Goal: Task Accomplishment & Management: Manage account settings

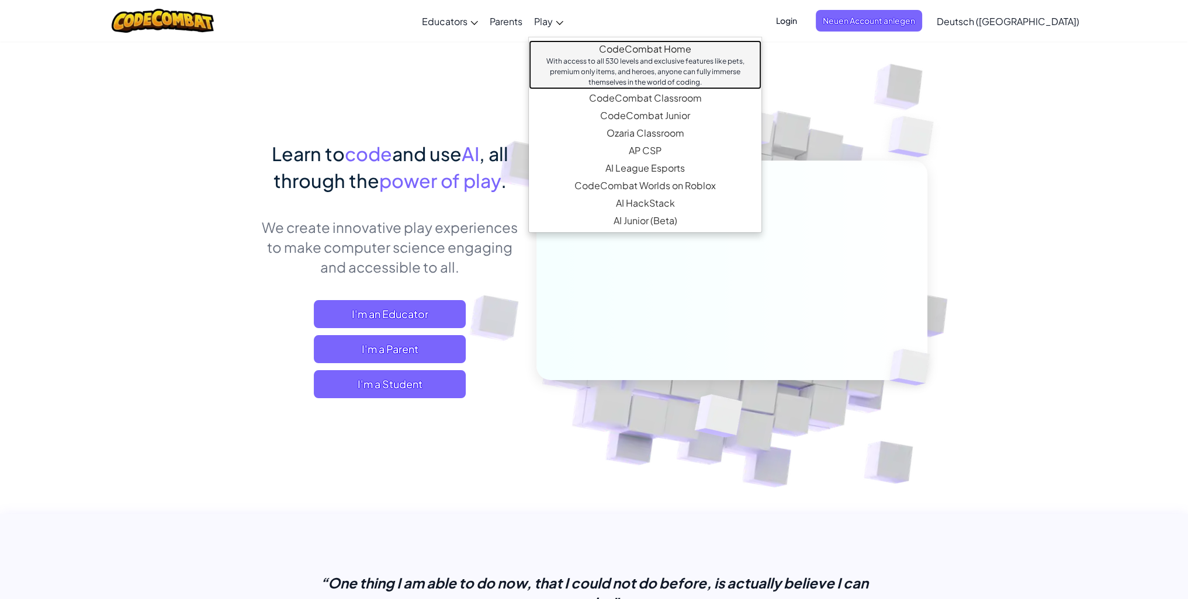
click at [636, 51] on link "CodeCombat Home With access to all 530 levels and exclusive features like pets,…" at bounding box center [645, 64] width 233 height 49
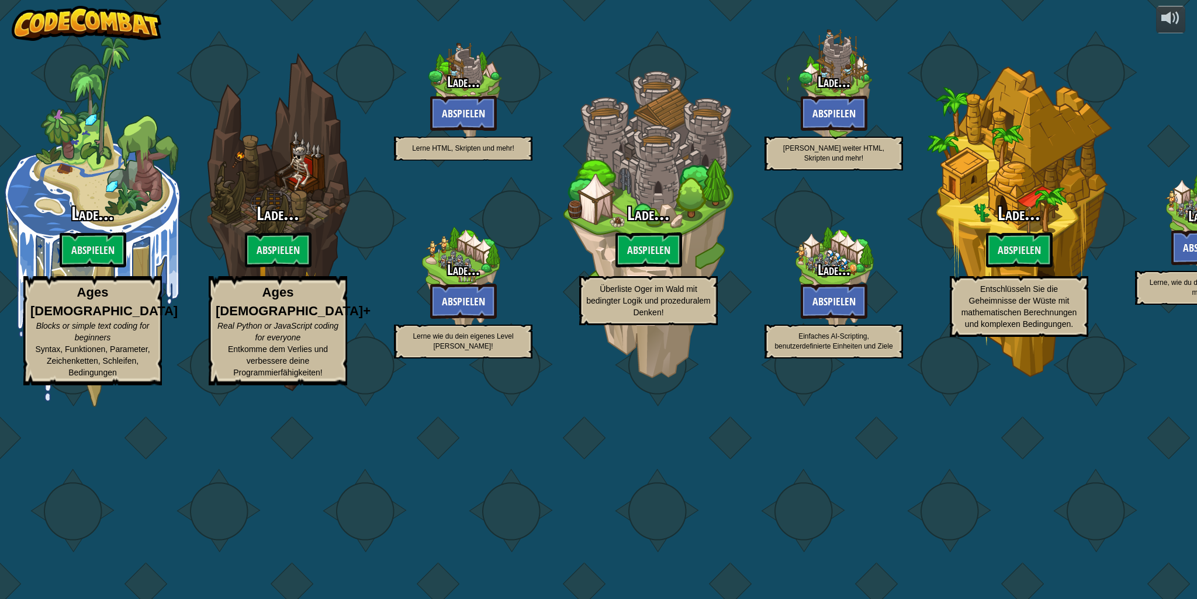
select select "de-AT"
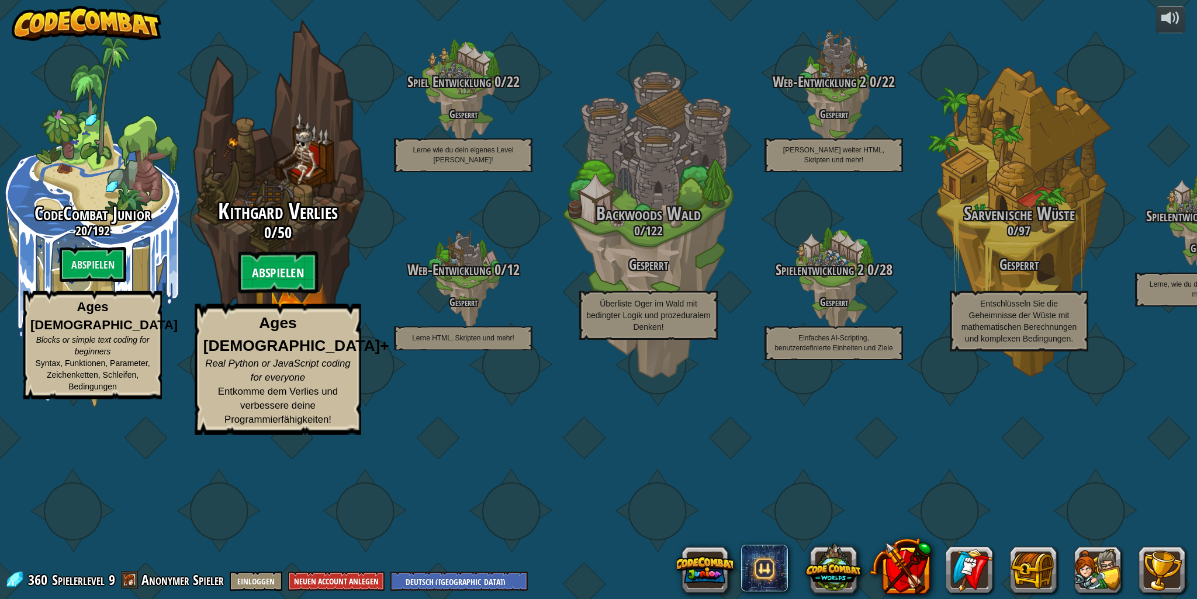
click at [287, 294] on btn "Abspielen" at bounding box center [278, 273] width 80 height 42
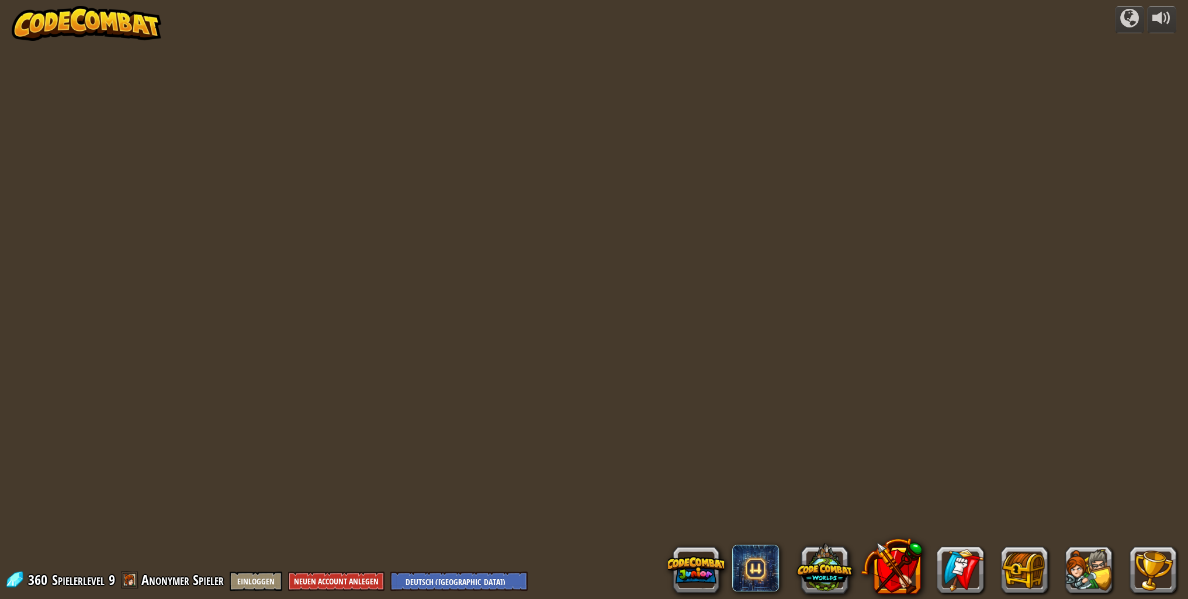
select select "de-AT"
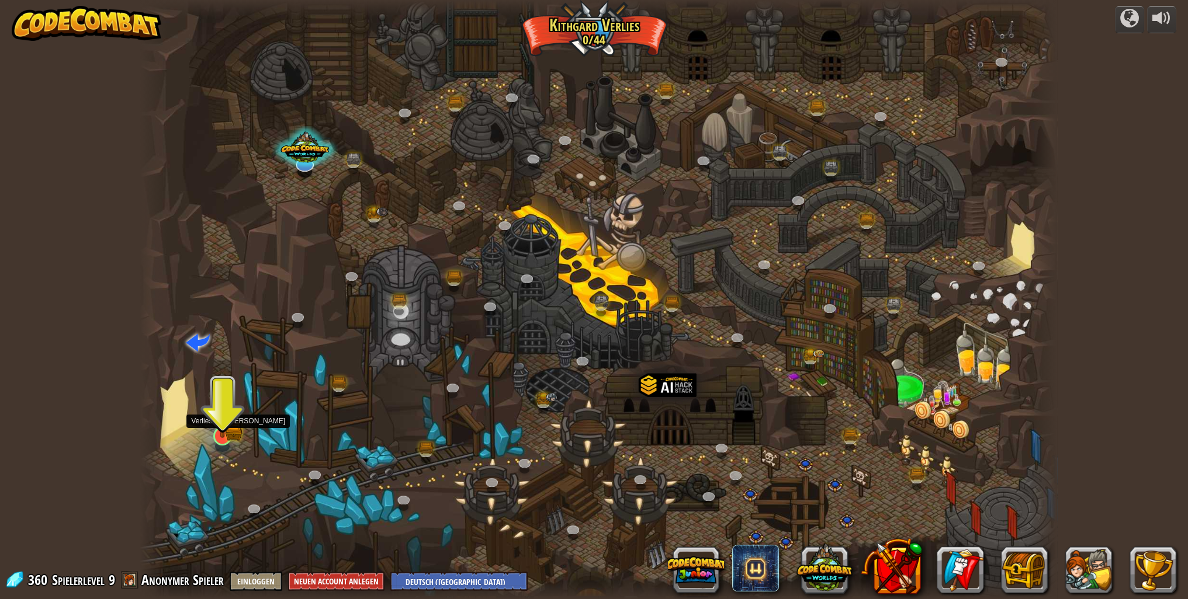
click at [228, 428] on img at bounding box center [222, 411] width 25 height 56
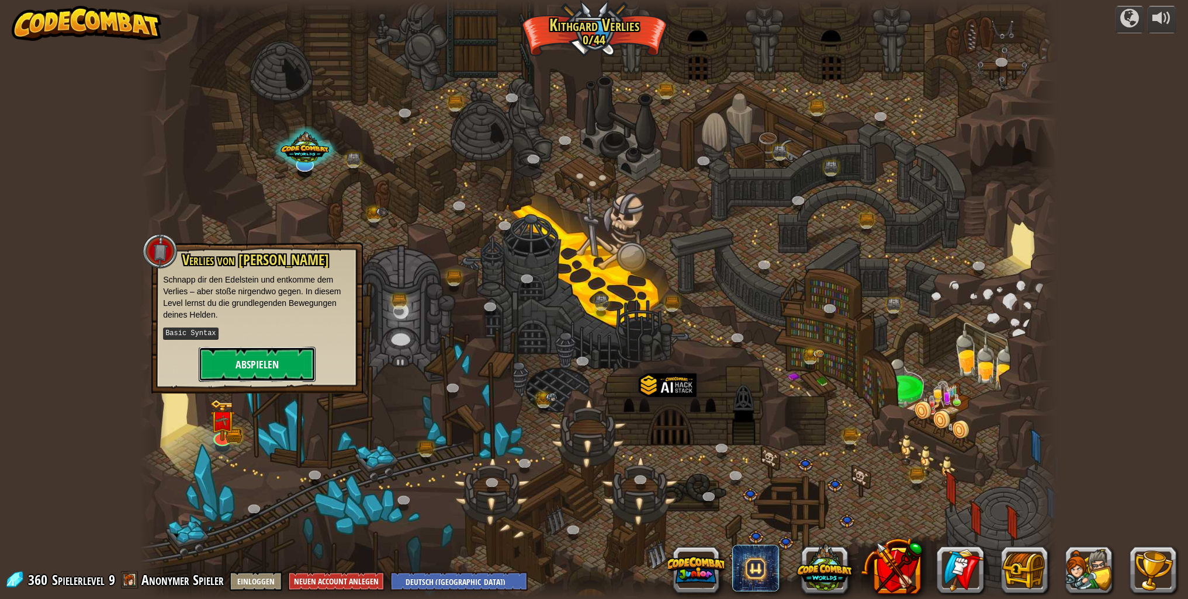
click at [261, 363] on button "Abspielen" at bounding box center [257, 364] width 117 height 35
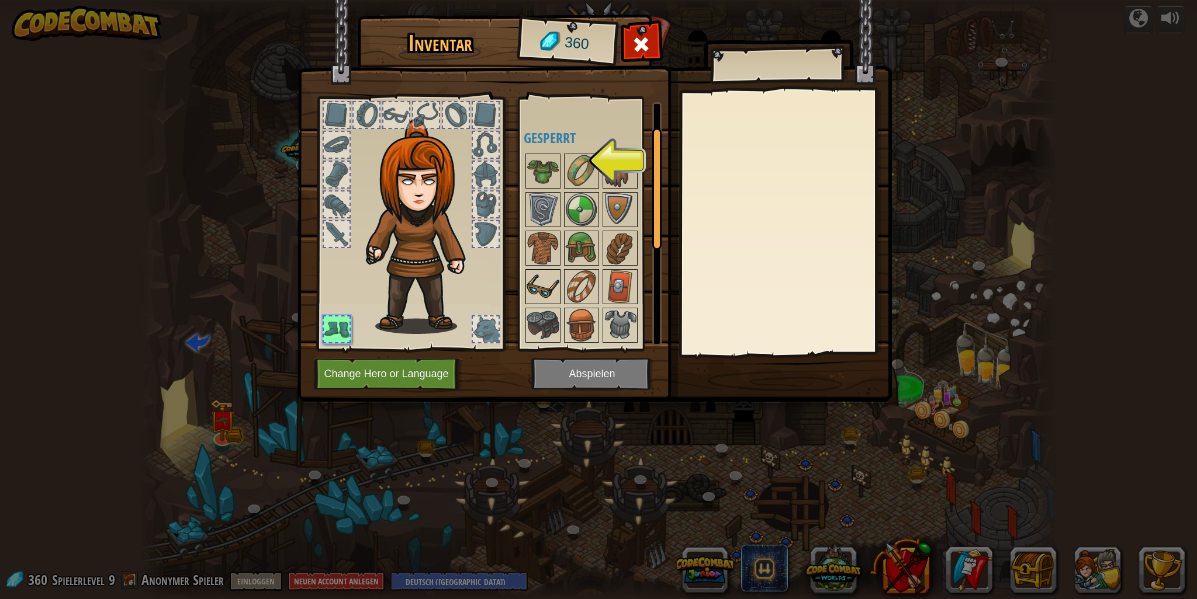
scroll to position [175, 0]
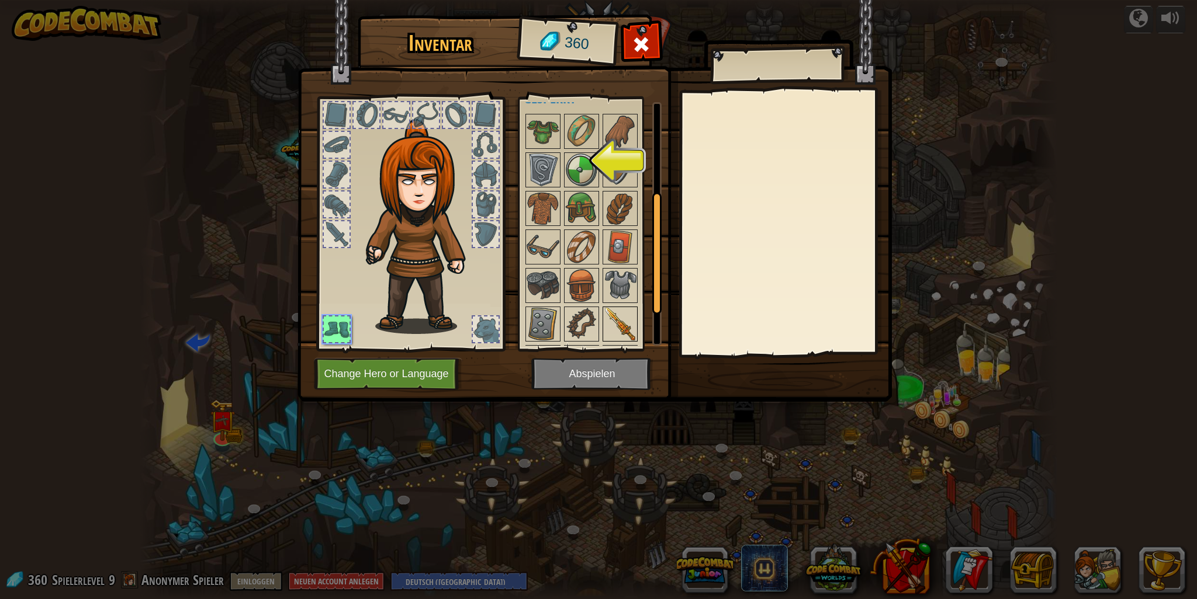
click at [626, 332] on img at bounding box center [620, 324] width 33 height 33
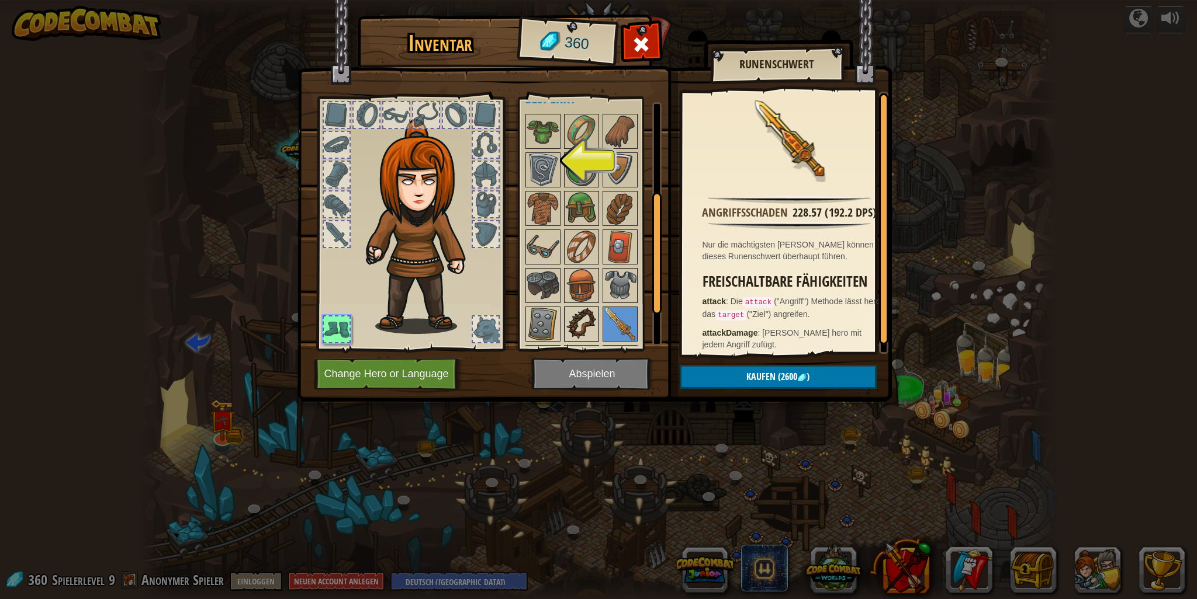
click at [582, 310] on img at bounding box center [581, 324] width 33 height 33
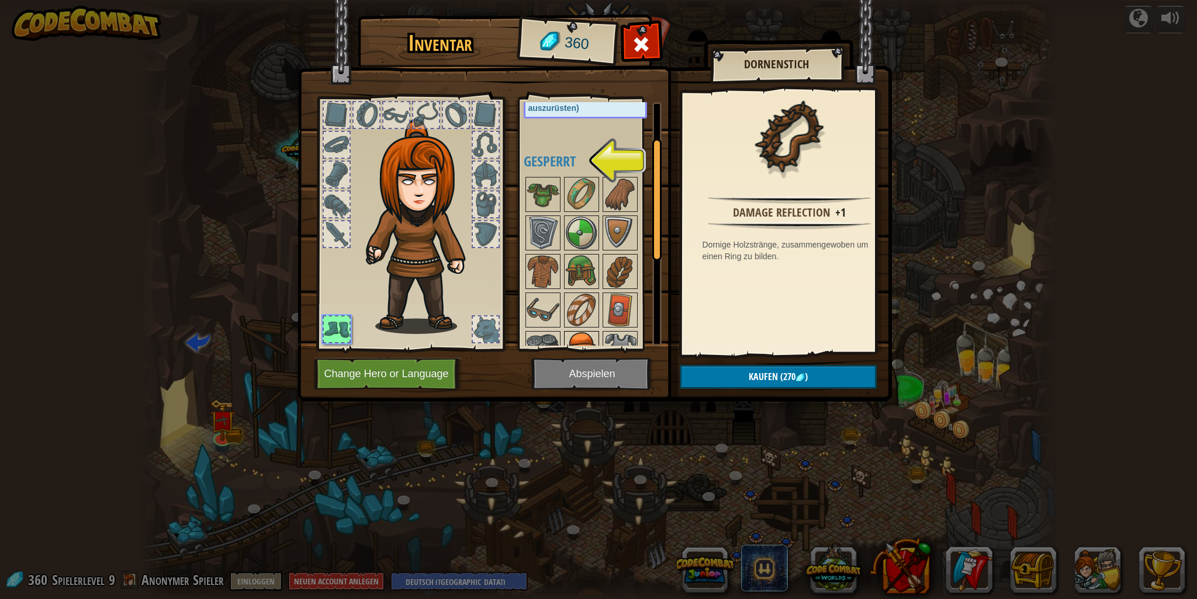
scroll to position [58, 0]
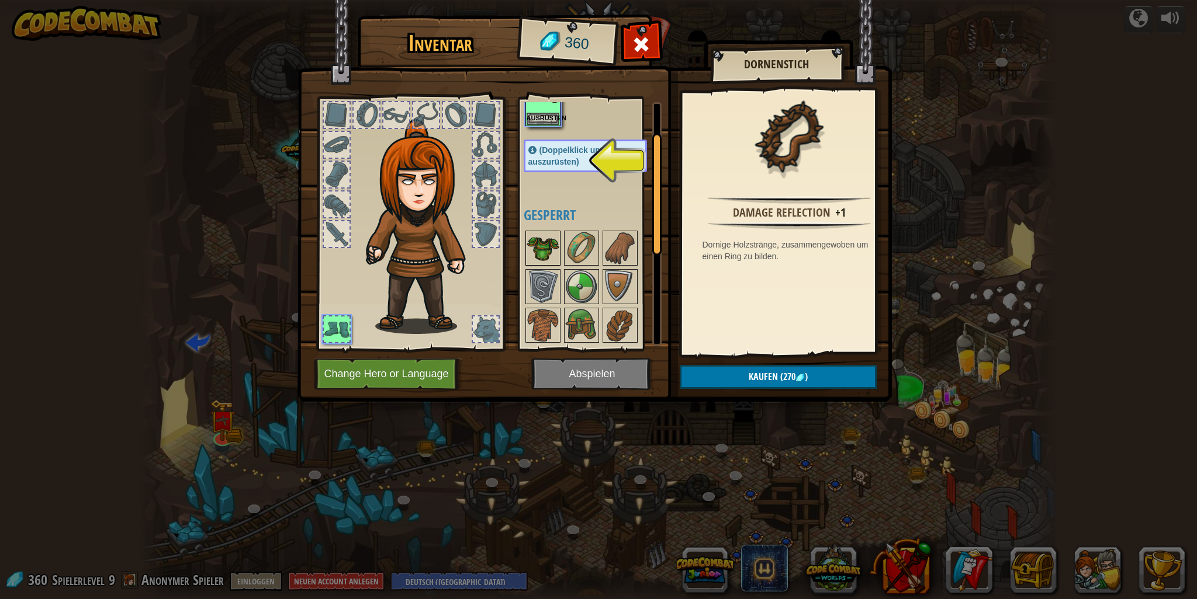
click at [533, 251] on img at bounding box center [542, 248] width 33 height 33
click at [583, 266] on div at bounding box center [596, 383] width 147 height 308
click at [583, 274] on img at bounding box center [581, 287] width 33 height 33
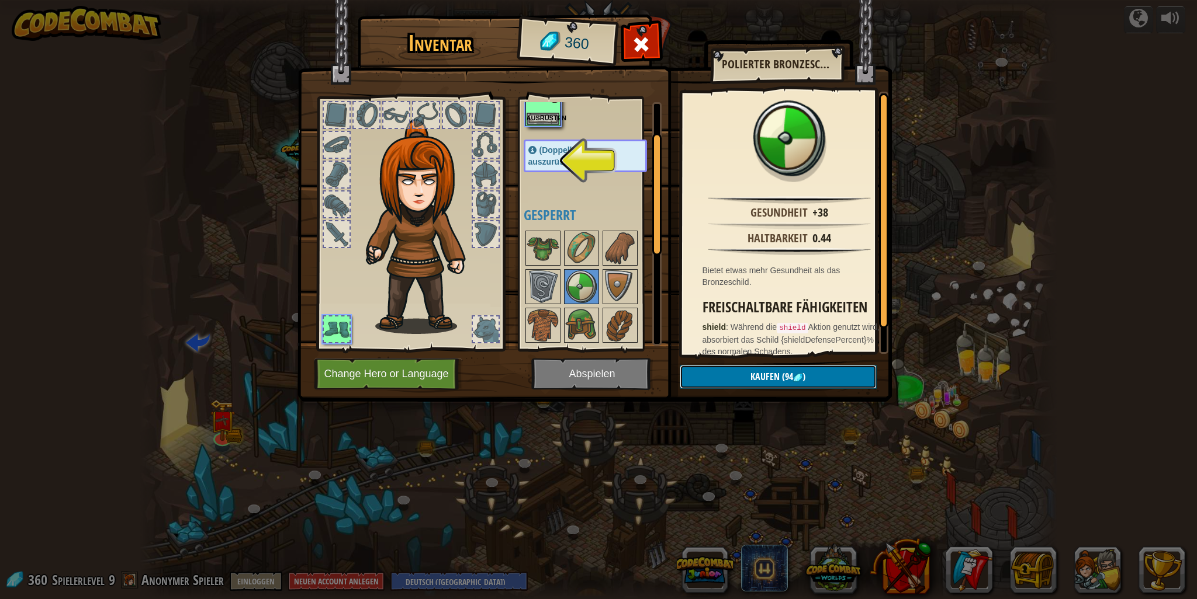
click at [750, 386] on button "Kaufen (94 )" at bounding box center [777, 377] width 197 height 24
click at [619, 282] on img at bounding box center [620, 287] width 33 height 33
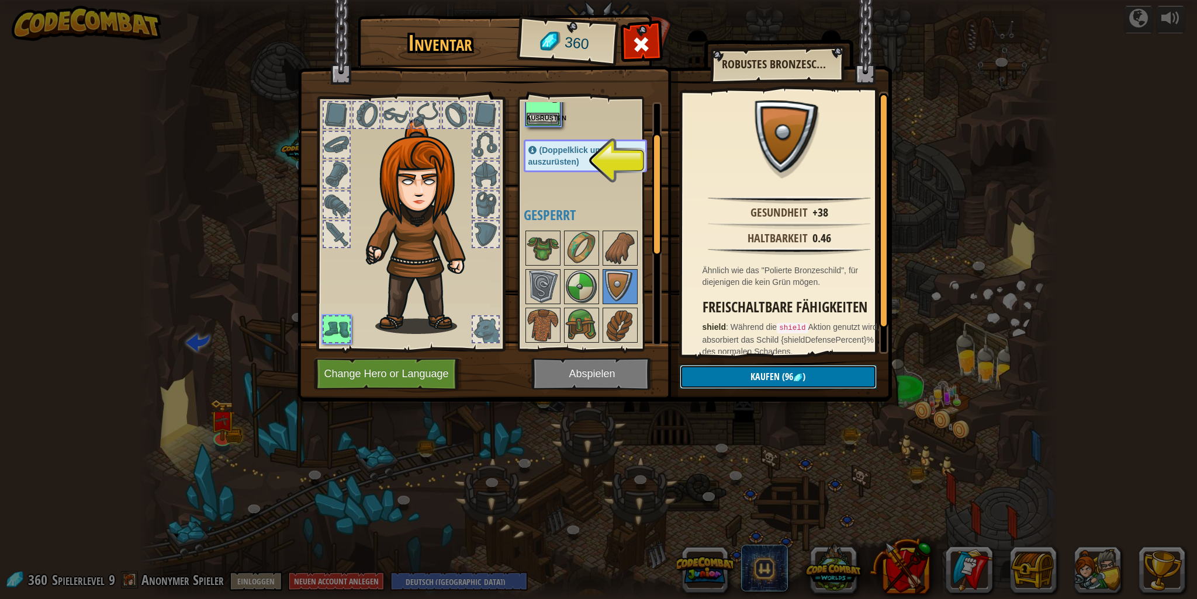
click at [745, 383] on button "Kaufen (96 )" at bounding box center [777, 377] width 197 height 24
click at [731, 367] on button "Bestätigen" at bounding box center [777, 377] width 197 height 24
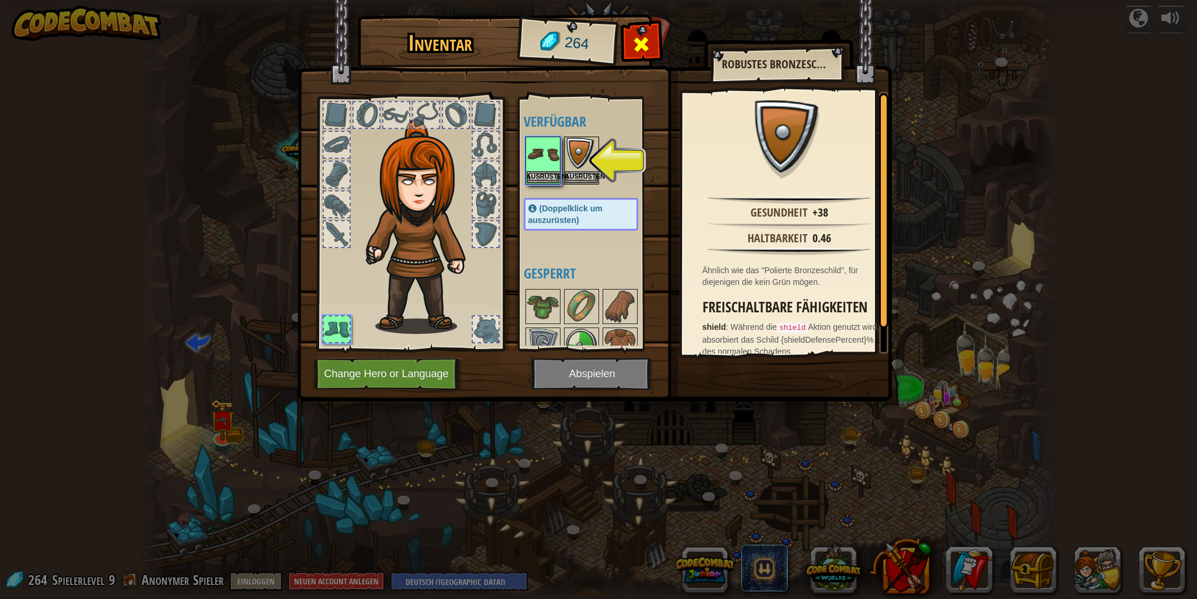
click at [654, 45] on div at bounding box center [641, 47] width 37 height 37
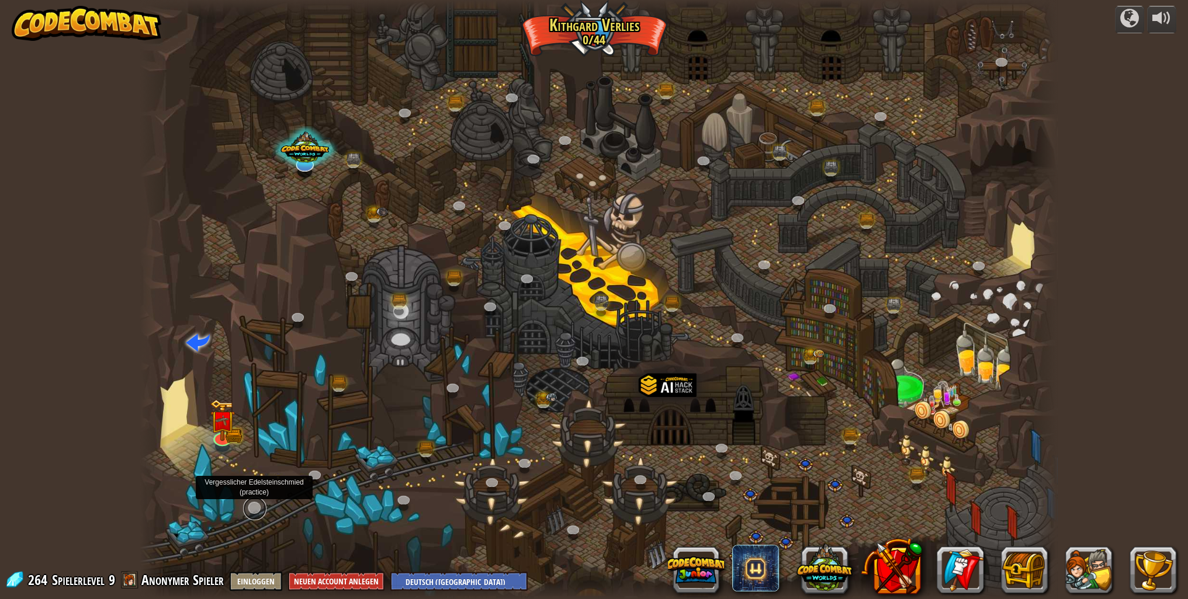
click at [255, 507] on link at bounding box center [254, 508] width 23 height 23
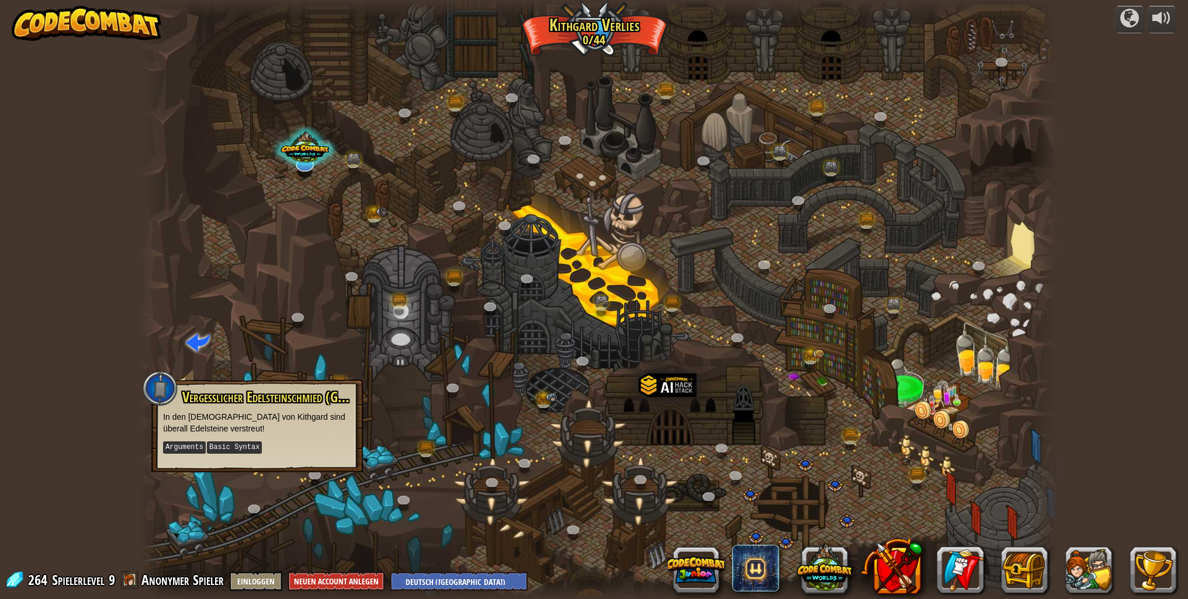
click at [227, 356] on div at bounding box center [598, 299] width 917 height 599
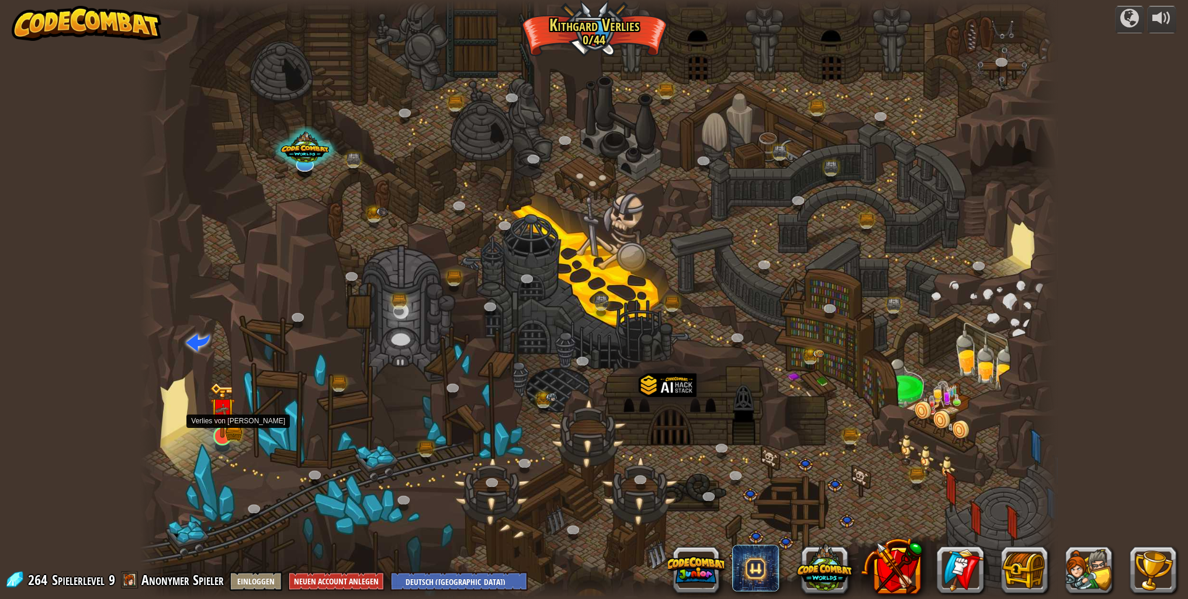
click at [226, 415] on img at bounding box center [222, 411] width 15 height 15
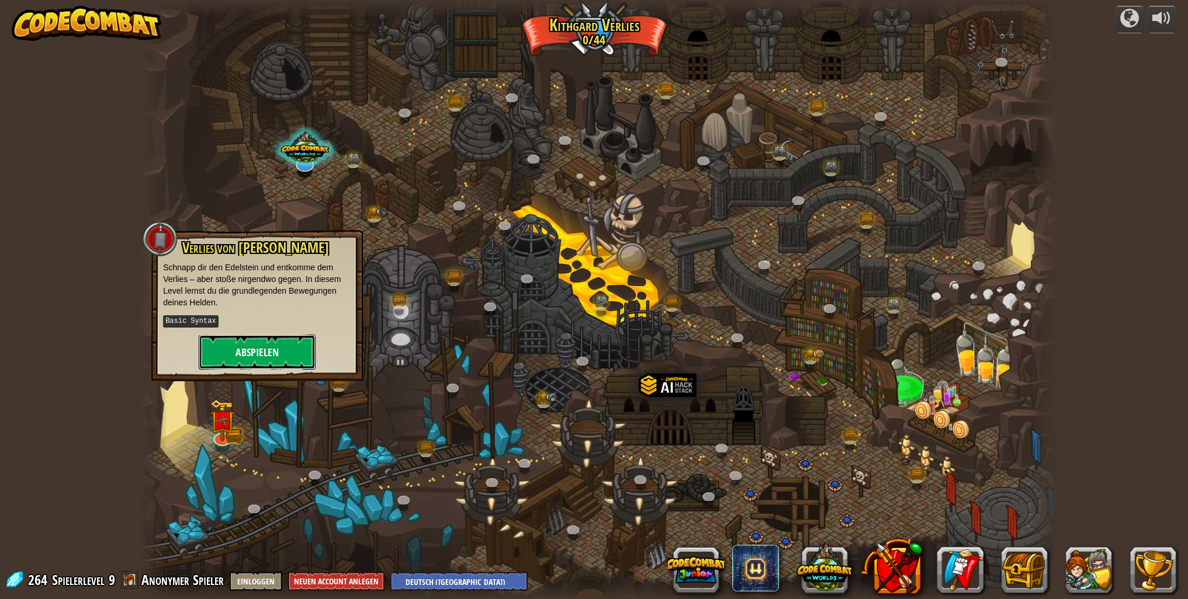
click at [257, 349] on button "Abspielen" at bounding box center [257, 352] width 117 height 35
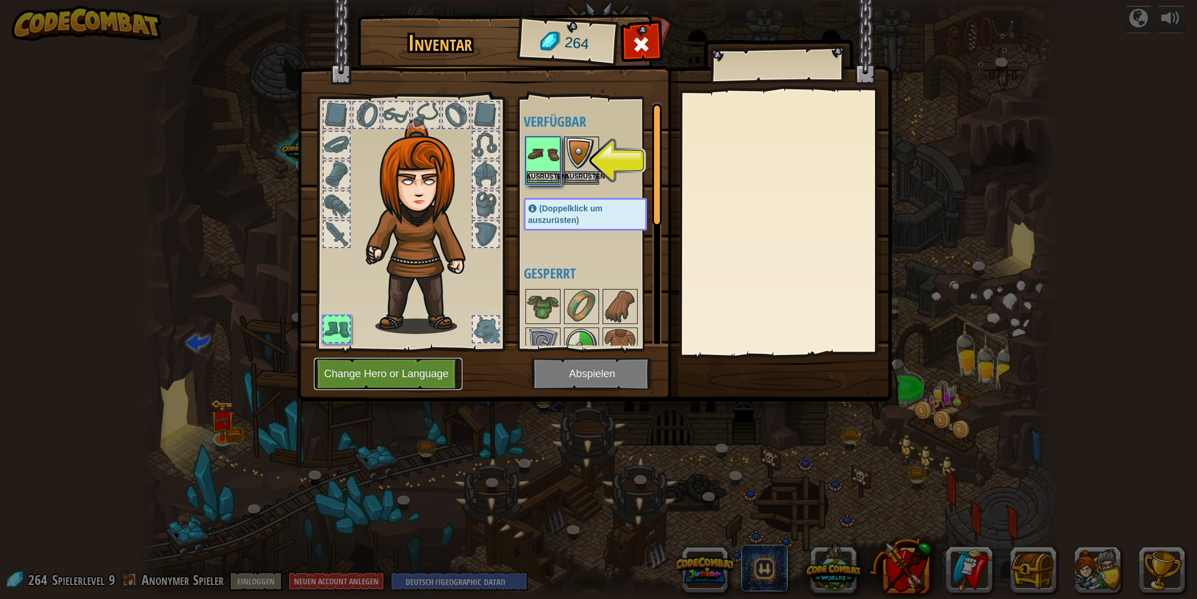
click at [366, 374] on button "Change Hero or Language" at bounding box center [388, 374] width 148 height 32
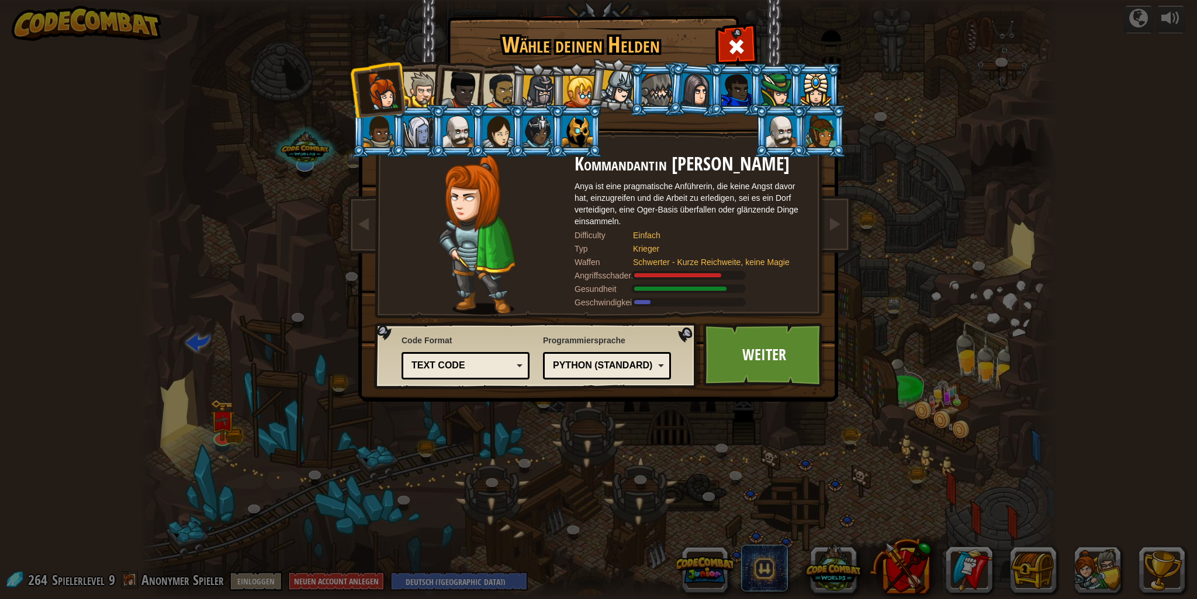
click at [785, 127] on div at bounding box center [781, 132] width 30 height 32
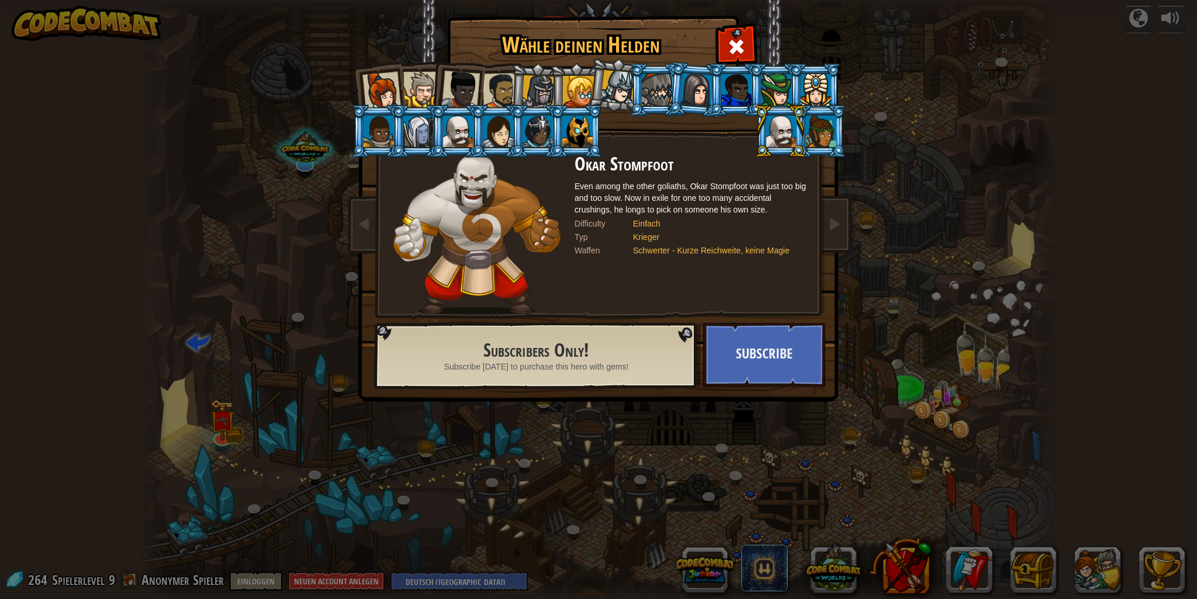
click at [523, 141] on div at bounding box center [537, 132] width 30 height 32
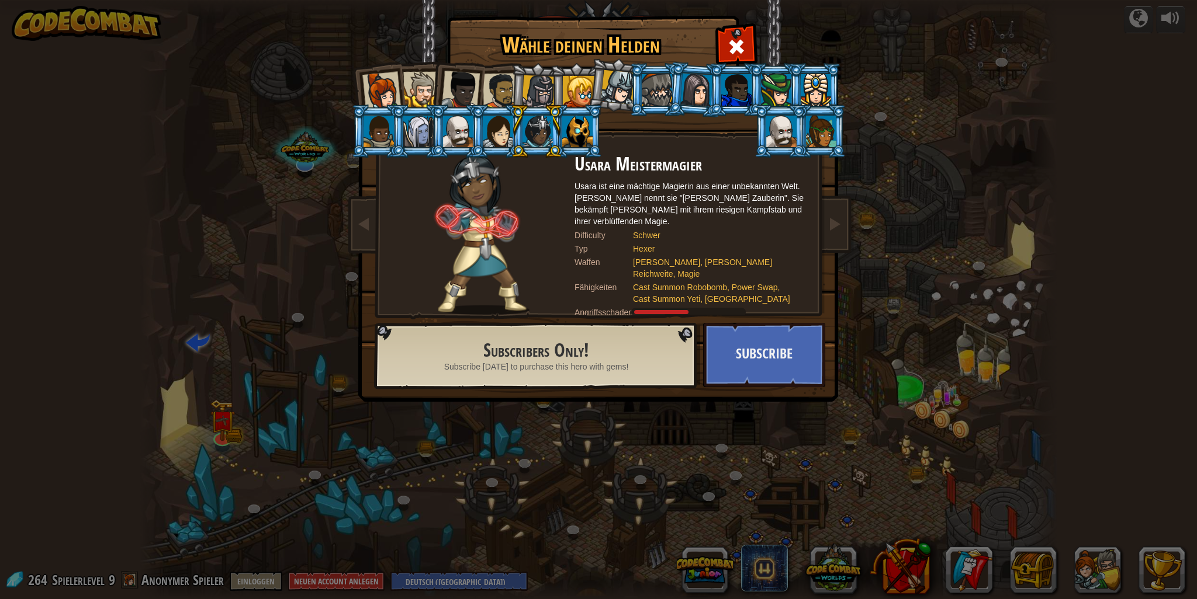
click at [498, 126] on div at bounding box center [498, 132] width 30 height 32
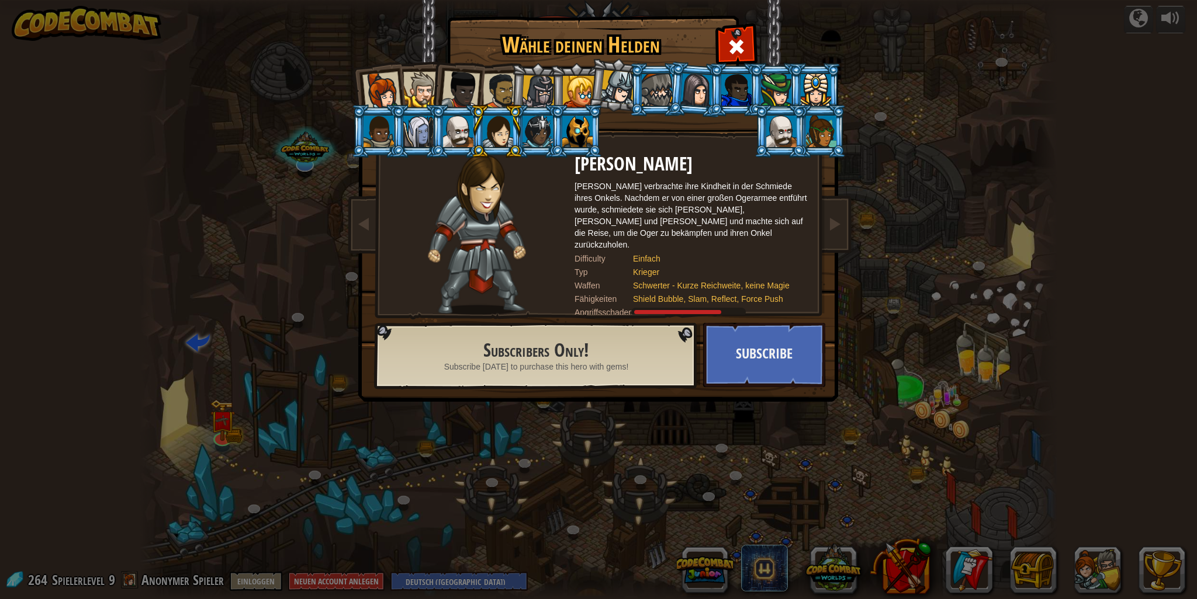
click at [494, 85] on div at bounding box center [501, 91] width 36 height 36
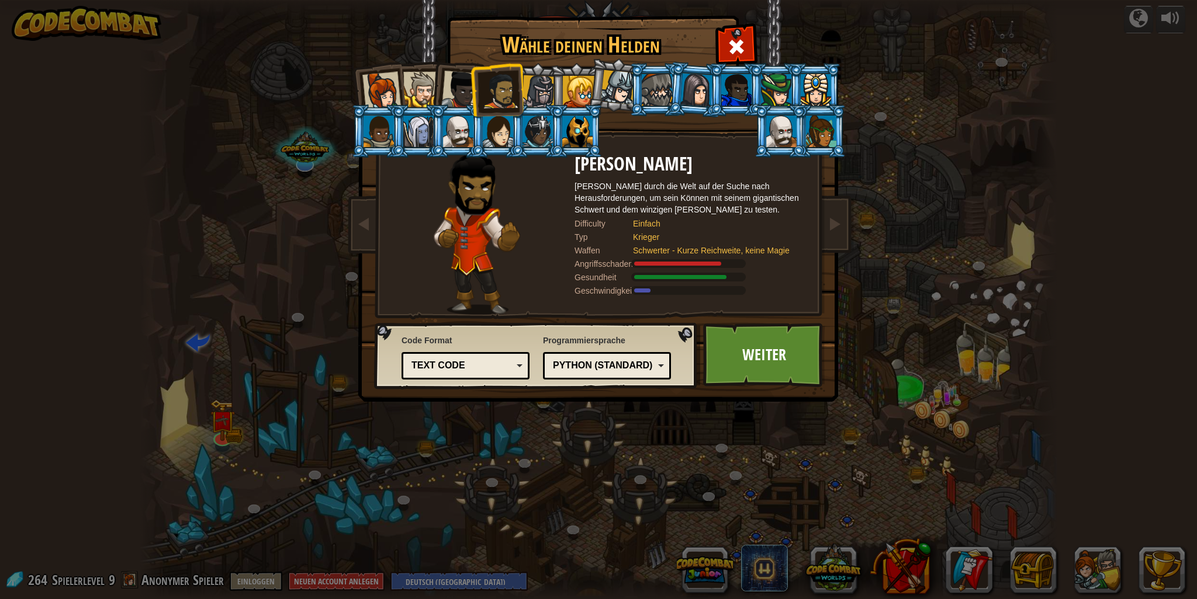
click at [539, 99] on div at bounding box center [538, 91] width 33 height 33
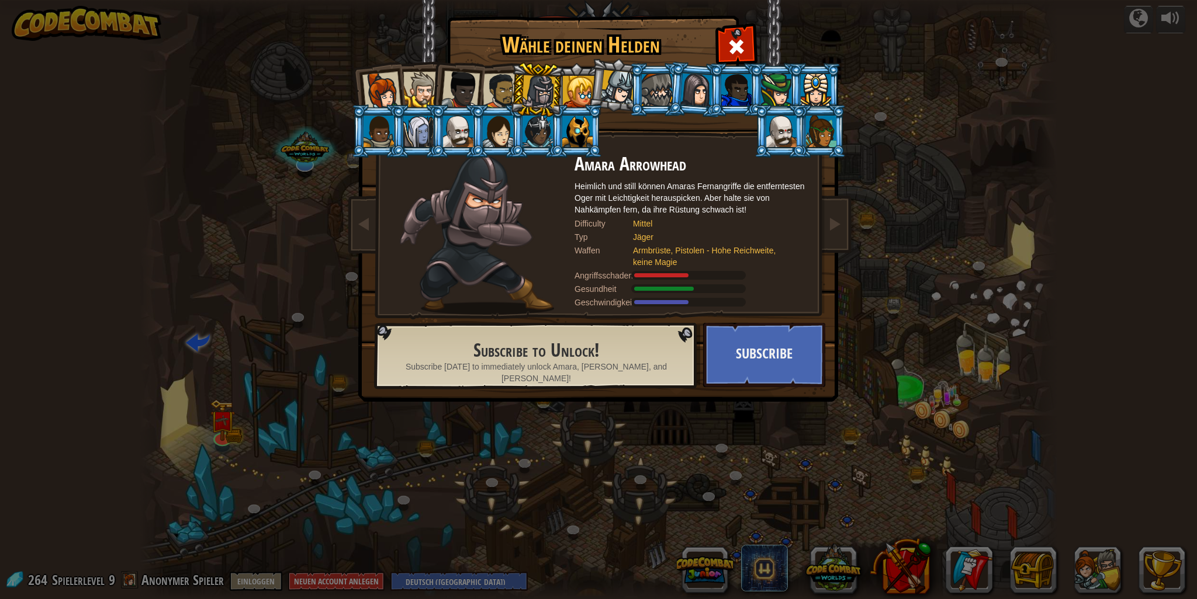
click at [457, 131] on div at bounding box center [458, 132] width 30 height 32
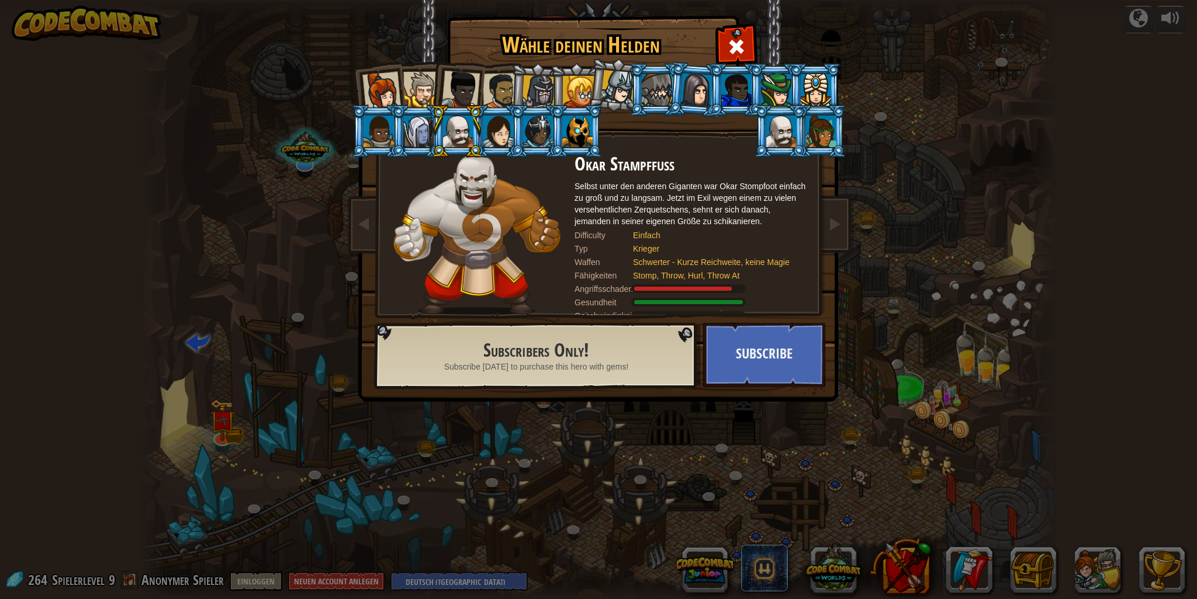
click at [405, 137] on div at bounding box center [418, 132] width 30 height 32
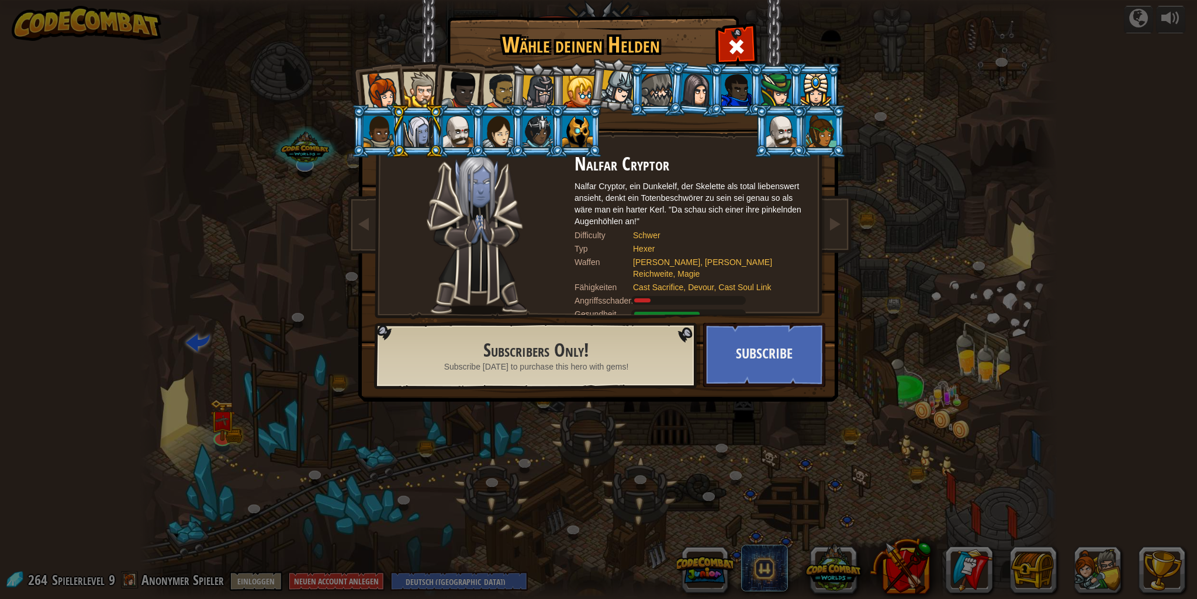
click at [400, 127] on li at bounding box center [417, 131] width 53 height 53
click at [386, 137] on div at bounding box center [378, 132] width 30 height 32
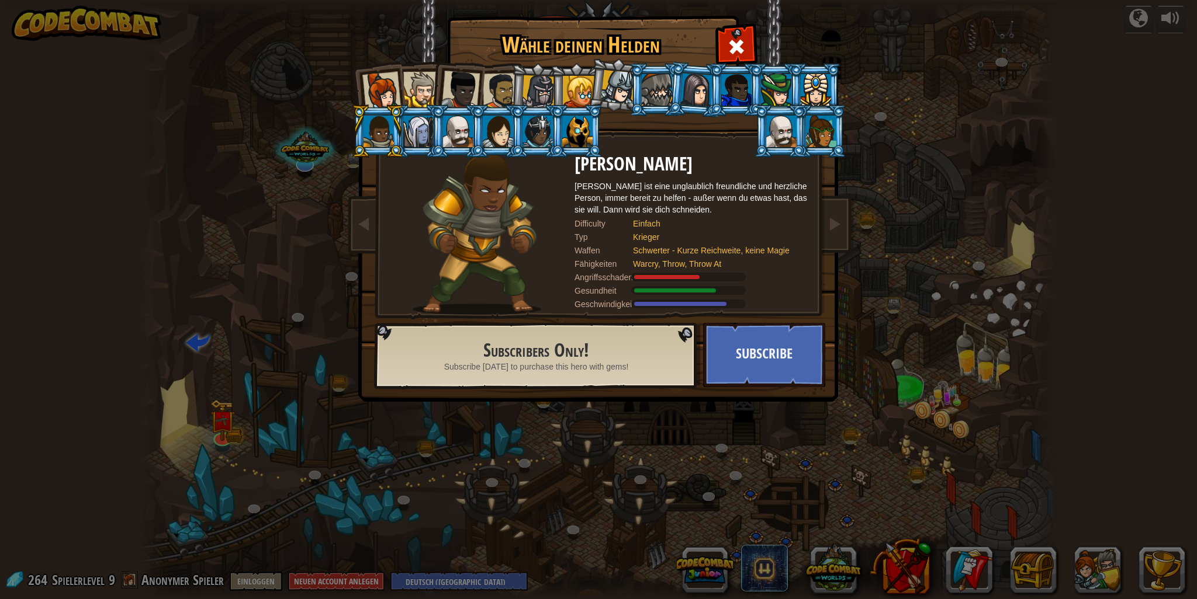
click at [590, 86] on li at bounding box center [616, 85] width 58 height 58
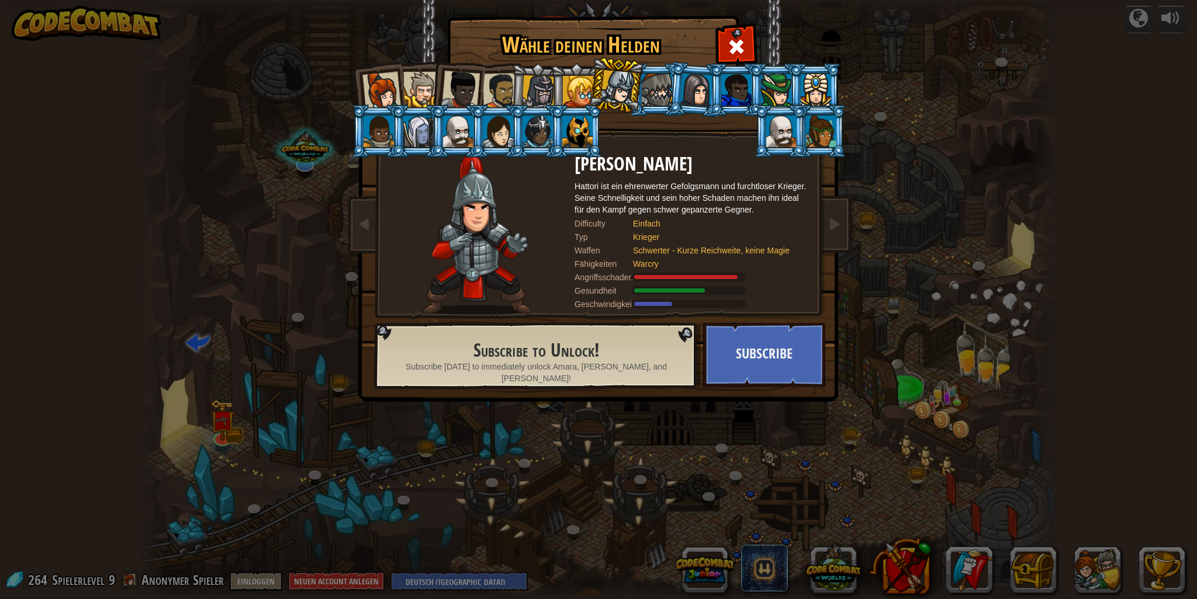
click at [545, 77] on div at bounding box center [538, 91] width 33 height 33
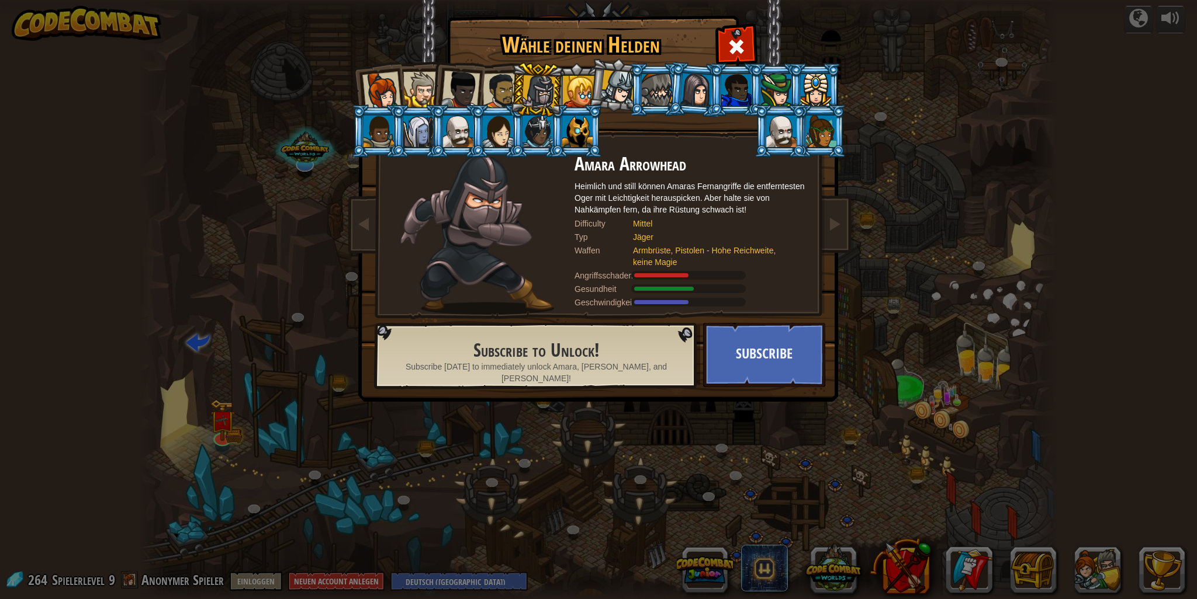
click at [510, 84] on li at bounding box center [537, 90] width 56 height 56
click at [505, 86] on div at bounding box center [501, 91] width 36 height 36
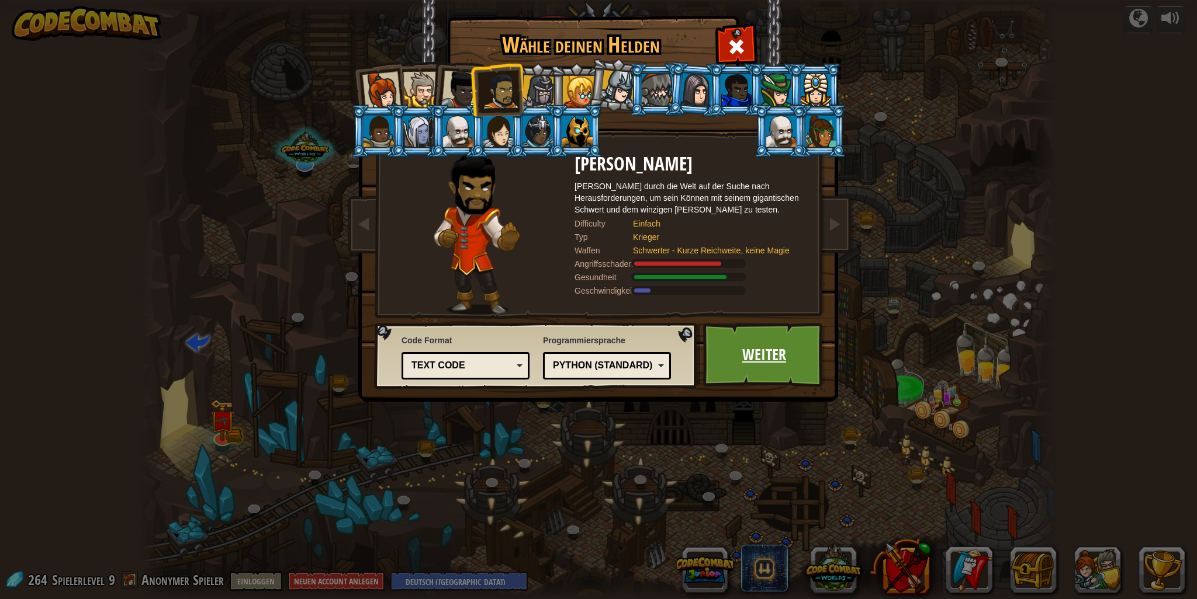
click at [774, 348] on link "Weiter" at bounding box center [764, 355] width 122 height 64
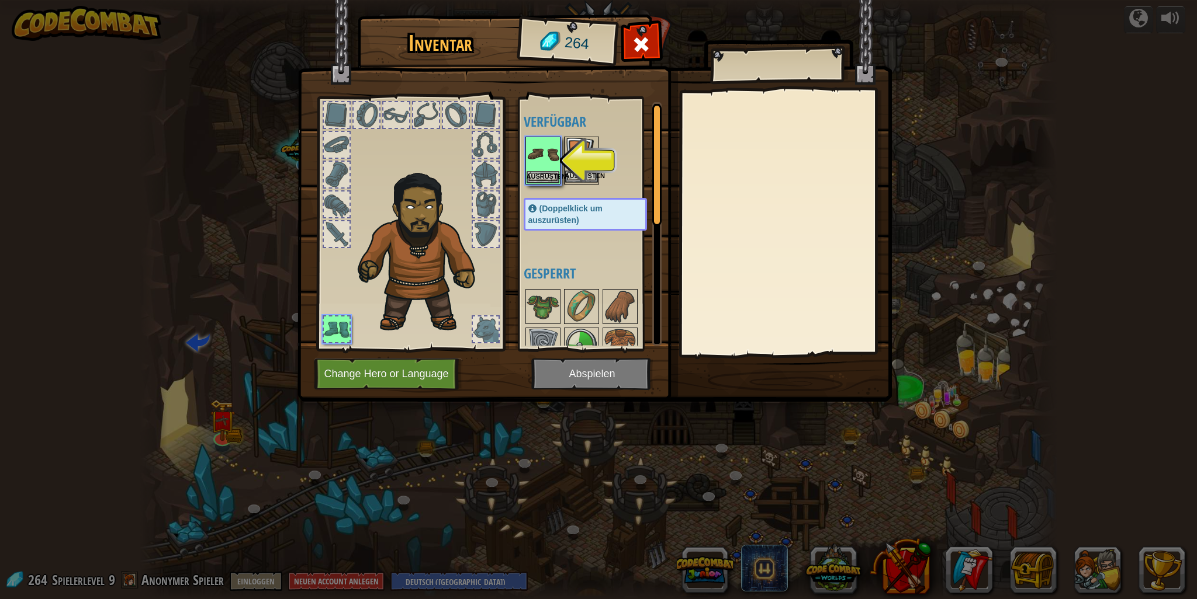
click at [584, 152] on img at bounding box center [581, 154] width 33 height 33
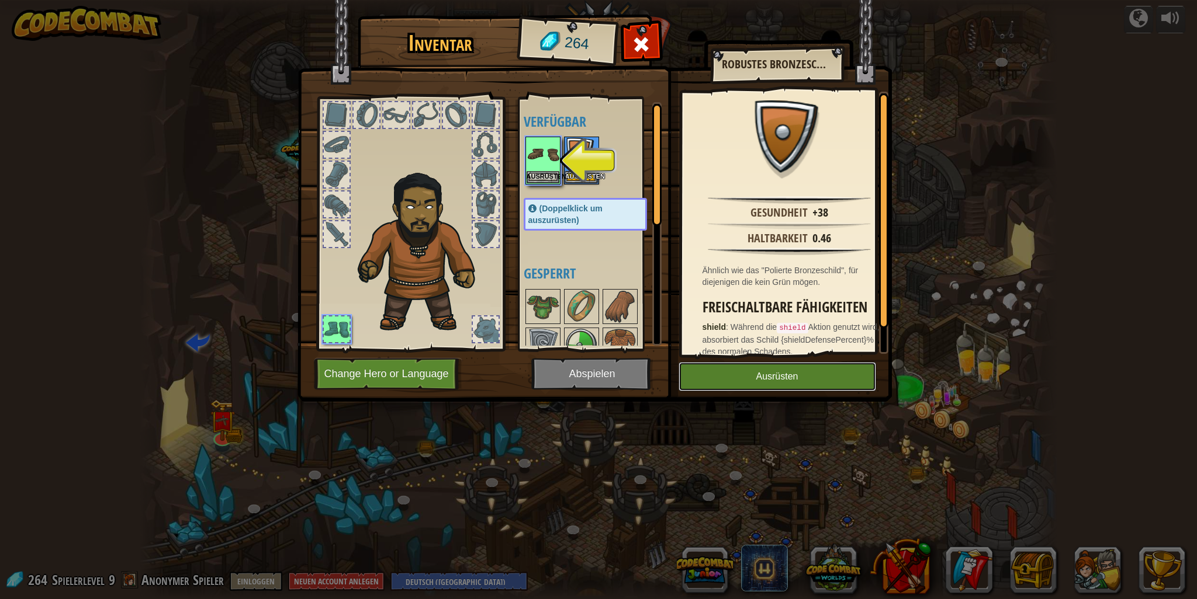
click at [818, 372] on button "Ausrüsten" at bounding box center [776, 376] width 197 height 29
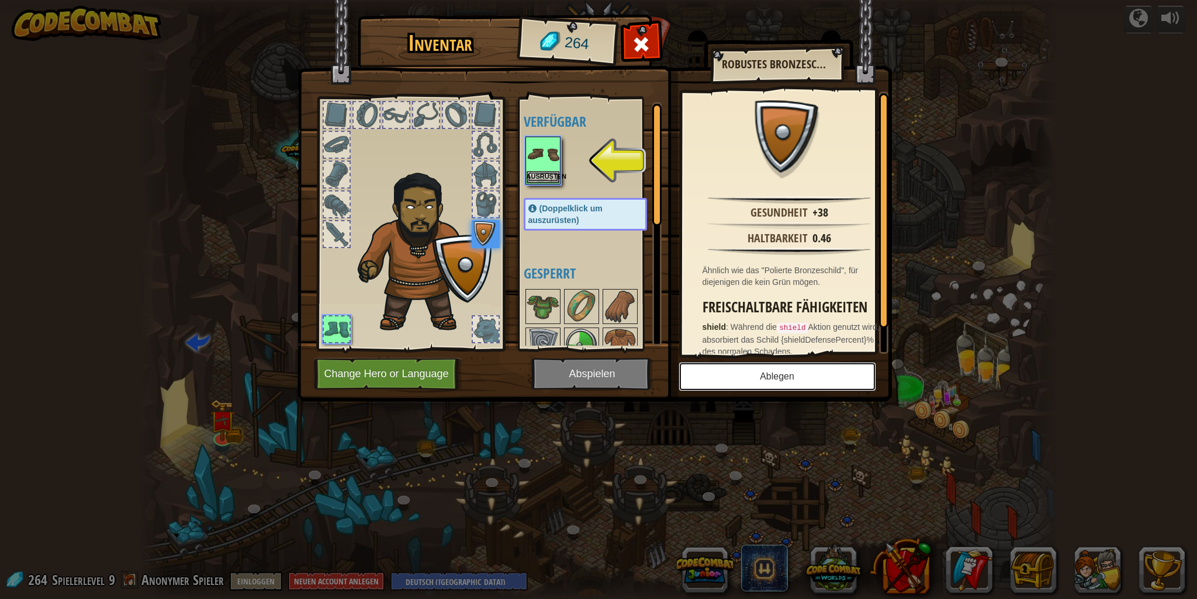
click at [709, 377] on button "Ablegen" at bounding box center [776, 376] width 197 height 29
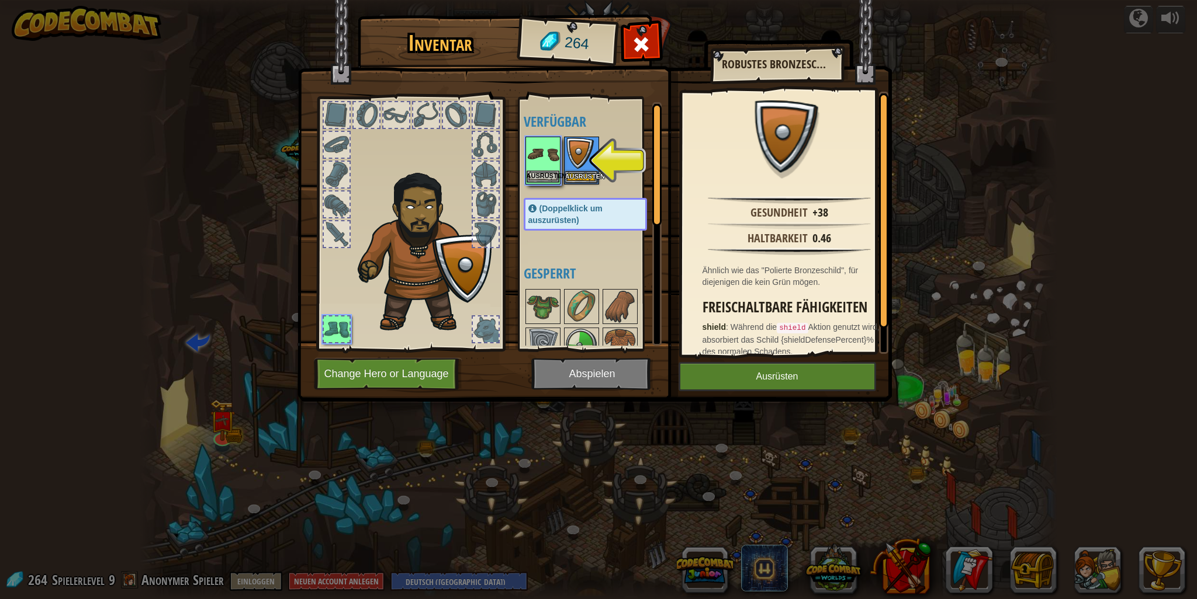
click at [542, 162] on img at bounding box center [542, 154] width 33 height 33
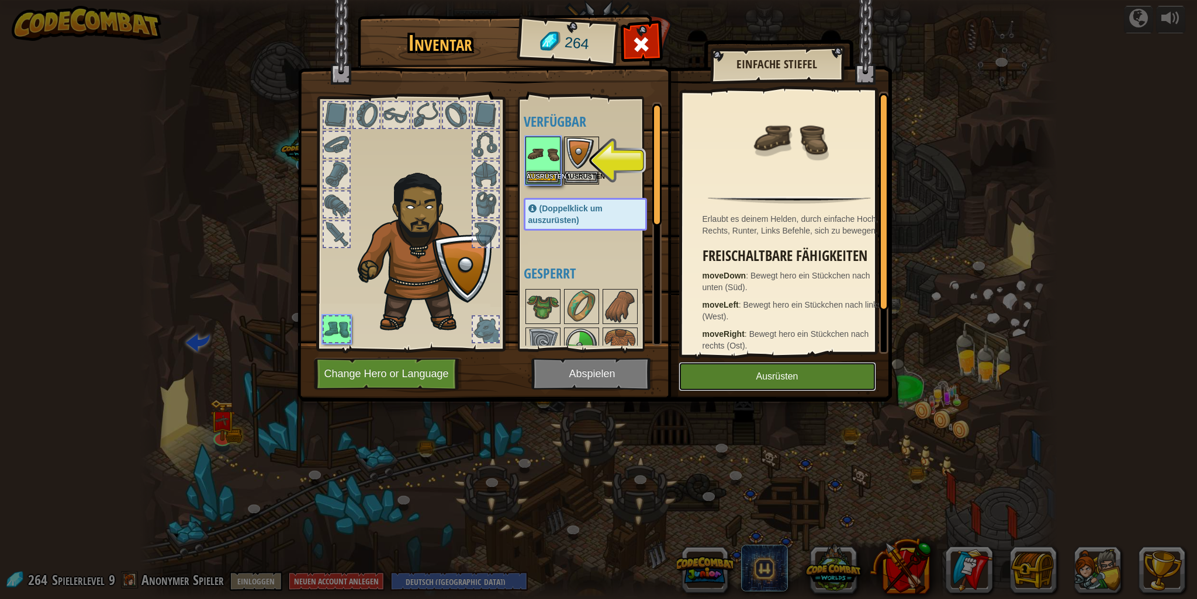
click at [782, 370] on button "Ausrüsten" at bounding box center [776, 376] width 197 height 29
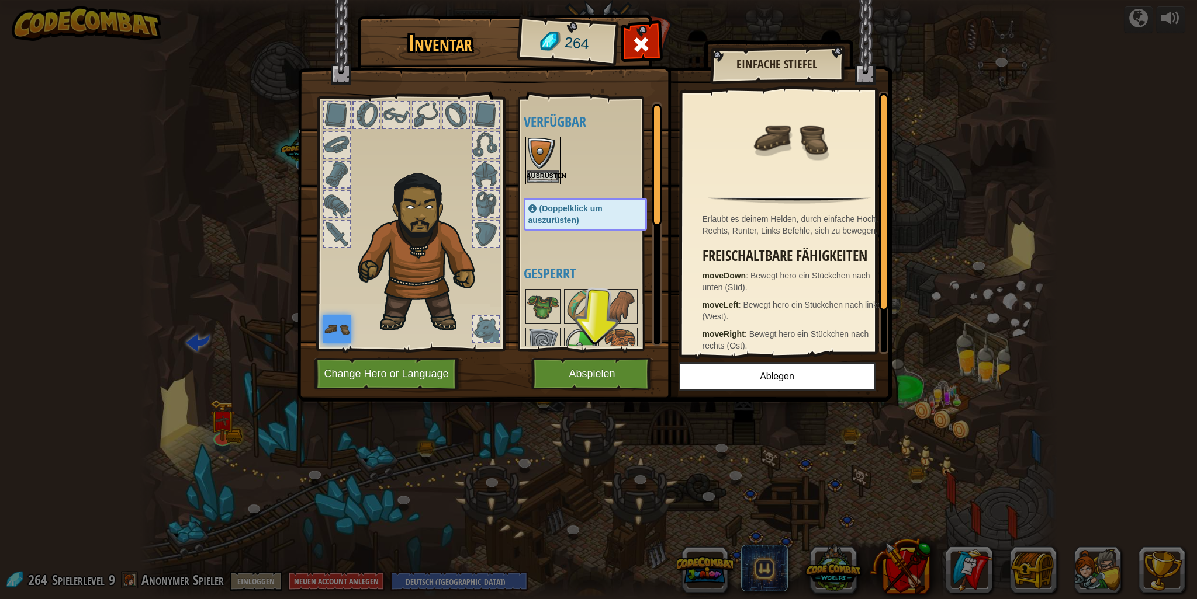
click at [552, 161] on img at bounding box center [542, 154] width 33 height 33
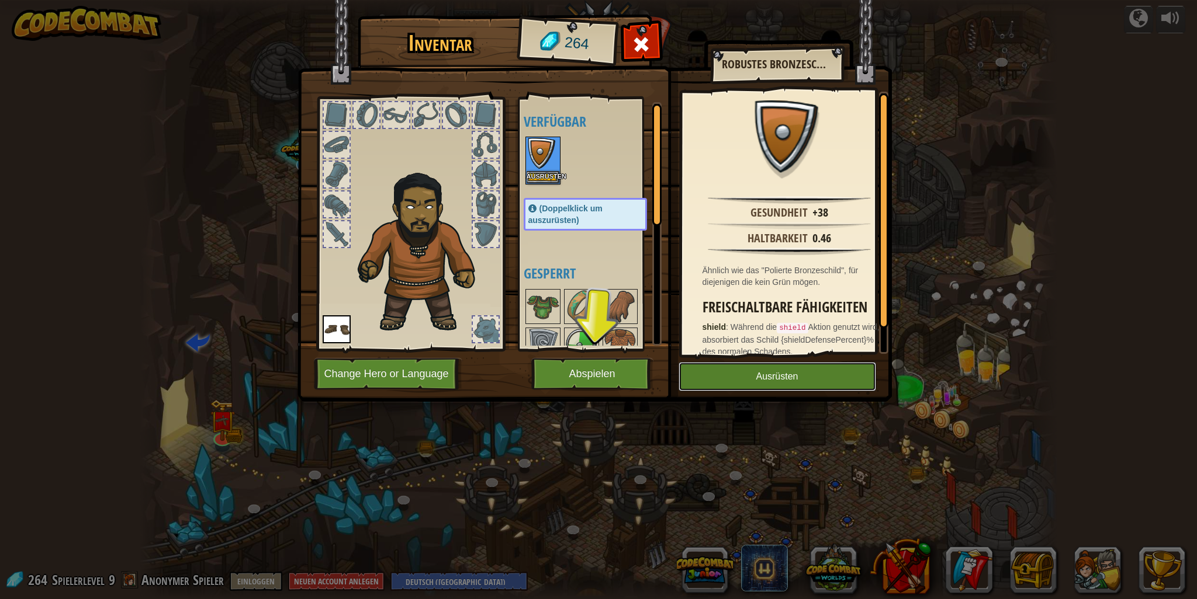
click at [731, 374] on button "Ausrüsten" at bounding box center [776, 376] width 197 height 29
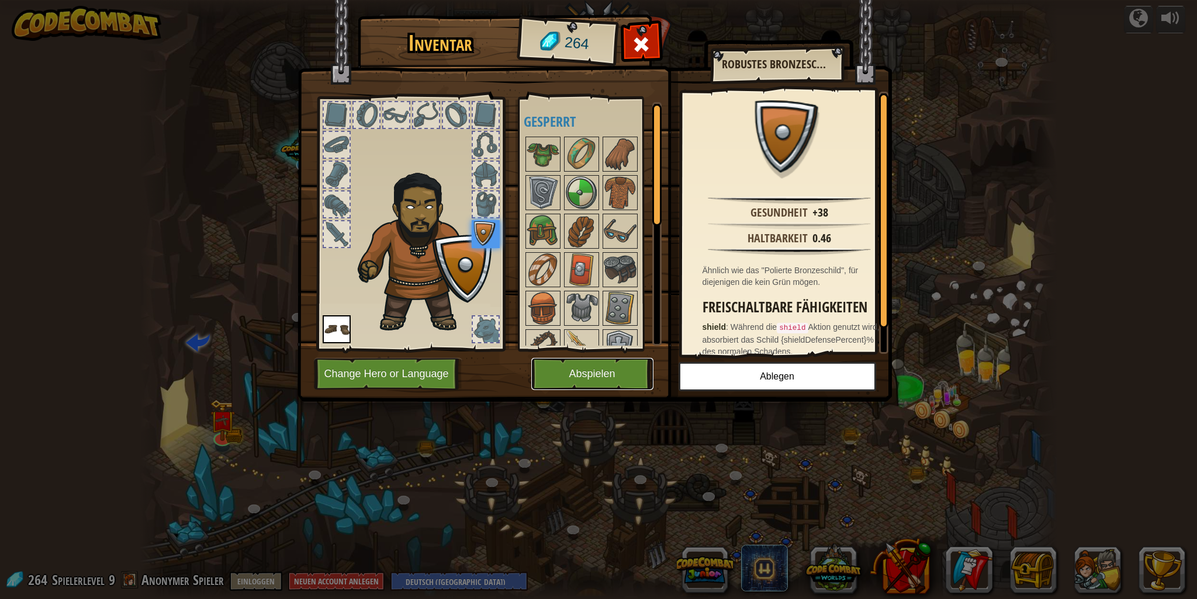
click at [615, 368] on button "Abspielen" at bounding box center [592, 374] width 122 height 32
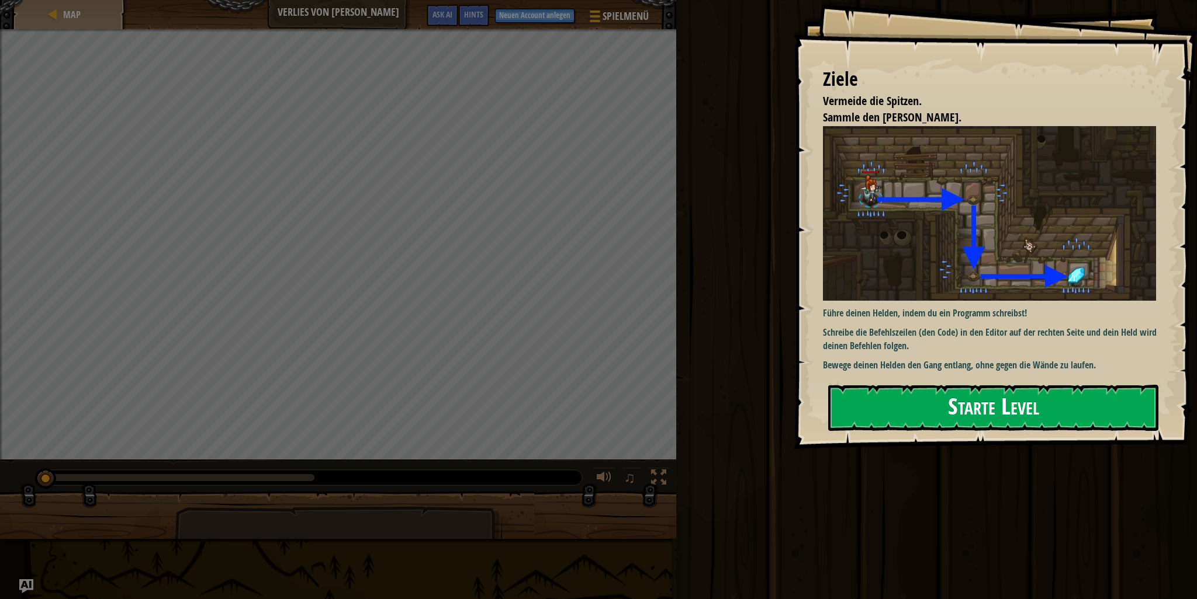
click at [1003, 417] on button "Starte Level" at bounding box center [993, 408] width 330 height 46
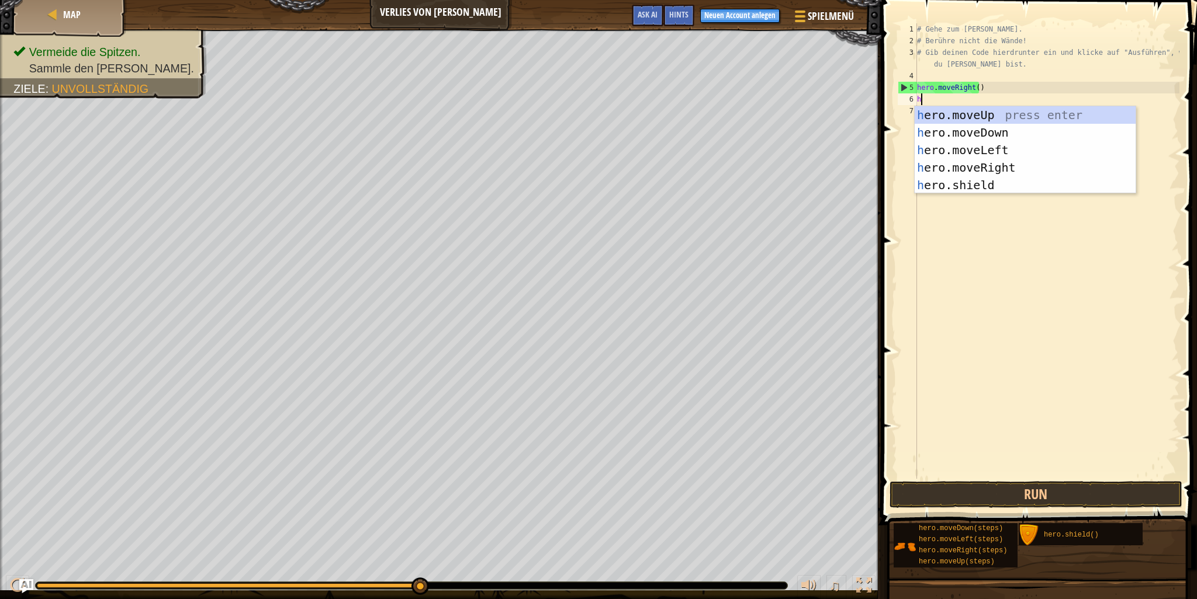
type textarea "he"
click at [982, 138] on div "he ro.moveUp press enter he ro.moveDown press enter he ro.moveLeft press enter …" at bounding box center [1024, 167] width 221 height 123
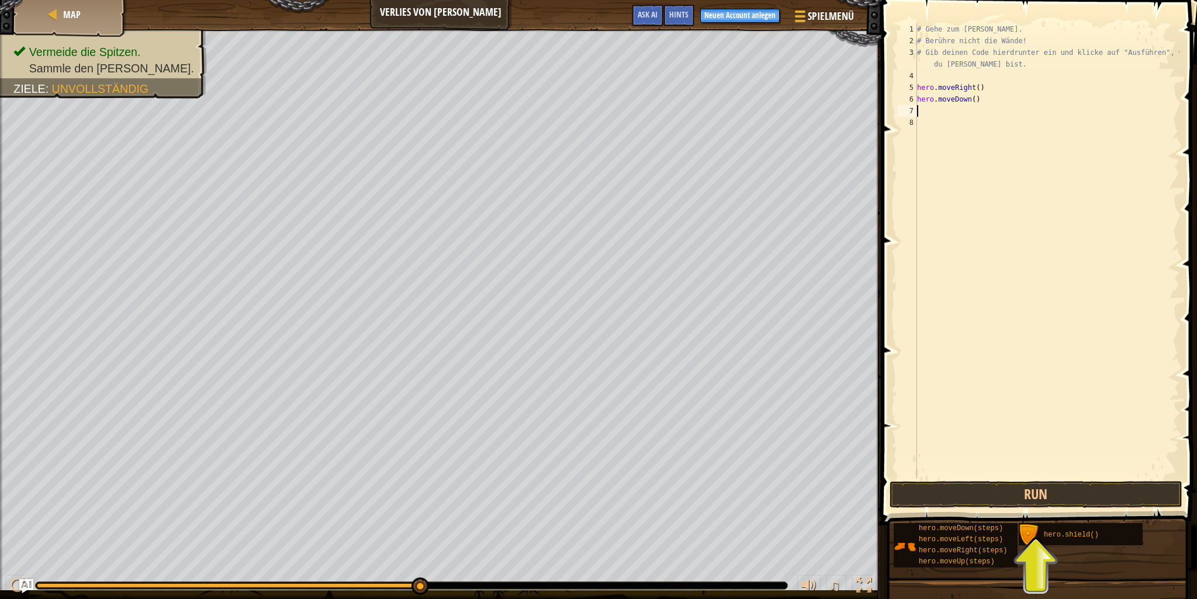
type textarea "h"
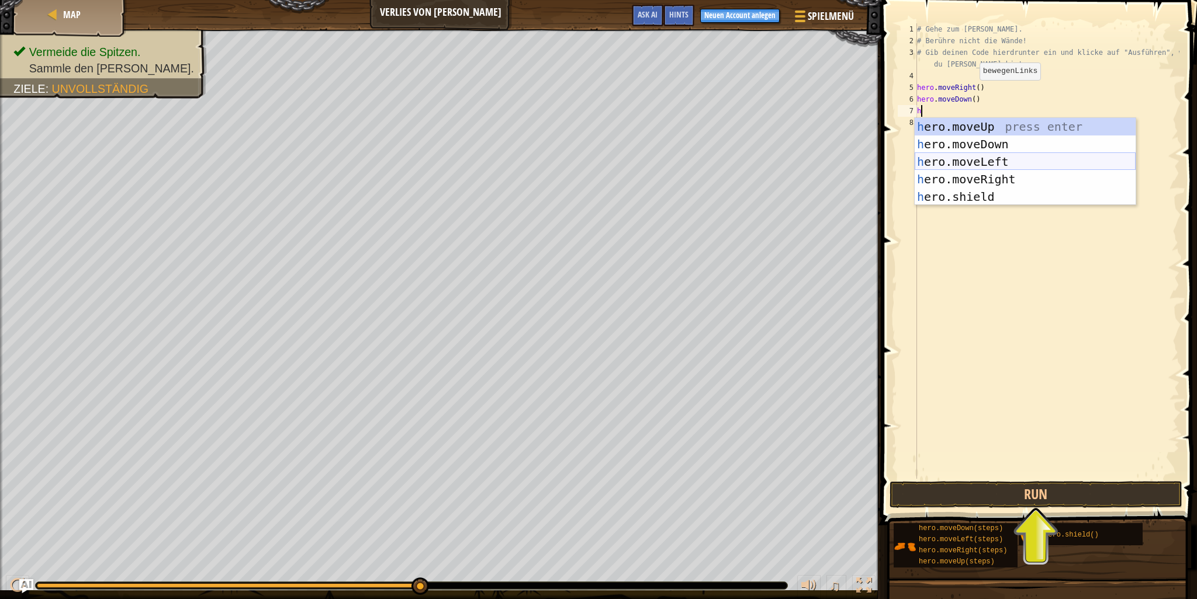
click at [979, 162] on div "h ero.moveUp press enter h ero.moveDown press enter h ero.moveLeft press enter …" at bounding box center [1024, 179] width 221 height 123
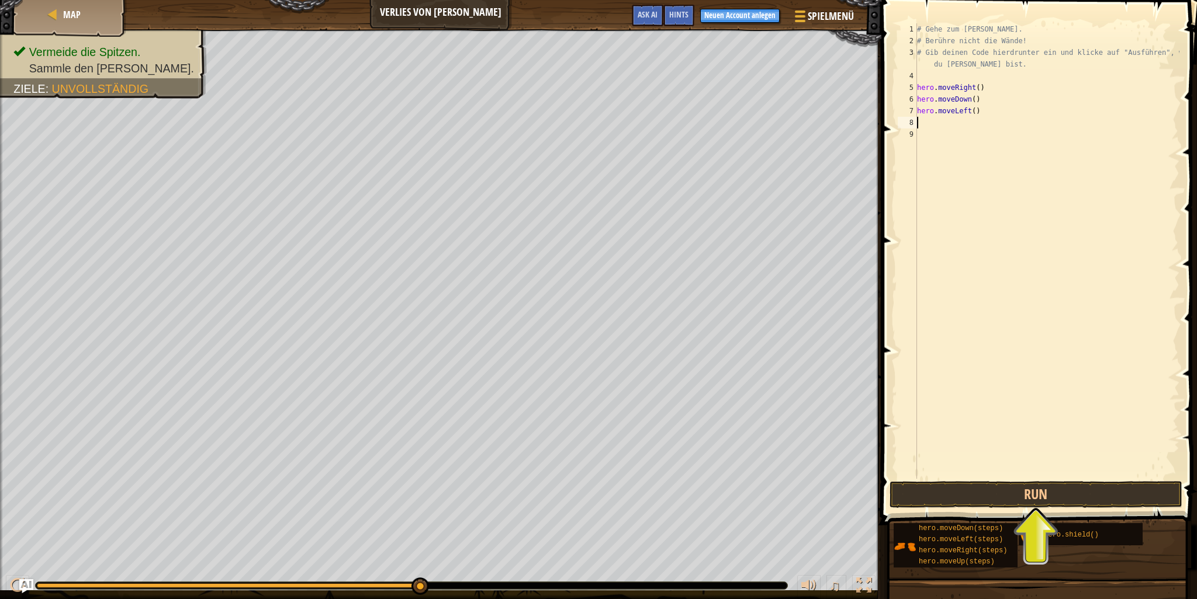
type textarea "h"
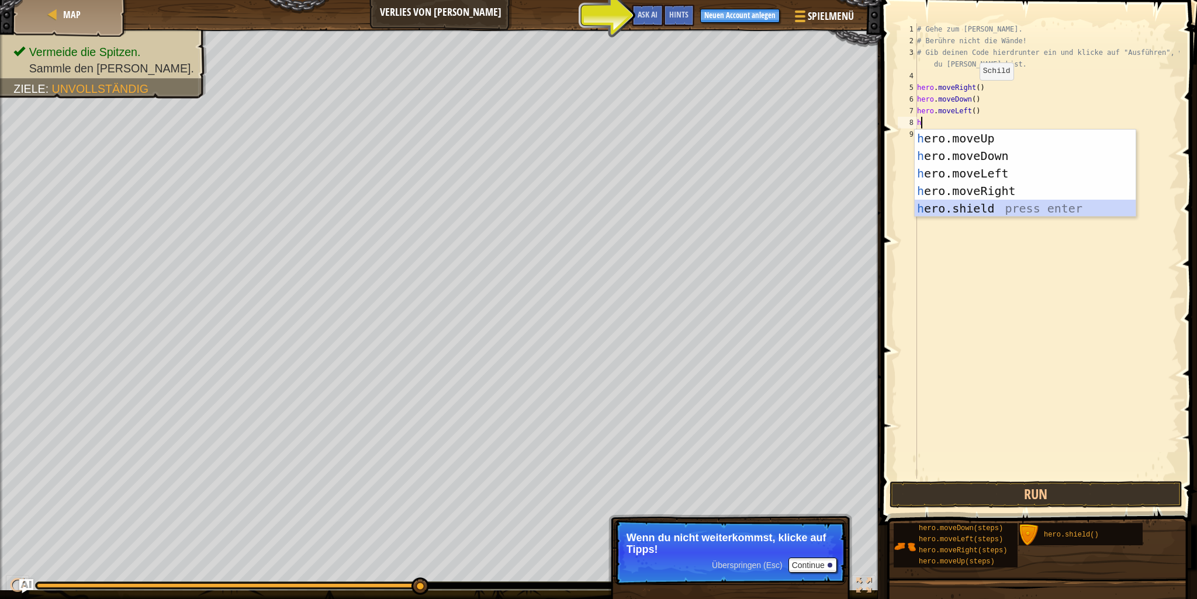
click at [1002, 213] on div "h ero.moveUp press enter h ero.moveDown press enter h ero.moveLeft press enter …" at bounding box center [1024, 191] width 221 height 123
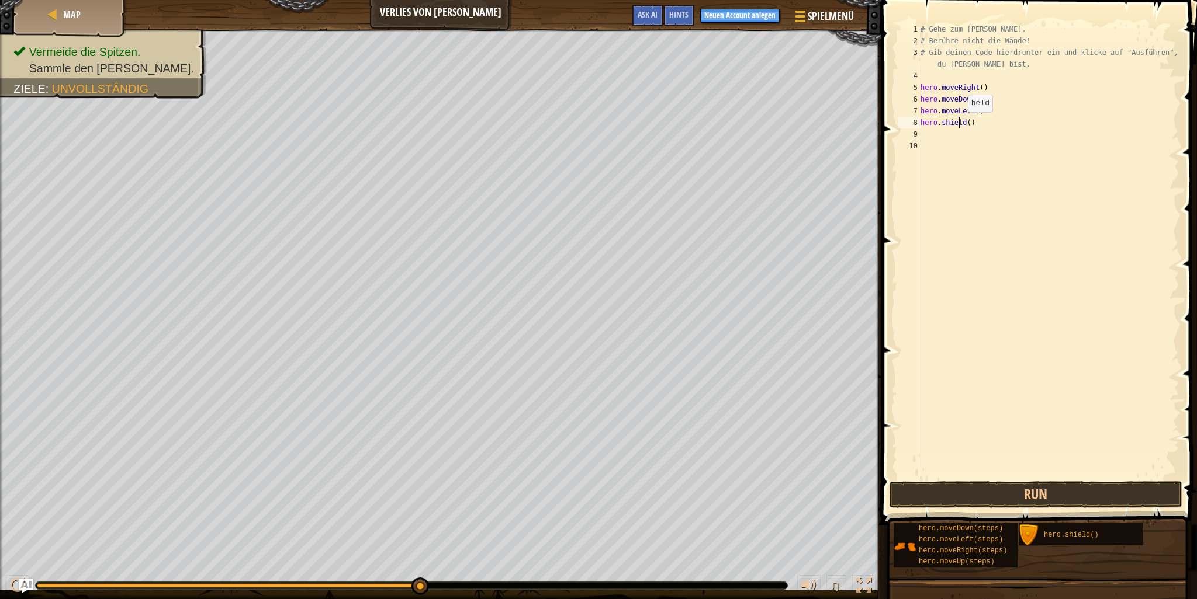
click at [961, 124] on div "# Gehe zum [PERSON_NAME]. # Berühre nicht die Wände! # Gib deinen Code hierdrun…" at bounding box center [1048, 262] width 261 height 479
click at [963, 122] on div "# Gehe zum [PERSON_NAME]. # Berühre nicht die Wände! # Gib deinen Code hierdrun…" at bounding box center [1048, 262] width 261 height 479
type textarea "h()"
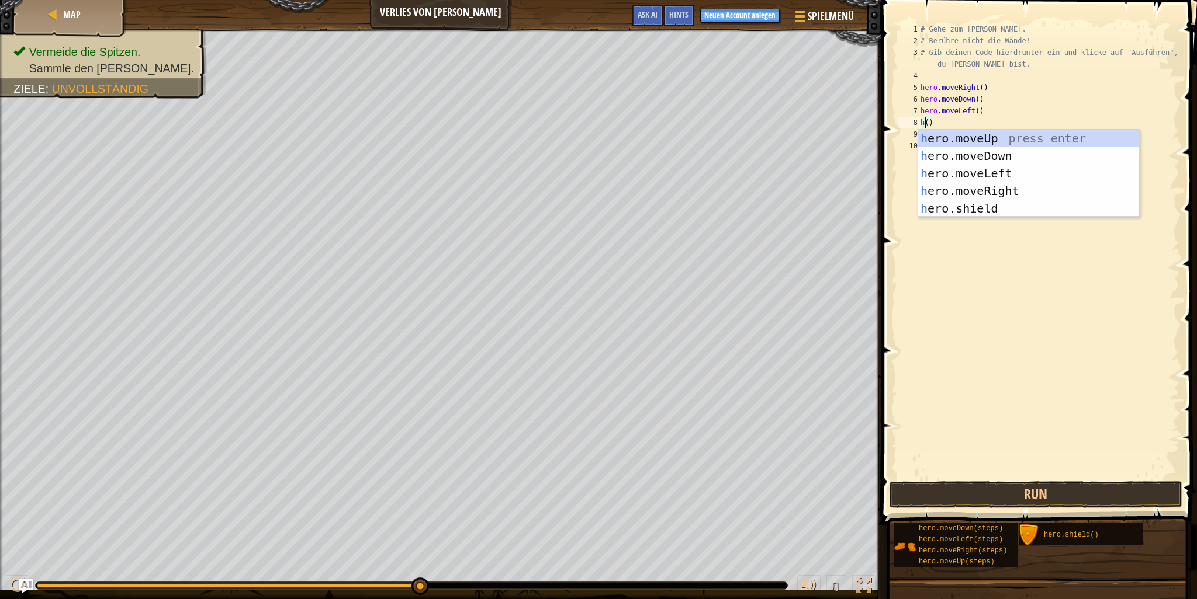
click at [971, 287] on div "# Gehe zum [PERSON_NAME]. # Berühre nicht die Wände! # Gib deinen Code hierdrun…" at bounding box center [1048, 262] width 261 height 479
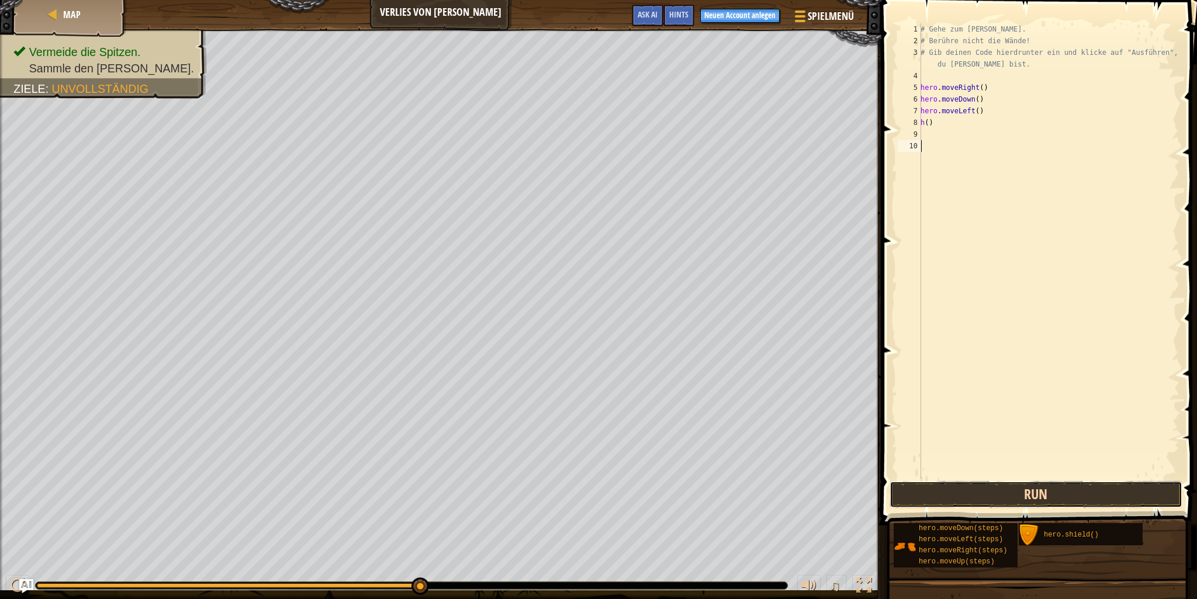
click at [1020, 489] on button "Run" at bounding box center [1035, 494] width 293 height 27
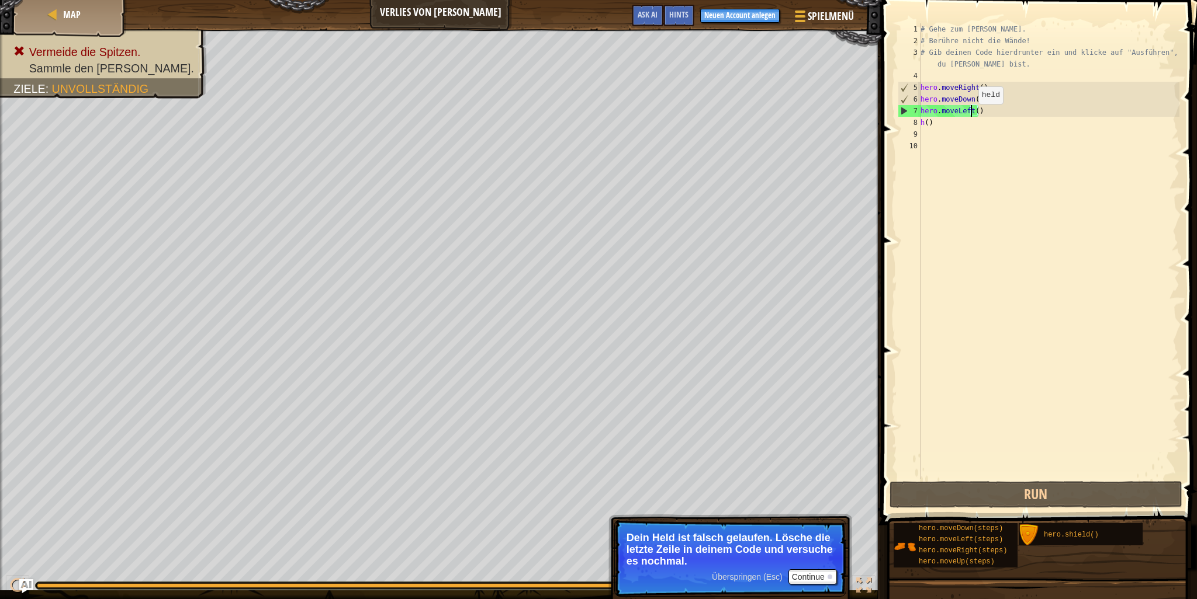
drag, startPoint x: 972, startPoint y: 115, endPoint x: 979, endPoint y: 113, distance: 7.4
click at [972, 115] on div "# Gehe zum [PERSON_NAME]. # Berühre nicht die Wände! # Gib deinen Code hierdrun…" at bounding box center [1048, 262] width 261 height 479
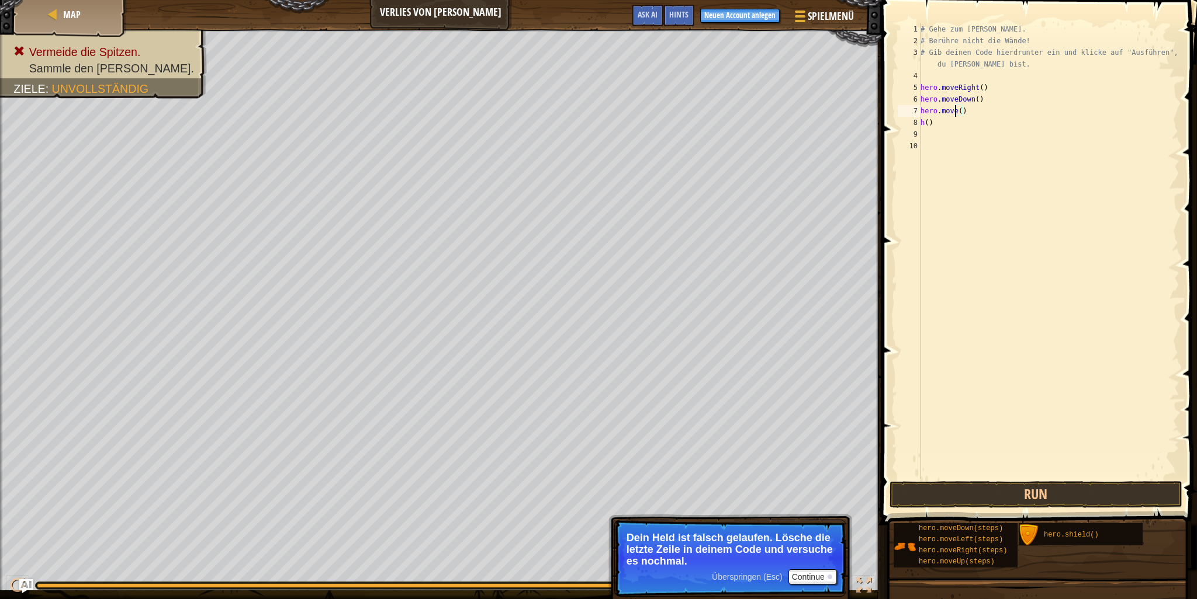
scroll to position [5, 2]
click at [995, 128] on div "hero.moveR ight press enter" at bounding box center [1028, 144] width 221 height 53
click at [951, 494] on button "Run" at bounding box center [1035, 494] width 293 height 27
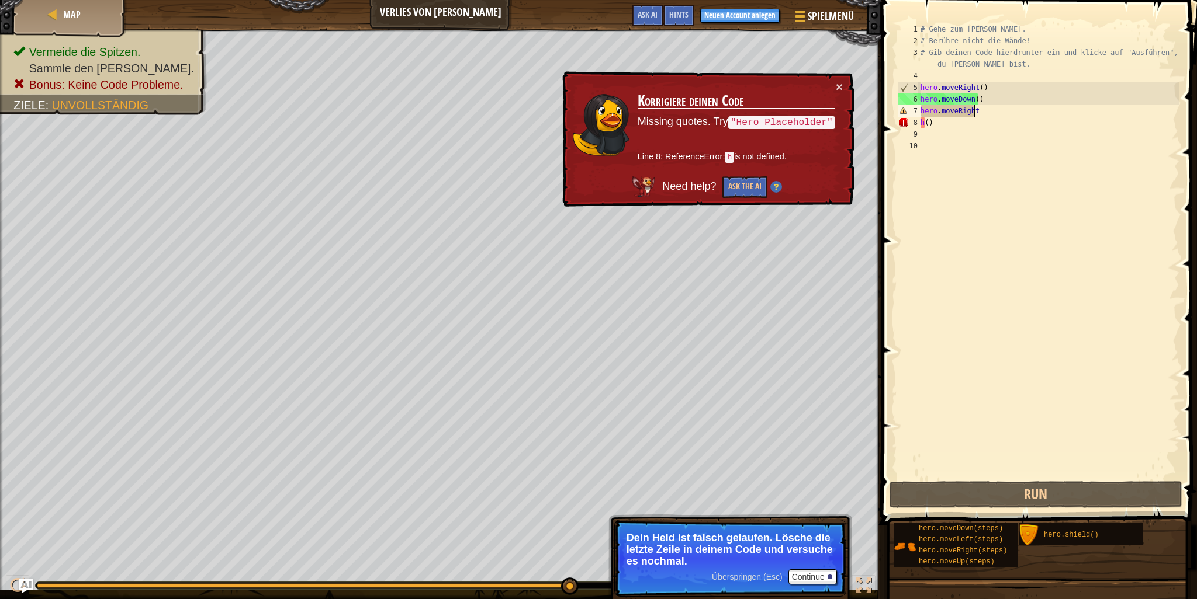
click at [963, 117] on div "# Gehe zum [PERSON_NAME]. # Berühre nicht die Wände! # Gib deinen Code hierdrun…" at bounding box center [1048, 262] width 261 height 479
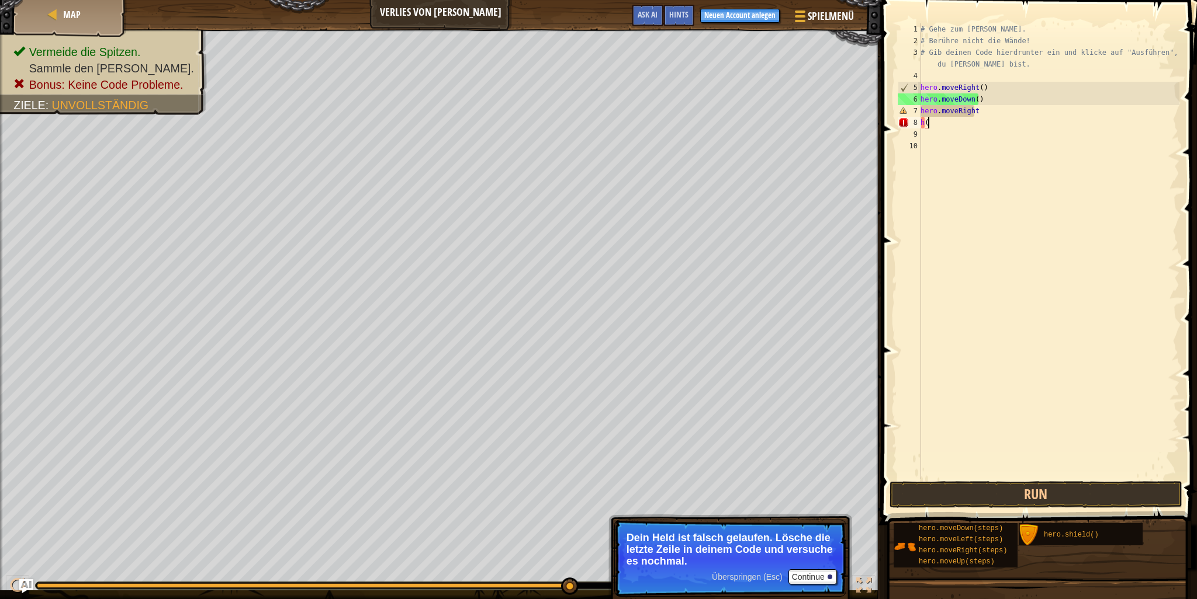
type textarea "h"
click at [1039, 500] on button "Run" at bounding box center [1035, 494] width 293 height 27
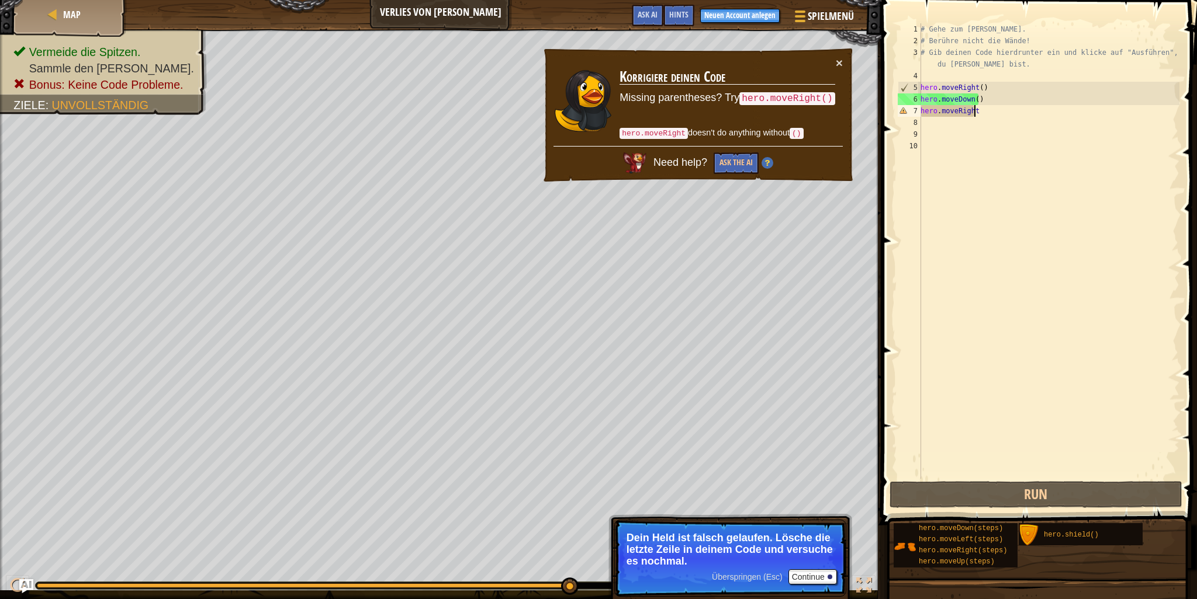
click at [984, 110] on div "# Gehe zum [PERSON_NAME]. # Berühre nicht die Wände! # Gib deinen Code hierdrun…" at bounding box center [1048, 262] width 261 height 479
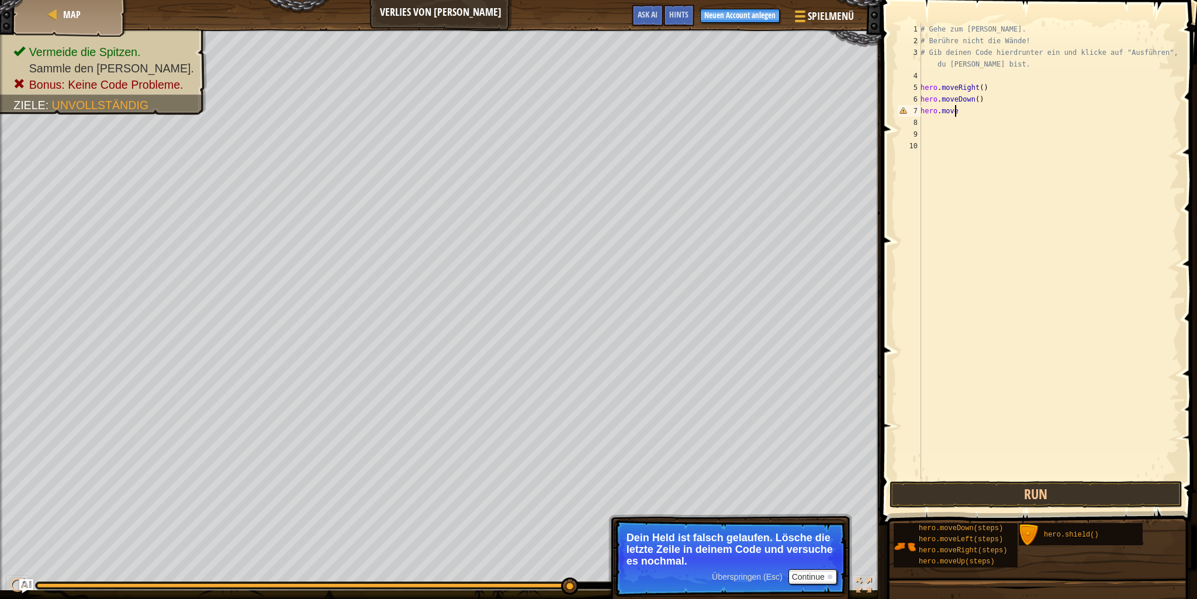
type textarea "hero.movel"
click at [989, 120] on div "hero.moveL eft press enter" at bounding box center [1028, 144] width 221 height 53
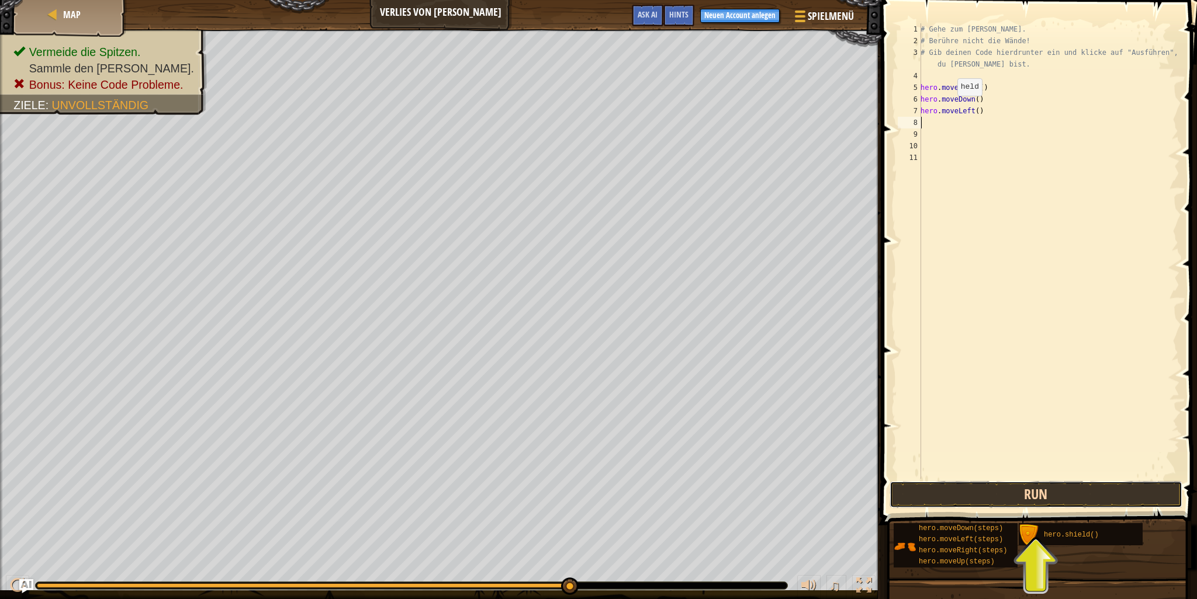
click at [933, 495] on button "Run" at bounding box center [1035, 494] width 293 height 27
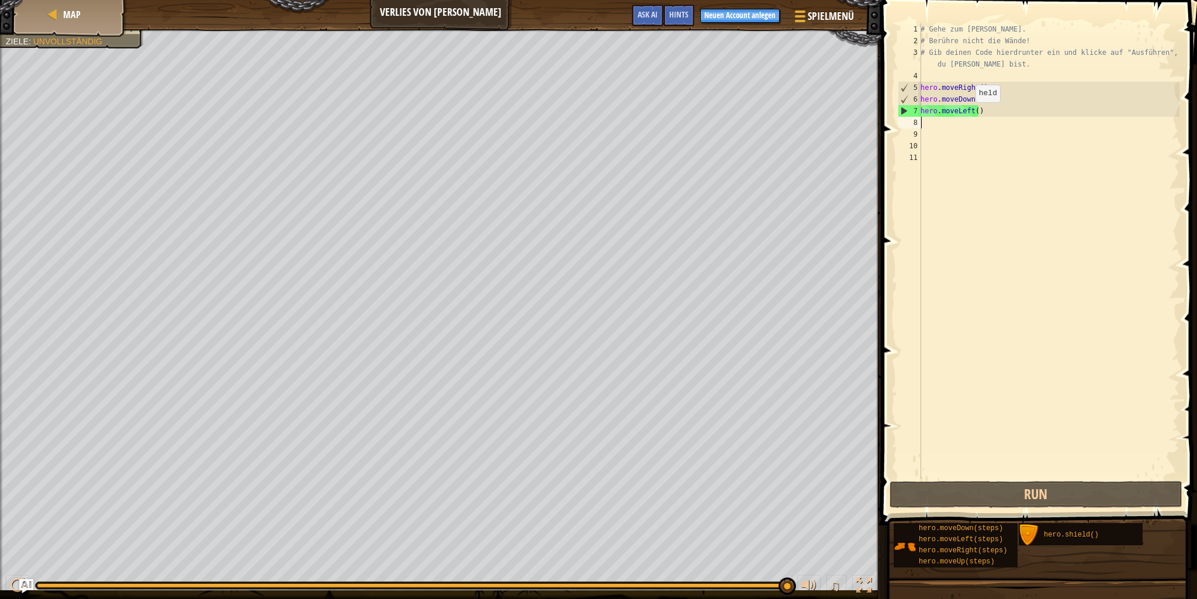
click at [969, 113] on div "# Gehe zum [PERSON_NAME]. # Berühre nicht die Wände! # Gib deinen Code hierdrun…" at bounding box center [1048, 262] width 261 height 479
click at [905, 111] on div "7" at bounding box center [909, 111] width 23 height 12
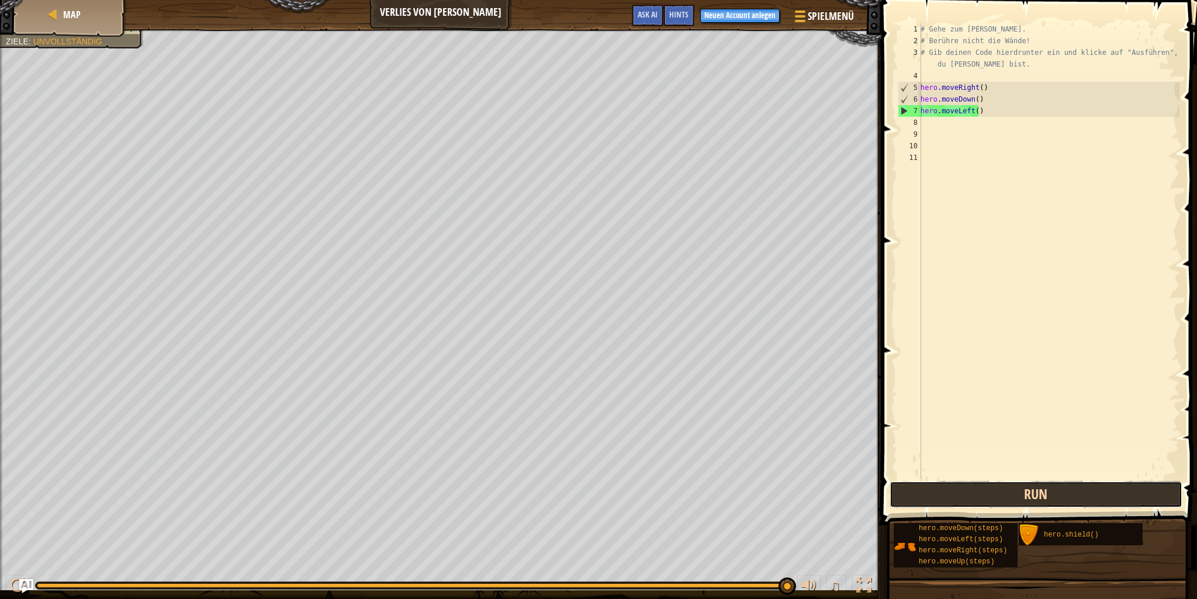
click at [1174, 493] on button "Run" at bounding box center [1035, 494] width 293 height 27
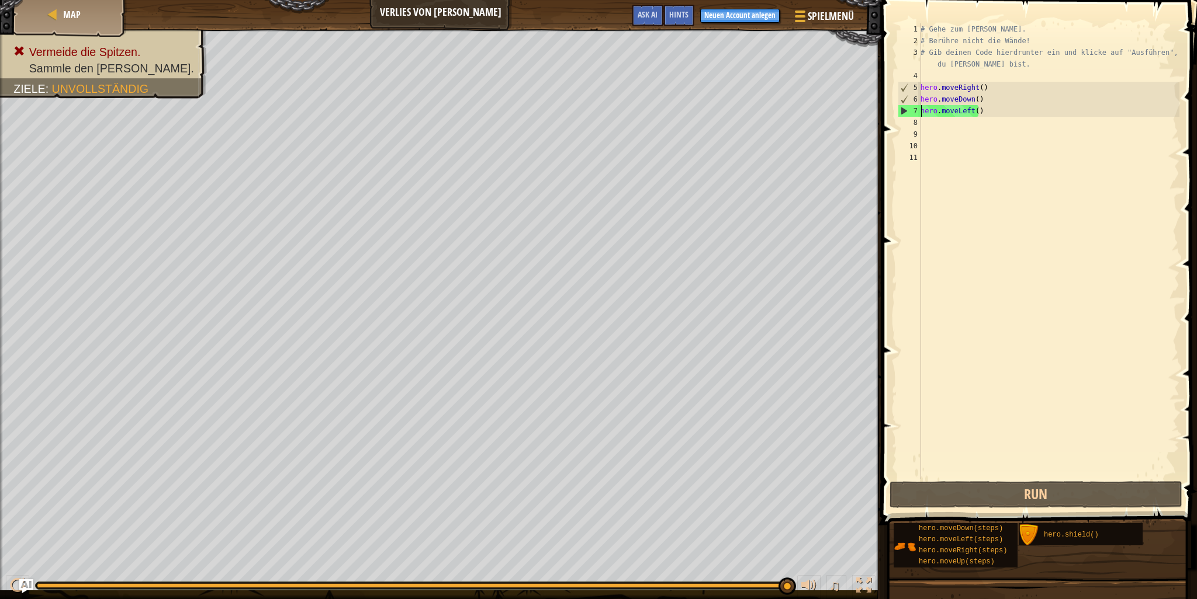
click at [984, 113] on div "# Gehe zum [PERSON_NAME]. # Berühre nicht die Wände! # Gib deinen Code hierdrun…" at bounding box center [1048, 262] width 261 height 479
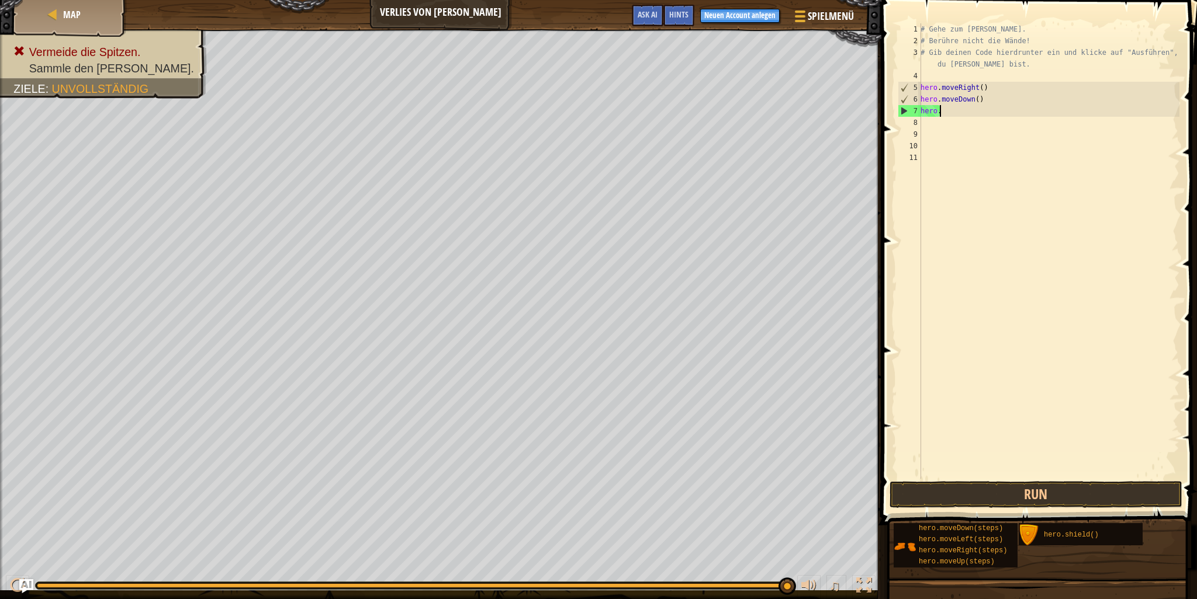
type textarea "h"
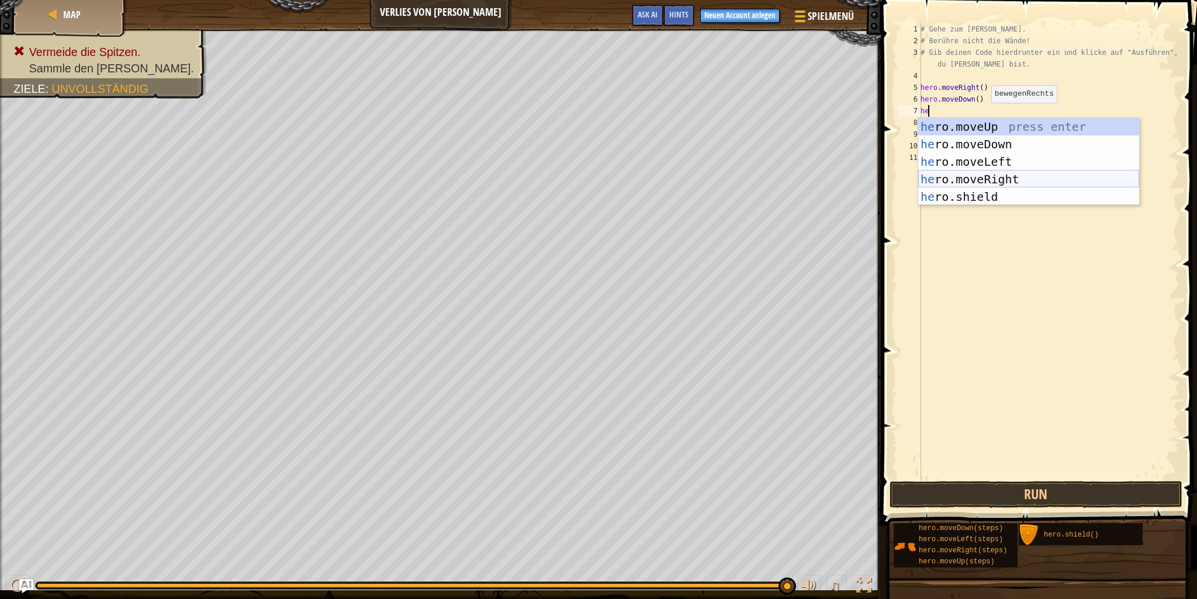
type textarea "her"
click at [996, 171] on div "her o.moveUp press enter her o.moveDown press enter her o.moveLeft press enter …" at bounding box center [1028, 179] width 221 height 123
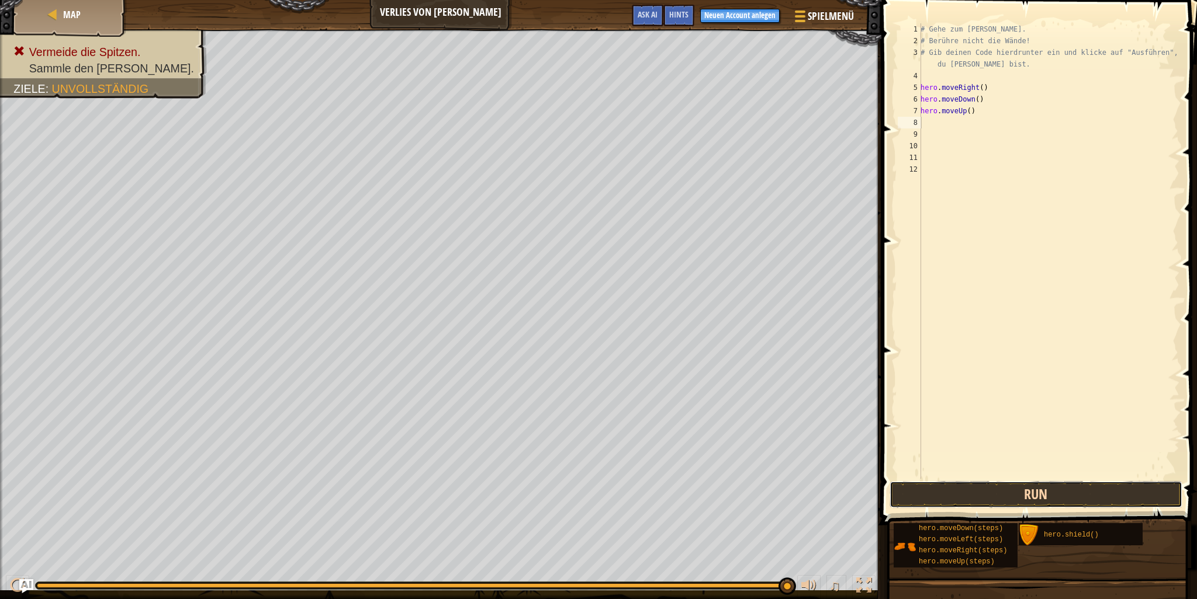
click at [1124, 490] on button "Run" at bounding box center [1035, 494] width 293 height 27
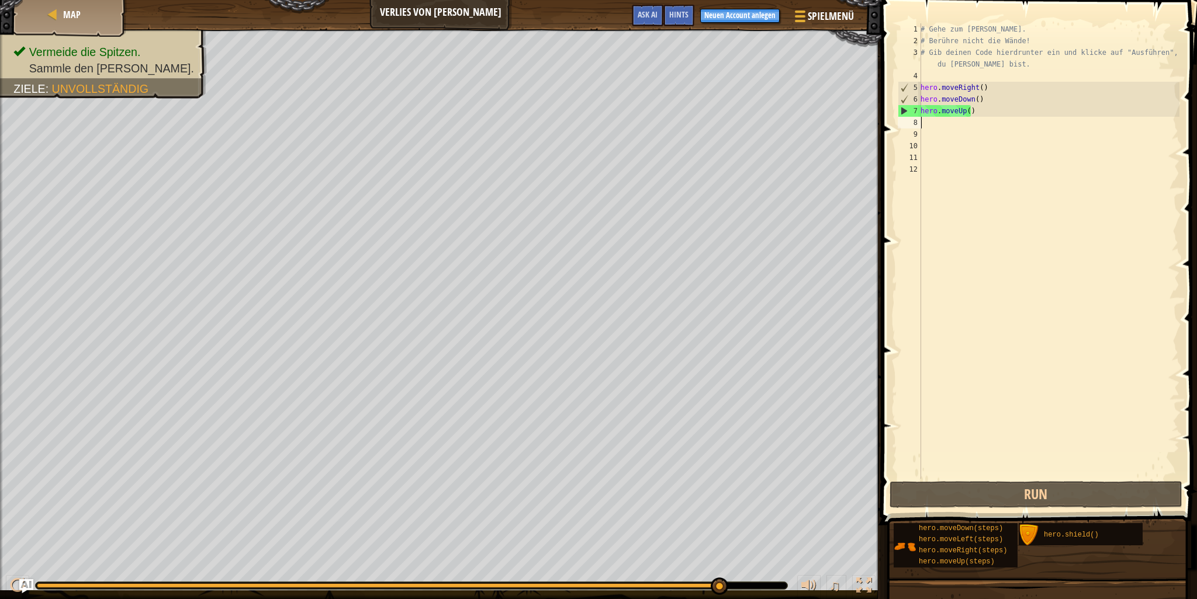
click at [973, 111] on div "# Gehe zum [PERSON_NAME]. # Berühre nicht die Wände! # Gib deinen Code hierdrun…" at bounding box center [1048, 262] width 261 height 479
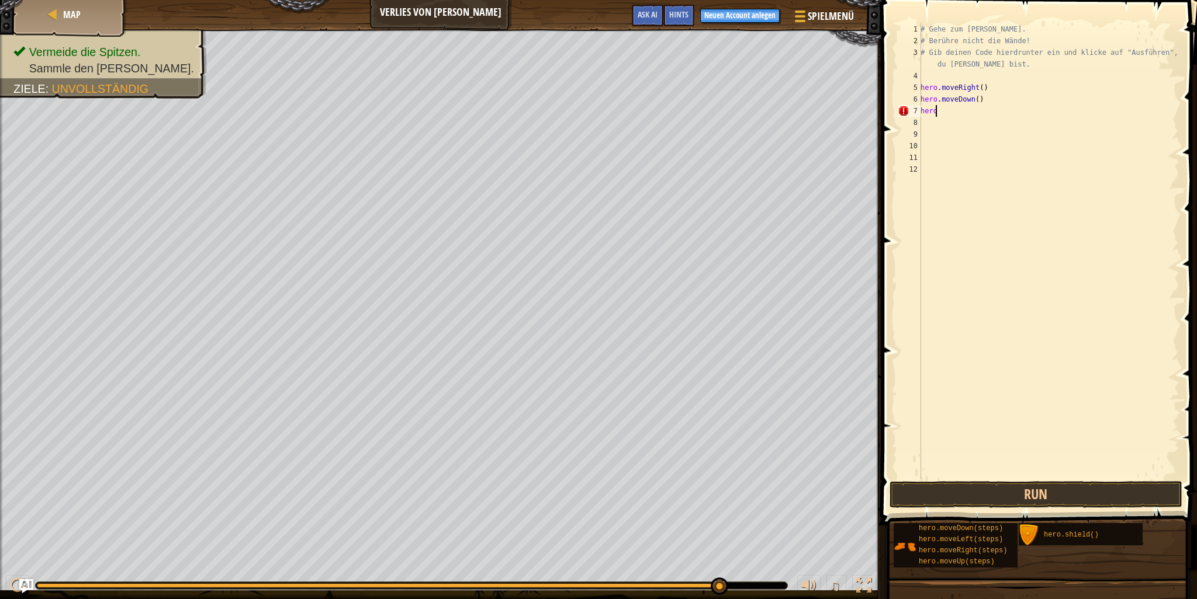
type textarea "h"
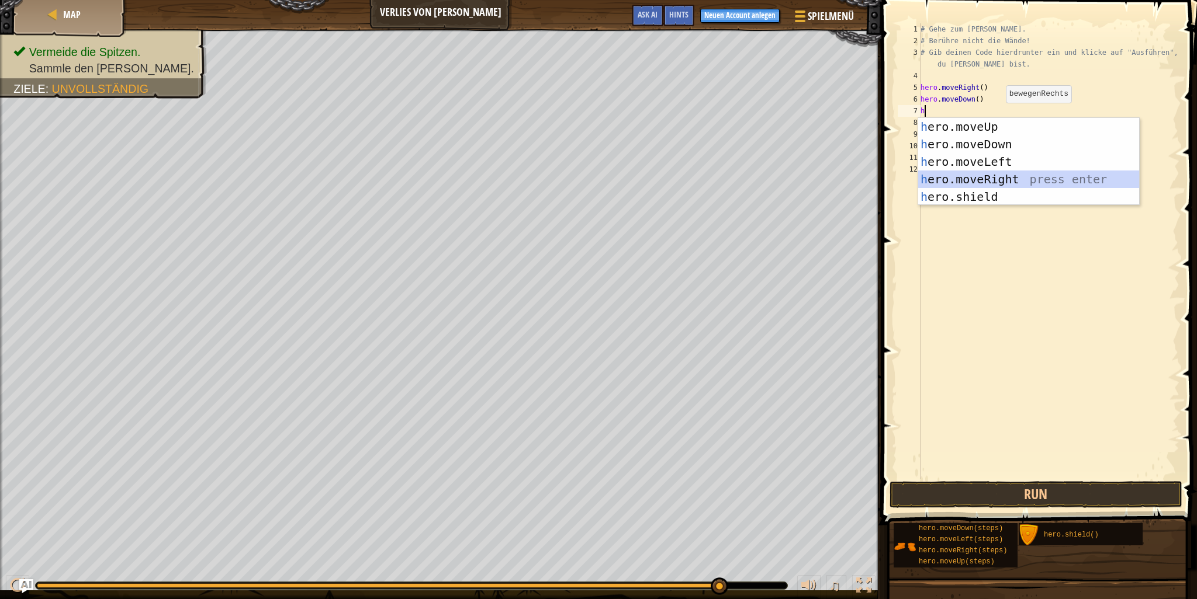
click at [990, 176] on div "h ero.moveUp press enter h ero.moveDown press enter h ero.moveLeft press enter …" at bounding box center [1028, 179] width 221 height 123
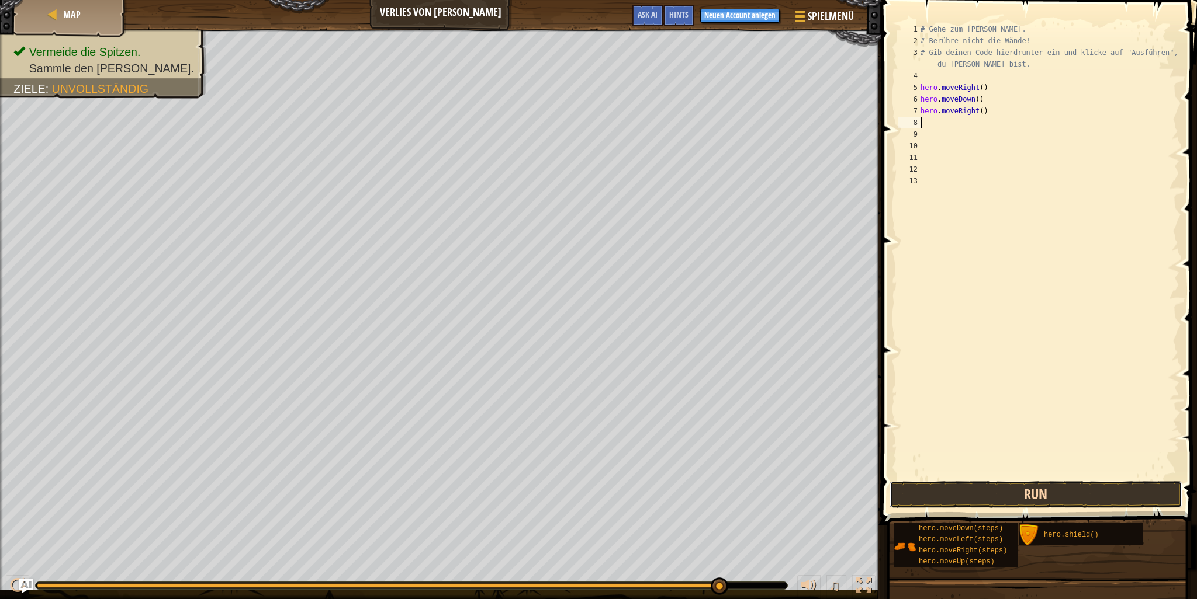
click at [993, 492] on button "Run" at bounding box center [1035, 494] width 293 height 27
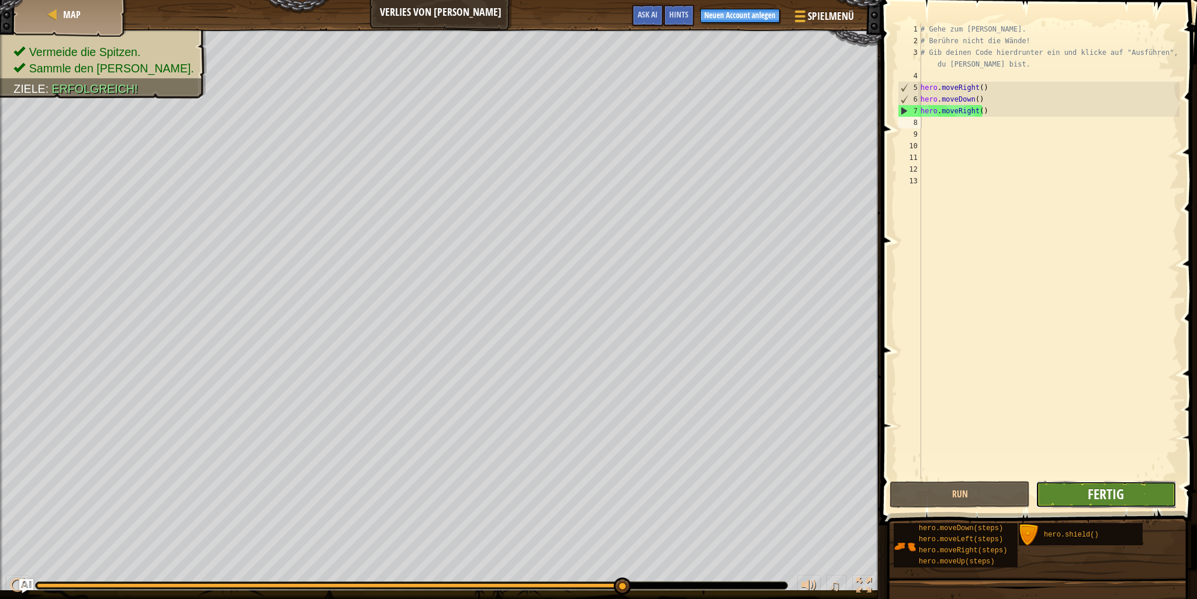
click at [1106, 487] on span "Fertig" at bounding box center [1105, 494] width 36 height 19
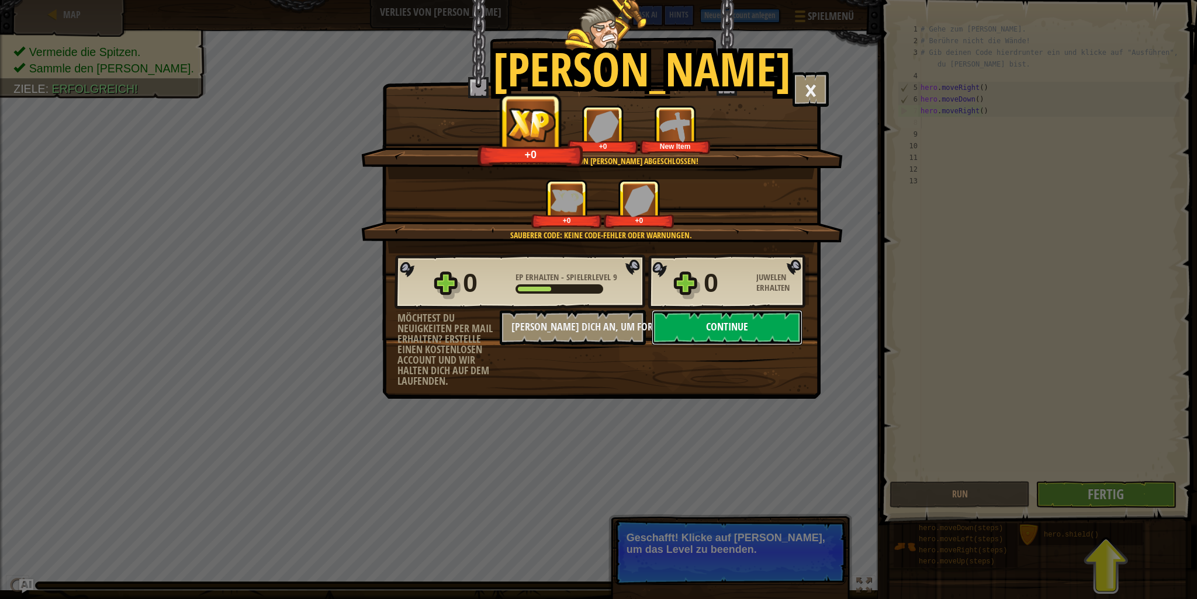
click at [765, 325] on button "Continue" at bounding box center [726, 327] width 151 height 35
select select "de-AT"
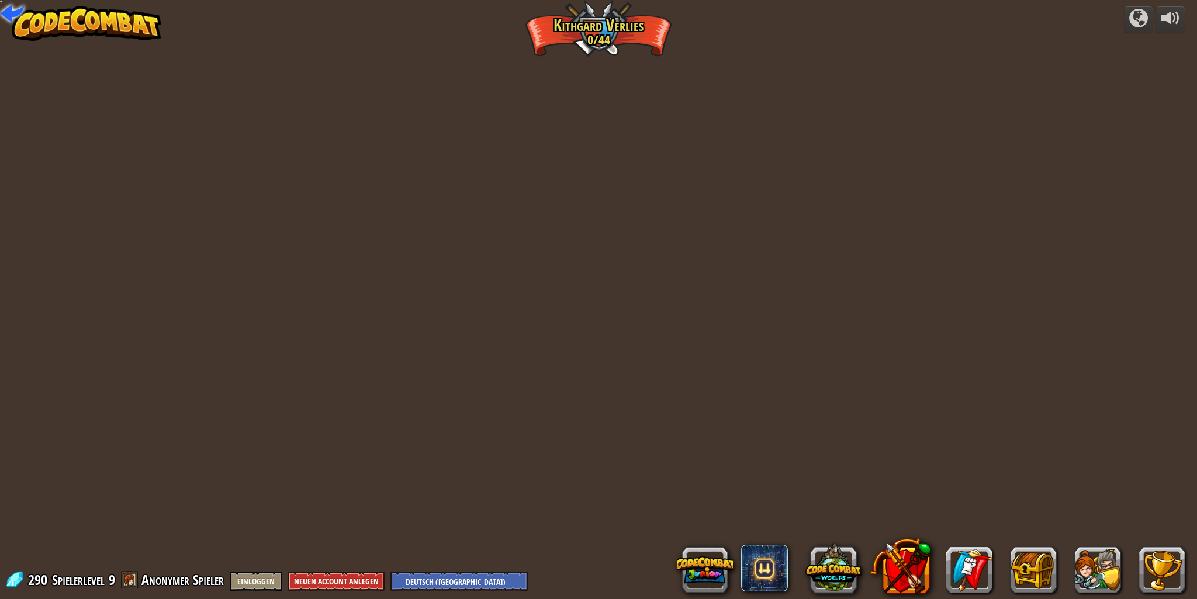
select select "de-AT"
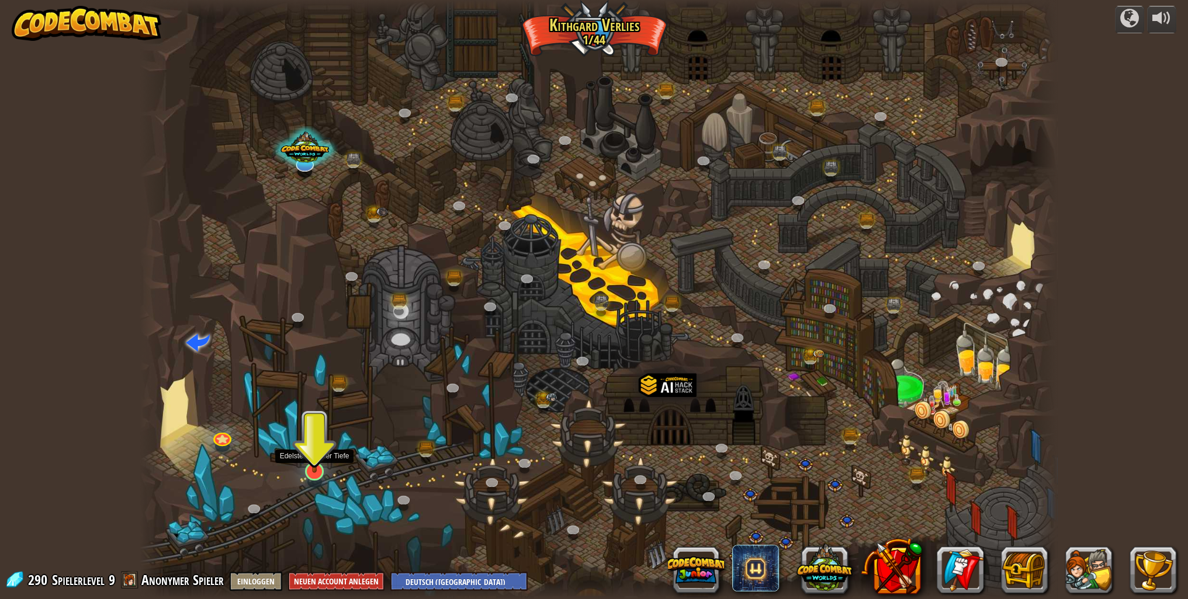
click at [317, 456] on img at bounding box center [314, 444] width 25 height 58
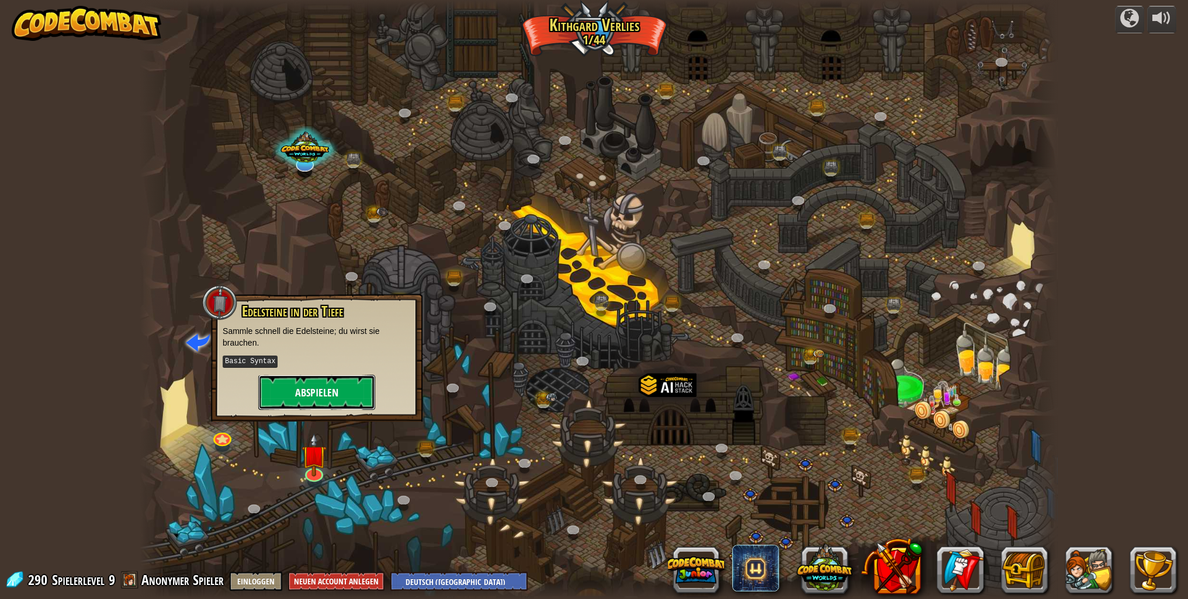
click at [310, 387] on button "Abspielen" at bounding box center [316, 392] width 117 height 35
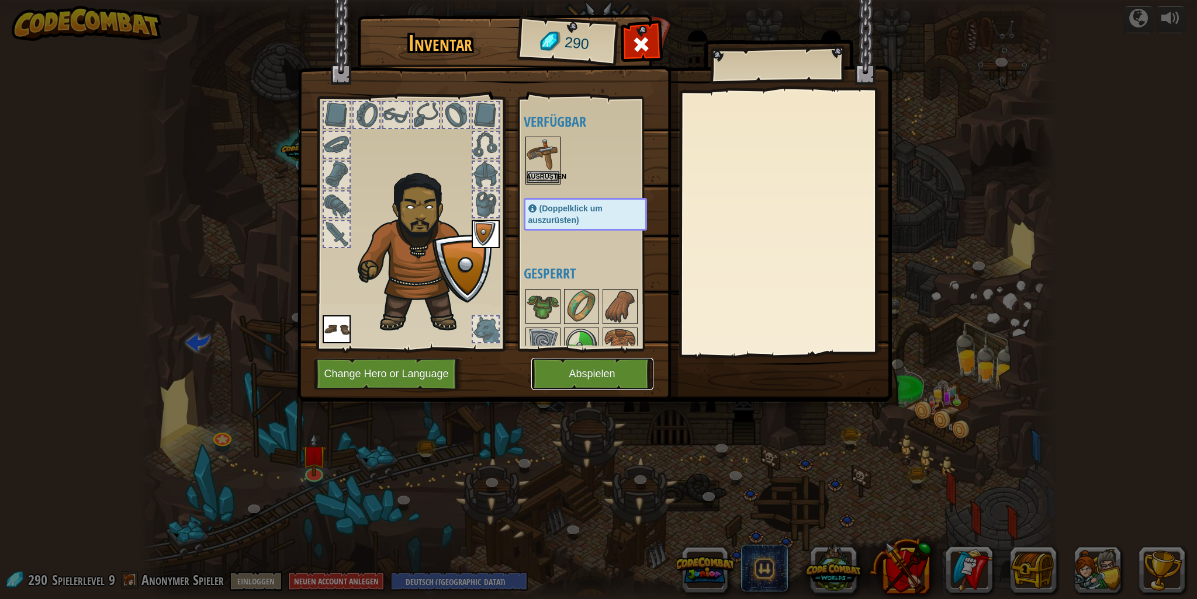
click at [615, 380] on button "Abspielen" at bounding box center [592, 374] width 122 height 32
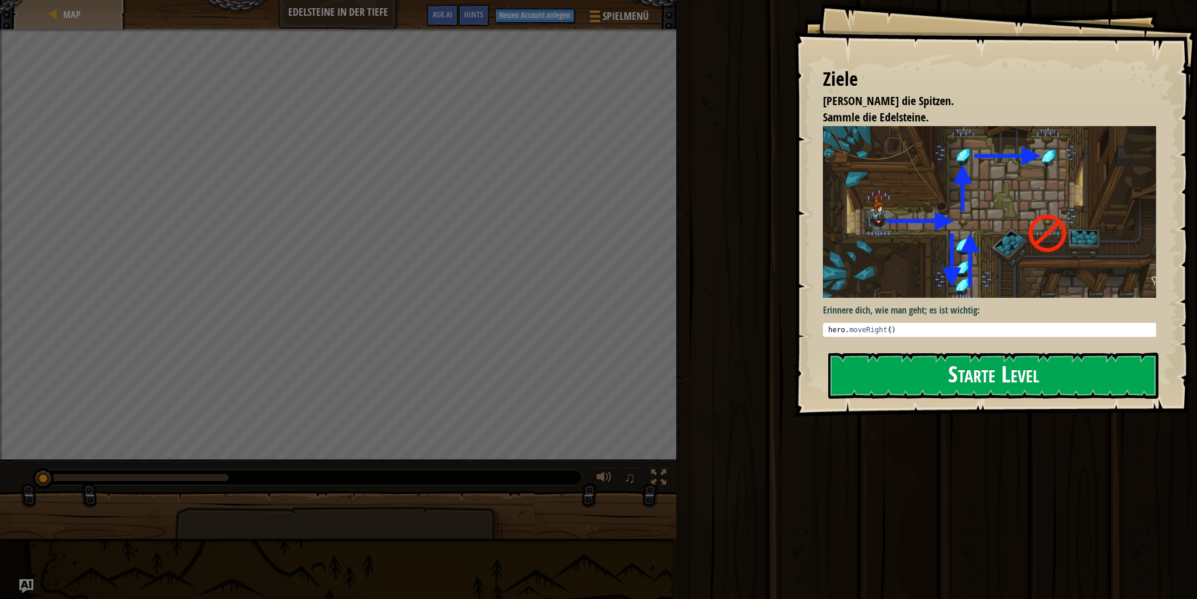
click at [988, 372] on button "Starte Level" at bounding box center [993, 376] width 330 height 46
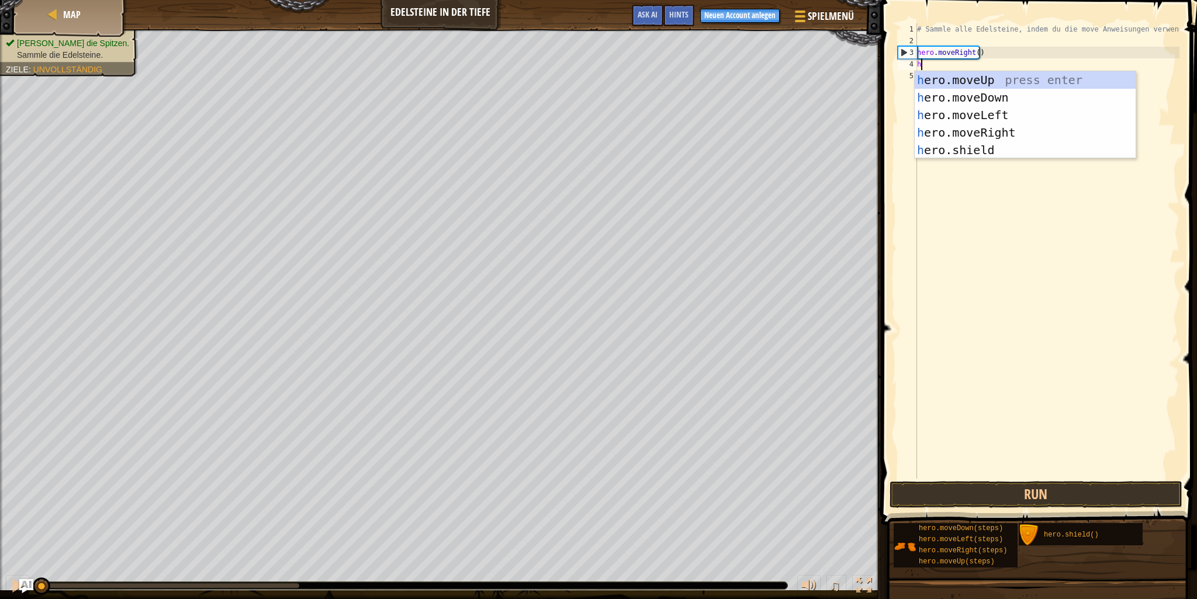
scroll to position [5, 0]
type textarea "he"
click at [999, 71] on div "he ro.moveUp press enter he ro.moveDown press enter he ro.moveLeft press enter …" at bounding box center [1024, 132] width 221 height 123
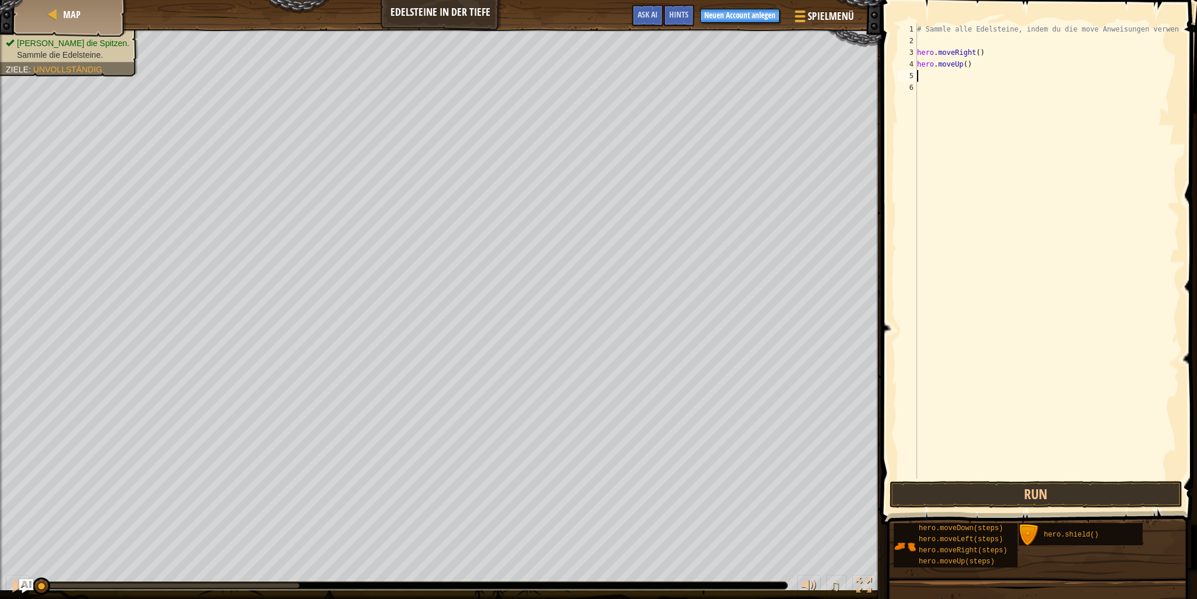
click at [965, 63] on div "# Sammle alle Edelsteine, indem du die move Anweisungen verwendest. hero . move…" at bounding box center [1046, 262] width 265 height 479
type textarea "hero.mover"
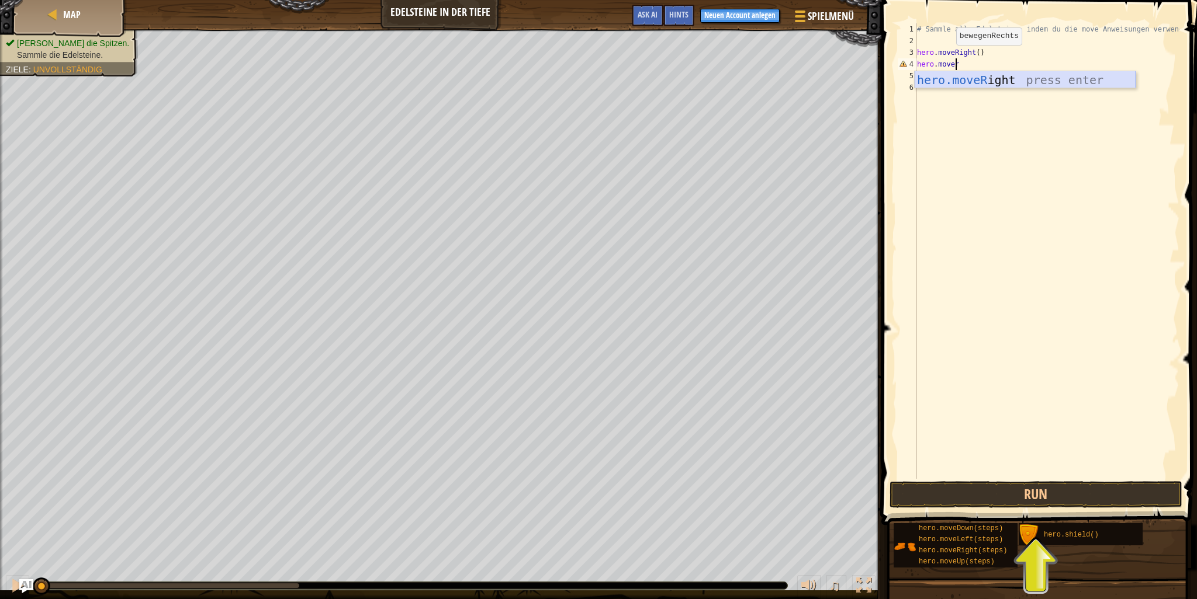
click at [947, 75] on div "hero.moveR ight press enter" at bounding box center [1024, 97] width 221 height 53
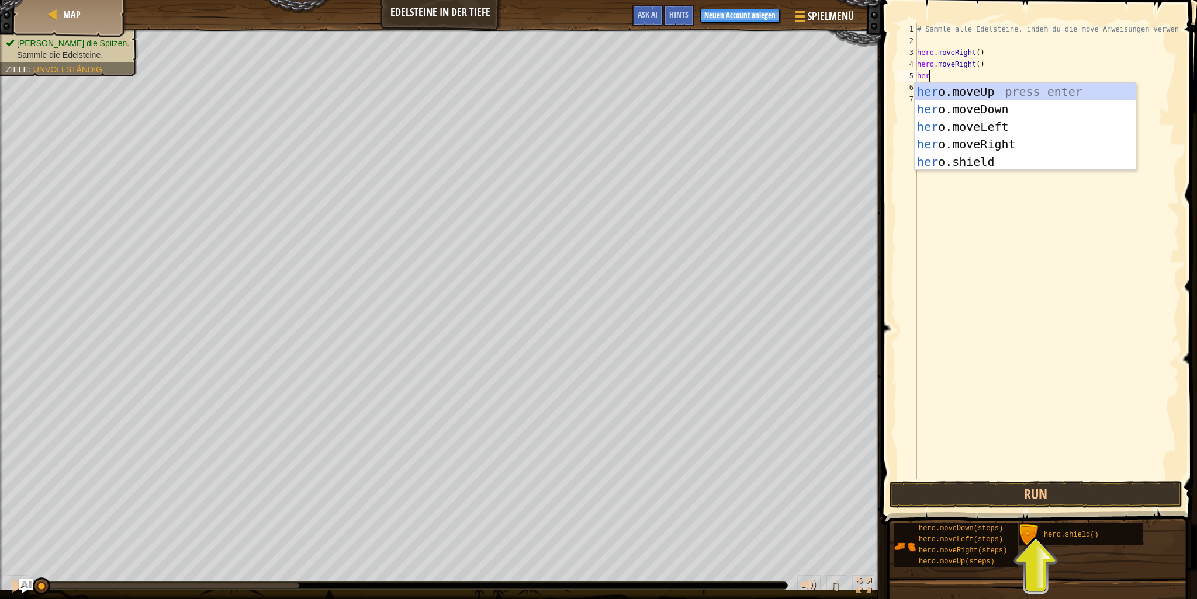
scroll to position [5, 0]
type textarea "herom"
click at [973, 94] on div "hero . m oveUp press enter hero . m oveDown press enter hero . m oveLeft press …" at bounding box center [1024, 135] width 221 height 105
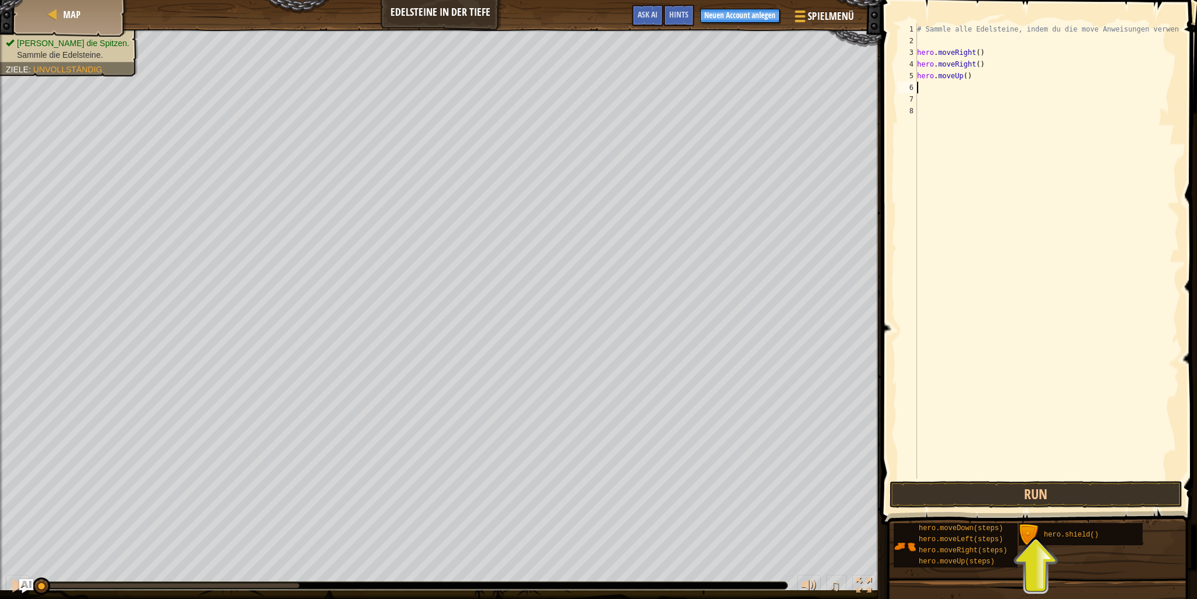
type textarea "h"
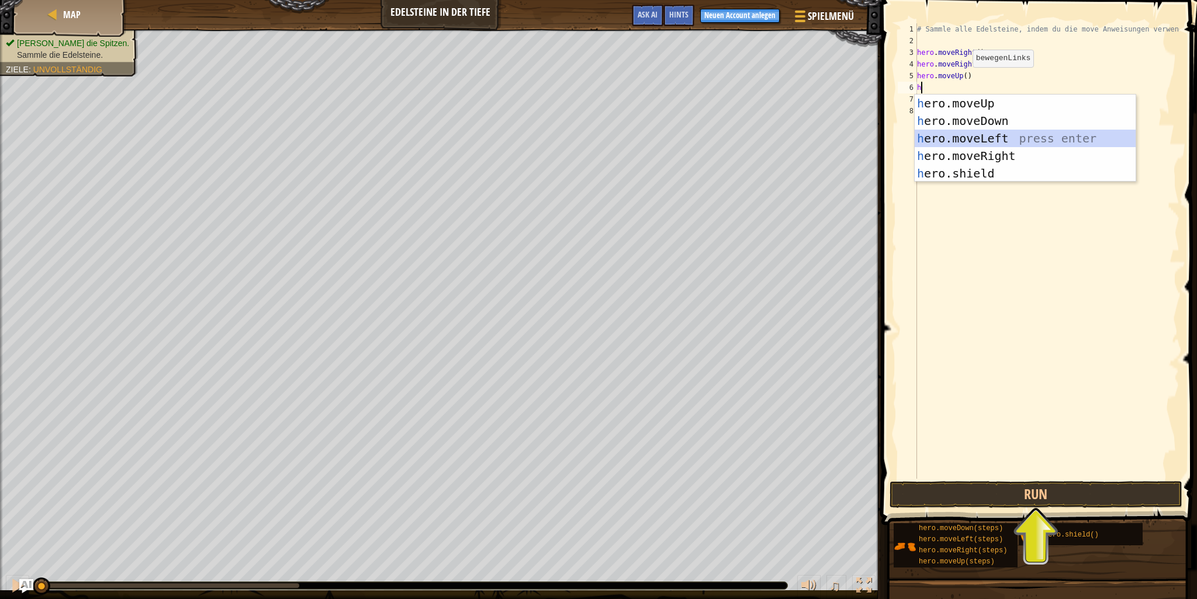
click at [973, 136] on div "h ero.moveUp press enter h ero.moveDown press enter h ero.moveLeft press enter …" at bounding box center [1024, 156] width 221 height 123
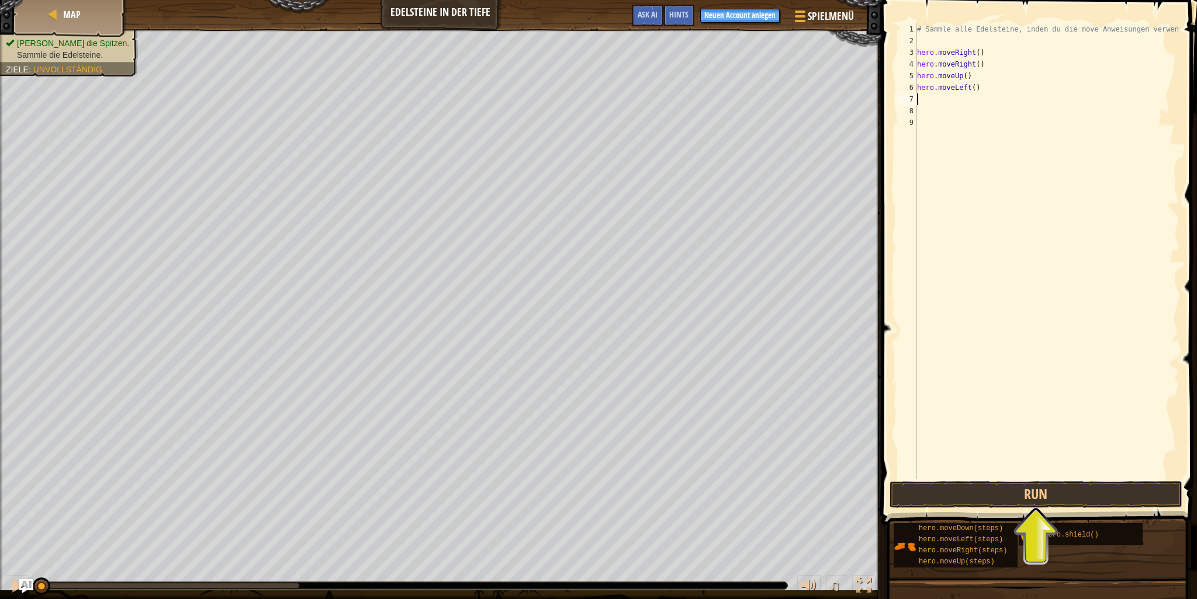
type textarea "h"
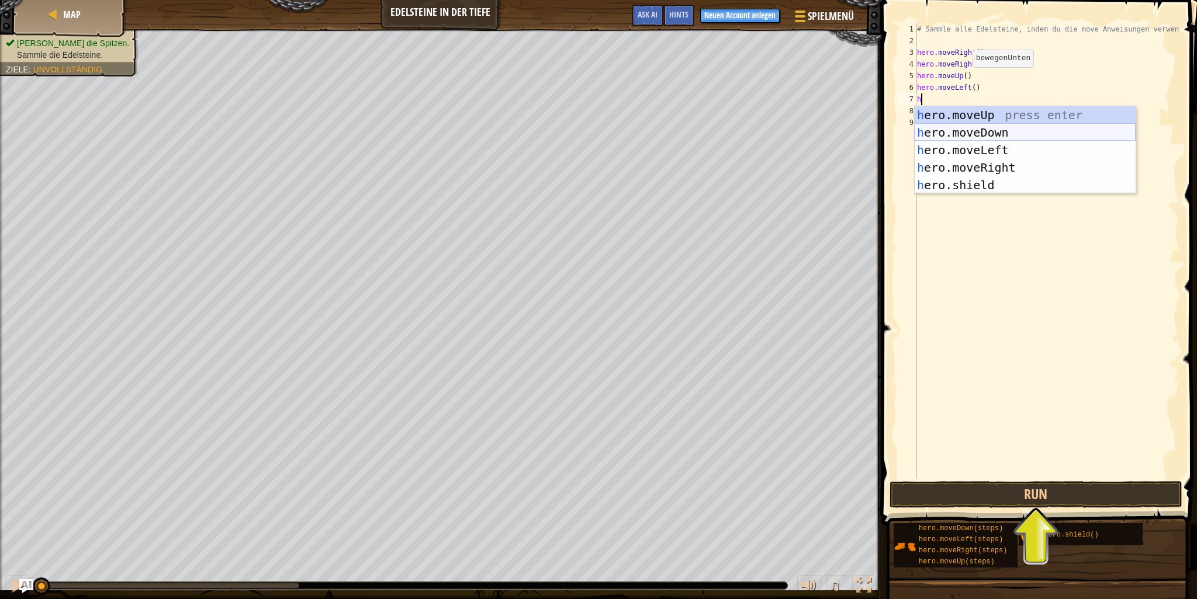
click at [990, 136] on div "h ero.moveUp press enter h ero.moveDown press enter h ero.moveLeft press enter …" at bounding box center [1024, 167] width 221 height 123
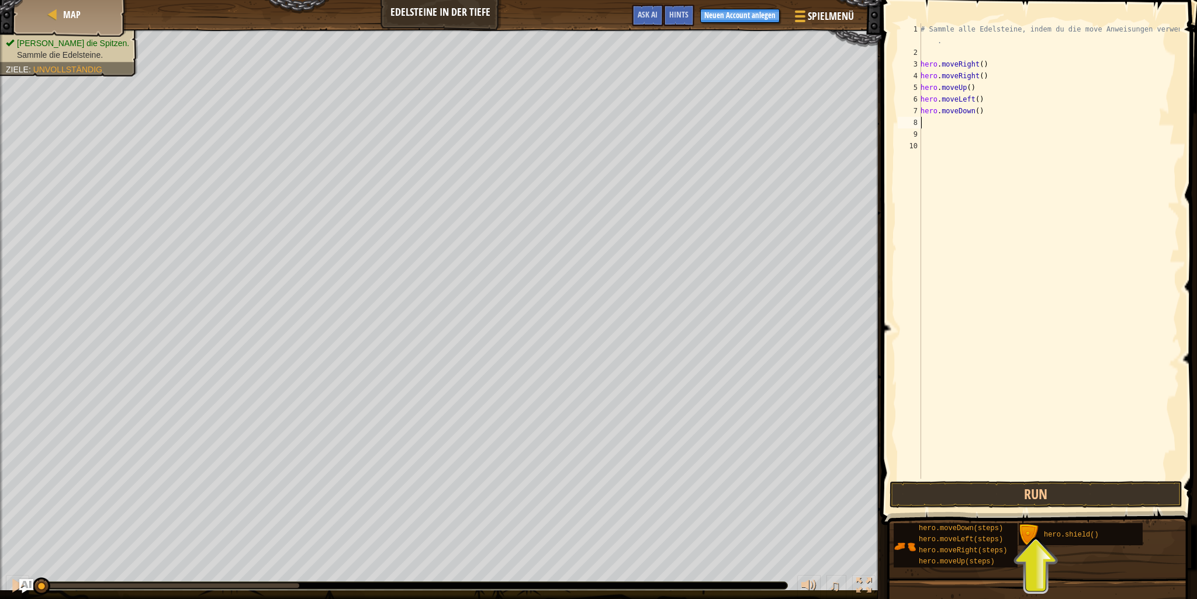
type textarea "h"
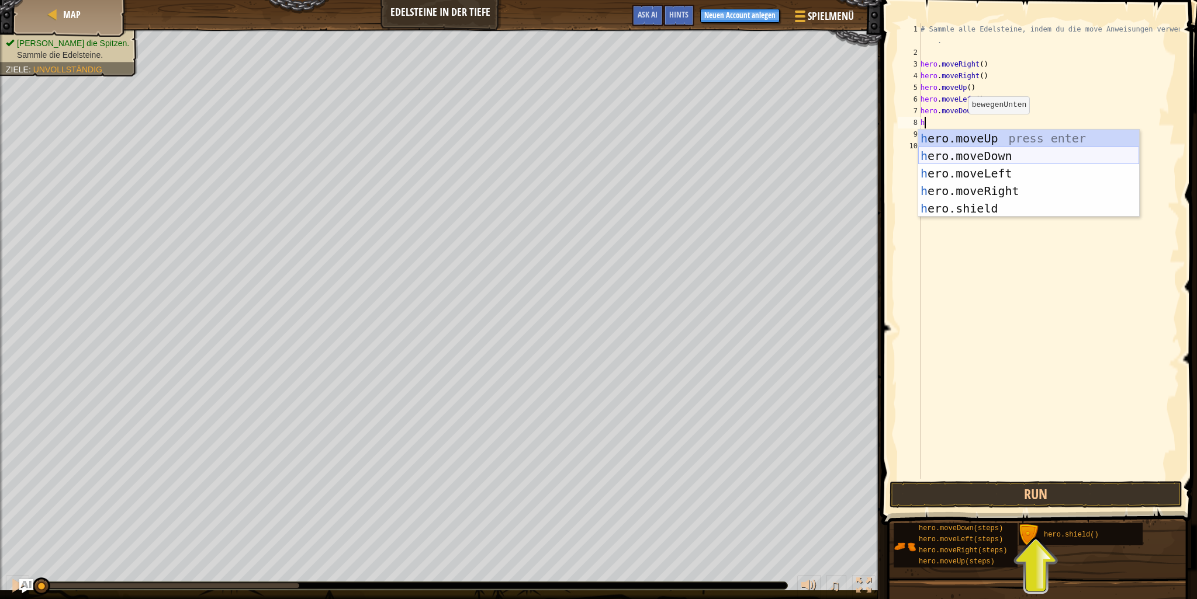
click at [971, 155] on div "h ero.moveUp press enter h ero.moveDown press enter h ero.moveLeft press enter …" at bounding box center [1028, 191] width 221 height 123
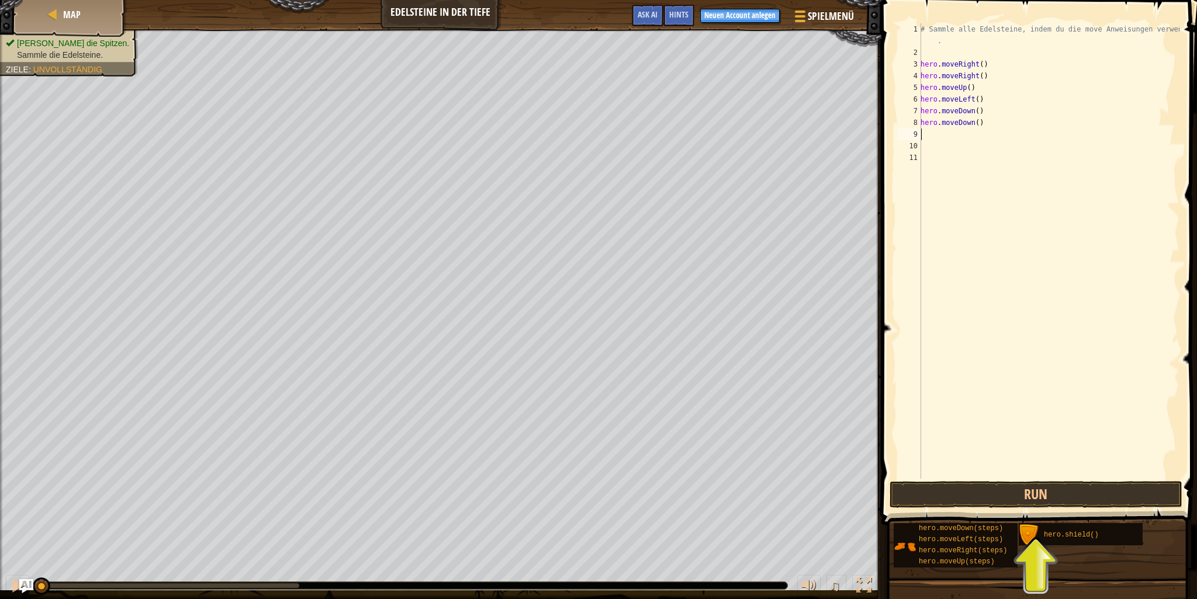
type textarea "h"
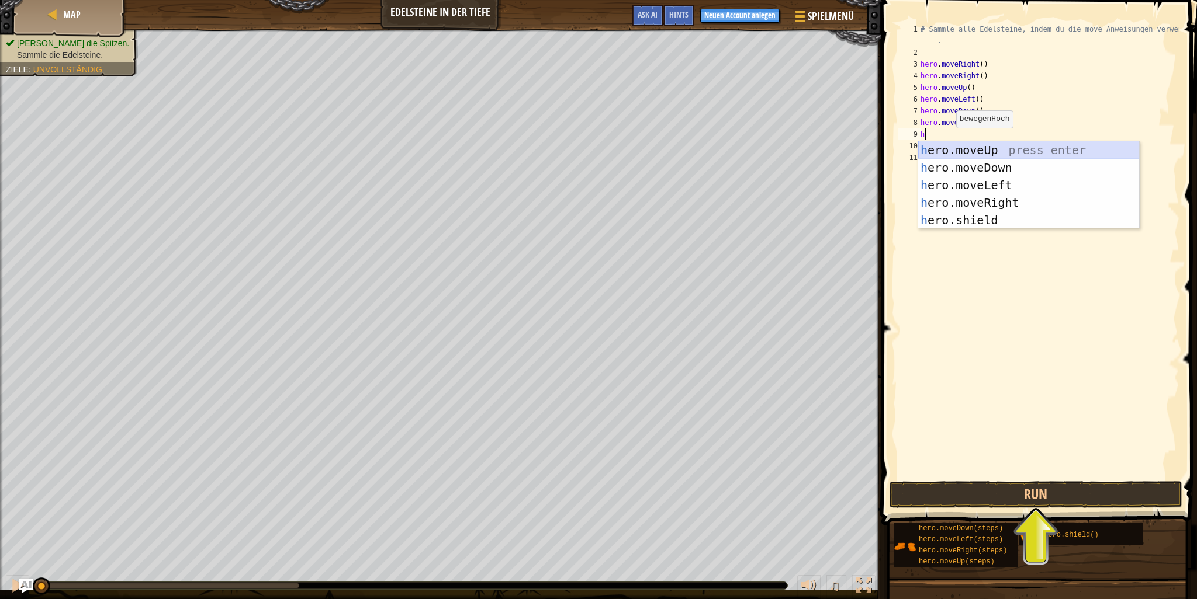
click at [965, 148] on div "h ero.moveUp press enter h ero.moveDown press enter h ero.moveLeft press enter …" at bounding box center [1028, 202] width 221 height 123
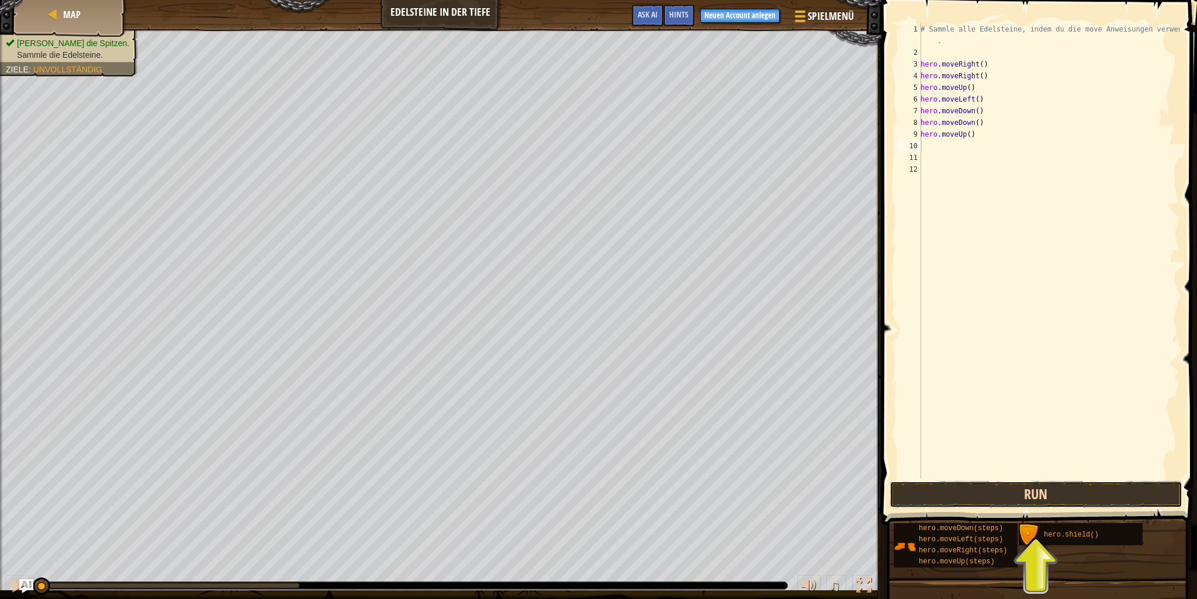
drag, startPoint x: 1036, startPoint y: 489, endPoint x: 1030, endPoint y: 497, distance: 10.4
click at [1036, 489] on button "Run" at bounding box center [1035, 494] width 293 height 27
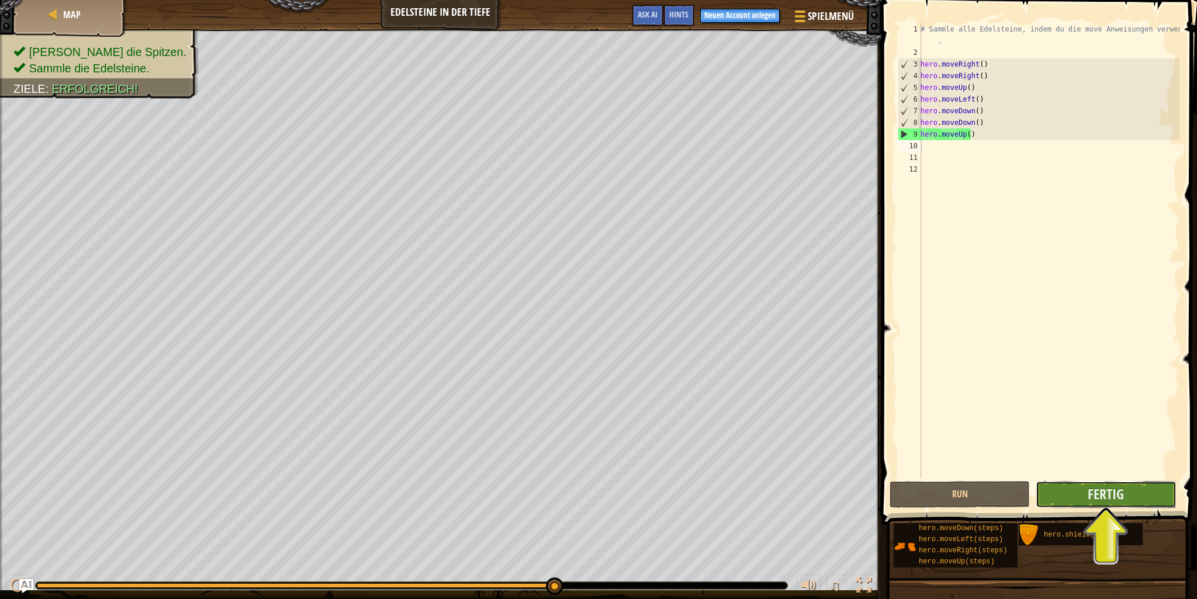
click at [1108, 504] on button "Fertig" at bounding box center [1105, 494] width 140 height 27
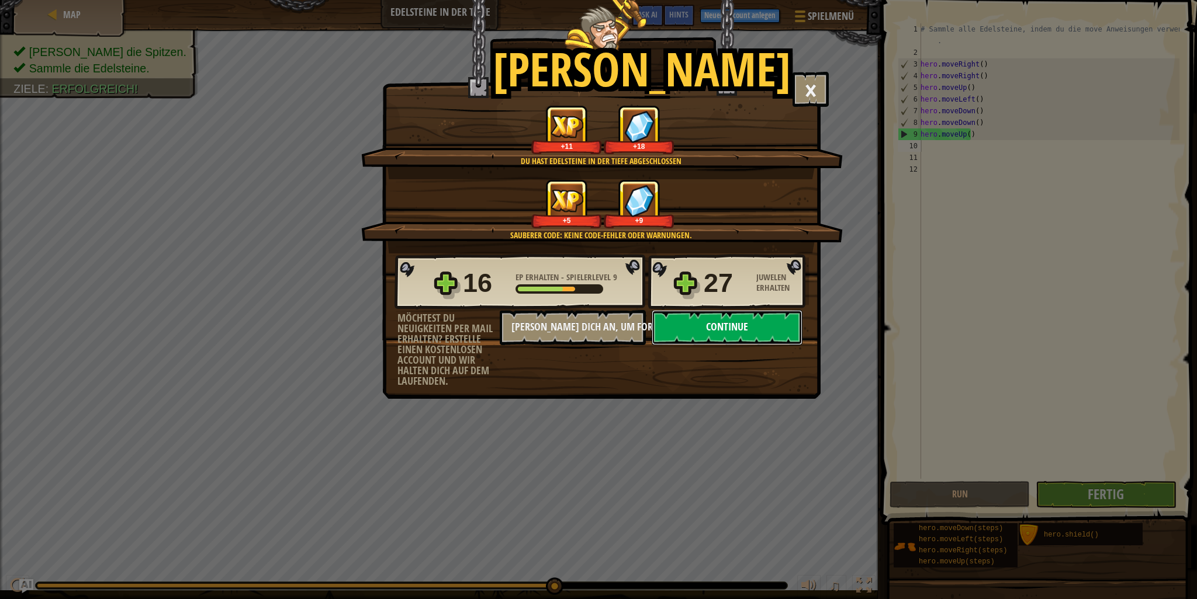
click at [761, 326] on button "Continue" at bounding box center [726, 327] width 151 height 35
select select "de-AT"
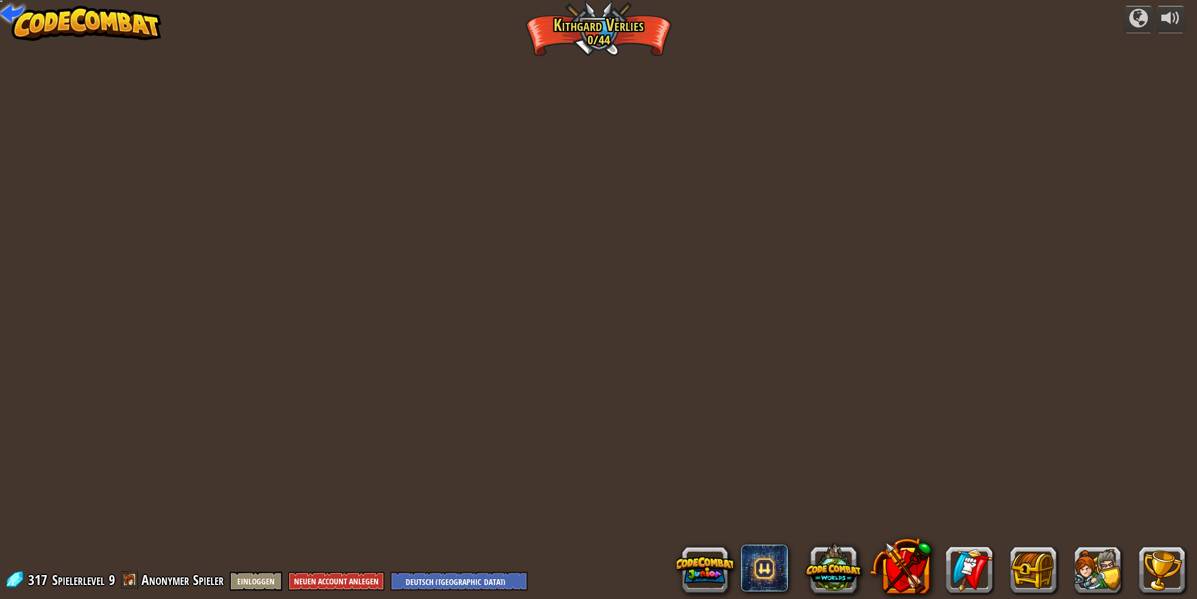
select select "de-AT"
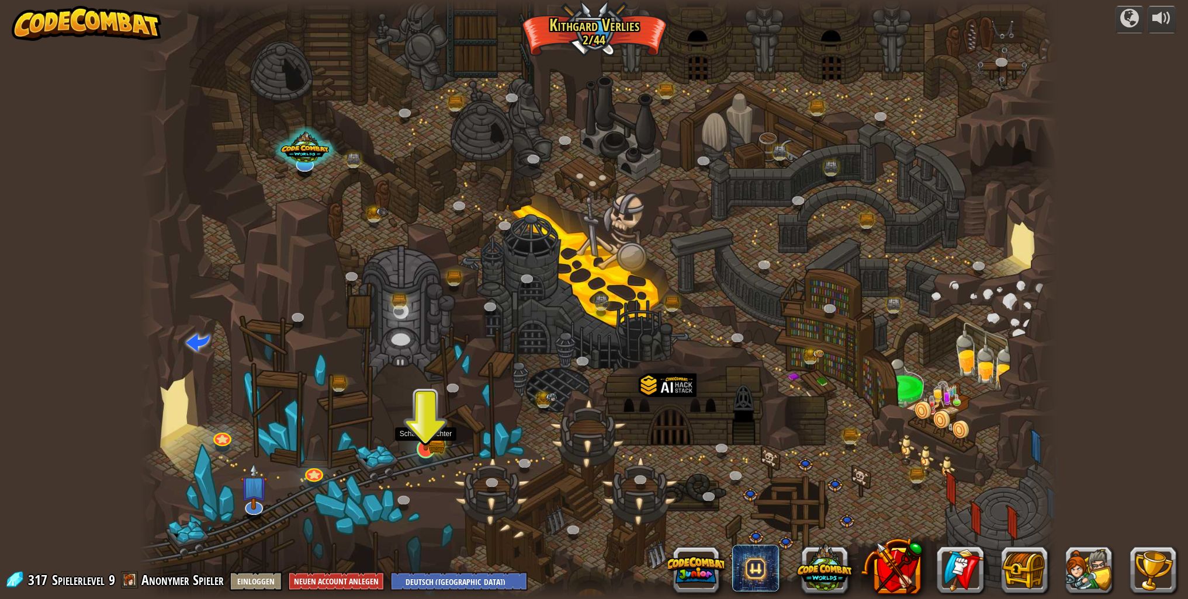
click at [430, 439] on img at bounding box center [425, 424] width 25 height 56
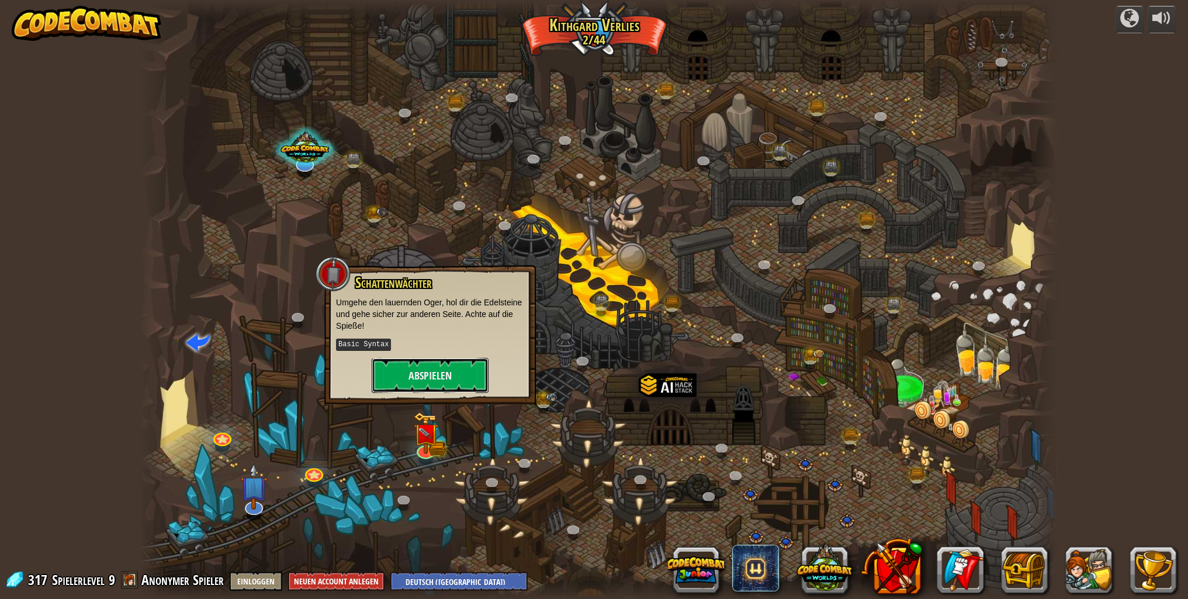
click at [432, 372] on button "Abspielen" at bounding box center [430, 375] width 117 height 35
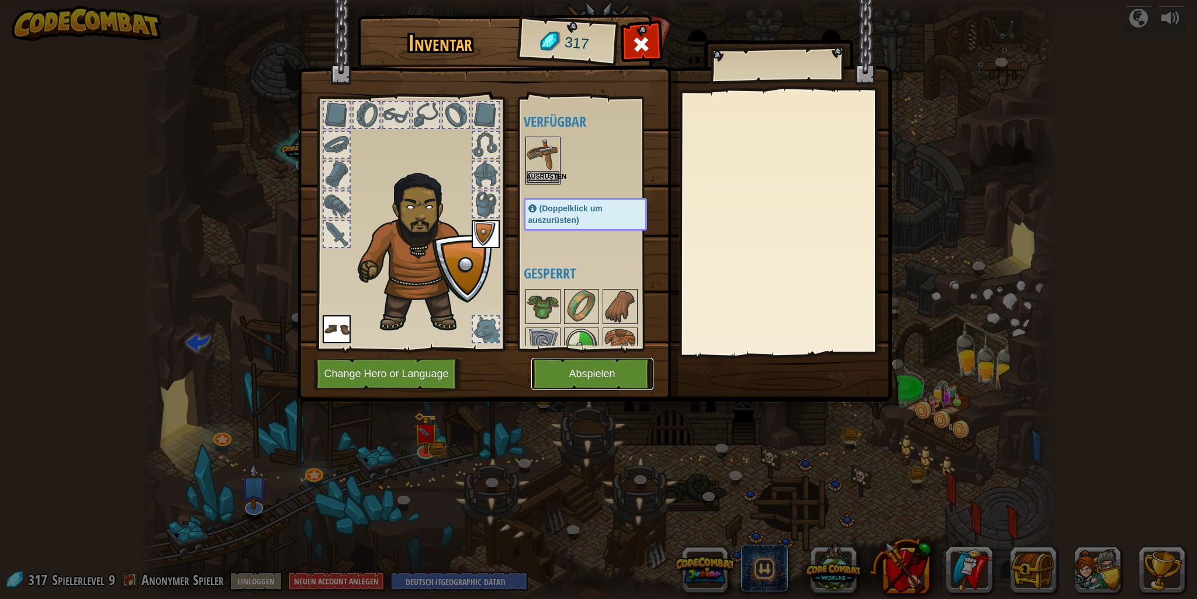
click at [579, 379] on button "Abspielen" at bounding box center [592, 374] width 122 height 32
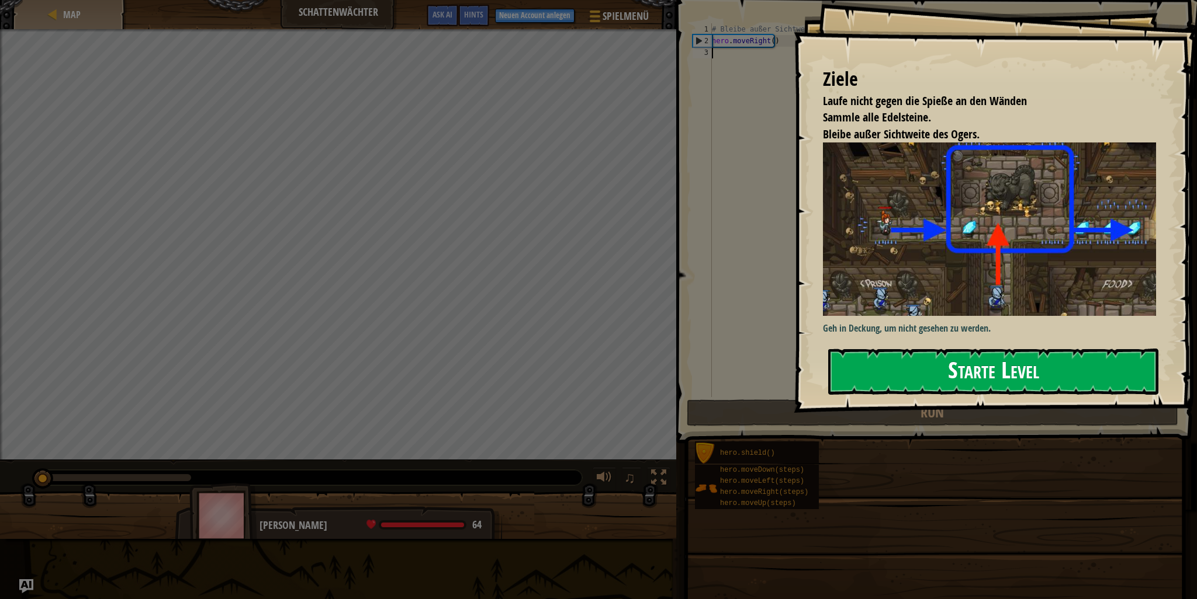
click at [979, 375] on button "Starte Level" at bounding box center [993, 372] width 330 height 46
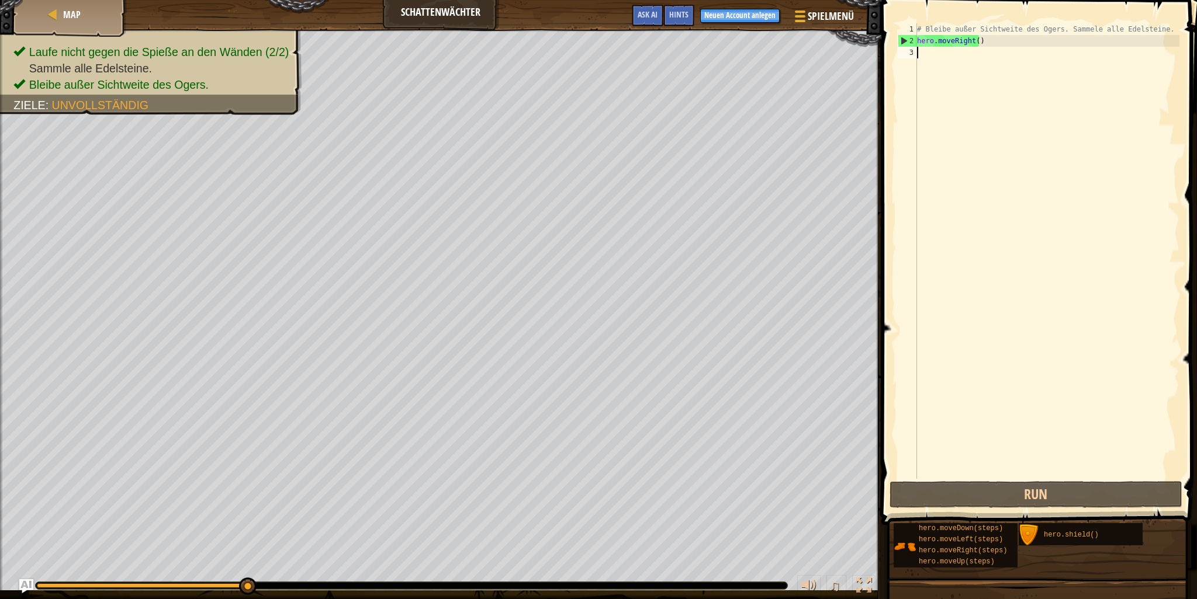
type textarea "h"
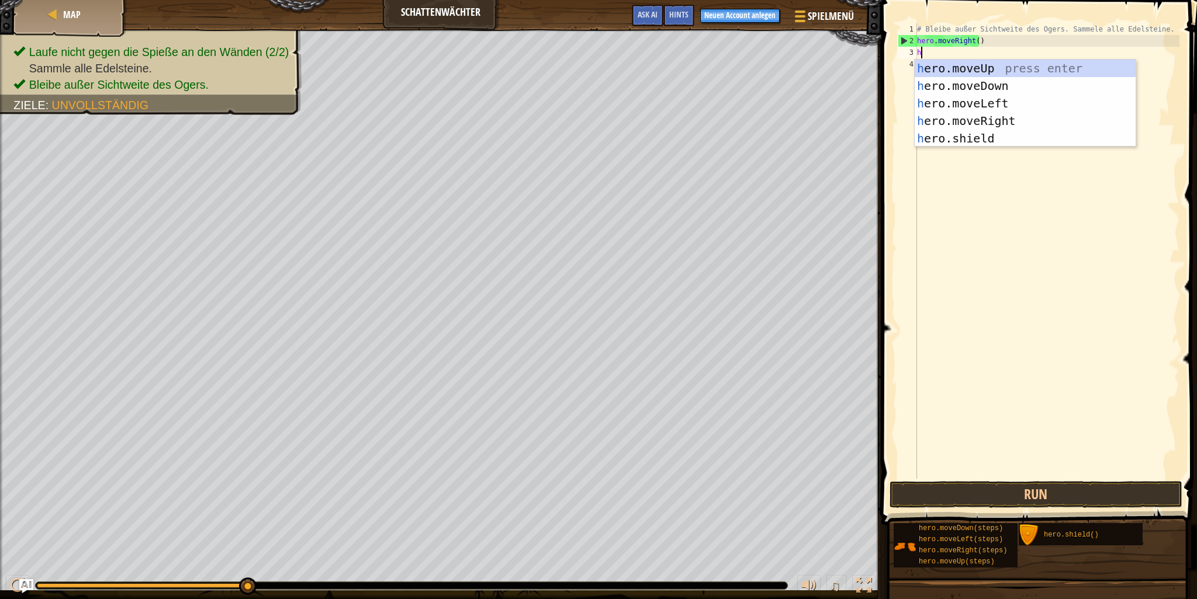
scroll to position [5, 0]
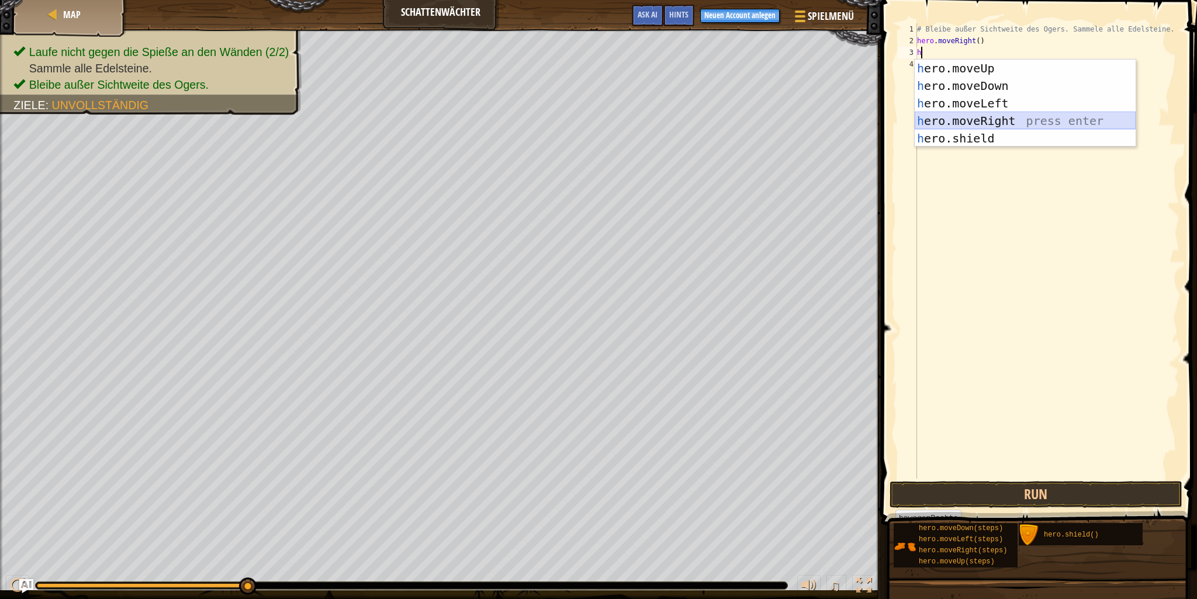
click at [997, 118] on div "h ero.moveUp press enter h ero.moveDown press enter h ero.moveLeft press enter …" at bounding box center [1024, 121] width 221 height 123
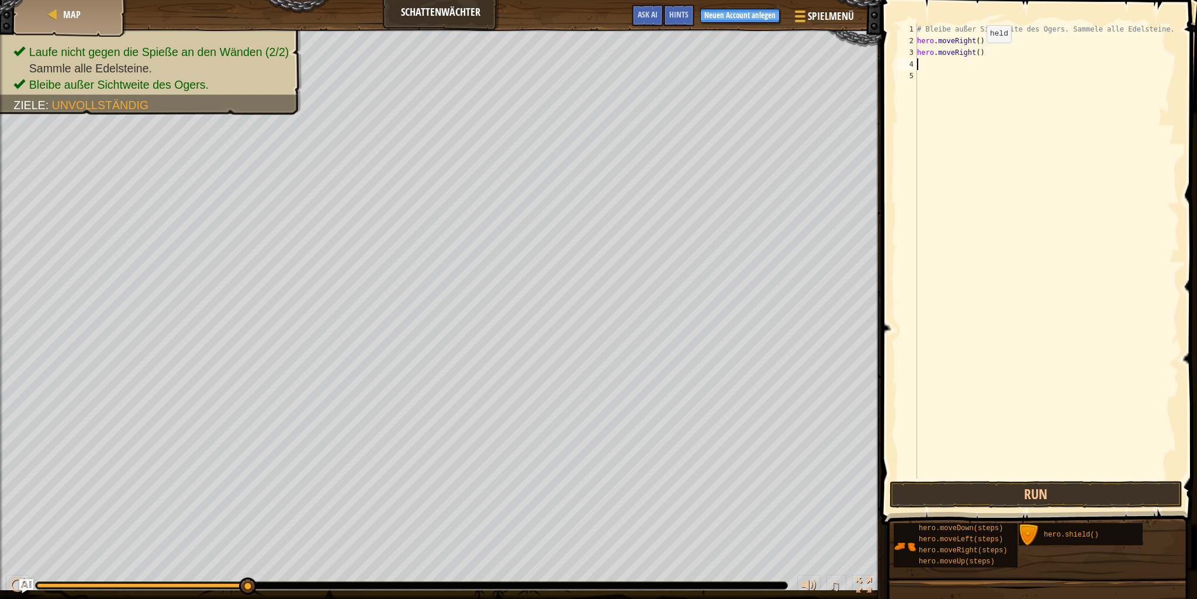
click at [976, 54] on div "# Bleibe außer Sichtweite des Ogers. Sammele alle Edelsteine. hero . moveRight …" at bounding box center [1046, 262] width 265 height 479
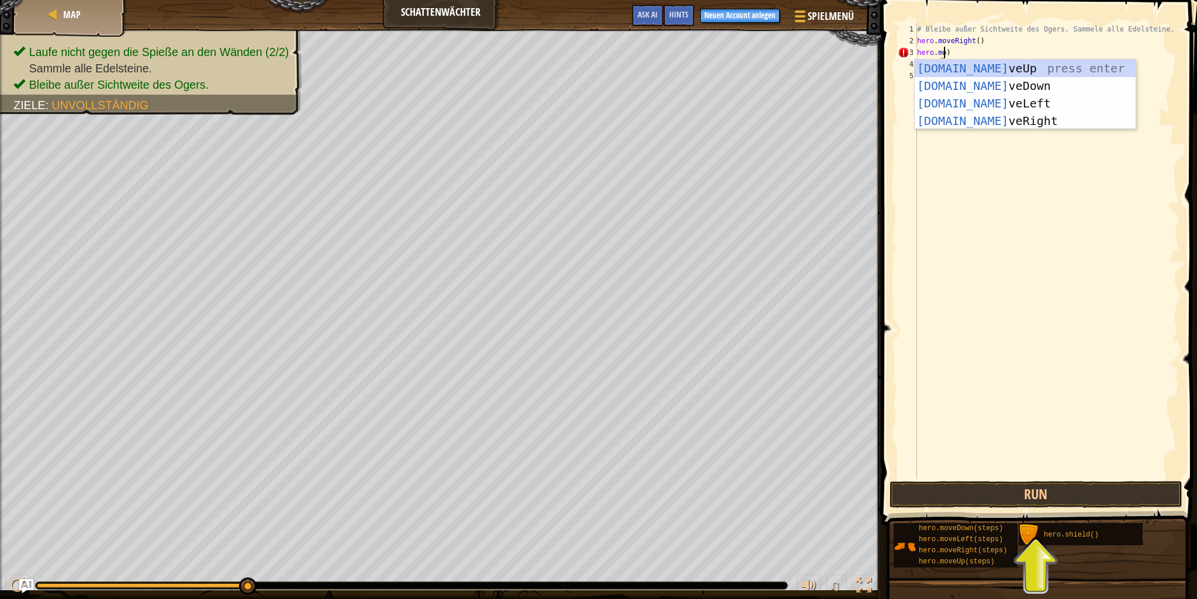
scroll to position [5, 2]
click at [1001, 120] on div "[DOMAIN_NAME] veUp press enter [DOMAIN_NAME] veDown press enter [DOMAIN_NAME] v…" at bounding box center [1024, 112] width 221 height 105
type textarea "hero.moveRight()"
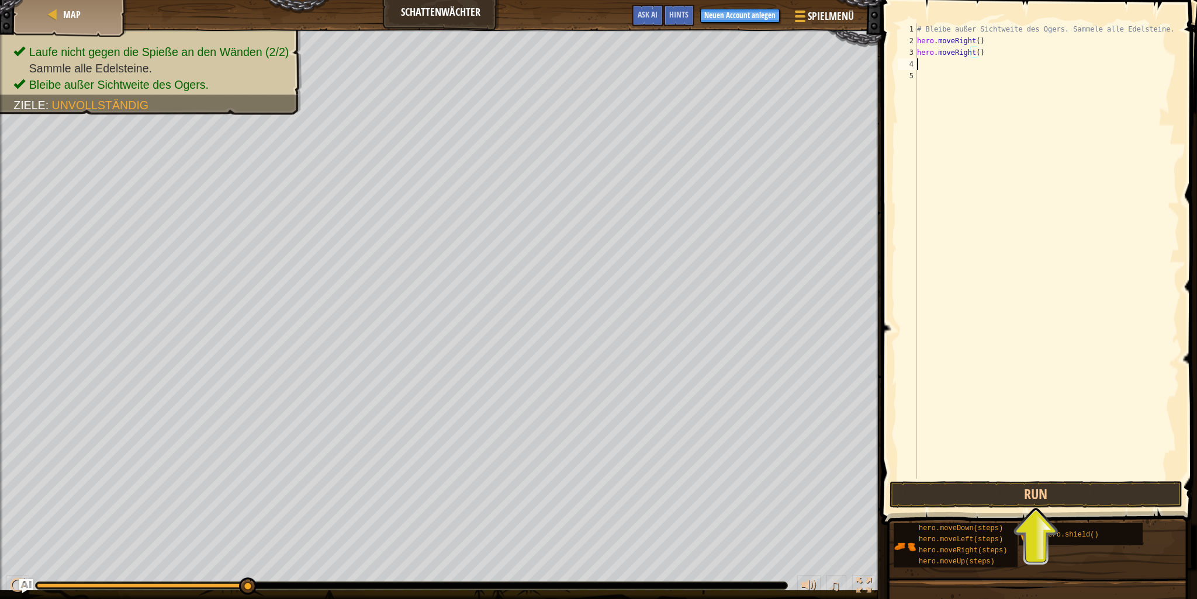
click at [927, 60] on div "# Bleibe außer Sichtweite des Ogers. Sammele alle Edelsteine. hero . moveRight …" at bounding box center [1046, 262] width 265 height 479
type textarea "h"
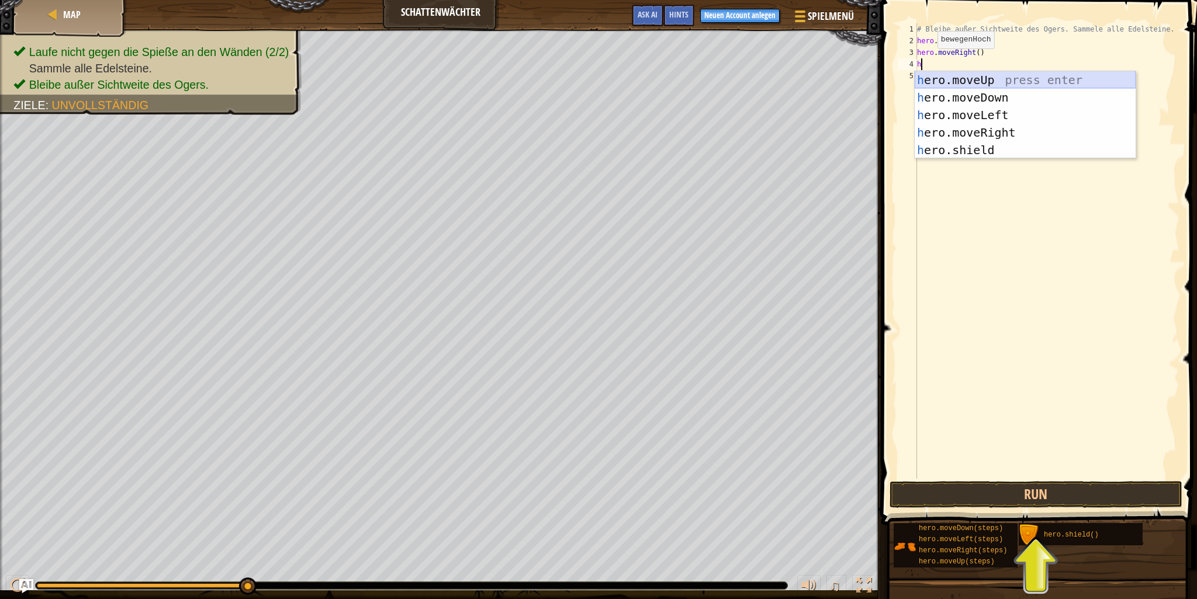
click at [969, 80] on div "h ero.moveUp press enter h ero.moveDown press enter h ero.moveLeft press enter …" at bounding box center [1024, 132] width 221 height 123
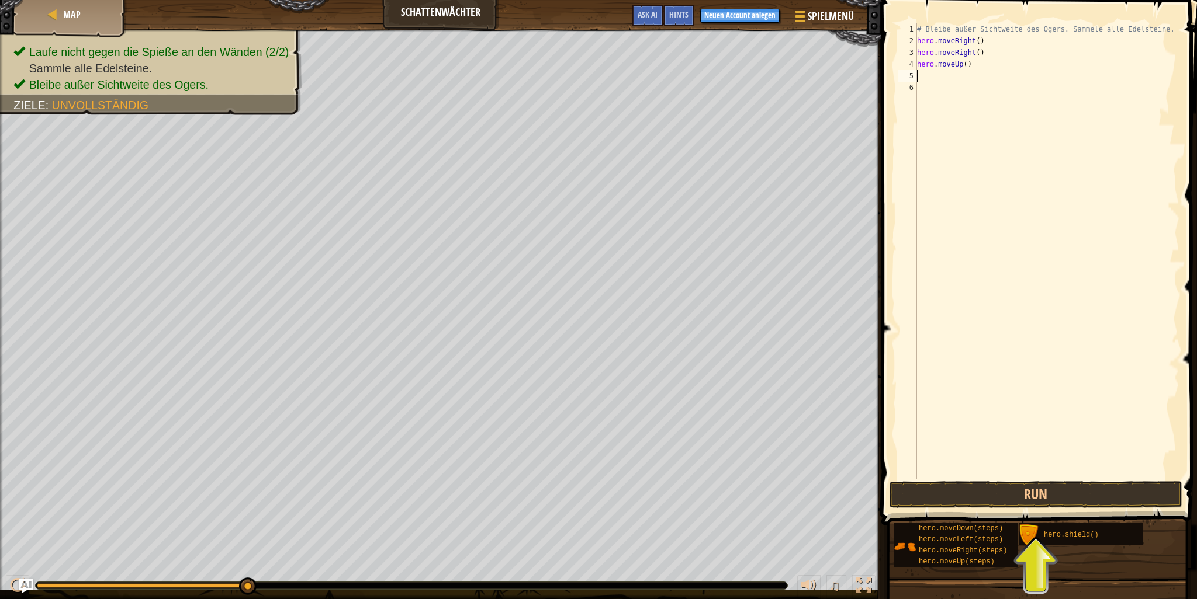
type textarea "h"
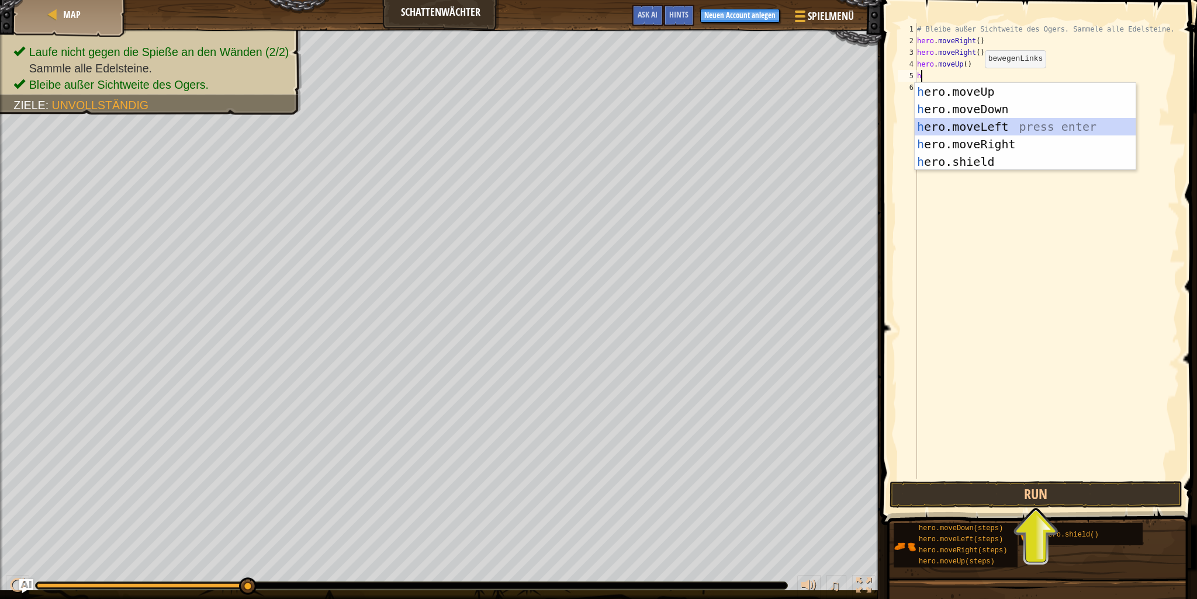
click at [982, 122] on div "h ero.moveUp press enter h ero.moveDown press enter h ero.moveLeft press enter …" at bounding box center [1024, 144] width 221 height 123
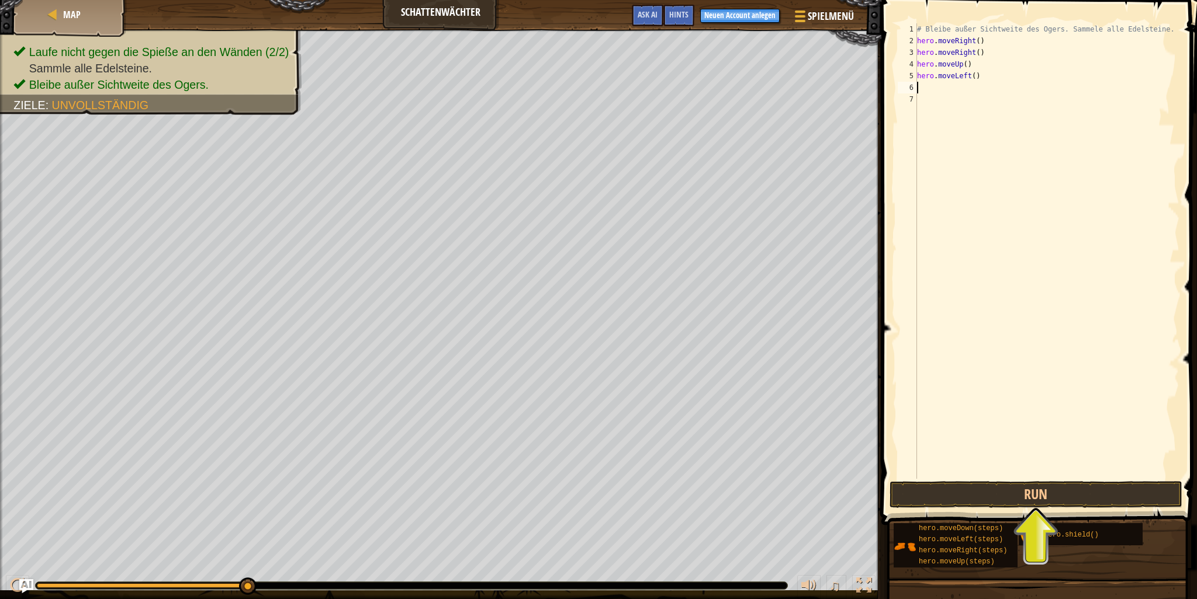
click at [931, 89] on div "# Bleibe außer Sichtweite des Ogers. Sammele alle Edelsteine. hero . moveRight …" at bounding box center [1046, 262] width 265 height 479
type textarea "h"
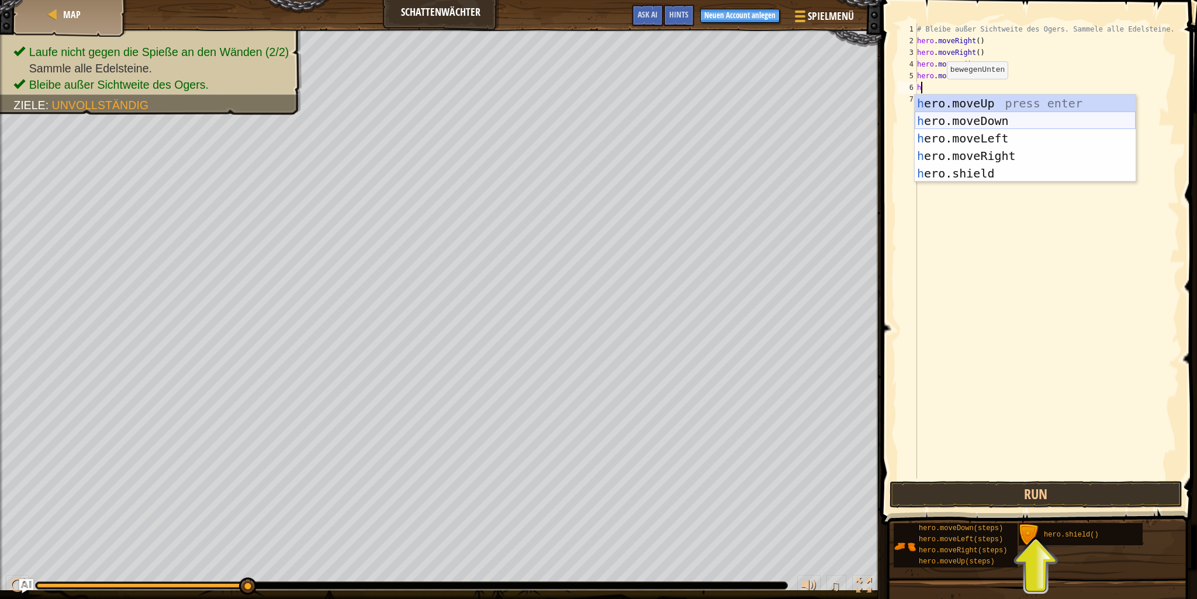
click at [982, 123] on div "h ero.moveUp press enter h ero.moveDown press enter h ero.moveLeft press enter …" at bounding box center [1024, 156] width 221 height 123
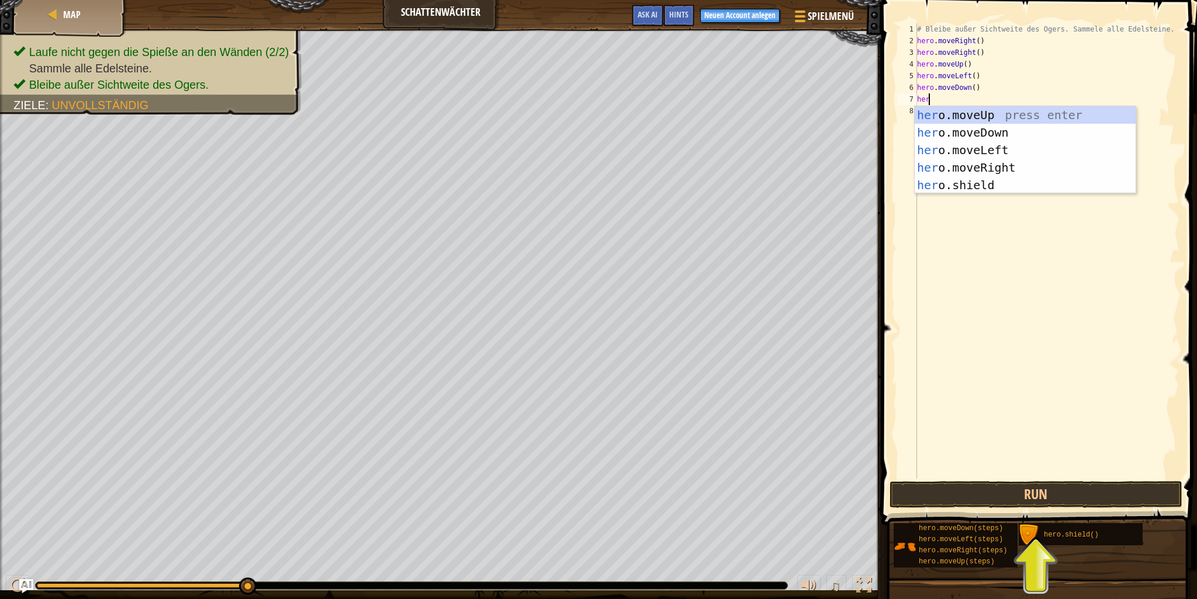
type textarea "hero"
click at [979, 165] on div "hero .moveUp press enter hero .moveDown press enter hero .moveLeft press enter …" at bounding box center [1024, 167] width 221 height 123
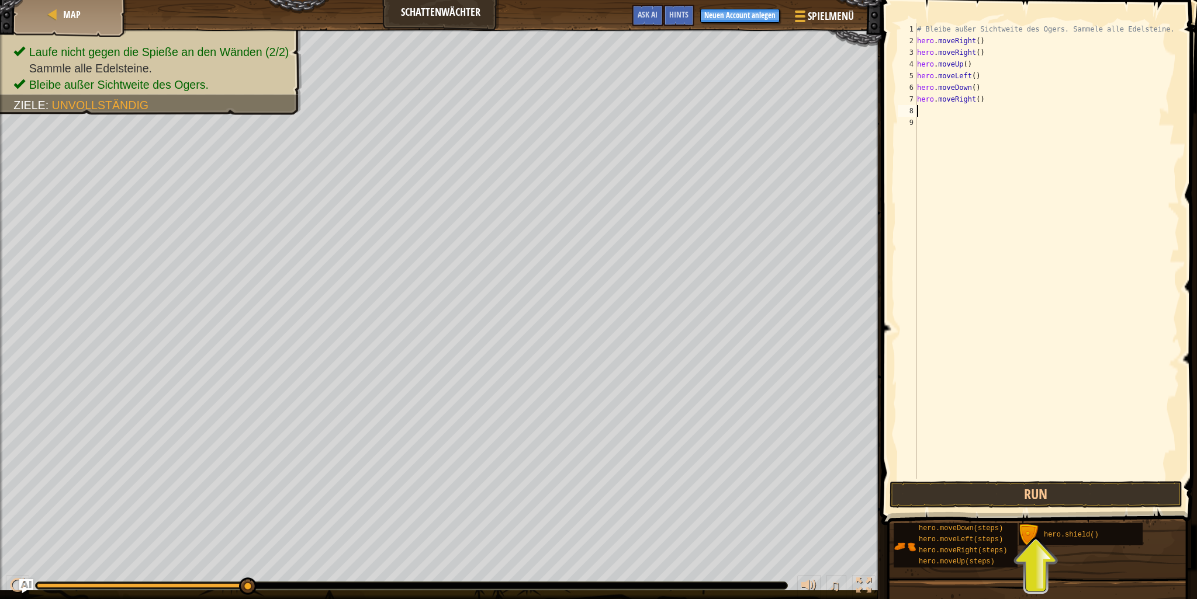
type textarea "h"
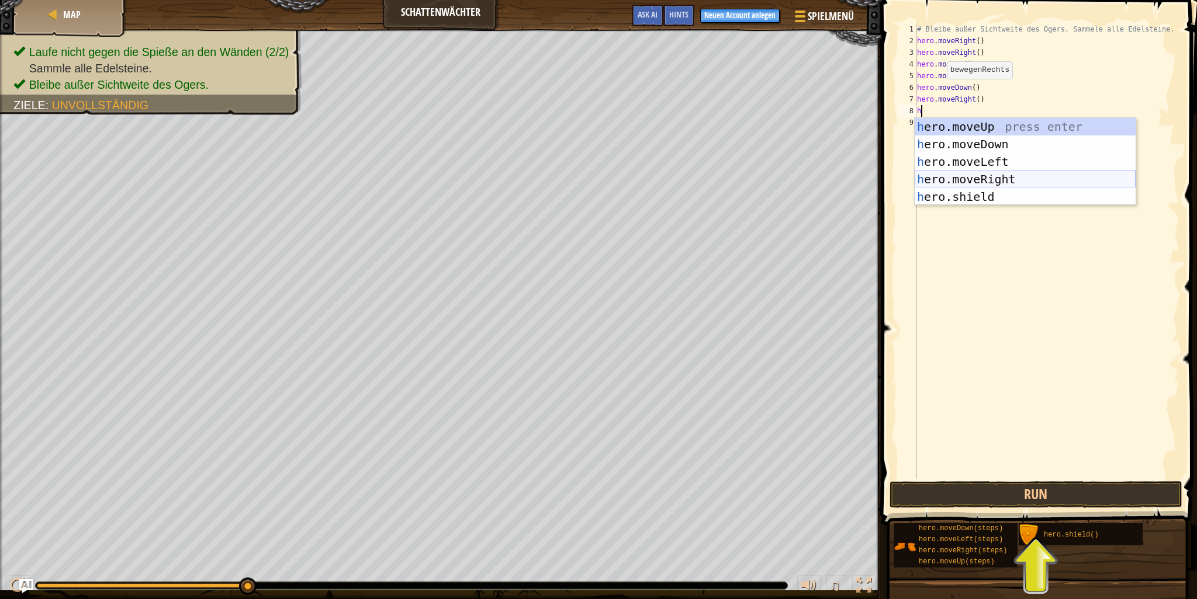
click at [990, 183] on div "h ero.moveUp press enter h ero.moveDown press enter h ero.moveLeft press enter …" at bounding box center [1024, 179] width 221 height 123
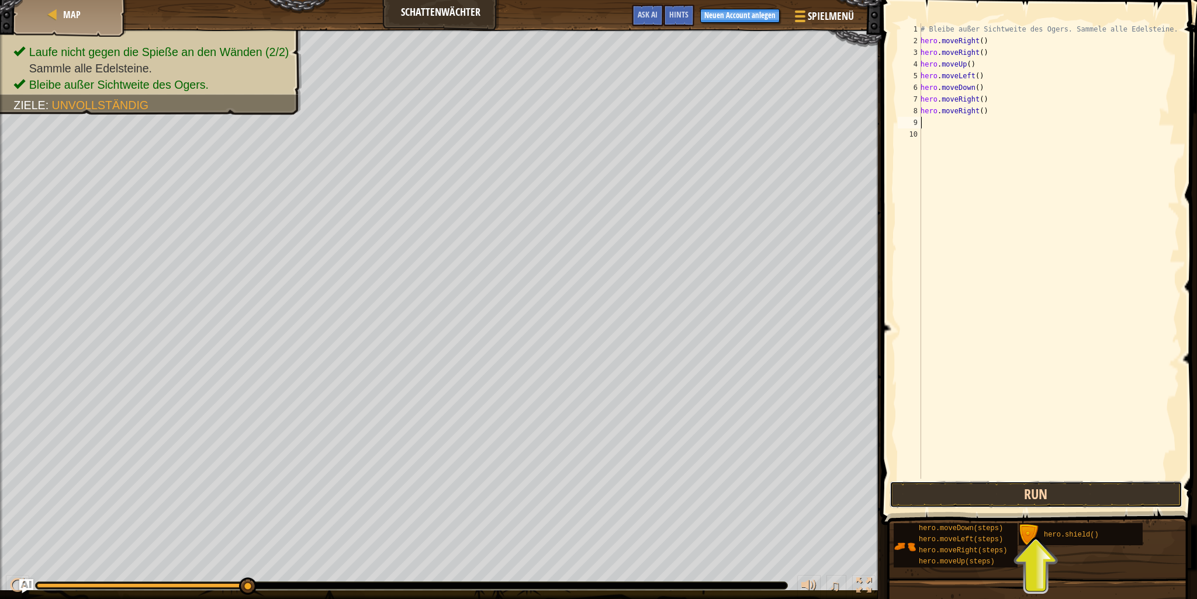
click at [1063, 495] on button "Run" at bounding box center [1035, 494] width 293 height 27
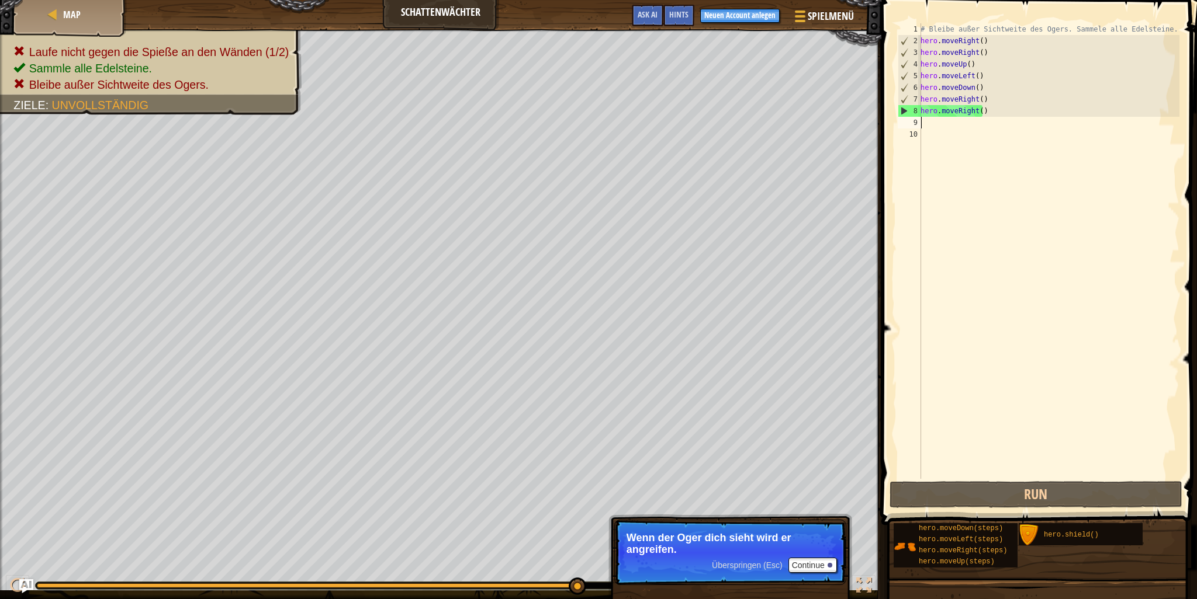
type textarea "h"
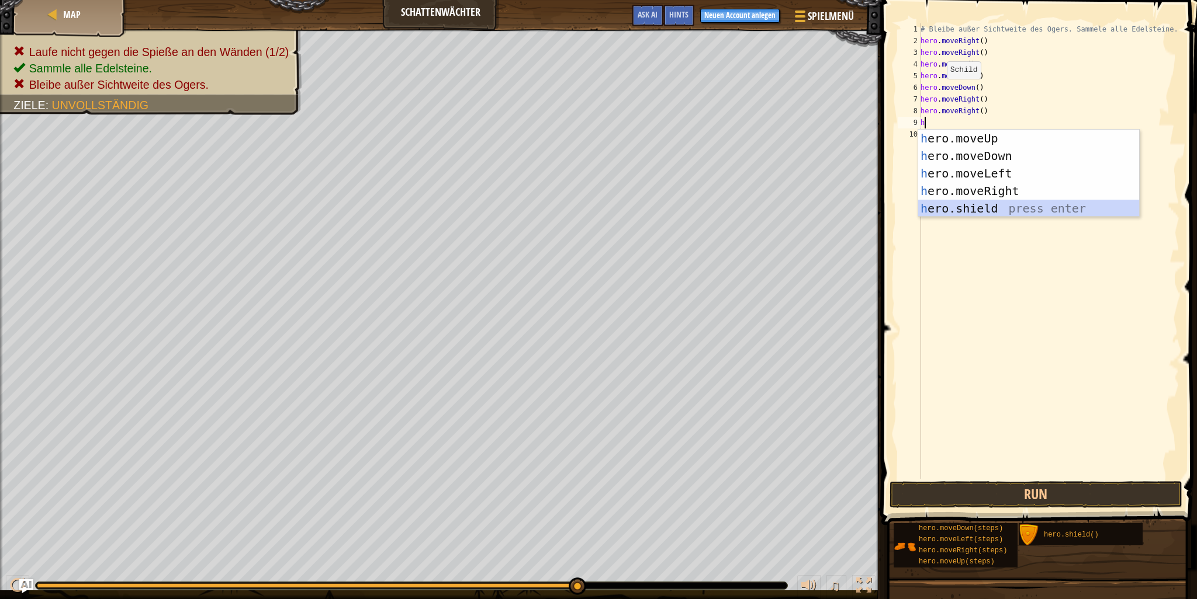
click at [970, 206] on div "h ero.moveUp press enter h ero.moveDown press enter h ero.moveLeft press enter …" at bounding box center [1028, 191] width 221 height 123
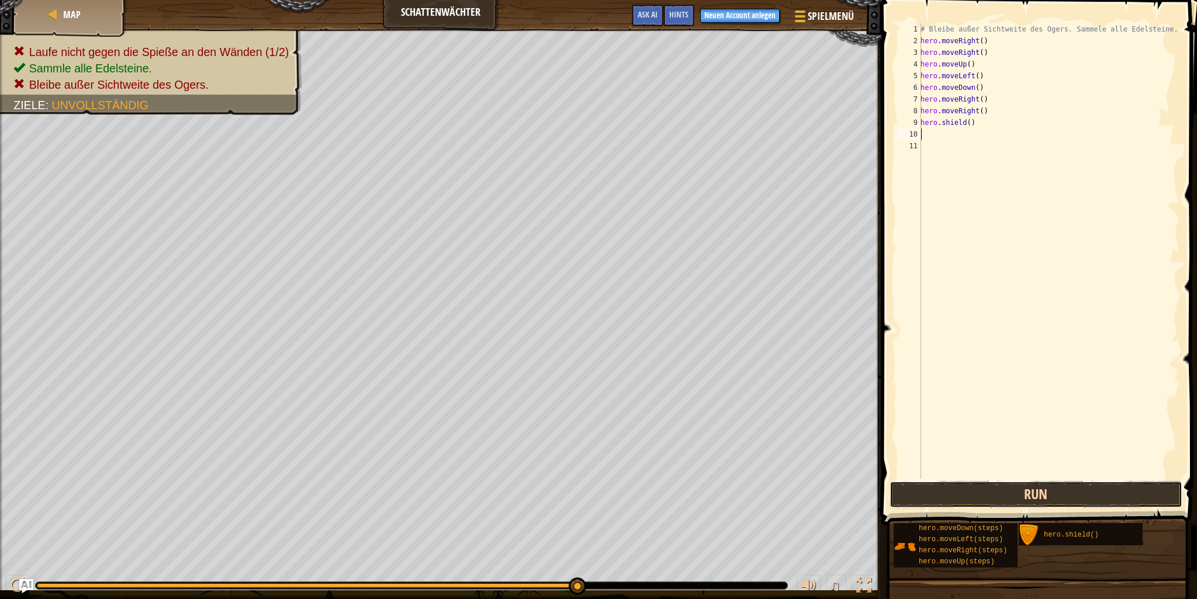
click at [1032, 487] on button "Run" at bounding box center [1035, 494] width 293 height 27
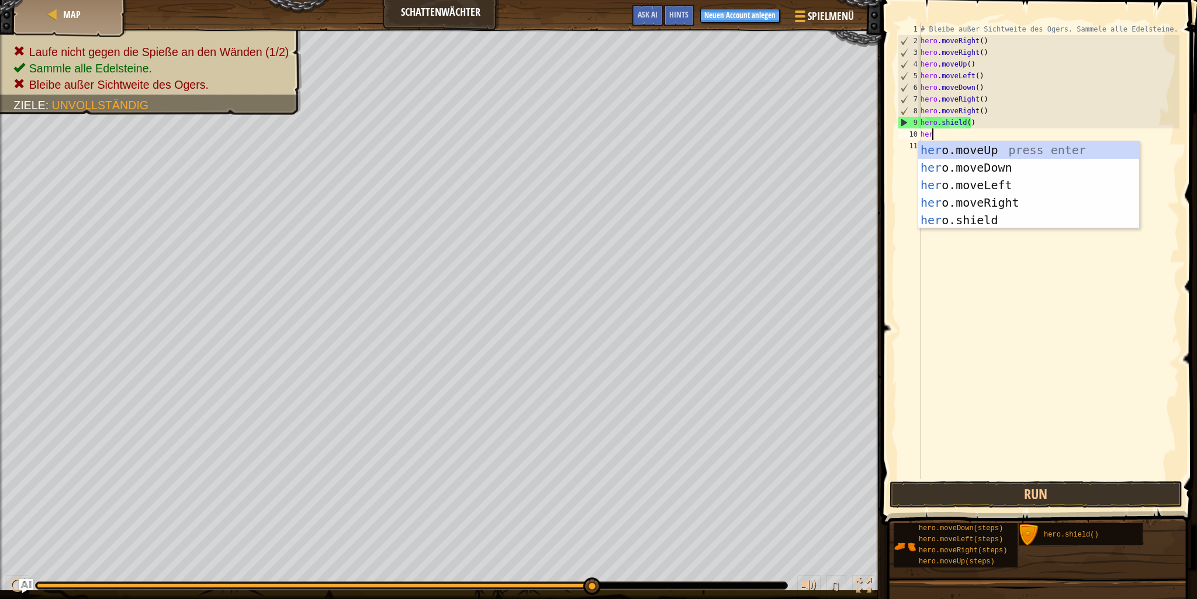
type textarea "hero"
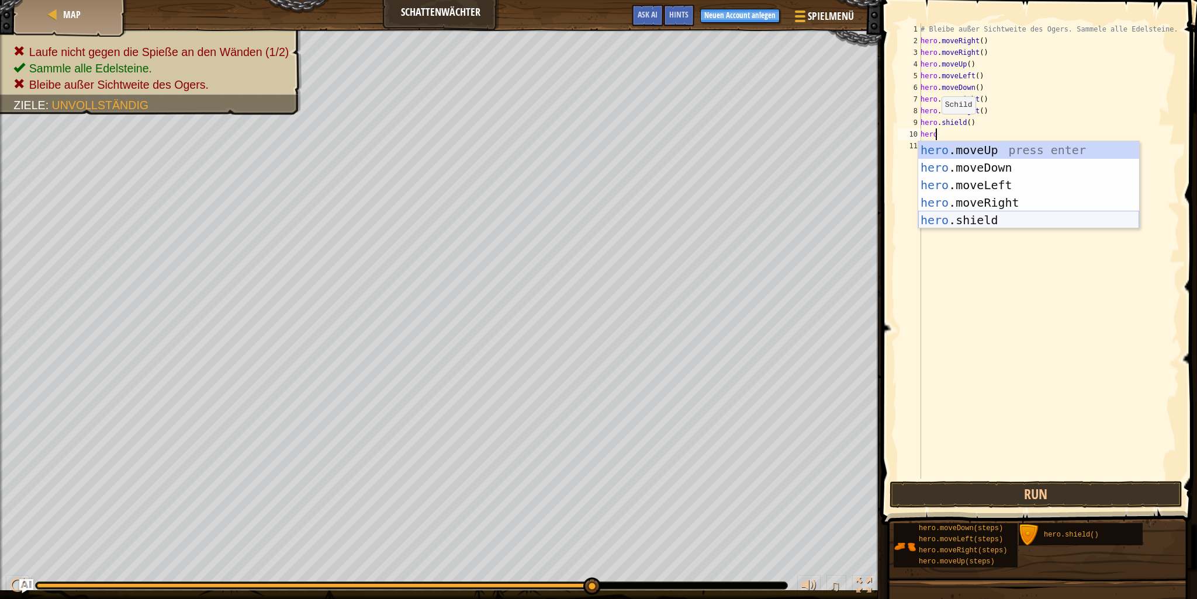
click at [976, 224] on div "hero .moveUp press enter hero .moveDown press enter hero .moveLeft press enter …" at bounding box center [1028, 202] width 221 height 123
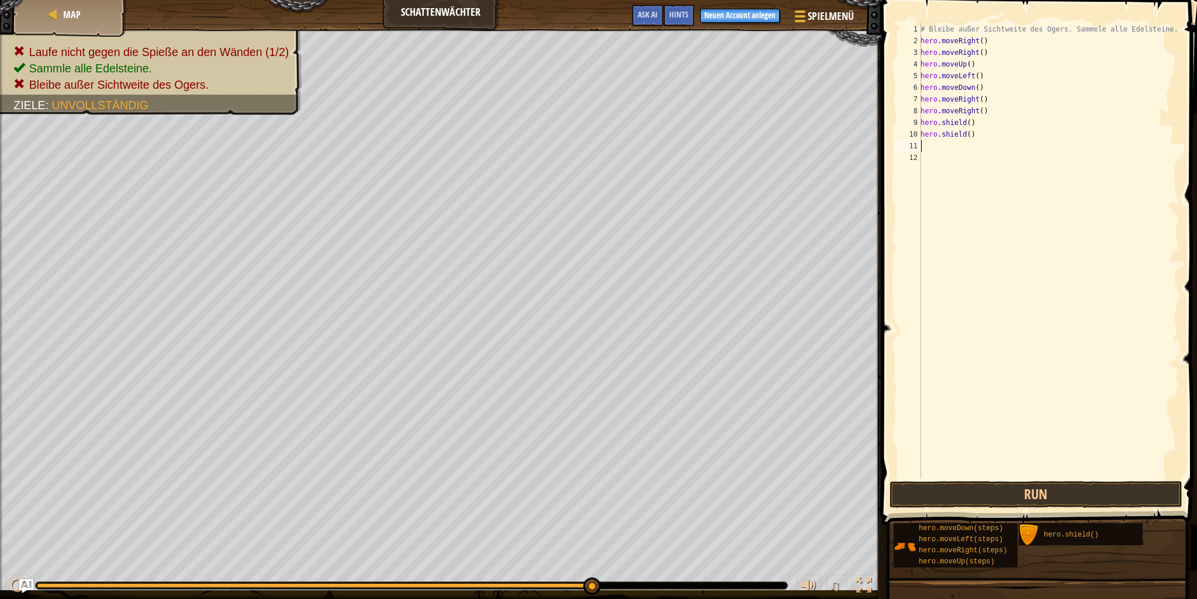
type textarea "h"
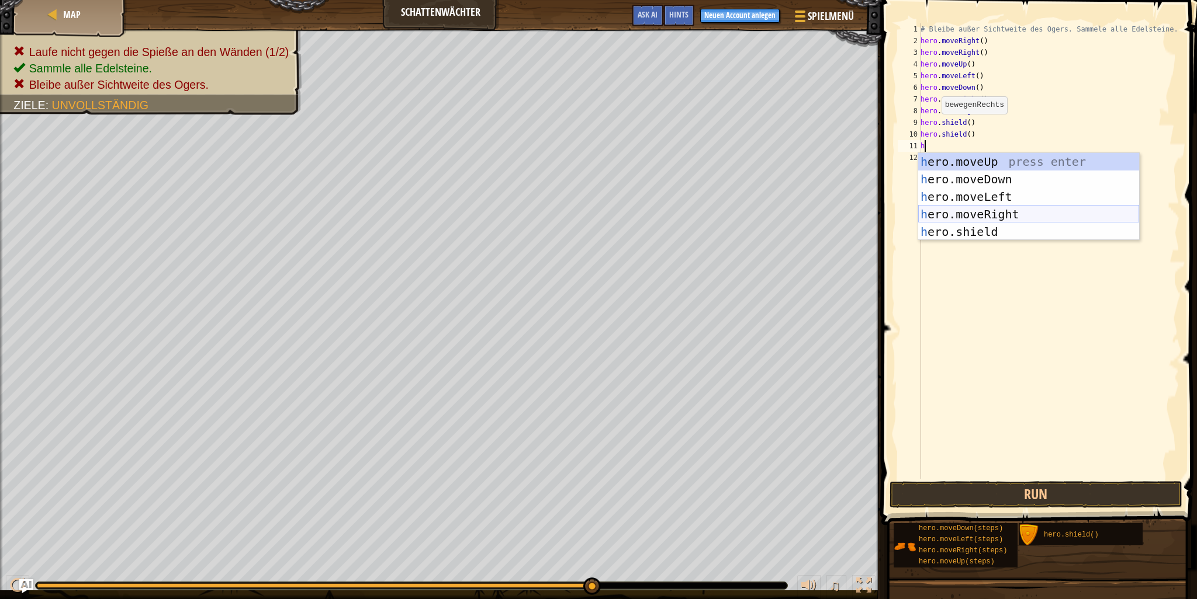
click at [991, 222] on div "h ero.moveUp press enter h ero.moveDown press enter h ero.moveLeft press enter …" at bounding box center [1028, 214] width 221 height 123
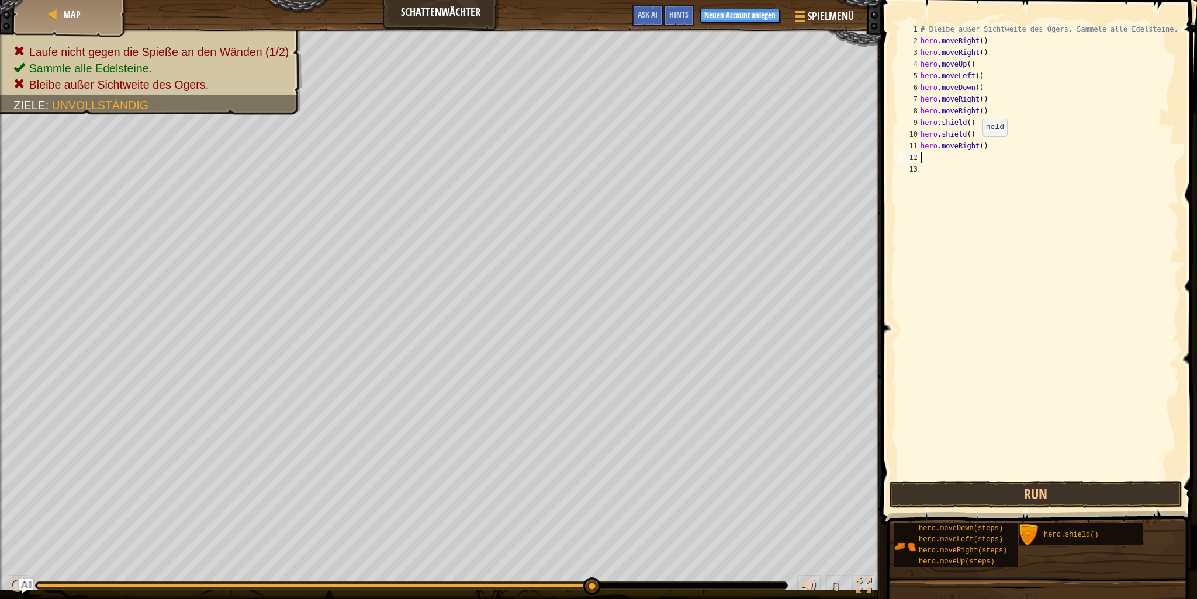
click at [975, 148] on div "# Bleibe außer Sichtweite des Ogers. Sammele alle Edelsteine. hero . moveRight …" at bounding box center [1048, 262] width 261 height 479
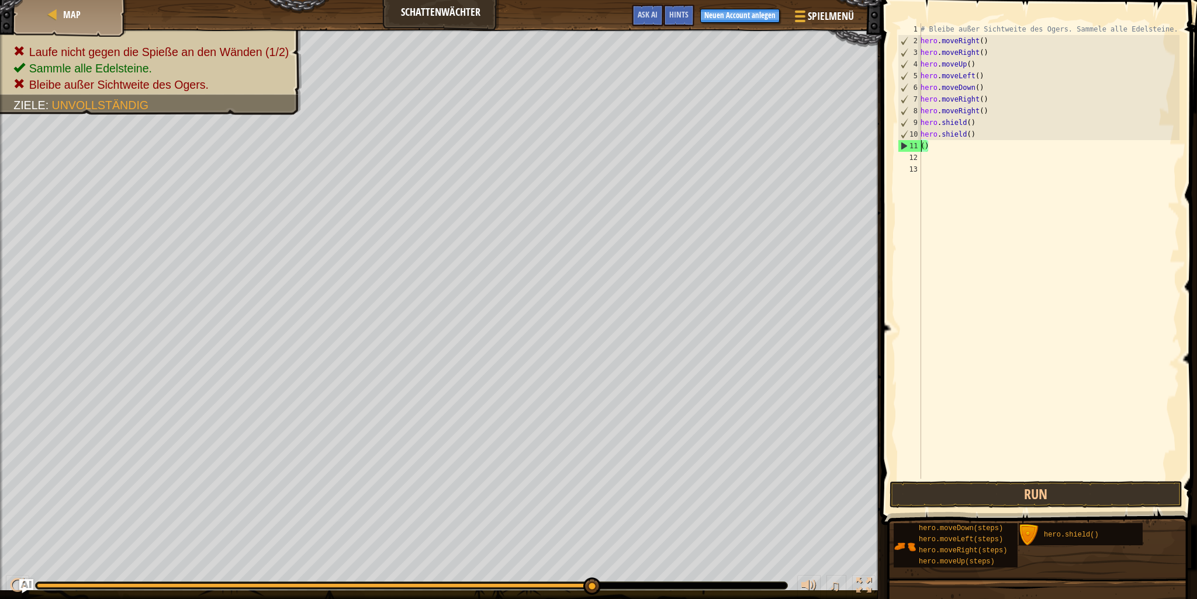
click at [941, 148] on div "# Bleibe außer Sichtweite des Ogers. Sammele alle Edelsteine. hero . moveRight …" at bounding box center [1048, 262] width 261 height 479
type textarea "("
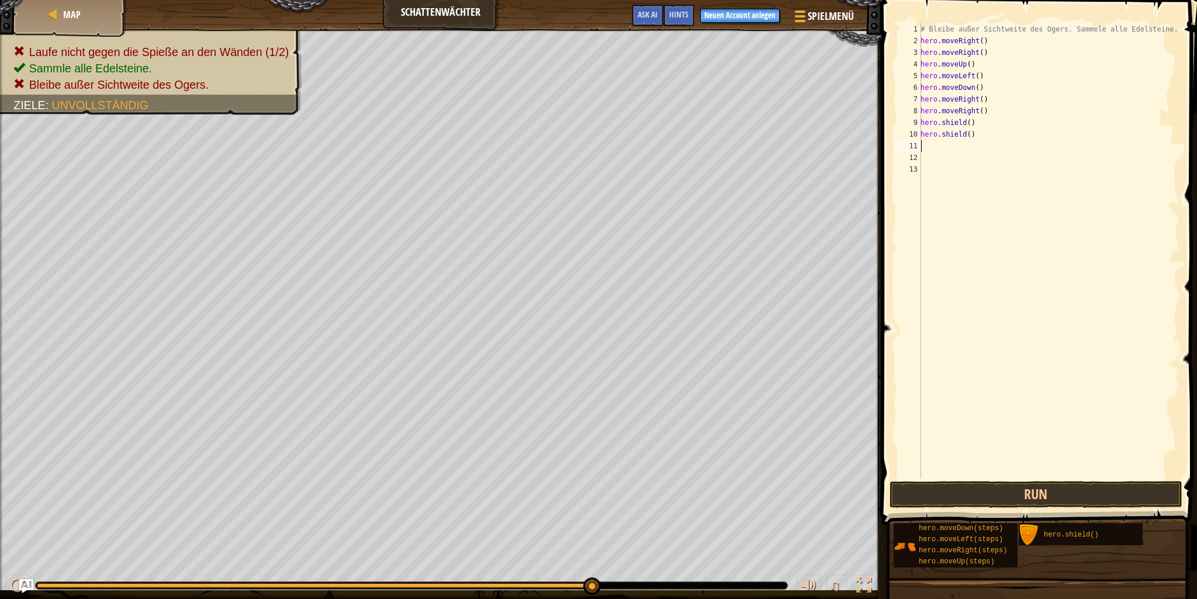
type textarea "h"
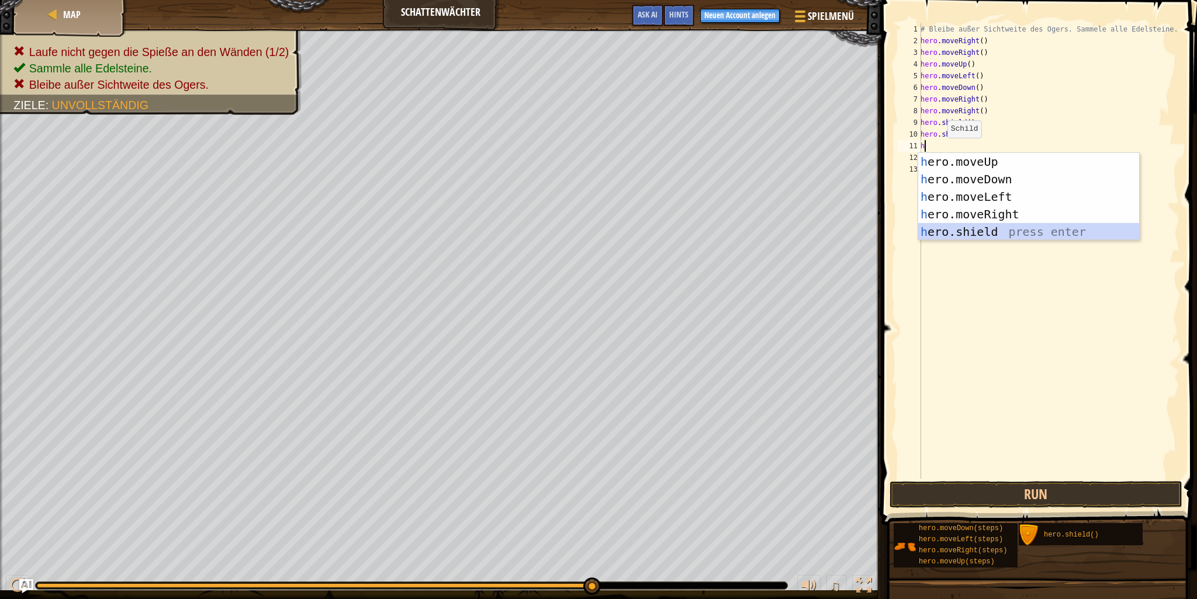
click at [991, 227] on div "h ero.moveUp press enter h ero.moveDown press enter h ero.moveLeft press enter …" at bounding box center [1028, 214] width 221 height 123
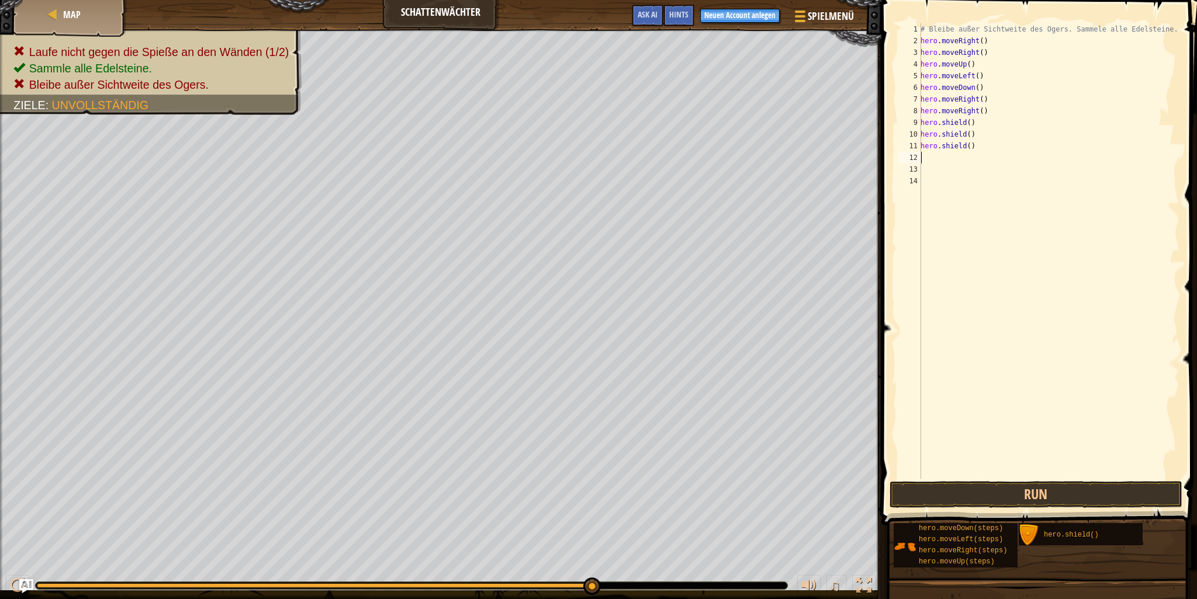
type textarea "h"
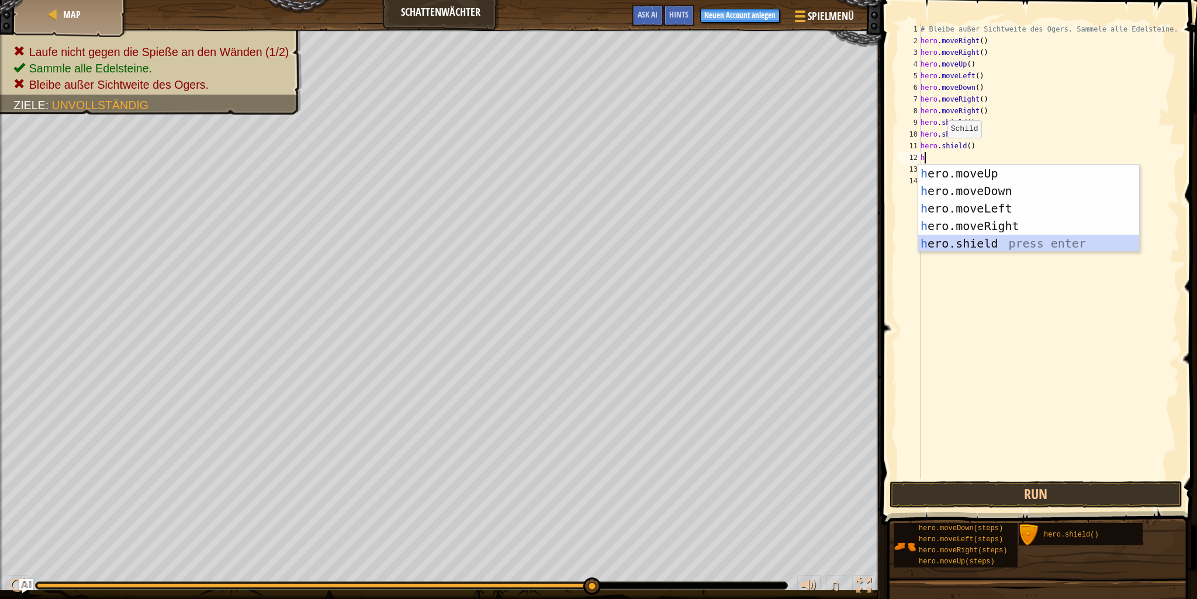
click at [979, 241] on div "h ero.moveUp press enter h ero.moveDown press enter h ero.moveLeft press enter …" at bounding box center [1028, 226] width 221 height 123
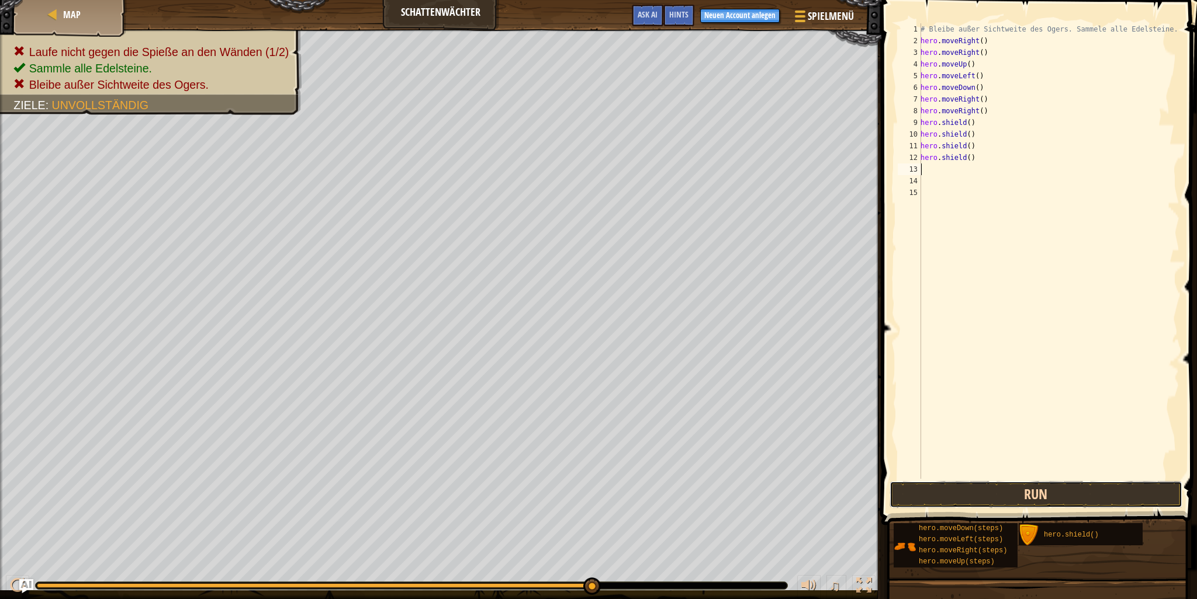
click at [1001, 501] on button "Run" at bounding box center [1035, 494] width 293 height 27
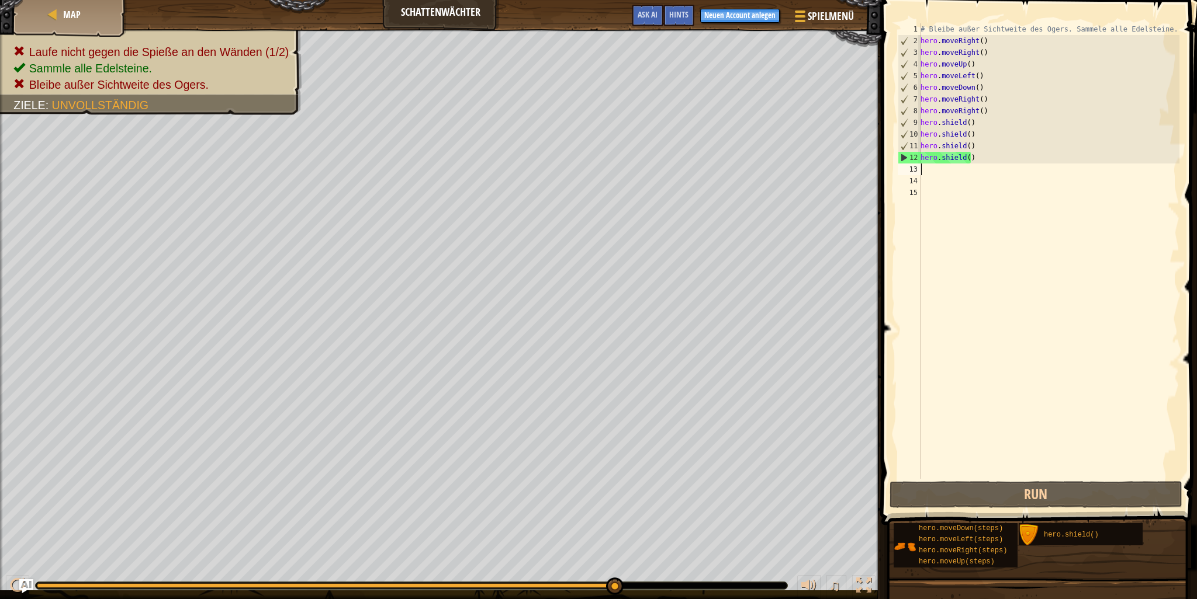
click at [923, 171] on div "# Bleibe außer Sichtweite des Ogers. Sammele alle Edelsteine. hero . moveRight …" at bounding box center [1048, 262] width 261 height 479
type textarea "h"
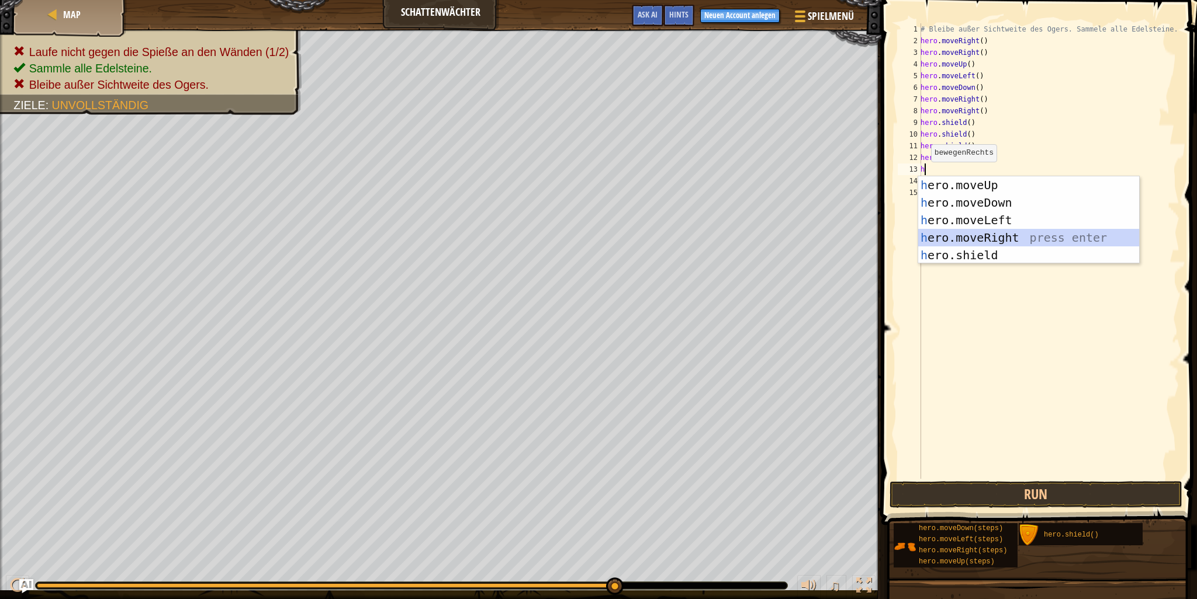
click at [987, 232] on div "h ero.moveUp press enter h ero.moveDown press enter h ero.moveLeft press enter …" at bounding box center [1028, 237] width 221 height 123
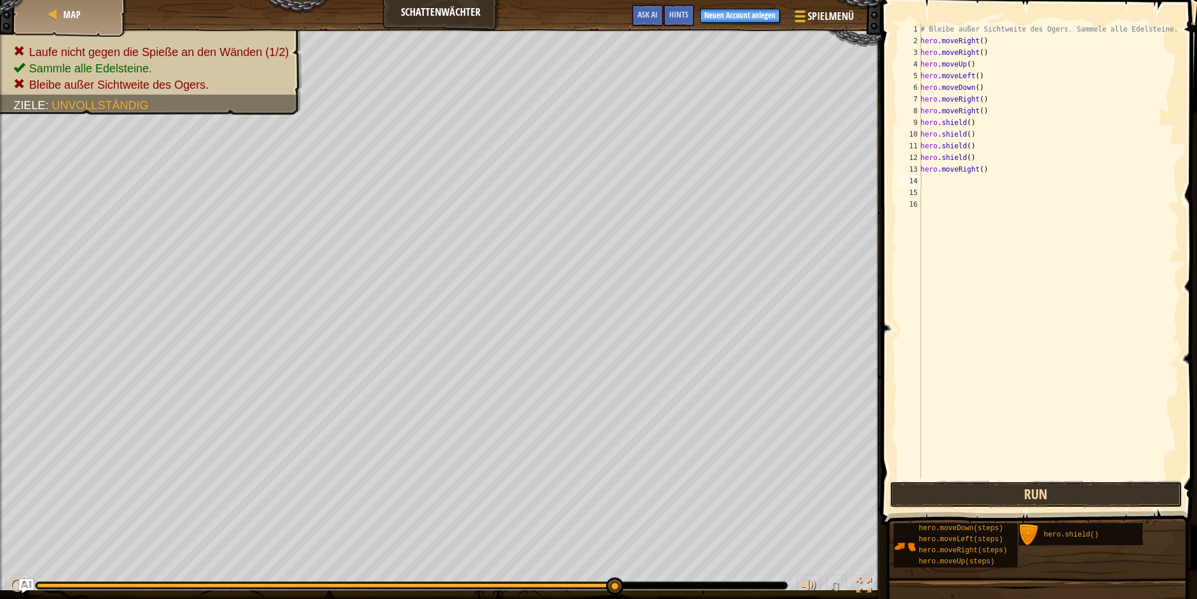
click at [1036, 484] on button "Run" at bounding box center [1035, 494] width 293 height 27
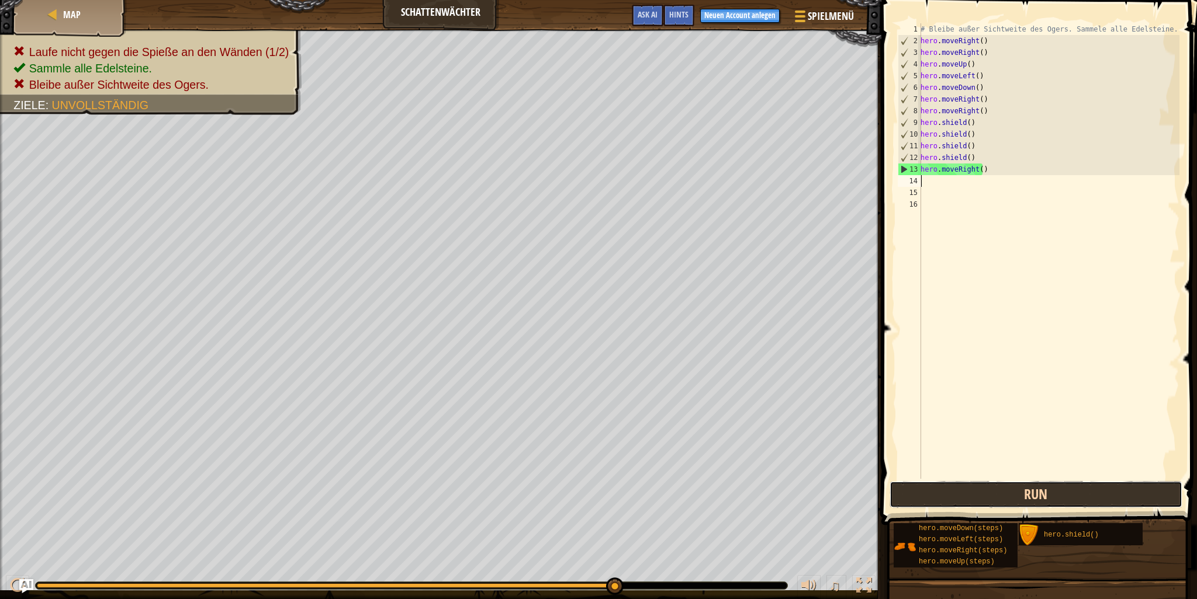
click at [1014, 496] on button "Run" at bounding box center [1035, 494] width 293 height 27
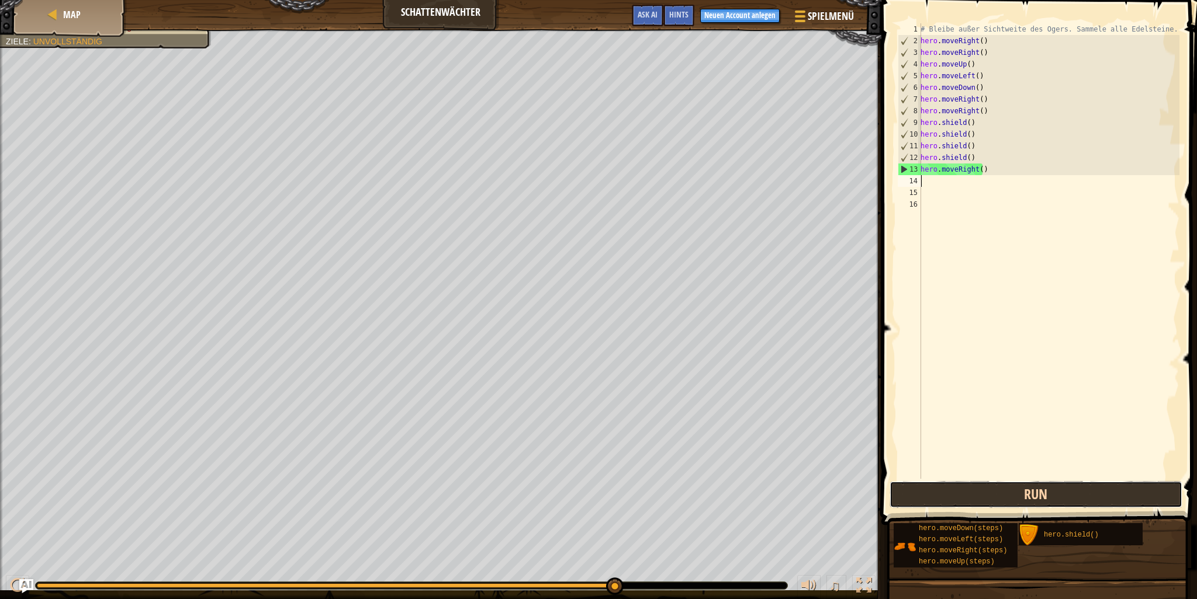
click at [984, 498] on button "Run" at bounding box center [1035, 494] width 293 height 27
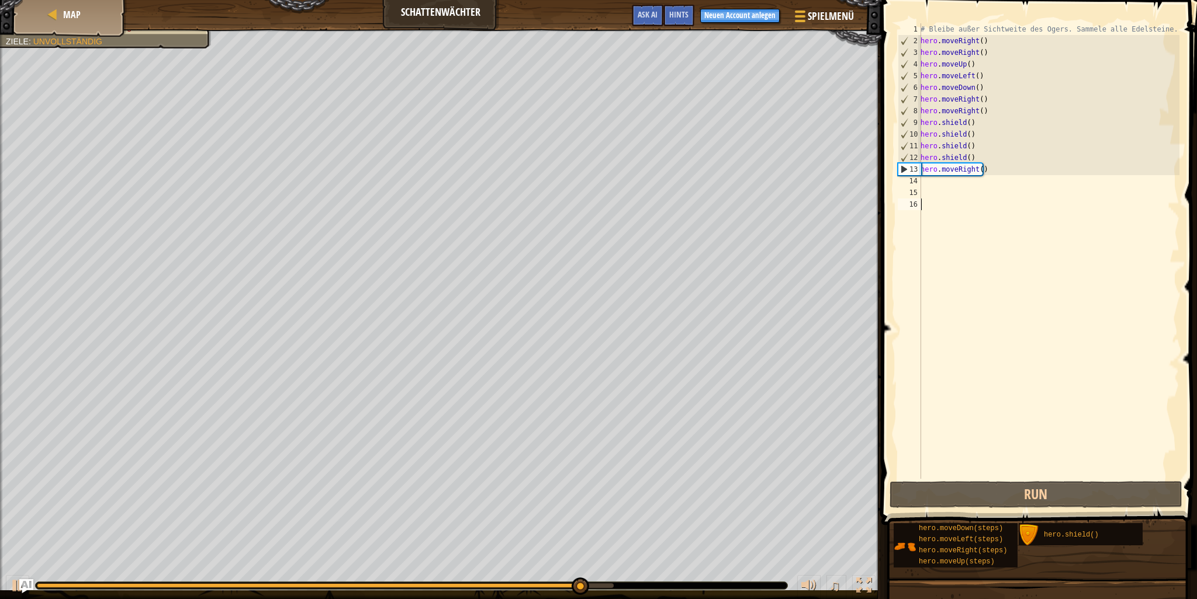
click at [1108, 386] on div "# Bleibe außer Sichtweite des Ogers. Sammele alle Edelsteine. hero . moveRight …" at bounding box center [1048, 262] width 261 height 479
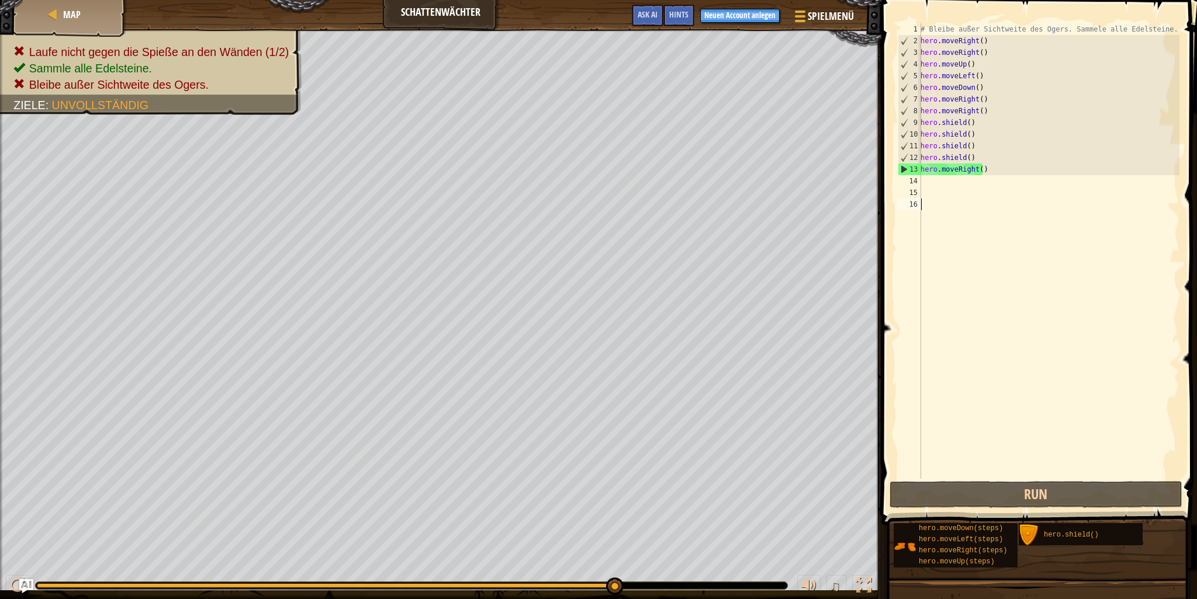
click at [998, 172] on div "# Bleibe außer Sichtweite des Ogers. Sammele alle Edelsteine. hero . moveRight …" at bounding box center [1048, 262] width 261 height 479
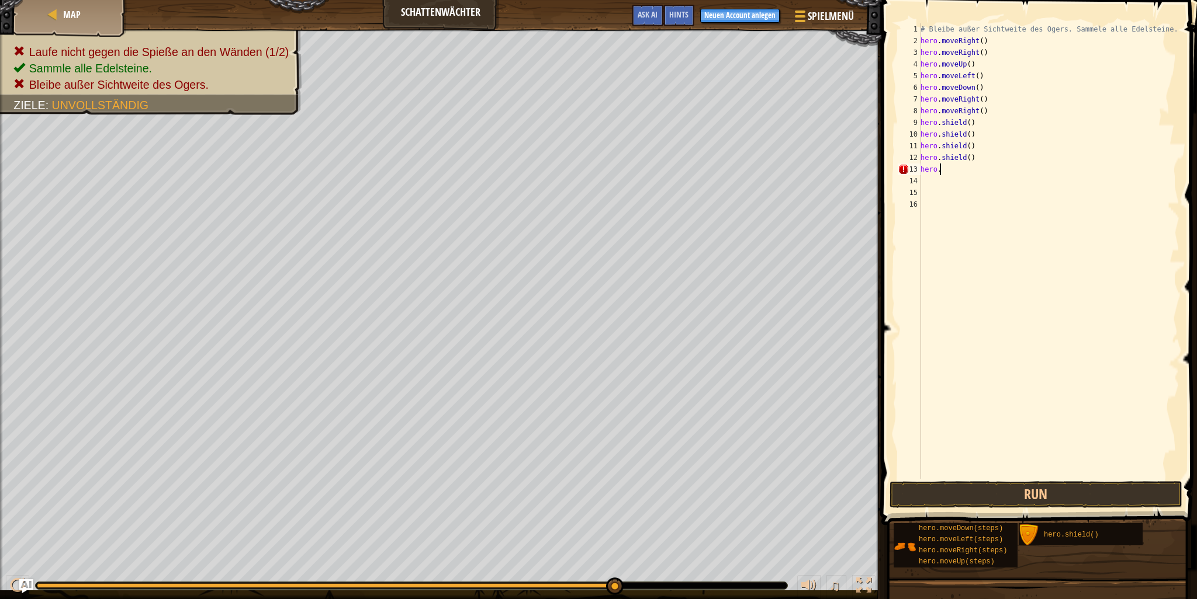
type textarea "hero"
click at [1039, 503] on button "Run" at bounding box center [1035, 494] width 293 height 27
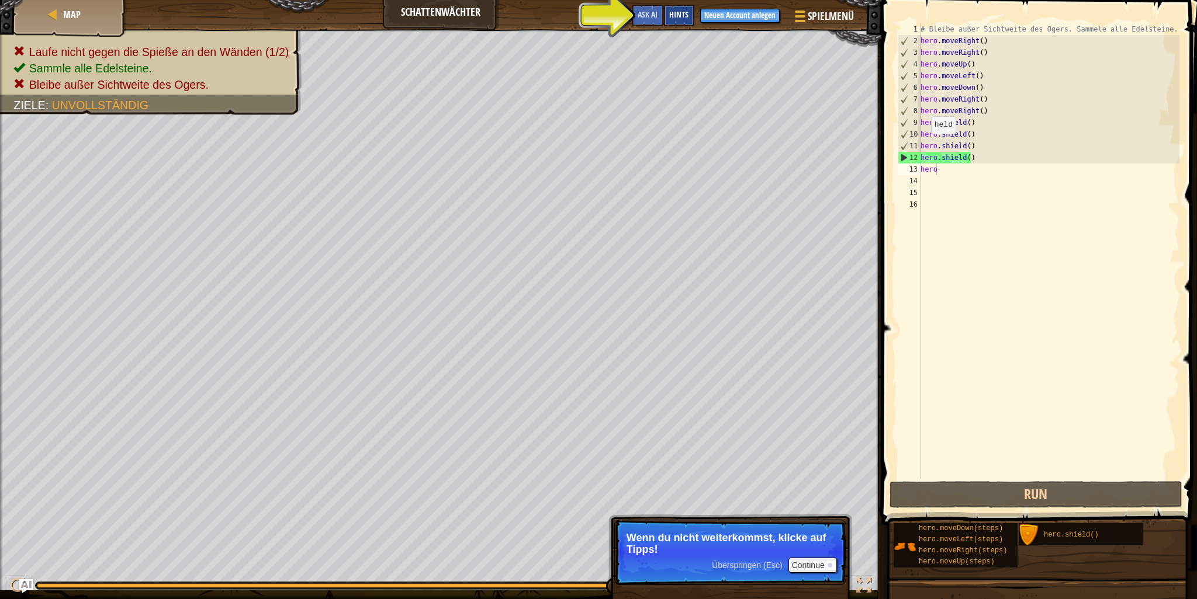
click at [692, 16] on div "Hints" at bounding box center [678, 16] width 31 height 22
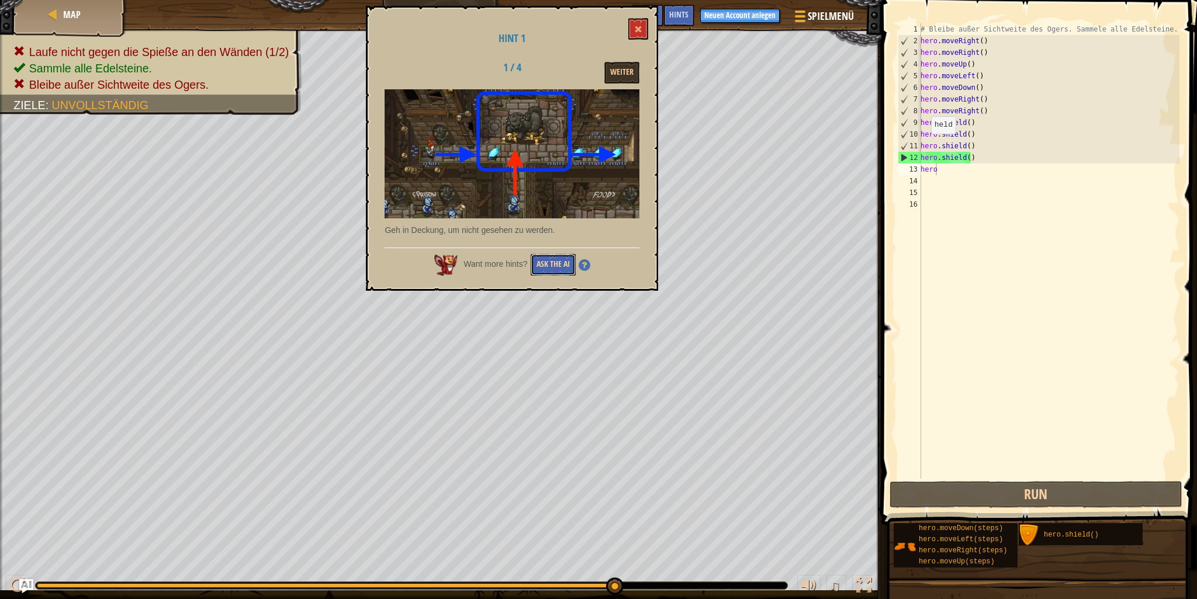
click at [568, 262] on button "Ask the AI" at bounding box center [553, 265] width 45 height 22
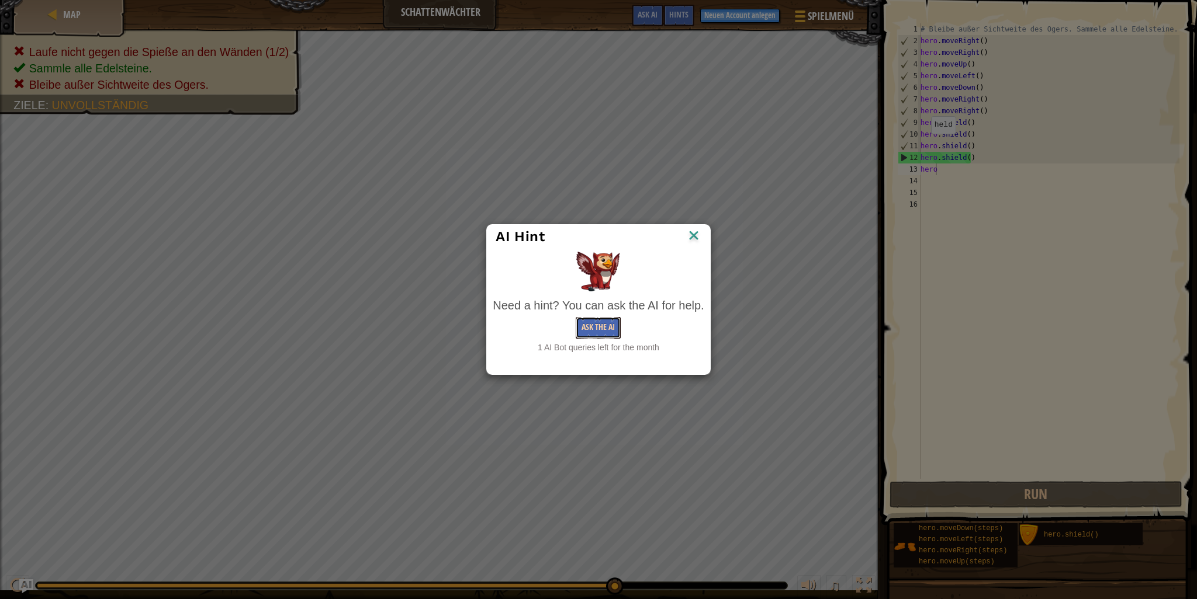
click at [608, 323] on button "Ask the AI" at bounding box center [597, 328] width 45 height 22
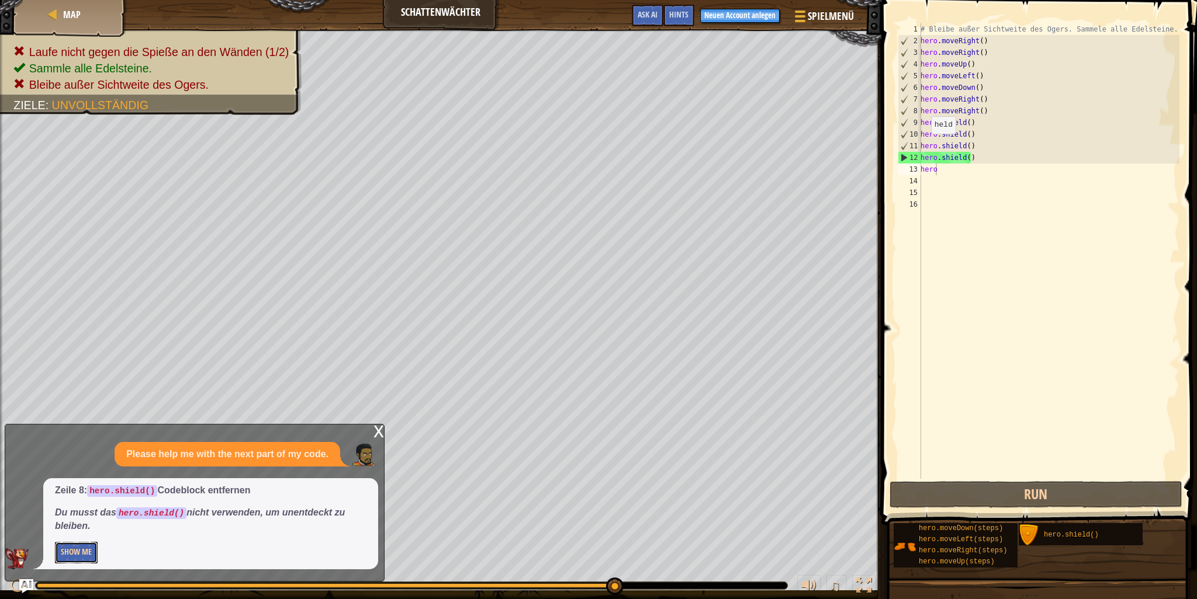
click at [78, 560] on button "Show Me" at bounding box center [76, 553] width 43 height 22
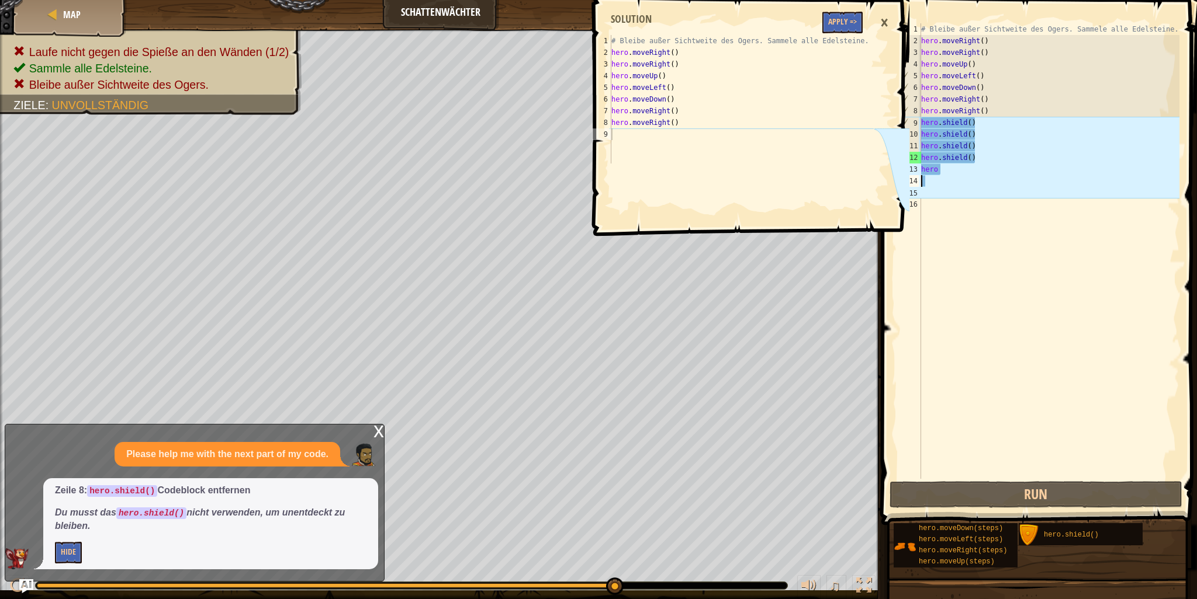
drag, startPoint x: 986, startPoint y: 178, endPoint x: 935, endPoint y: 157, distance: 55.6
click at [985, 177] on div "# Bleibe außer Sichtweite des Ogers. Sammele alle Edelsteine. hero . moveRight …" at bounding box center [1048, 262] width 261 height 479
click at [937, 176] on div "# Bleibe außer Sichtweite des Ogers. Sammele alle Edelsteine. hero . moveRight …" at bounding box center [1048, 262] width 261 height 479
click at [941, 169] on div "# Bleibe außer Sichtweite des Ogers. Sammele alle Edelsteine. hero . moveRight …" at bounding box center [1048, 262] width 261 height 479
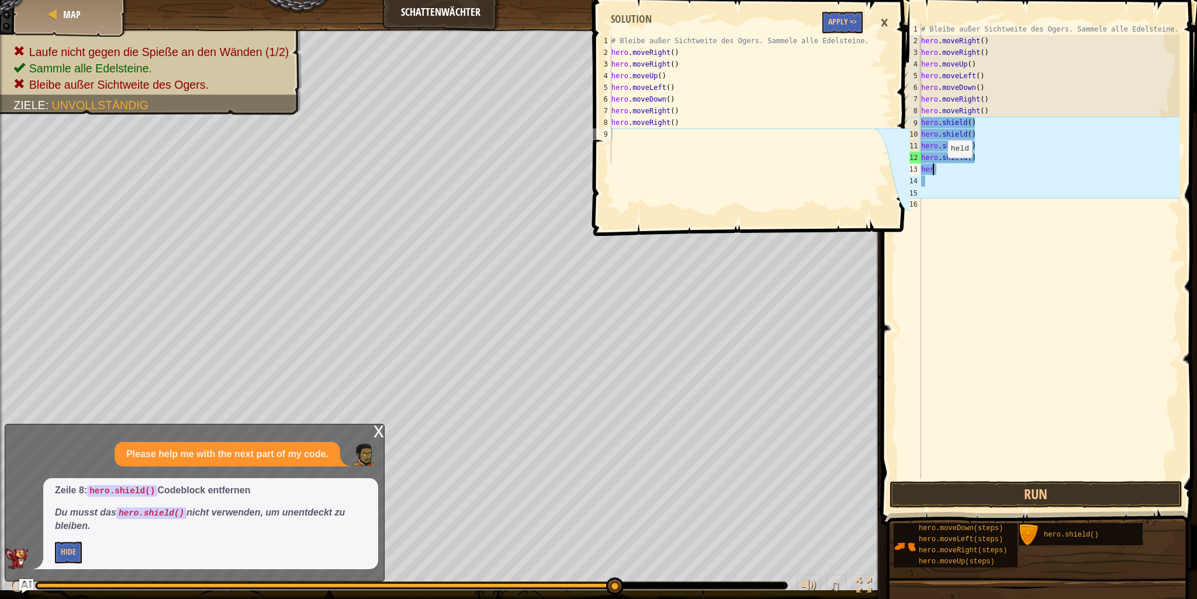
type textarea "h"
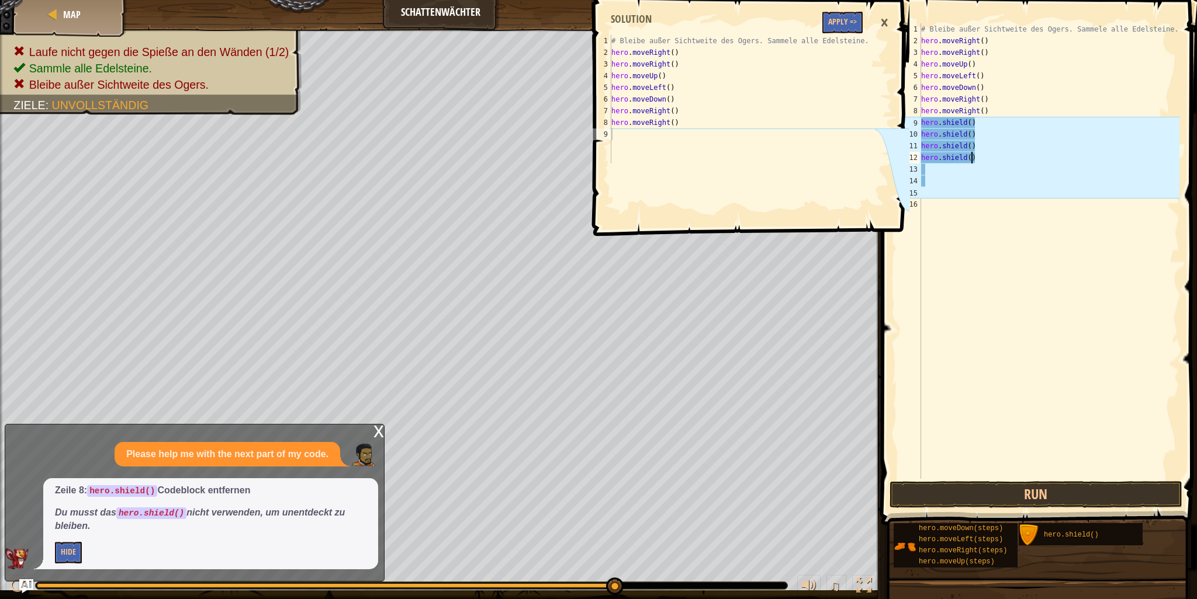
click at [996, 152] on div "# Bleibe außer Sichtweite des Ogers. Sammele alle Edelsteine. hero . moveRight …" at bounding box center [1048, 262] width 261 height 479
type textarea "her"
click at [984, 145] on div "# Bleibe außer Sichtweite des Ogers. Sammele alle Edelsteine. hero . moveRight …" at bounding box center [1048, 262] width 261 height 479
type textarea "h"
click at [989, 132] on div "# Bleibe außer Sichtweite des Ogers. Sammele alle Edelsteine. hero . moveRight …" at bounding box center [1048, 262] width 261 height 479
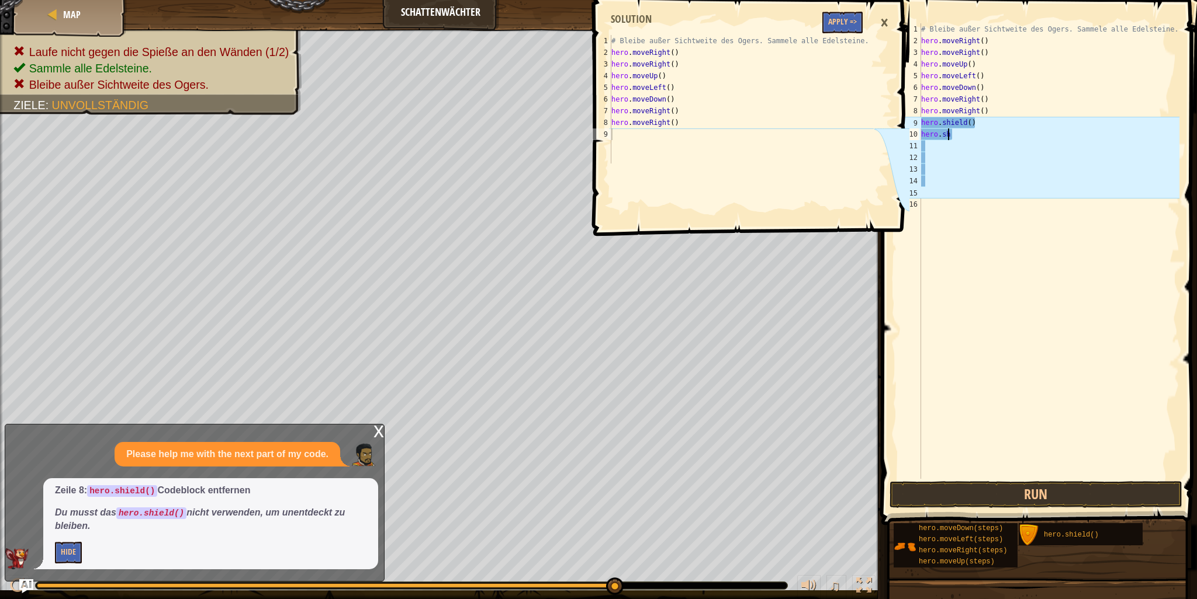
type textarea "h"
click at [993, 122] on div "# Bleibe außer Sichtweite des Ogers. Sammele alle Edelsteine. hero . moveRight …" at bounding box center [1048, 262] width 261 height 479
type textarea "h"
click at [888, 22] on div "×" at bounding box center [884, 22] width 20 height 27
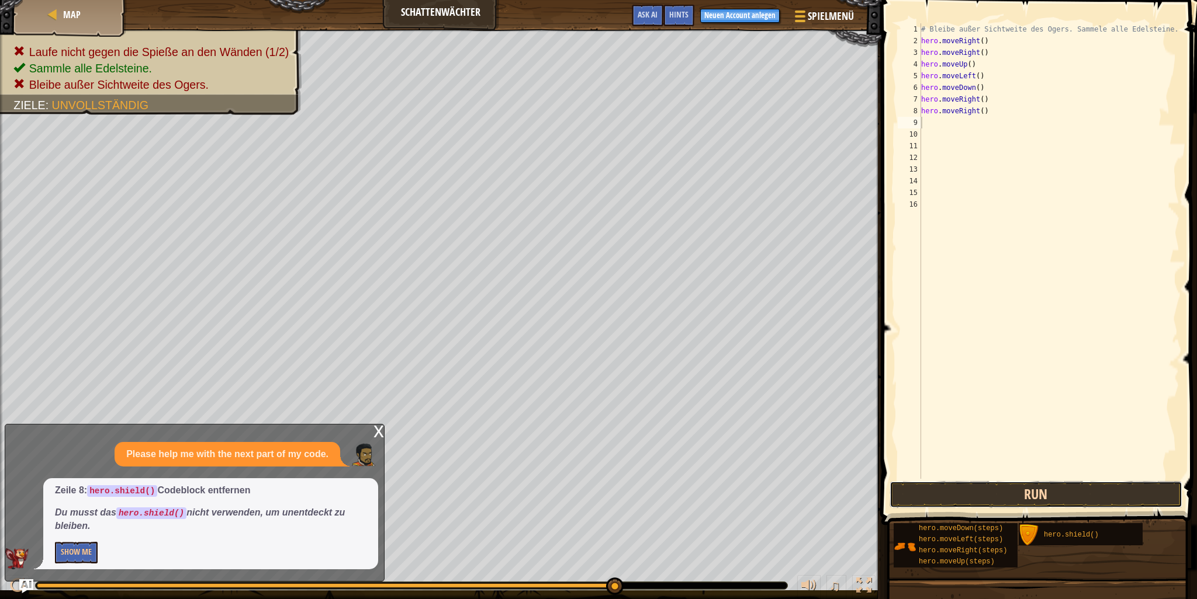
click at [1038, 490] on button "Run" at bounding box center [1035, 494] width 293 height 27
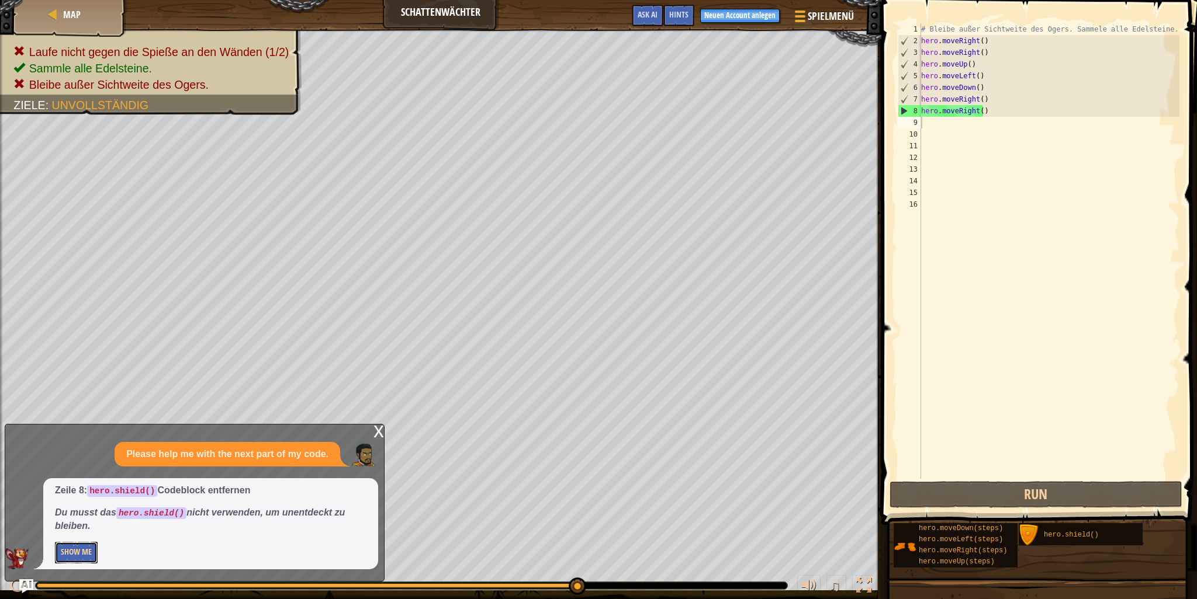
click at [71, 550] on button "Show Me" at bounding box center [76, 553] width 43 height 22
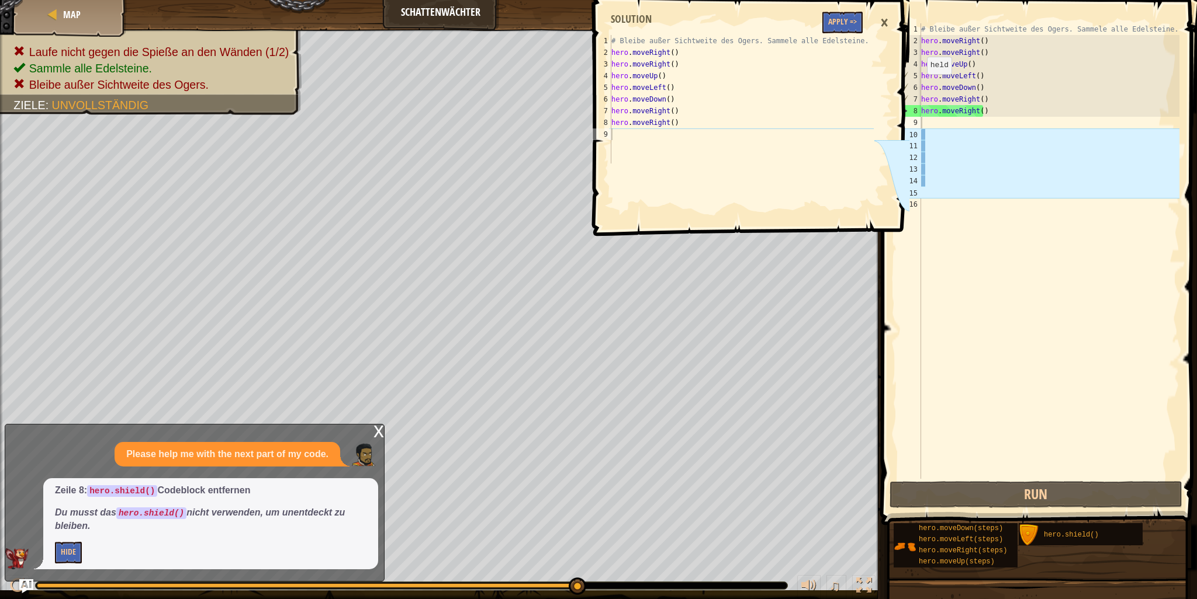
click at [884, 21] on div "×" at bounding box center [884, 22] width 20 height 27
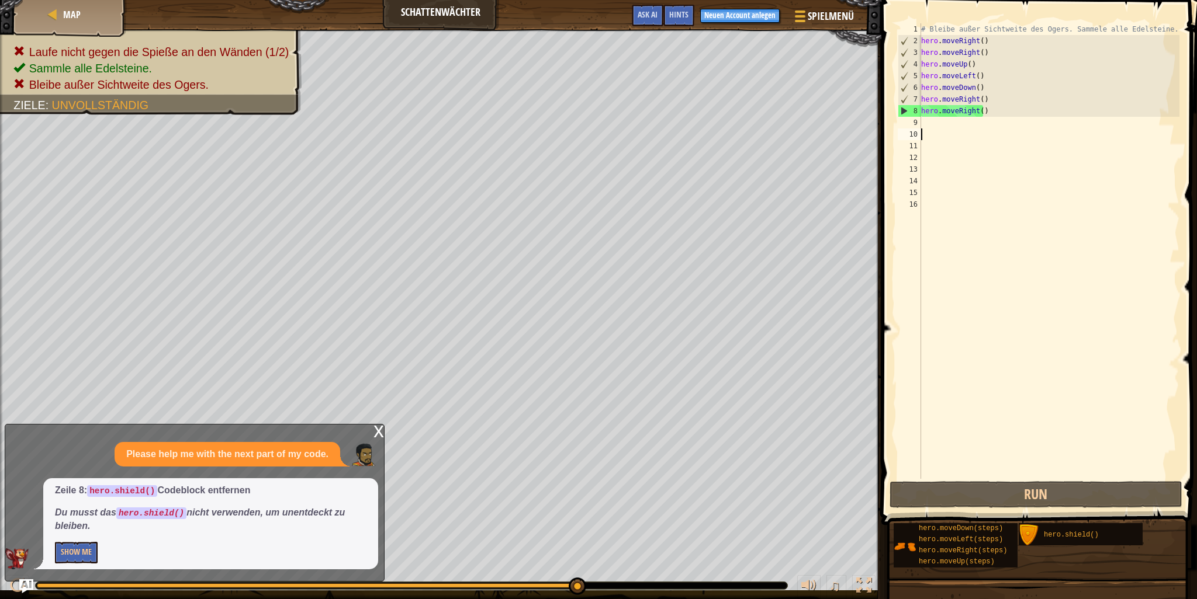
click at [931, 129] on div "# Bleibe außer Sichtweite des Ogers. Sammele alle Edelsteine. hero . moveRight …" at bounding box center [1048, 262] width 261 height 479
click at [938, 127] on div "# Bleibe außer Sichtweite des Ogers. Sammele alle Edelsteine. hero . moveRight …" at bounding box center [1048, 262] width 261 height 479
type textarea "h"
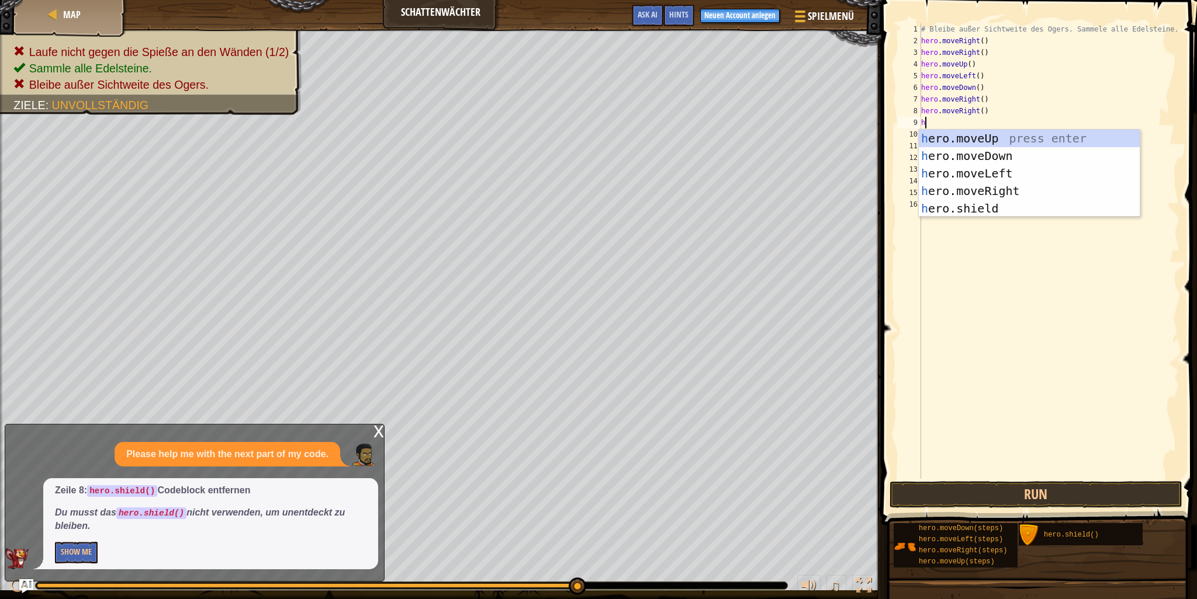
click at [980, 246] on div "# Bleibe außer Sichtweite des Ogers. Sammele alle Edelsteine. hero . moveRight …" at bounding box center [1048, 262] width 261 height 479
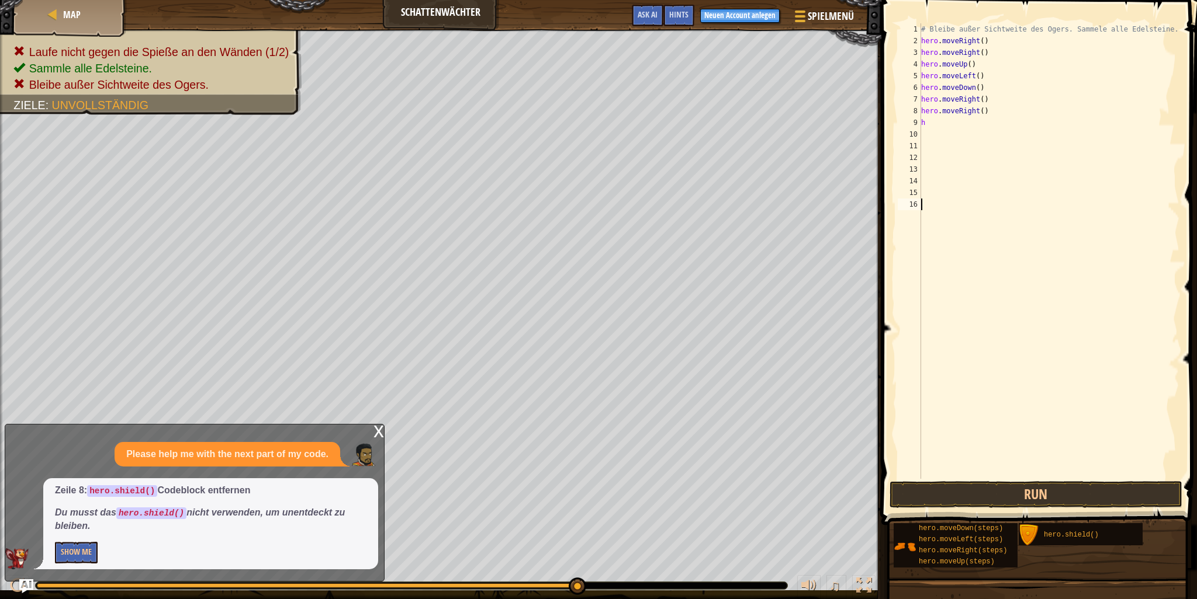
click at [458, 5] on div "Map Schattenwächter Spielmenü [PERSON_NAME] Neuen Account anlegen Hints Ask AI" at bounding box center [440, 14] width 881 height 29
click at [458, 10] on div "Map Schattenwächter Spielmenü [PERSON_NAME] Neuen Account anlegen Hints Ask AI" at bounding box center [440, 14] width 881 height 29
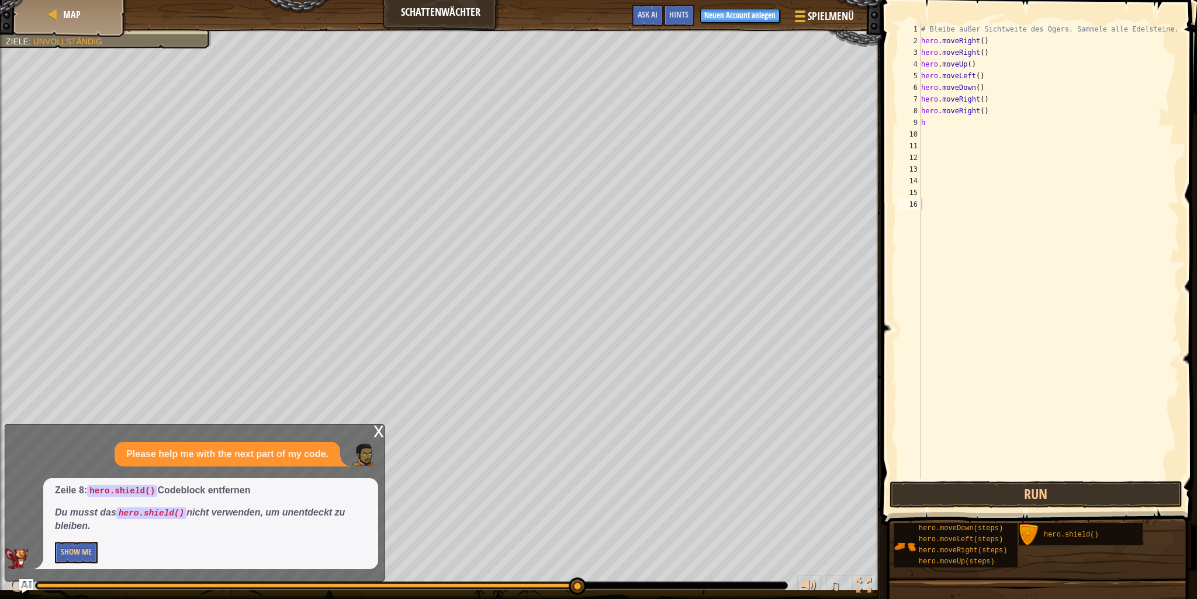
click at [394, 2] on div "Map Schattenwächter Spielmenü [PERSON_NAME] Neuen Account anlegen Hints Ask AI" at bounding box center [440, 14] width 881 height 29
click at [476, 8] on div "Map Schattenwächter Spielmenü [PERSON_NAME] Neuen Account anlegen Hints Ask AI" at bounding box center [440, 14] width 881 height 29
click at [795, 15] on span at bounding box center [798, 16] width 11 height 2
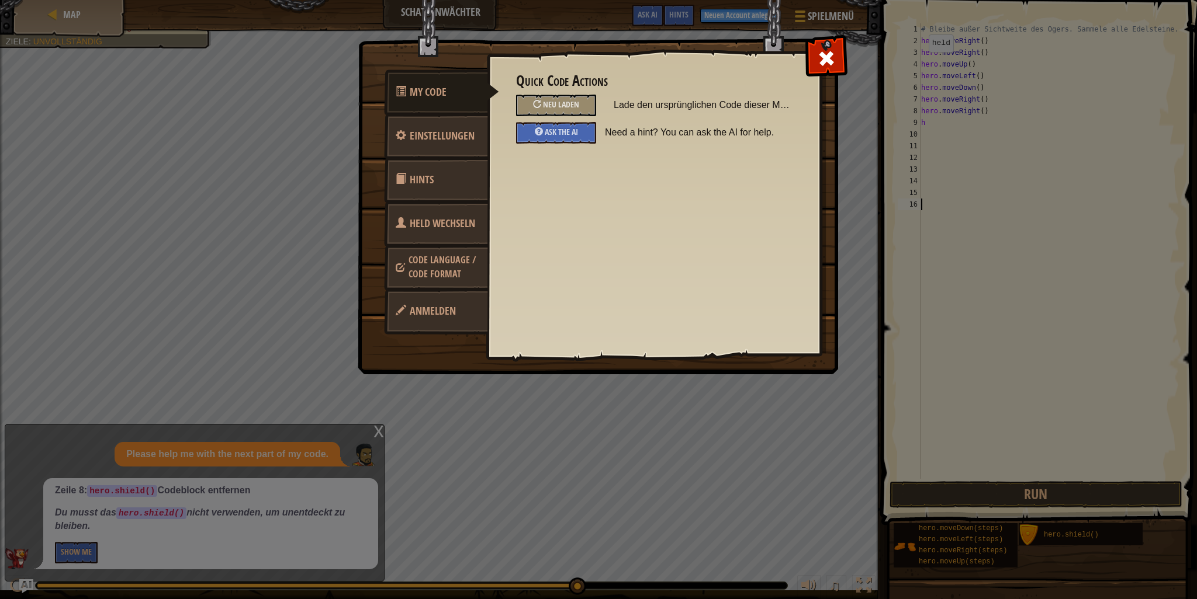
click at [444, 267] on span "Code Language / Code Format" at bounding box center [441, 267] width 67 height 27
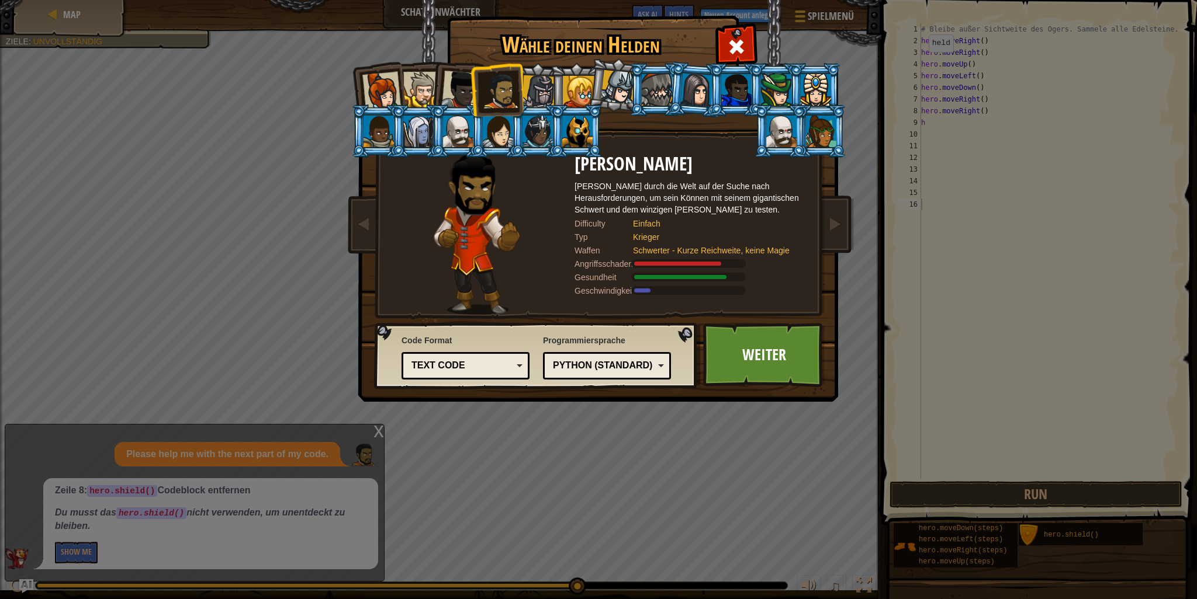
click at [470, 362] on div "Text code" at bounding box center [461, 365] width 101 height 13
click at [518, 330] on div "Code Format Text code Blocks and code Blocks Blocks (Icons) Text code Blocks - …" at bounding box center [536, 356] width 316 height 60
click at [738, 40] on span at bounding box center [736, 46] width 19 height 19
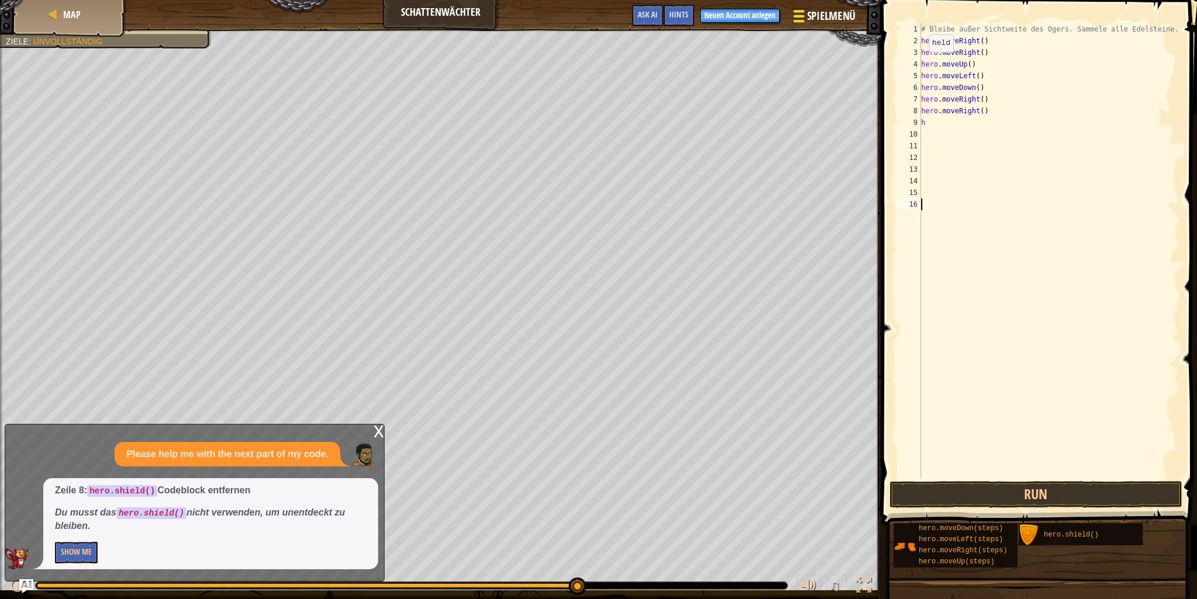
click at [805, 12] on div at bounding box center [798, 16] width 16 height 17
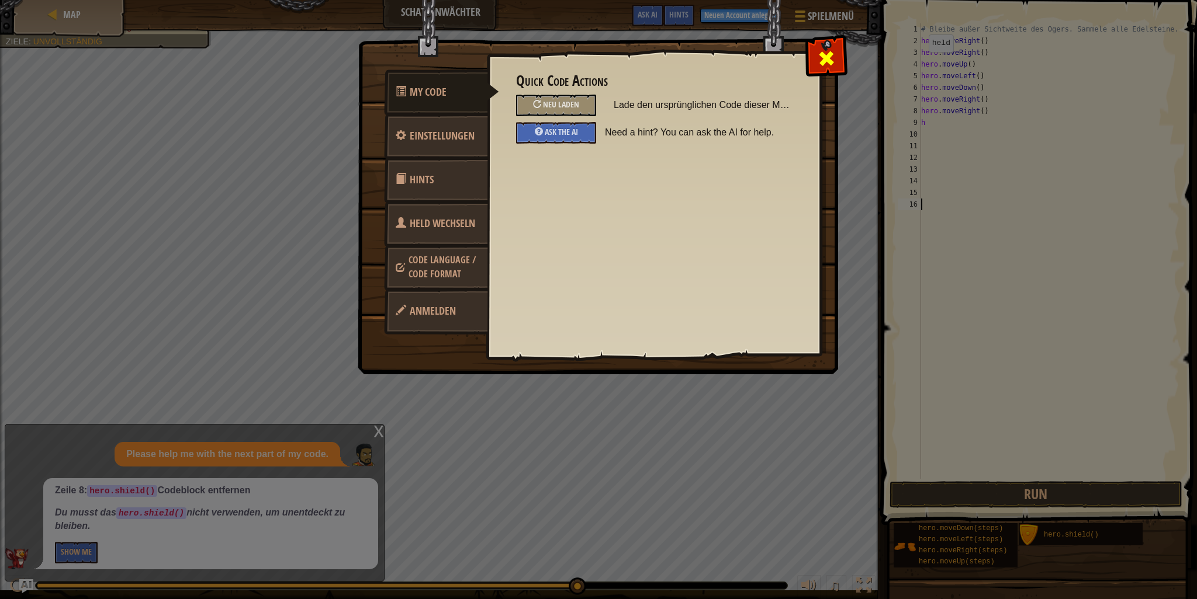
click at [813, 63] on div at bounding box center [825, 55] width 37 height 37
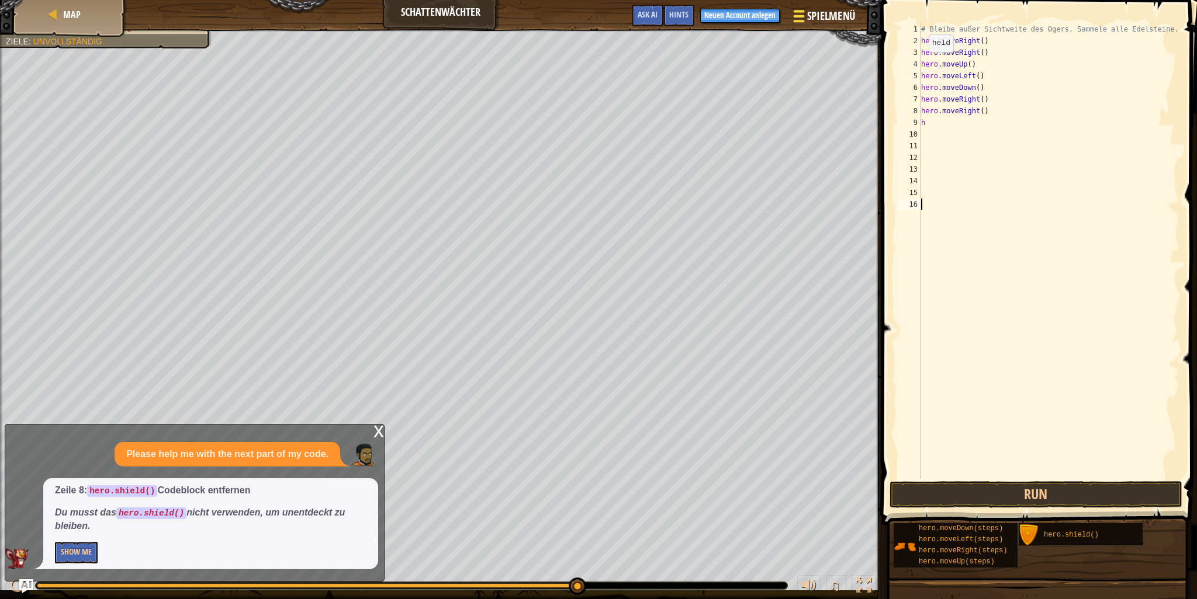
click at [791, 19] on div at bounding box center [798, 16] width 16 height 17
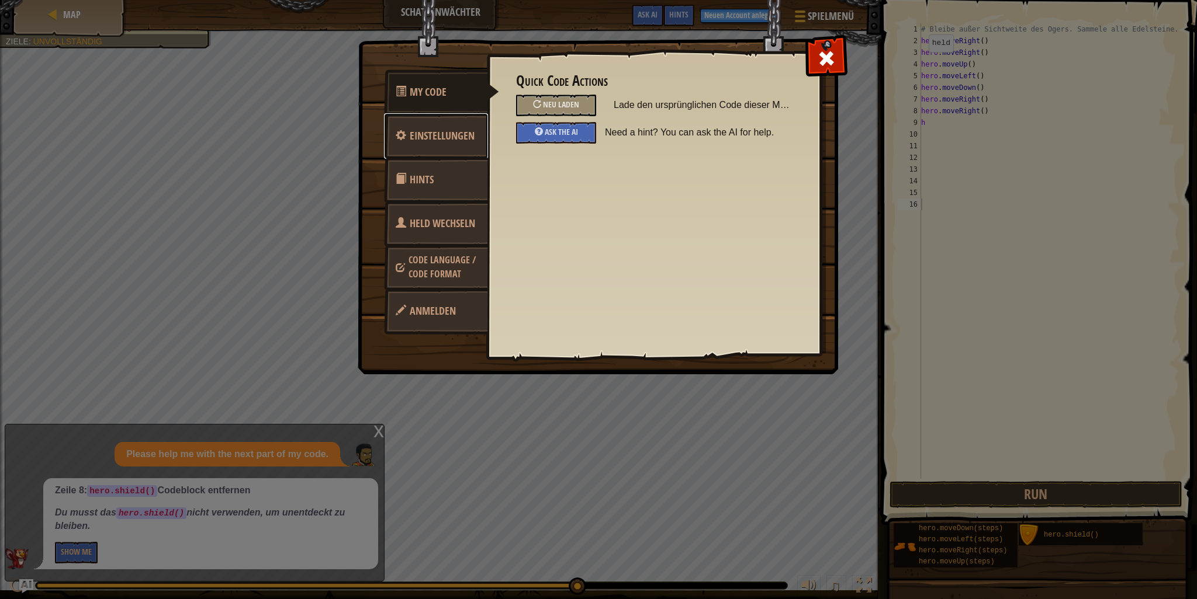
click at [449, 136] on span "Einstellungen" at bounding box center [442, 136] width 65 height 15
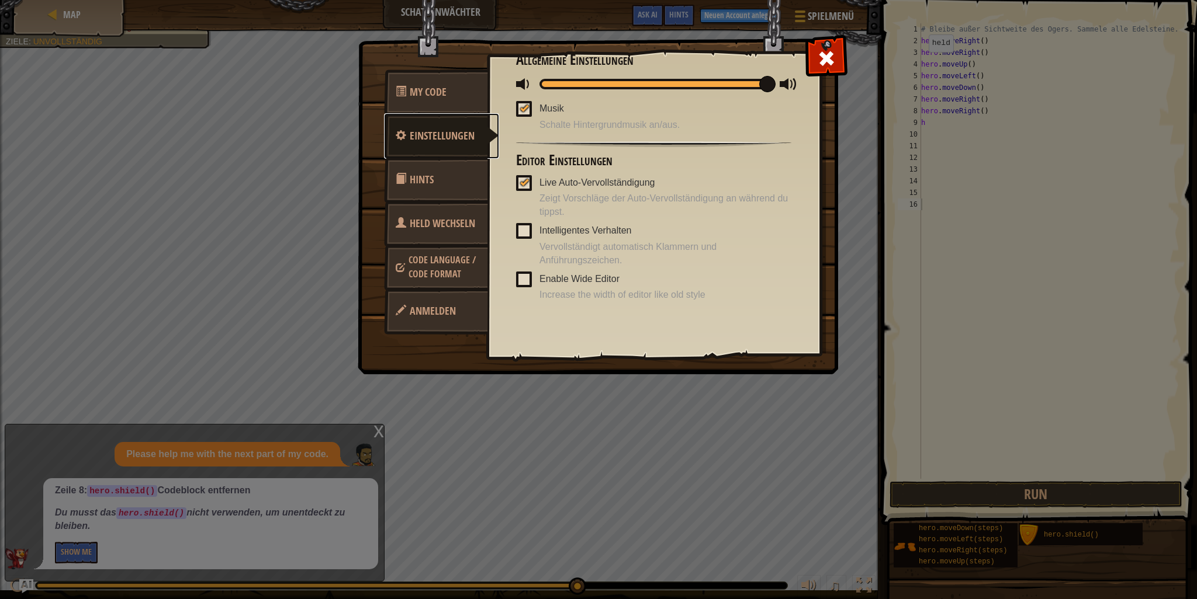
scroll to position [28, 0]
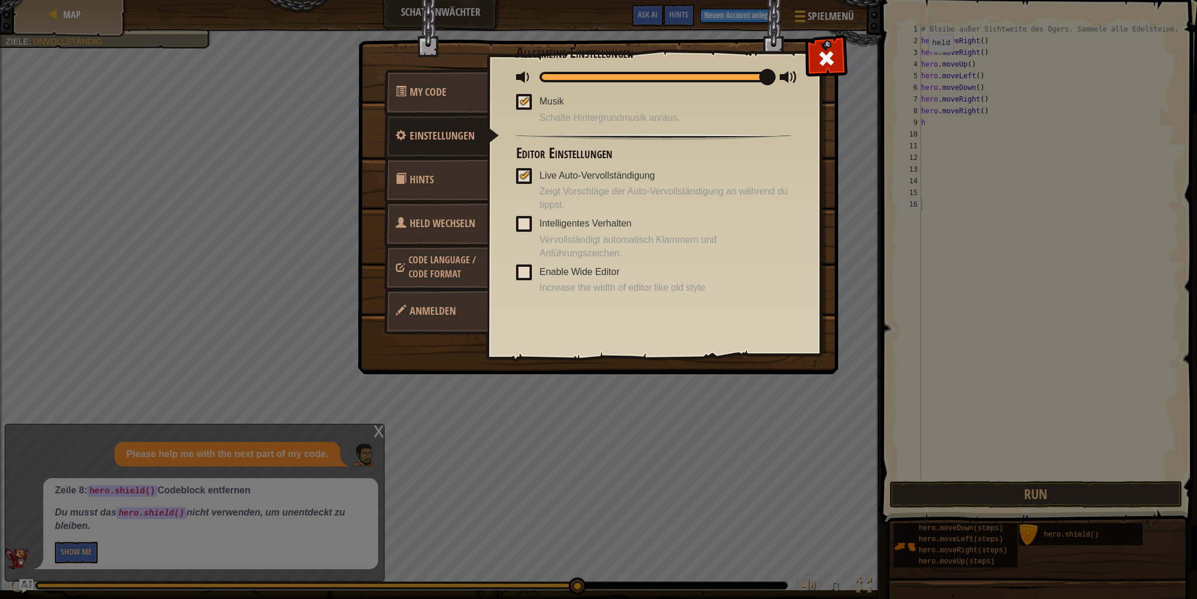
click at [456, 178] on link "Hints" at bounding box center [436, 180] width 104 height 46
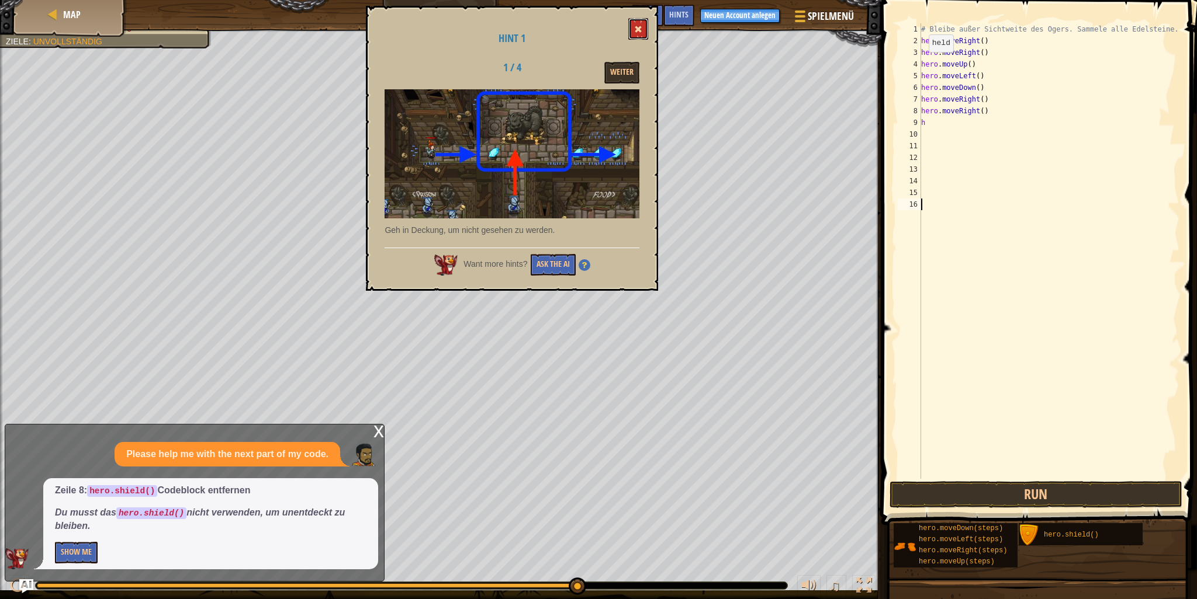
click at [636, 31] on span at bounding box center [638, 29] width 8 height 8
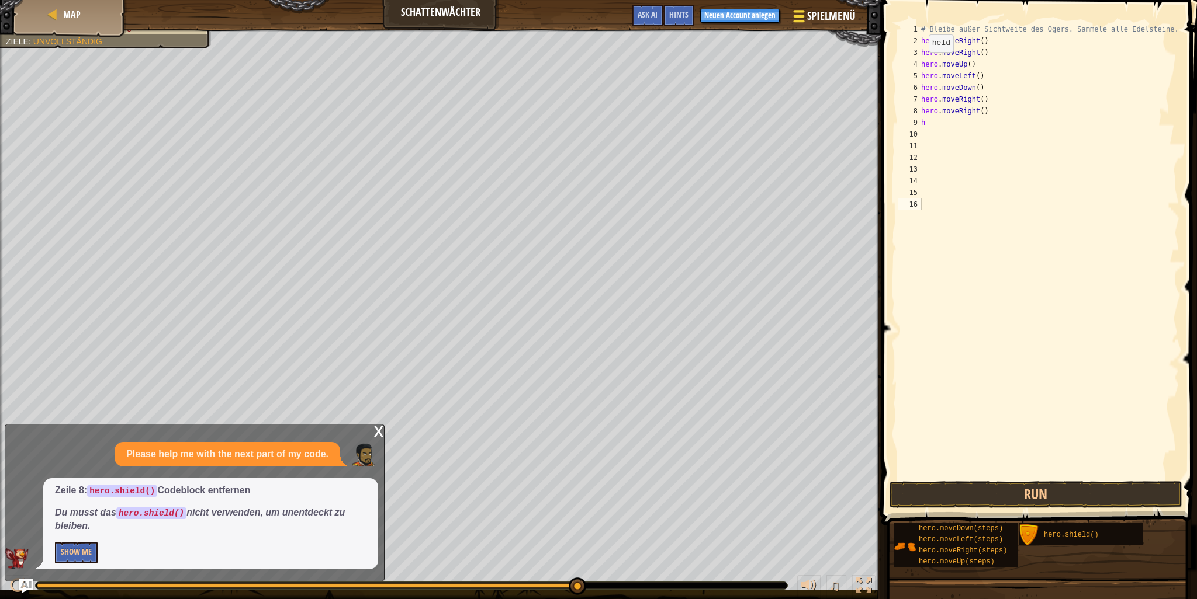
click at [808, 8] on span "Spielmenü" at bounding box center [830, 16] width 48 height 16
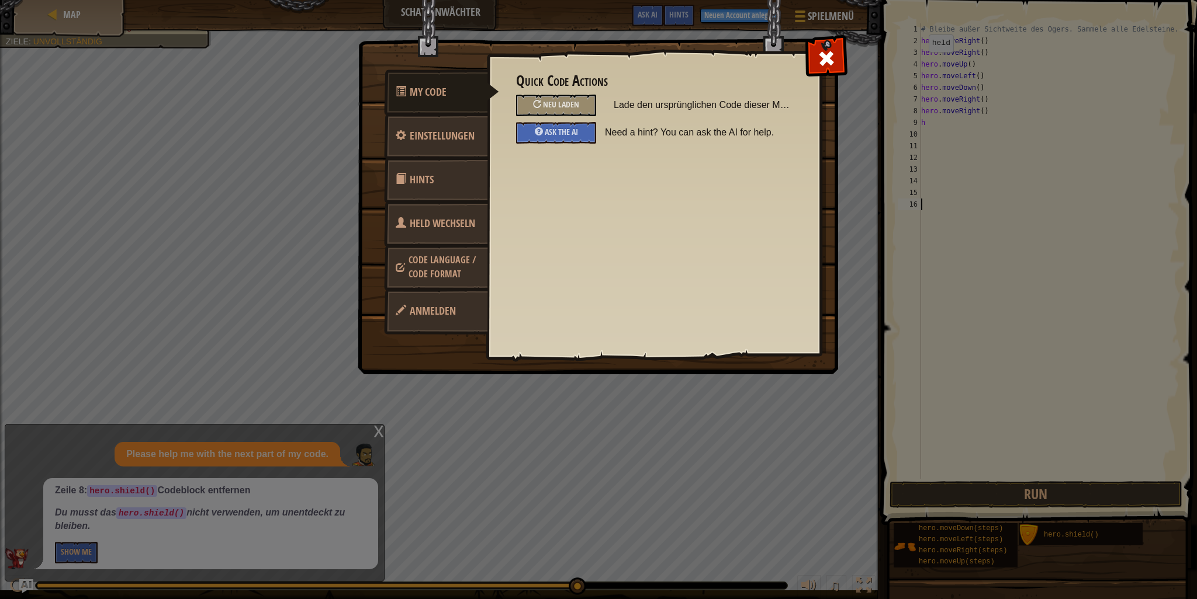
click at [455, 244] on link "Held wechseln" at bounding box center [436, 224] width 104 height 46
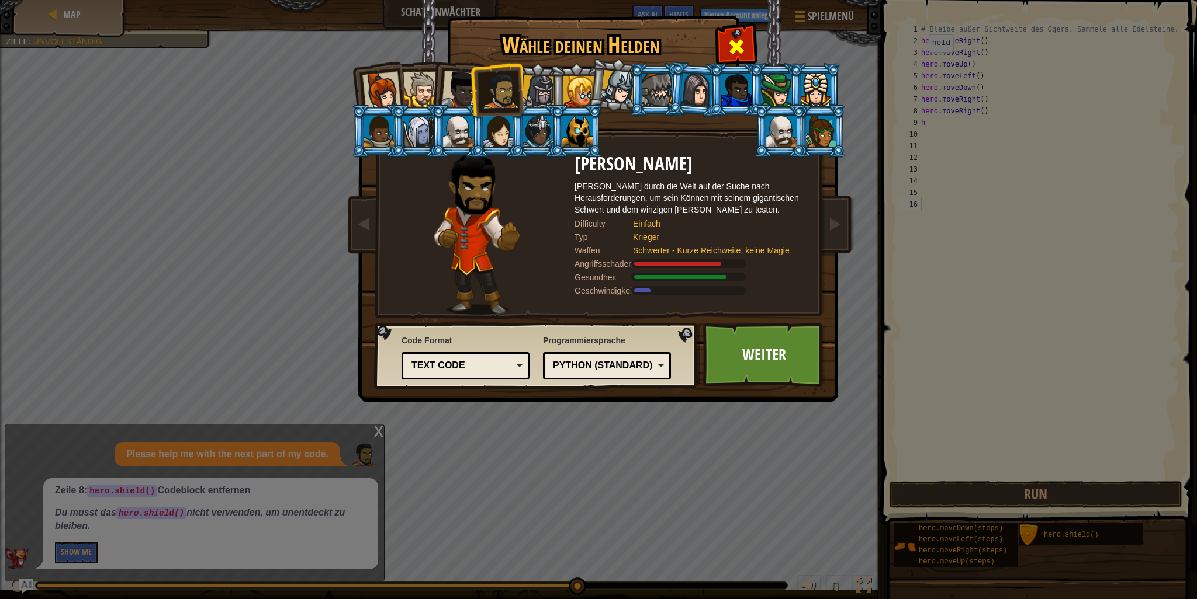
click at [741, 38] on span at bounding box center [736, 46] width 19 height 19
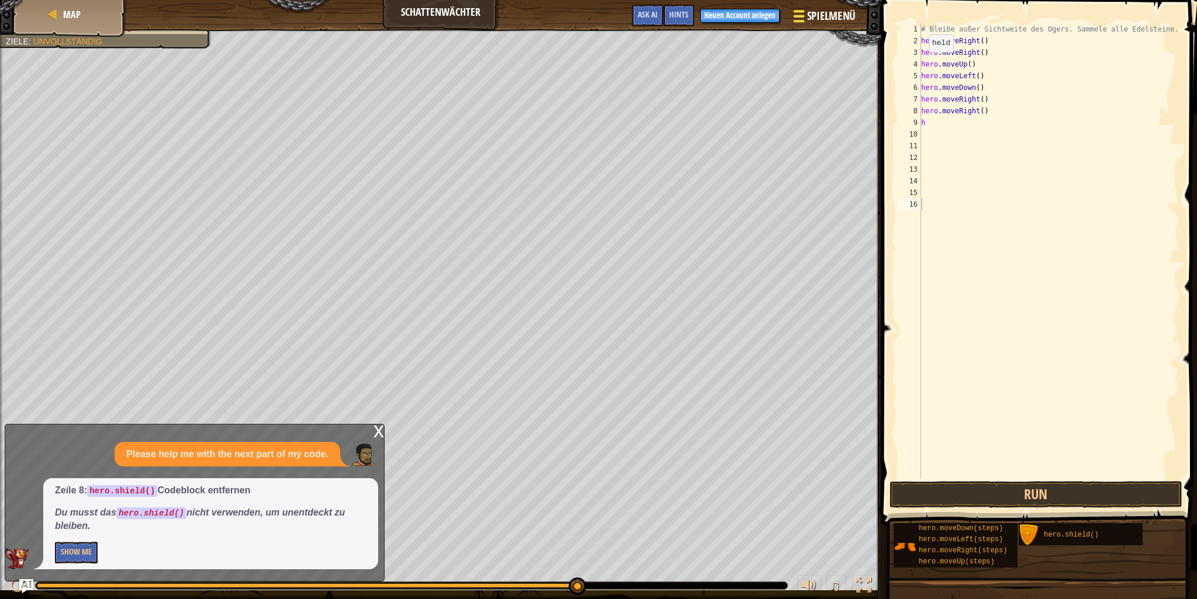
click at [820, 26] on button "Spielmenü" at bounding box center [822, 18] width 79 height 29
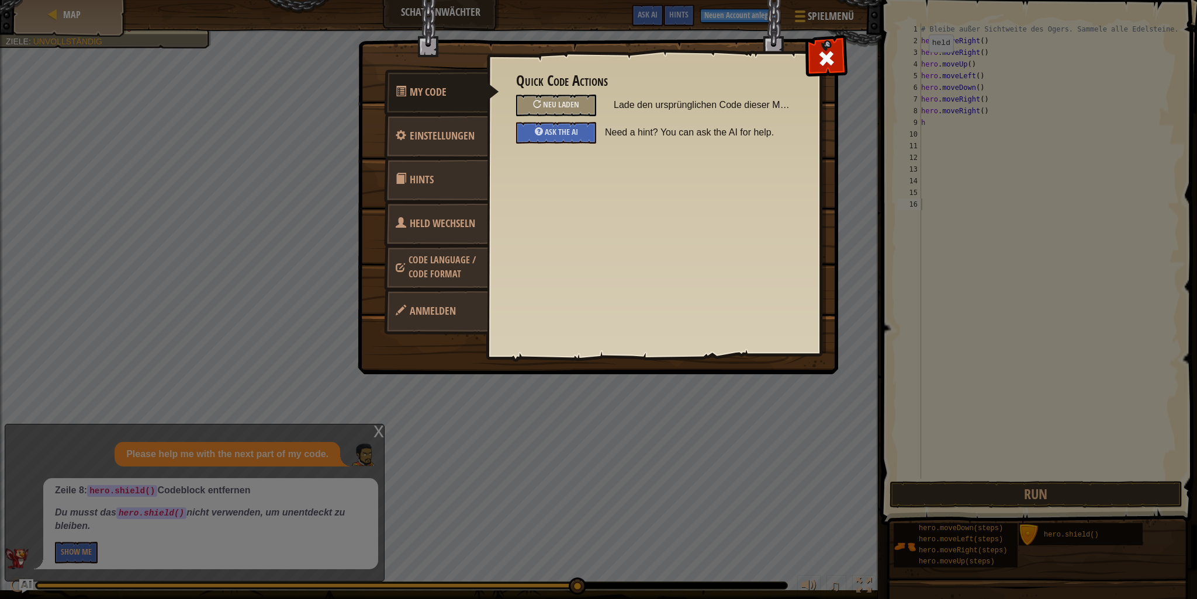
click at [438, 270] on span "Code Language / Code Format" at bounding box center [441, 267] width 67 height 27
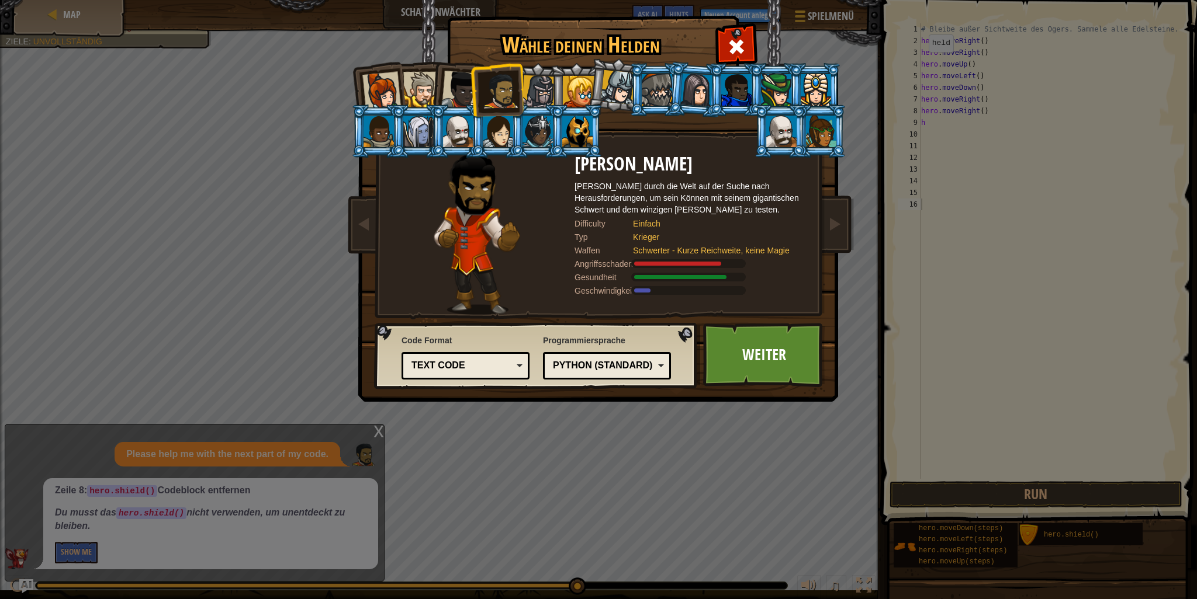
click at [572, 361] on div "Python (Standard)" at bounding box center [603, 365] width 101 height 13
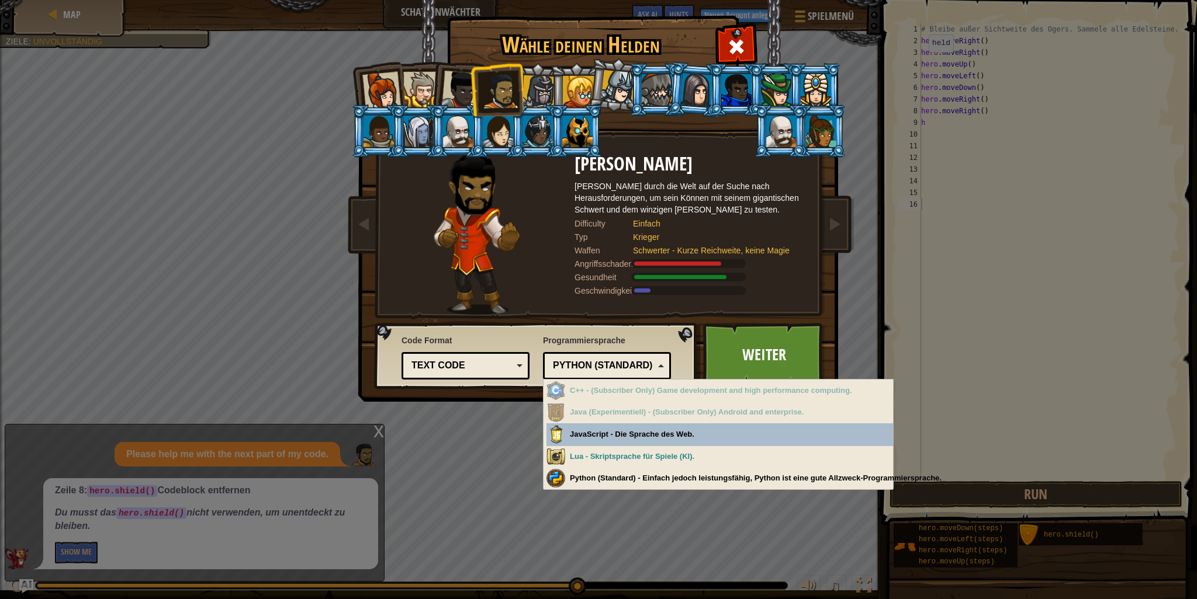
click at [572, 361] on div "Python (Standard)" at bounding box center [603, 365] width 101 height 13
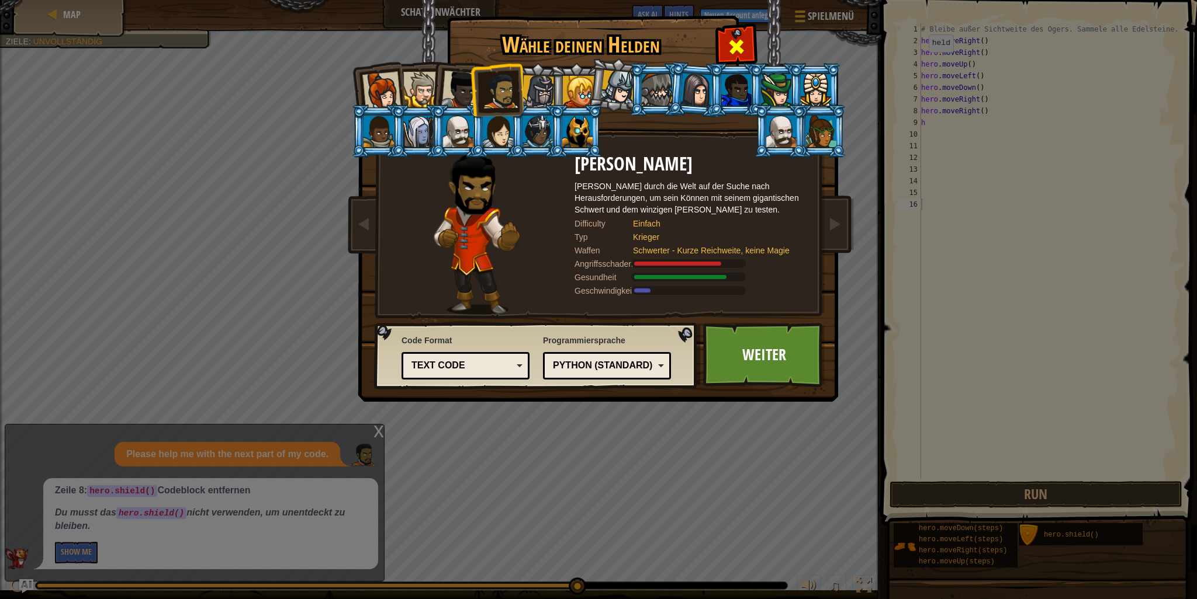
click at [727, 45] on span at bounding box center [736, 46] width 19 height 19
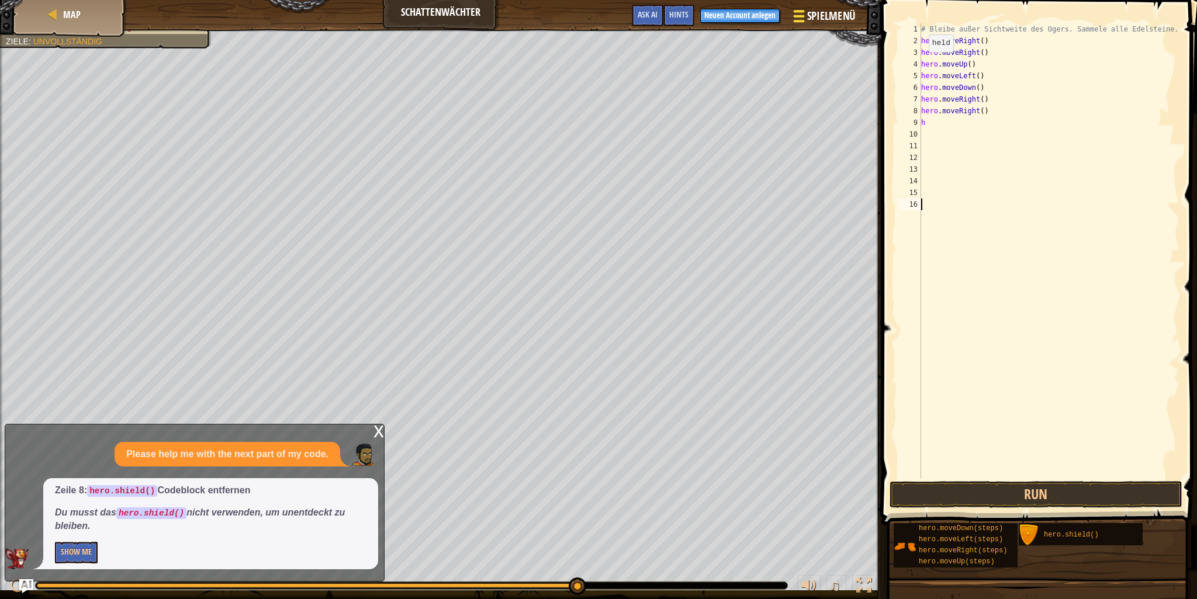
click at [827, 20] on span "Spielmenü" at bounding box center [830, 16] width 48 height 16
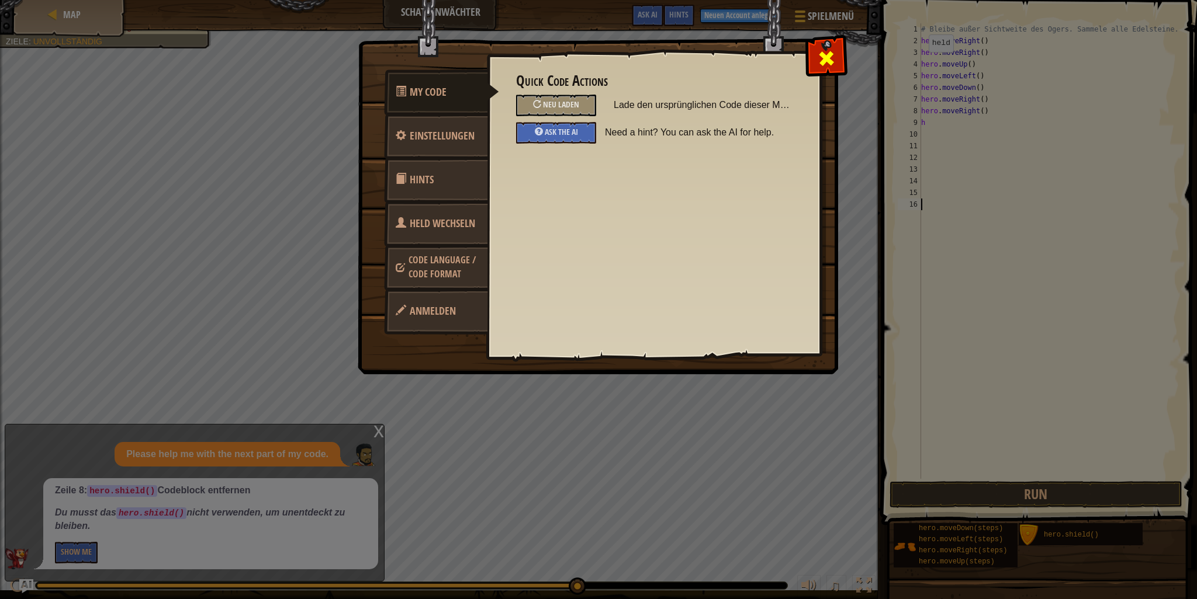
click at [825, 61] on span at bounding box center [826, 58] width 19 height 19
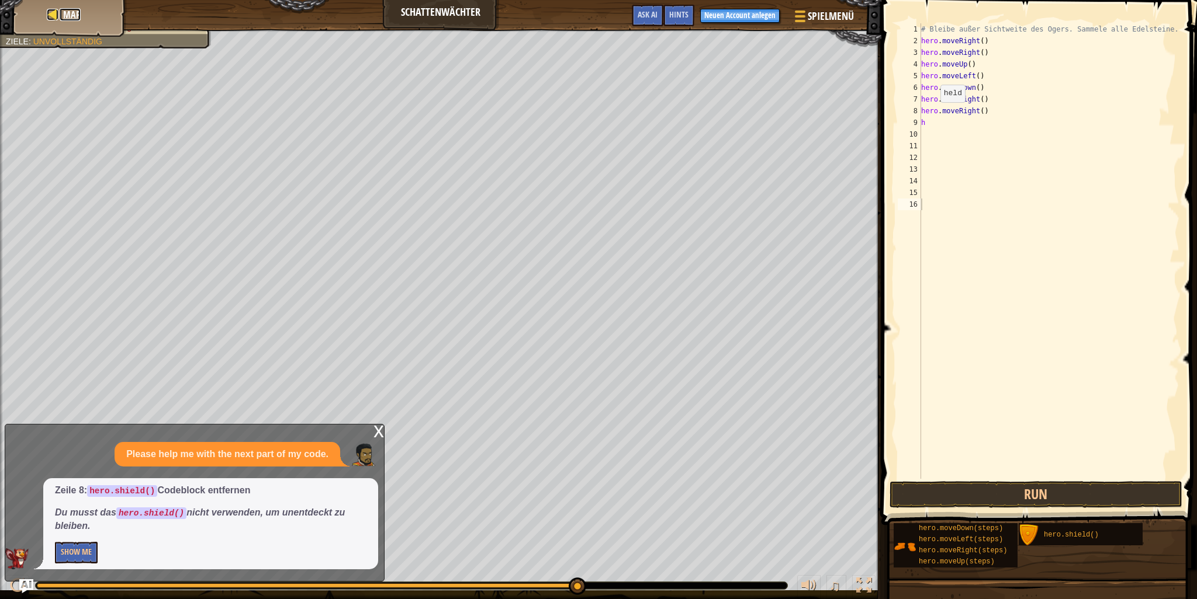
click at [60, 15] on link "Map" at bounding box center [70, 14] width 21 height 13
select select "de-AT"
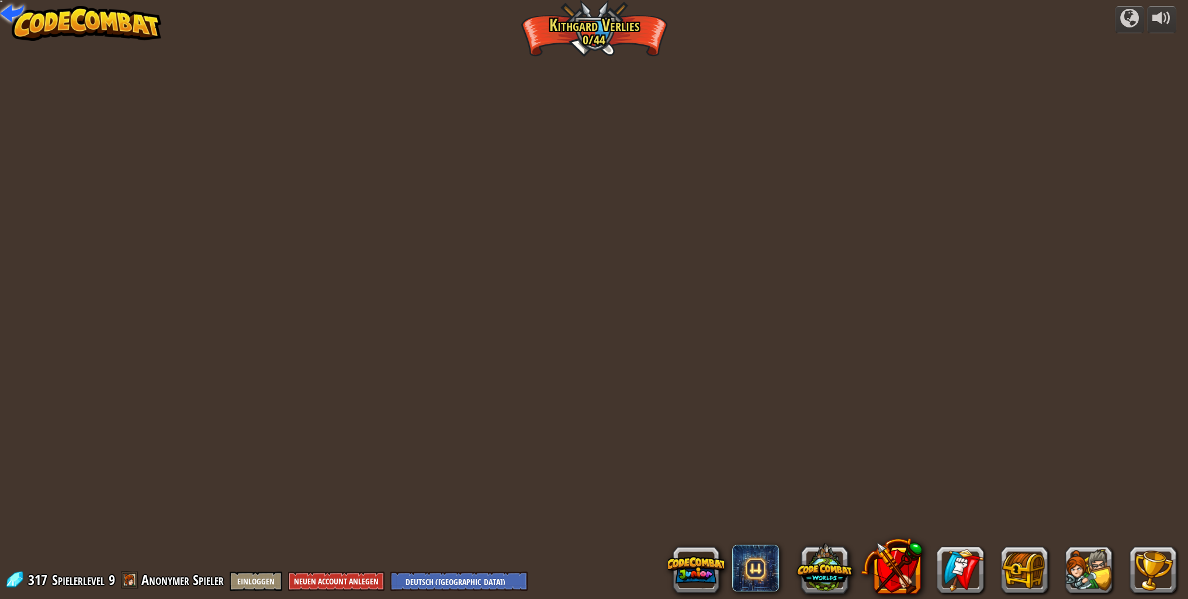
select select "de-AT"
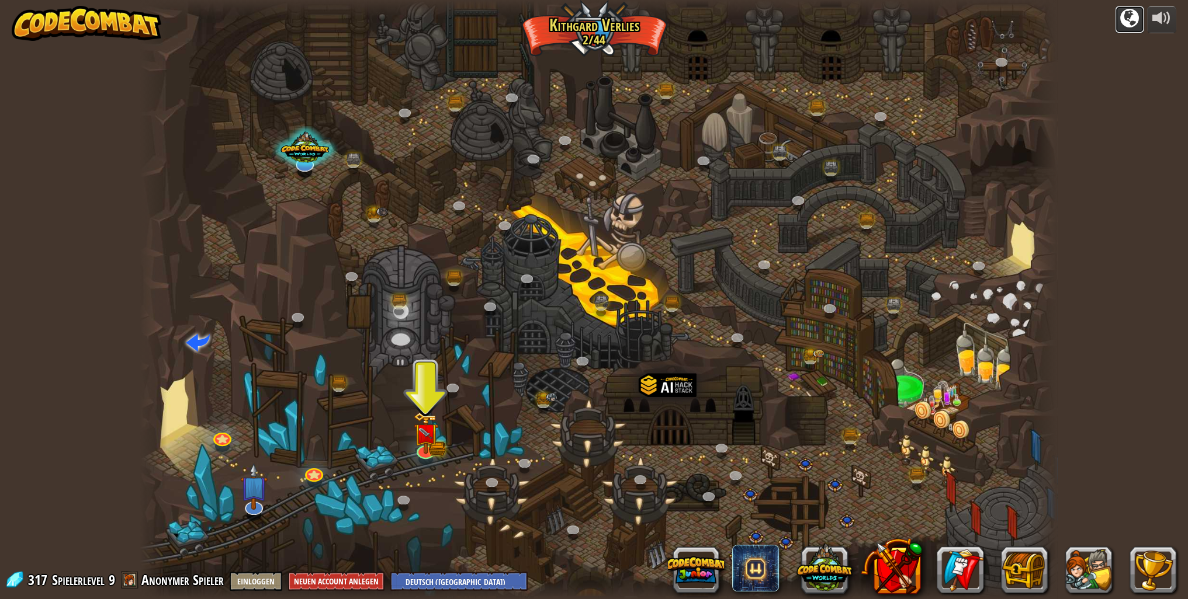
click at [1135, 16] on div at bounding box center [1129, 18] width 19 height 19
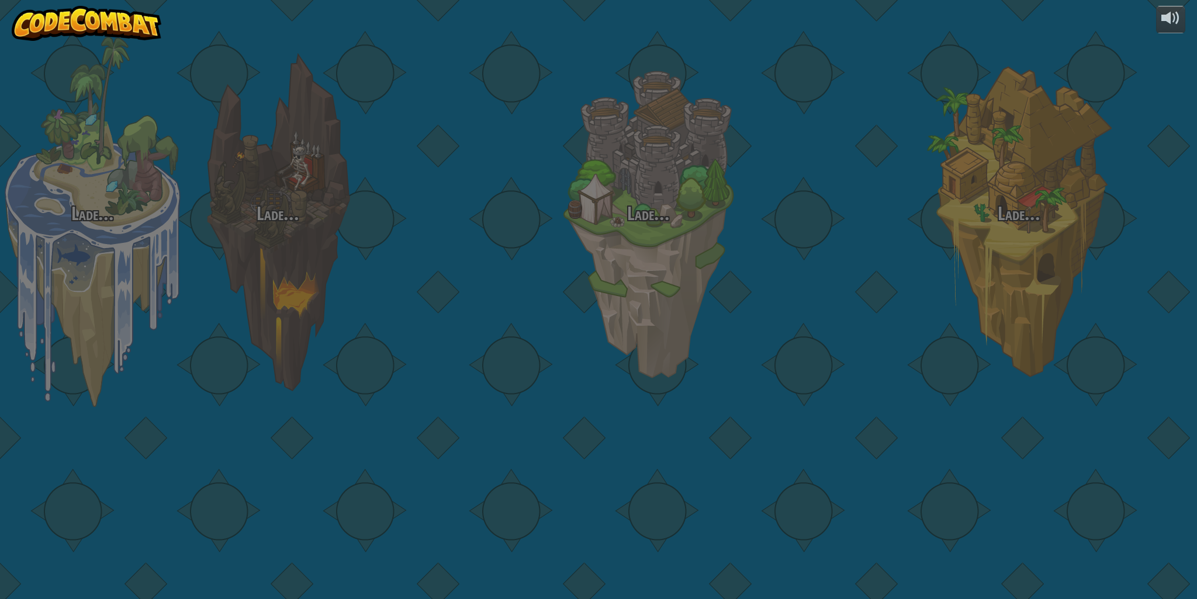
select select "de-AT"
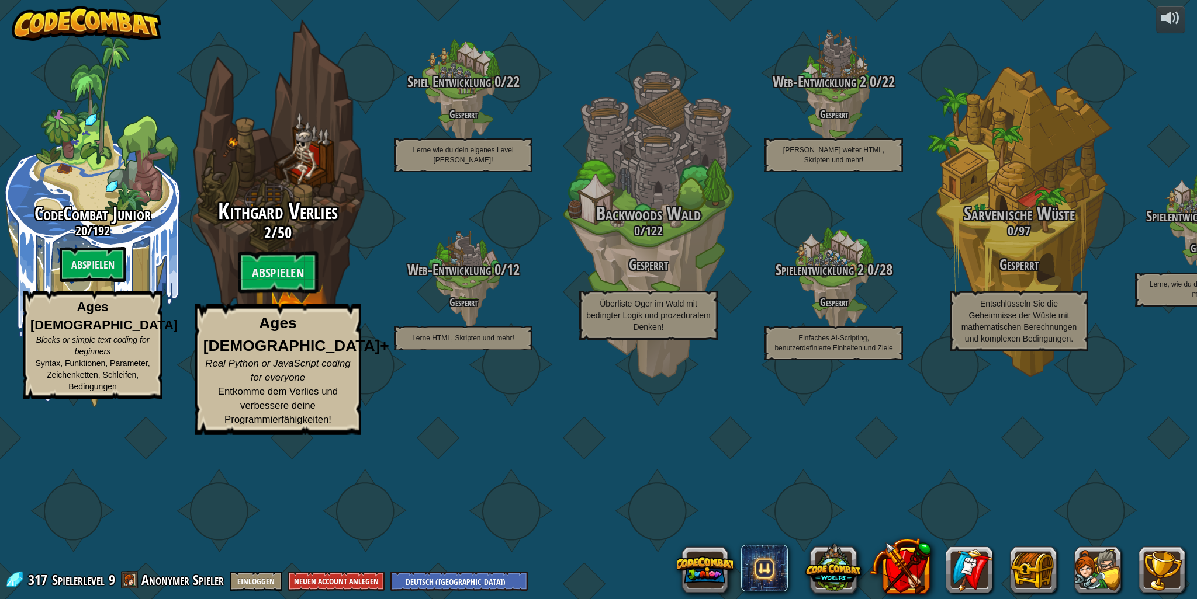
click at [290, 345] on div "Kithgard Verlies 2 / 50 Abspielen Ages [DEMOGRAPHIC_DATA]+ Real Python or JavaS…" at bounding box center [278, 317] width 222 height 235
select select "de-AT"
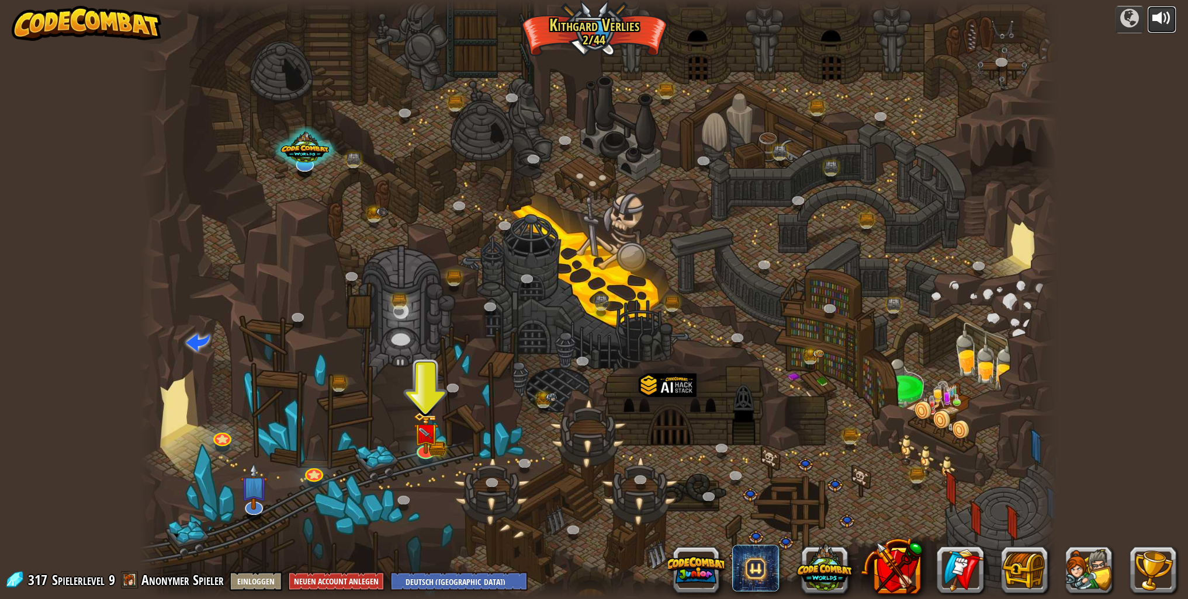
click at [1175, 15] on button at bounding box center [1161, 19] width 29 height 27
click at [429, 428] on img at bounding box center [425, 424] width 15 height 15
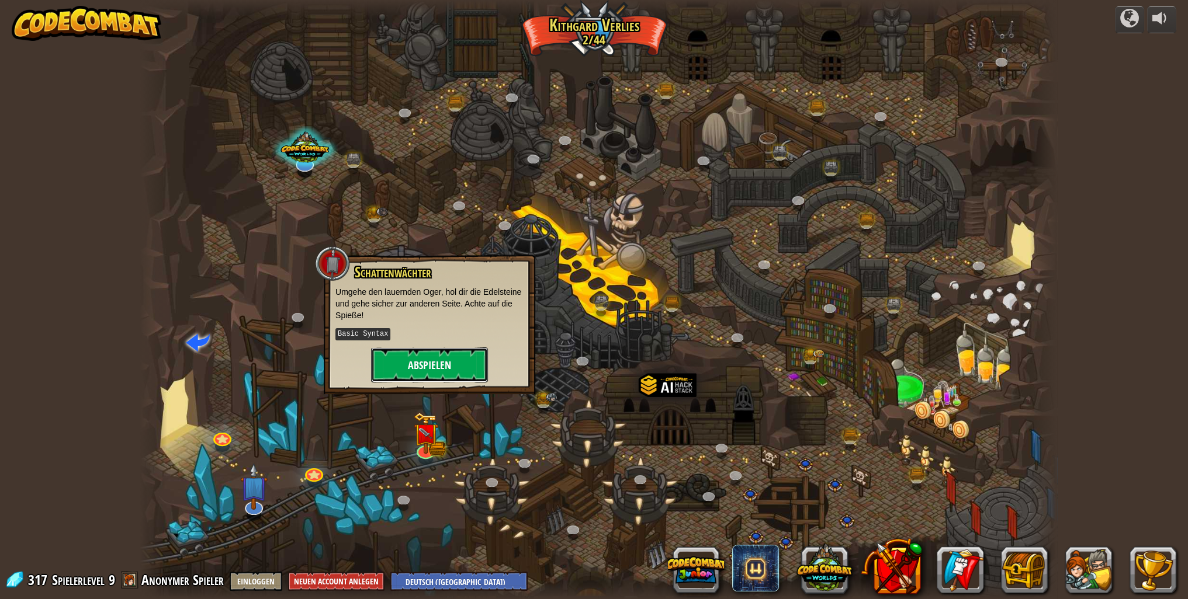
click at [425, 355] on button "Abspielen" at bounding box center [429, 365] width 117 height 35
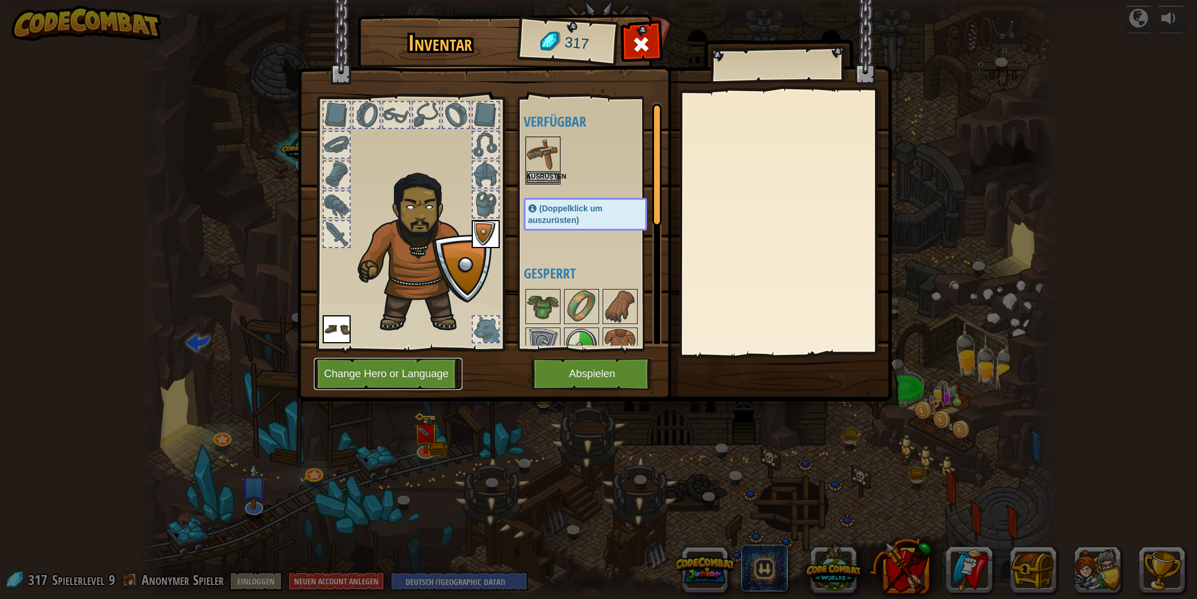
click at [439, 372] on button "Change Hero or Language" at bounding box center [388, 374] width 148 height 32
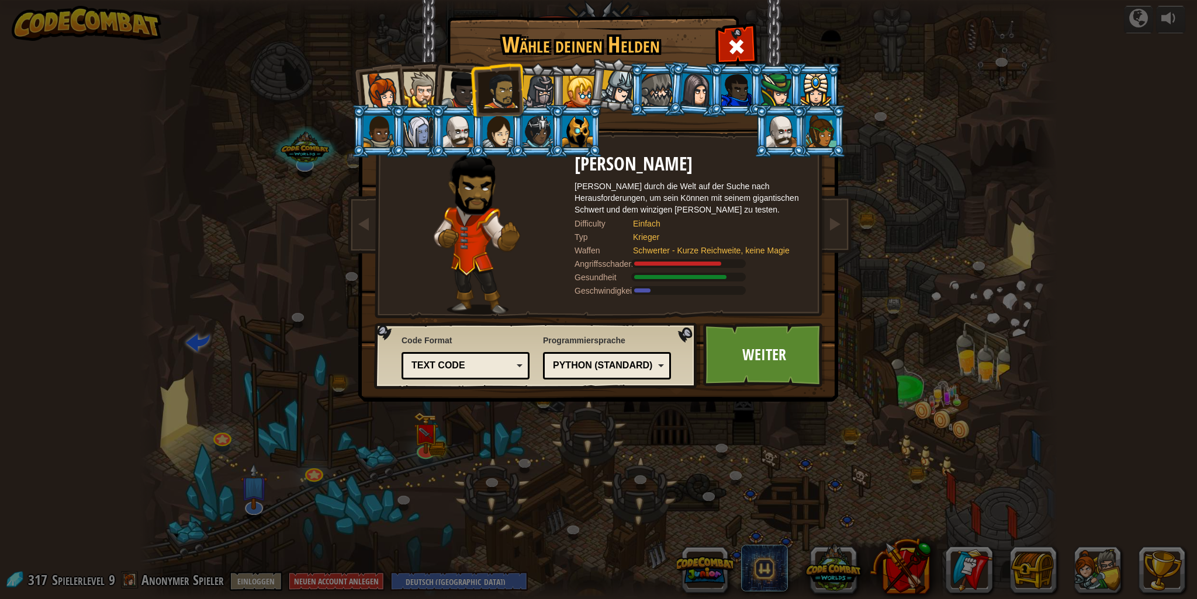
click at [470, 352] on div "Text code Blocks and code Blocks Blocks (Icons) Text code" at bounding box center [465, 365] width 128 height 27
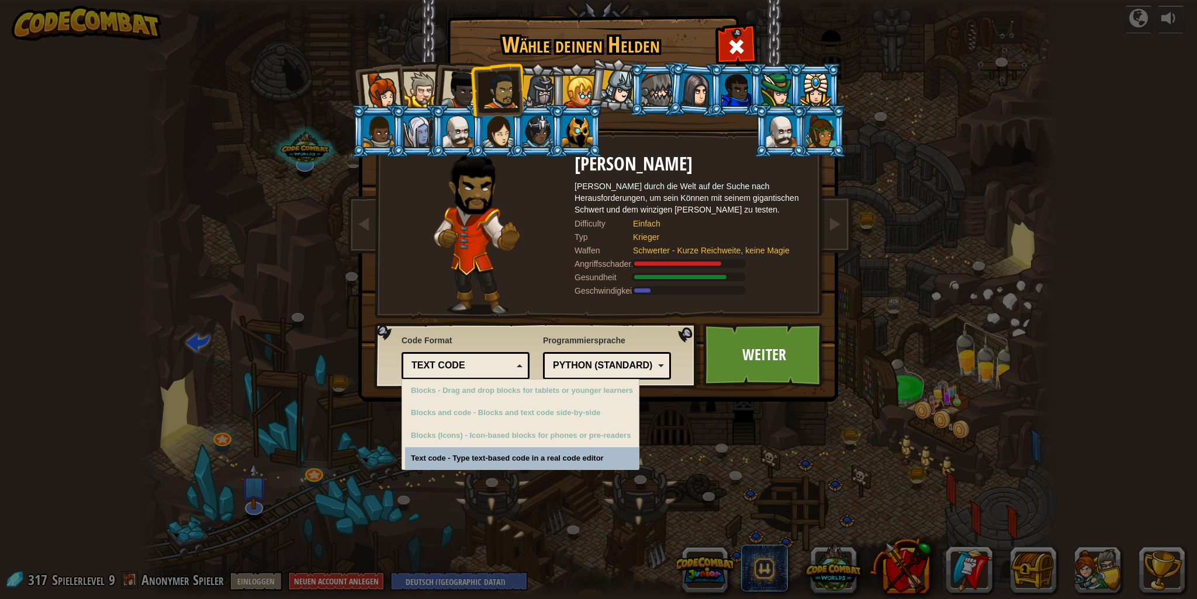
click at [462, 458] on div "[PERSON_NAME] deinen Helden 317 Kommandantin [PERSON_NAME] Anya ist eine pragma…" at bounding box center [598, 299] width 1197 height 599
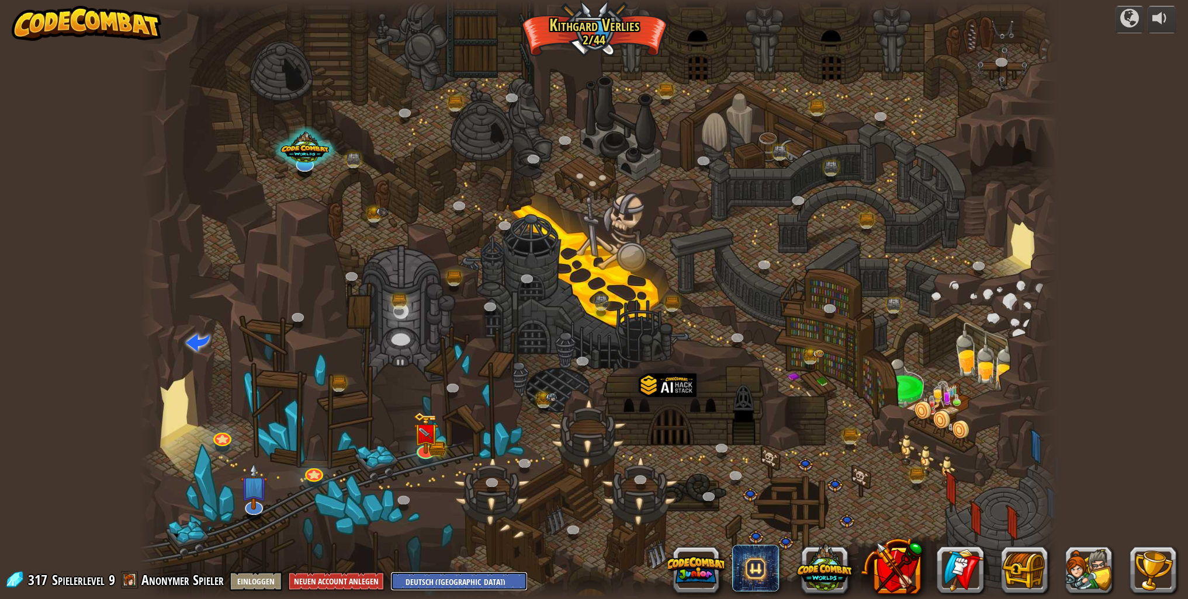
click at [471, 579] on select "English ([GEOGRAPHIC_DATA]) English ([GEOGRAPHIC_DATA]) 简体中文 繁體中文 русский españ…" at bounding box center [458, 581] width 137 height 19
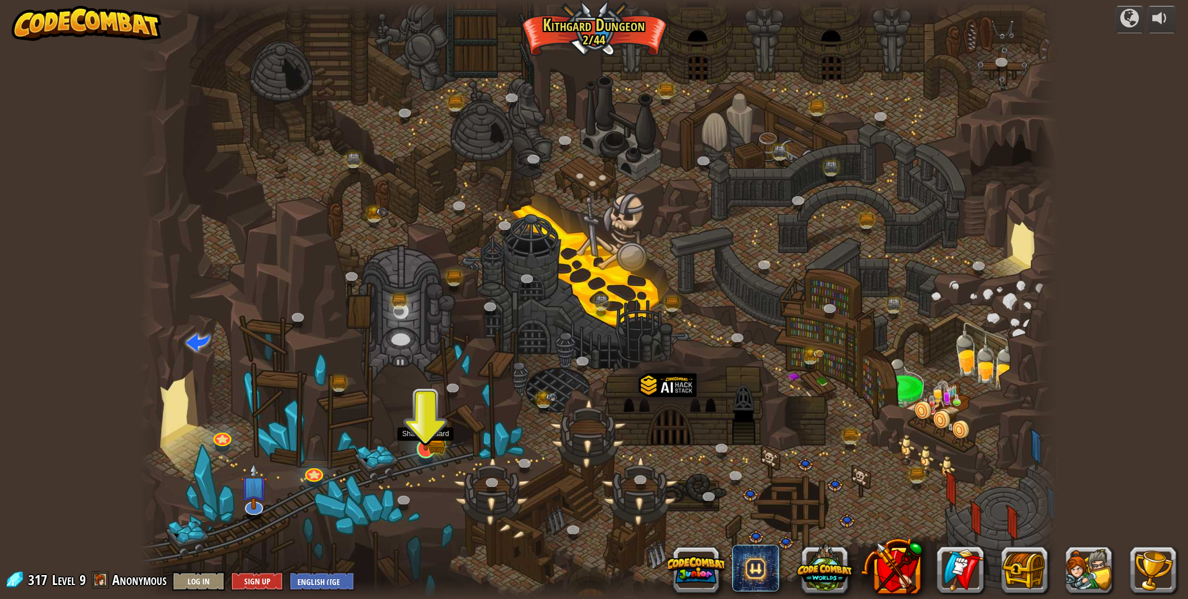
click at [429, 439] on img at bounding box center [425, 424] width 25 height 56
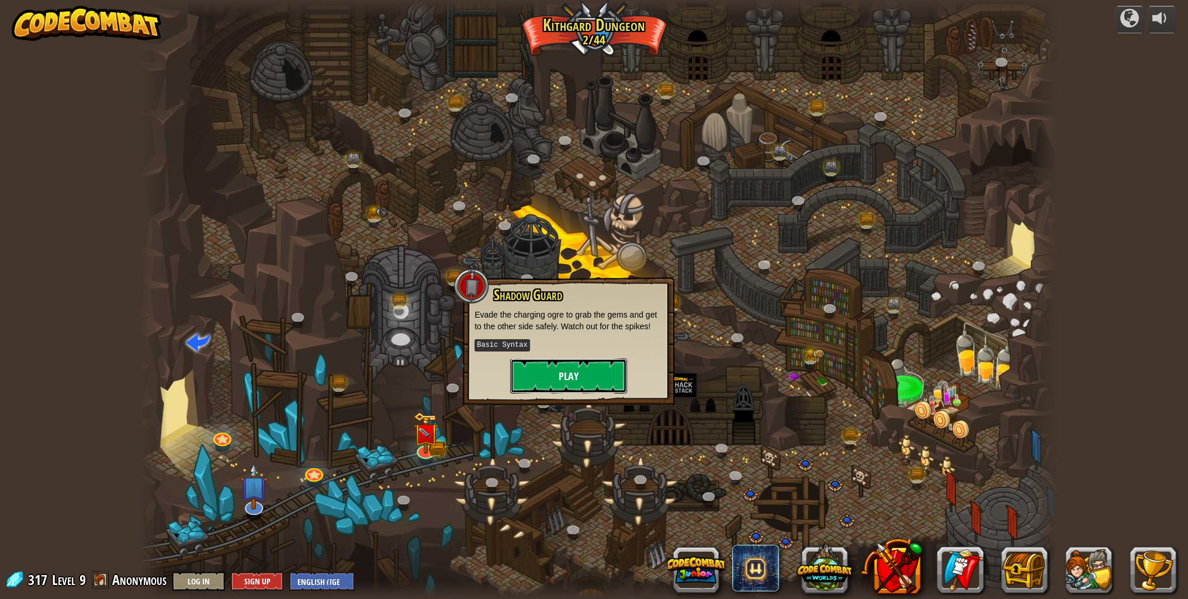
click at [547, 380] on button "Play" at bounding box center [568, 376] width 117 height 35
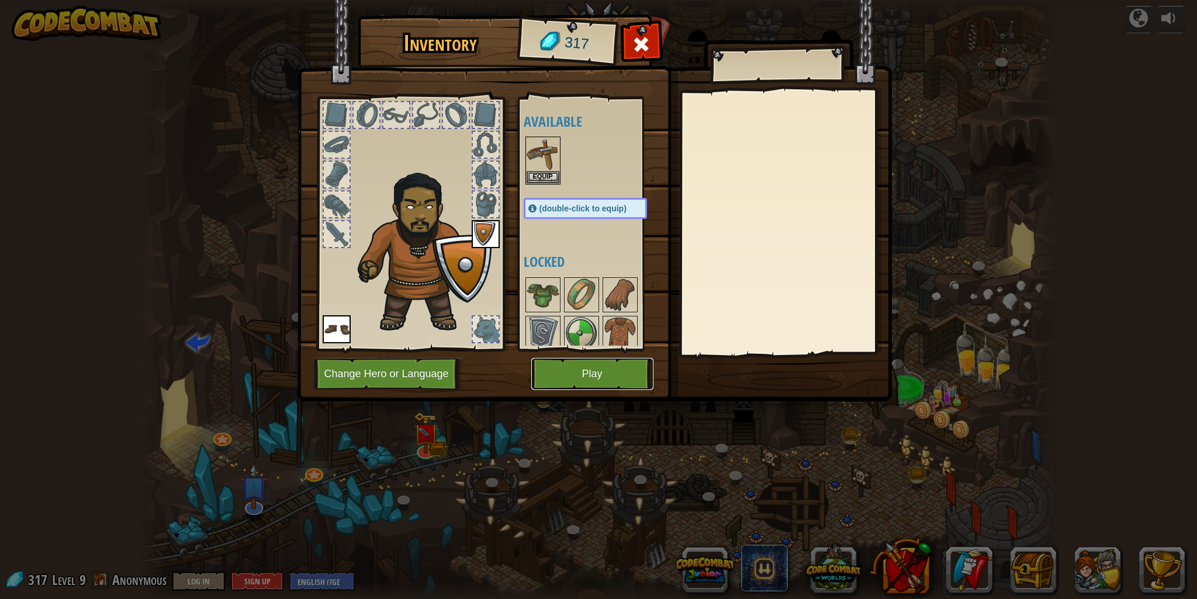
click at [611, 381] on button "Play" at bounding box center [592, 374] width 122 height 32
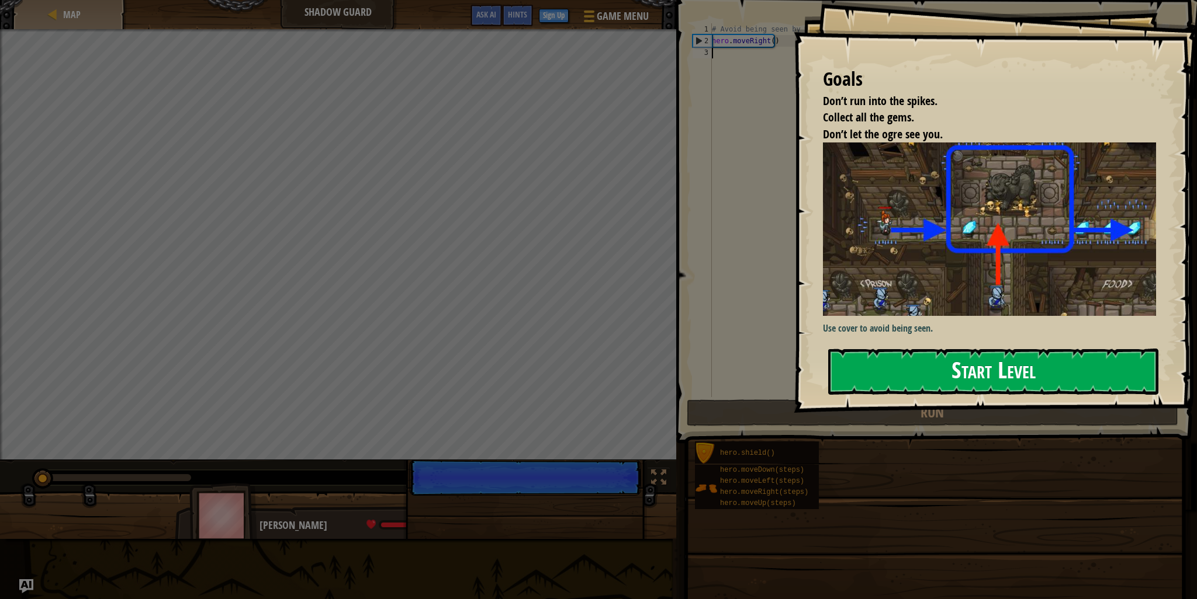
click at [974, 371] on button "Start Level" at bounding box center [993, 372] width 330 height 46
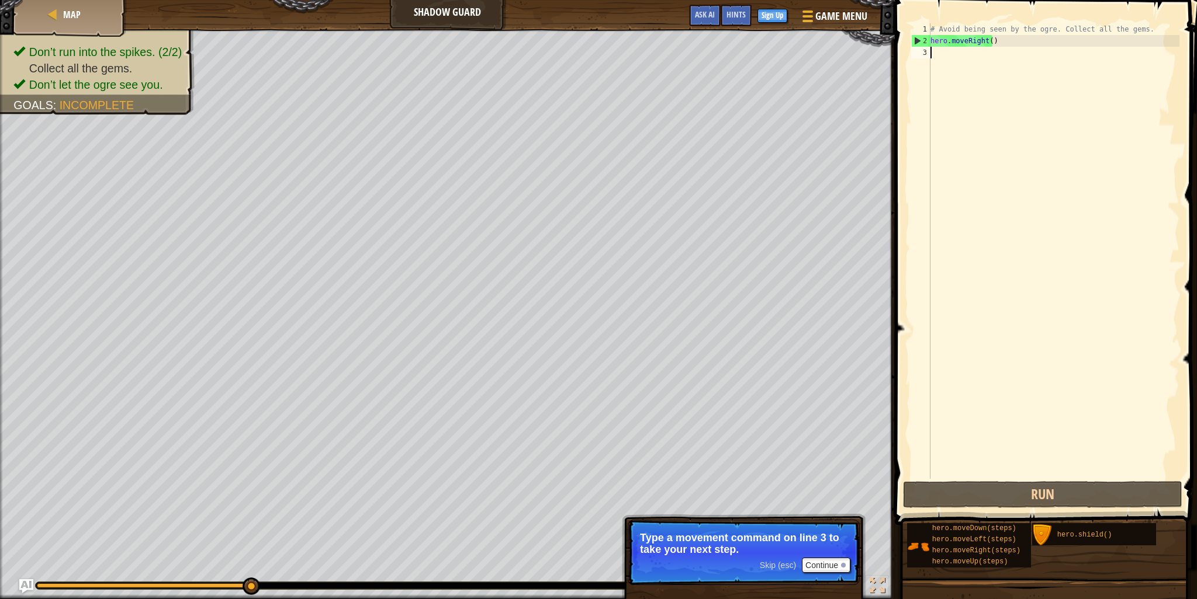
type textarea "h"
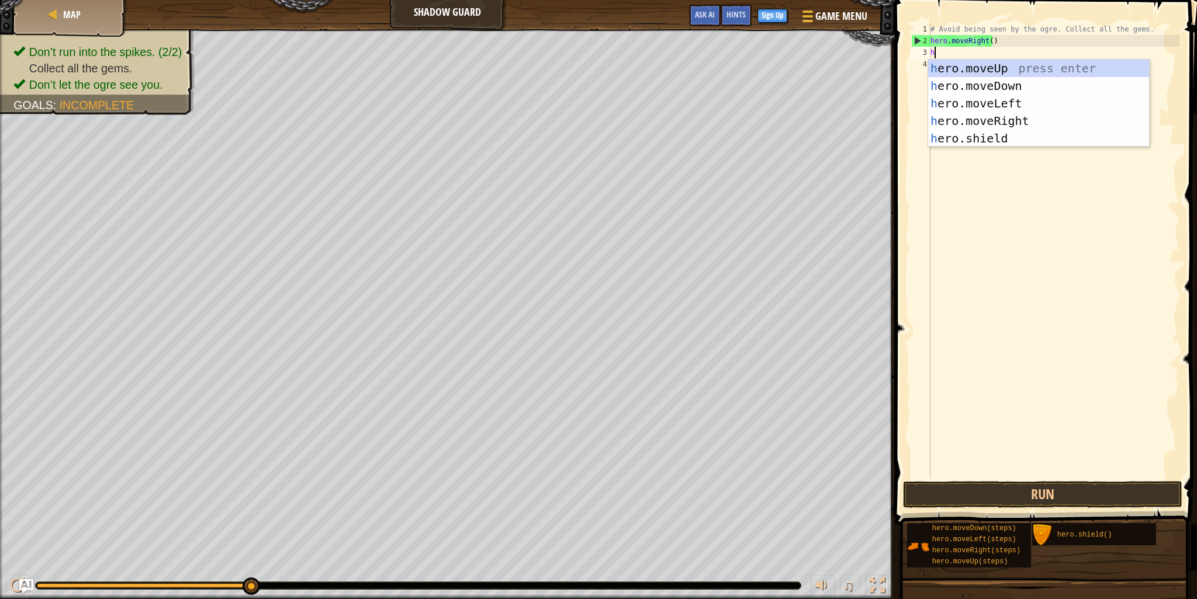
scroll to position [5, 0]
click at [986, 70] on div "h ero.moveUp press enter h ero.moveDown press enter h ero.moveLeft press enter …" at bounding box center [1038, 121] width 221 height 123
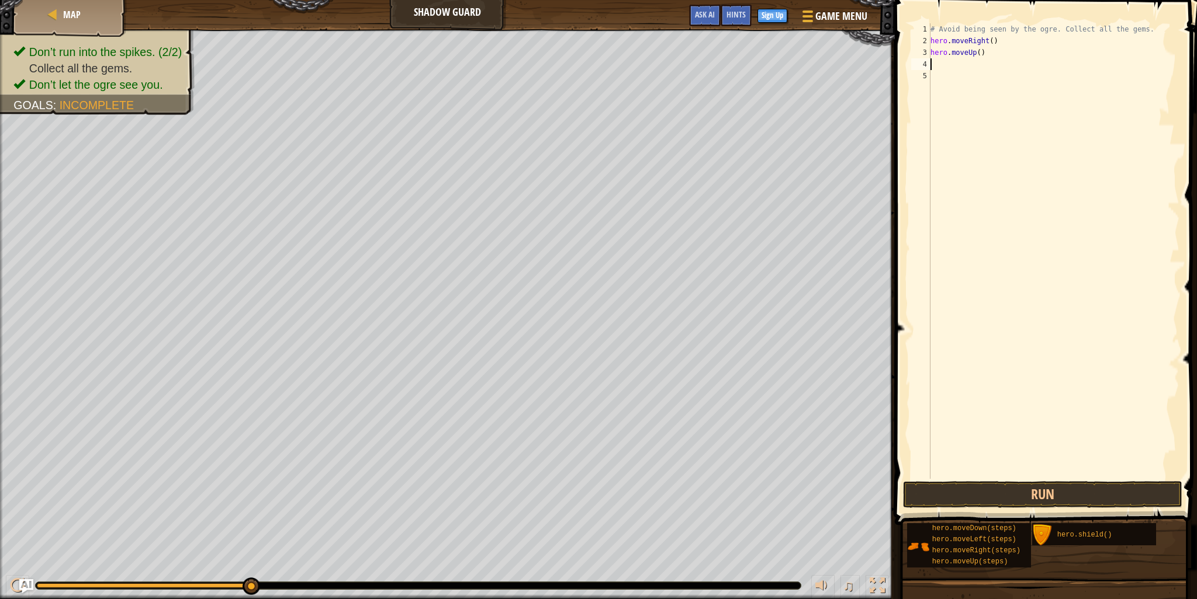
type textarea "h"
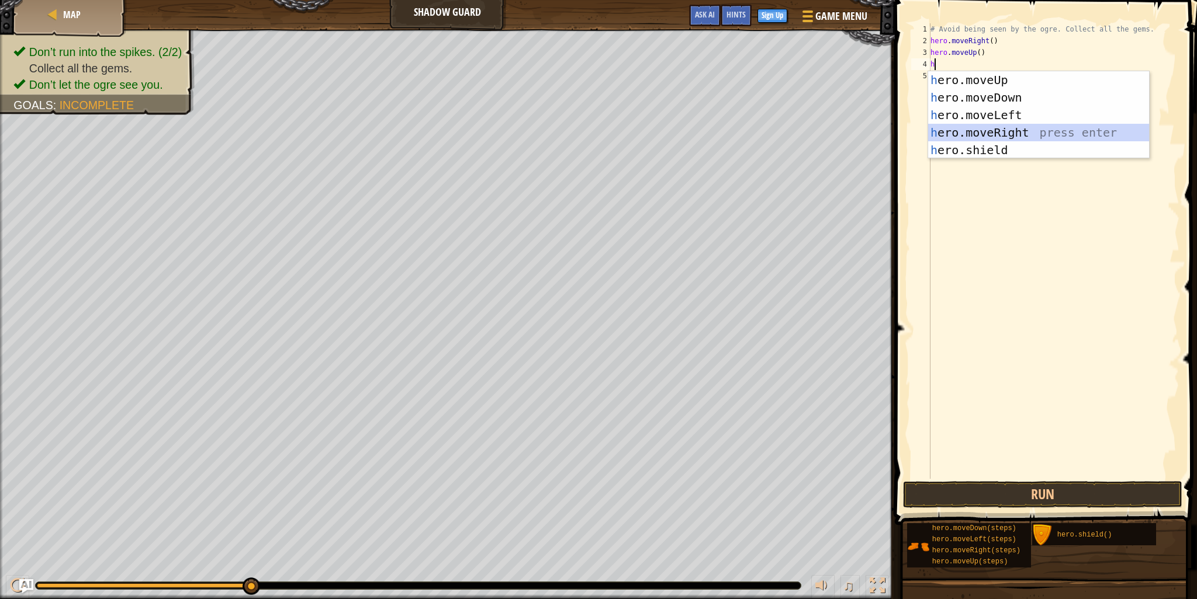
click at [999, 131] on div "h ero.moveUp press enter h ero.moveDown press enter h ero.moveLeft press enter …" at bounding box center [1038, 132] width 221 height 123
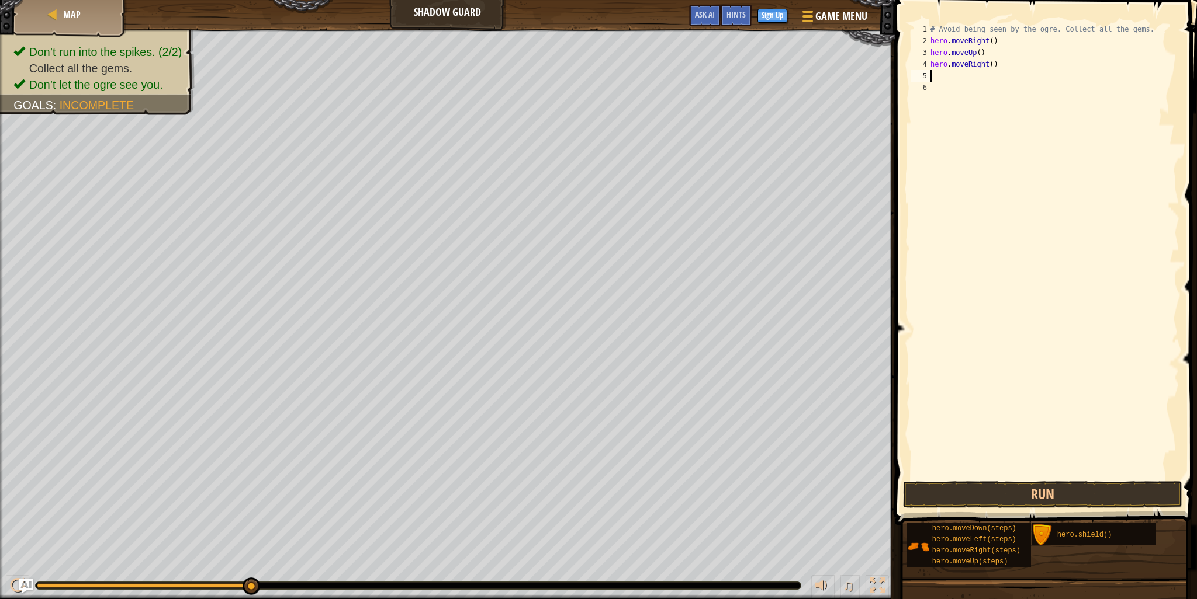
type textarea "h"
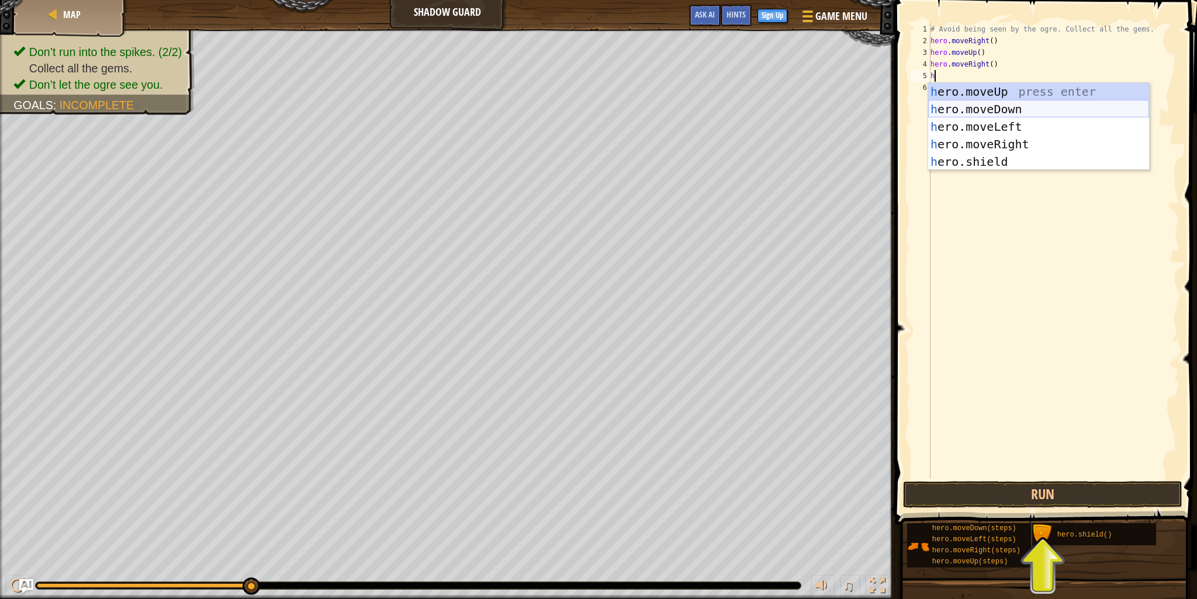
click at [988, 116] on div "h ero.moveUp press enter h ero.moveDown press enter h ero.moveLeft press enter …" at bounding box center [1038, 144] width 221 height 123
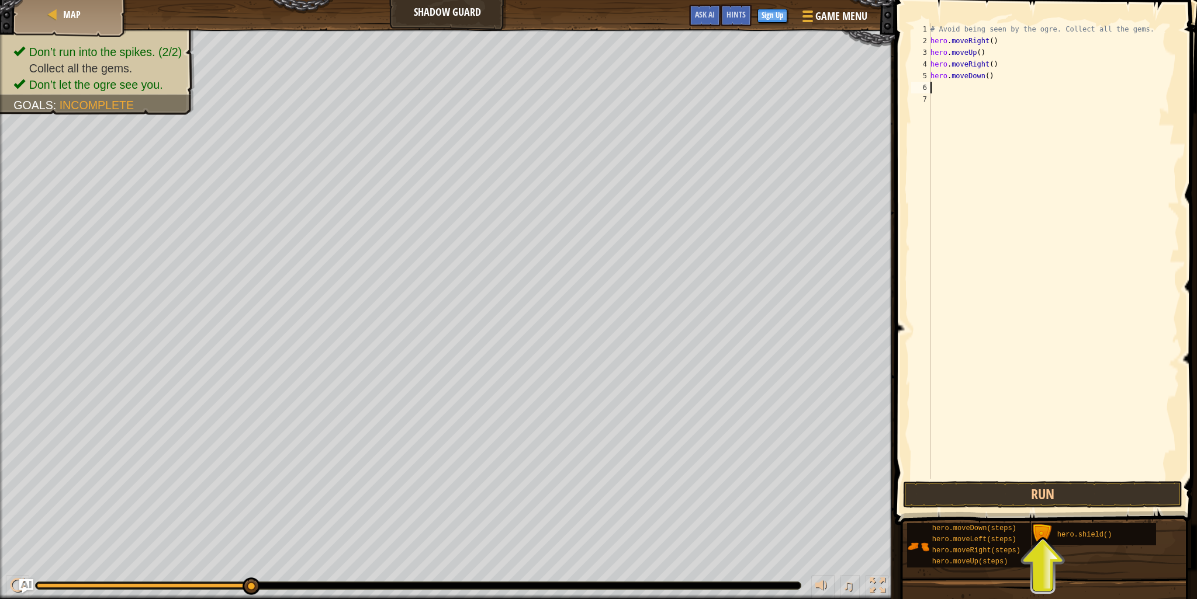
type textarea "h"
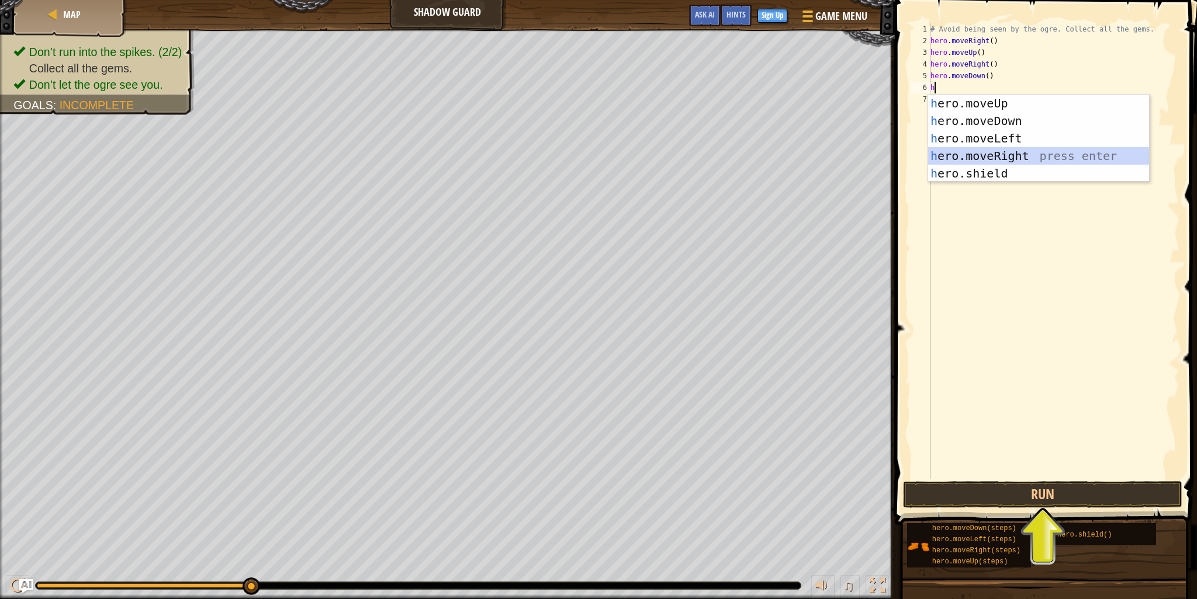
click at [993, 154] on div "h ero.moveUp press enter h ero.moveDown press enter h ero.moveLeft press enter …" at bounding box center [1038, 156] width 221 height 123
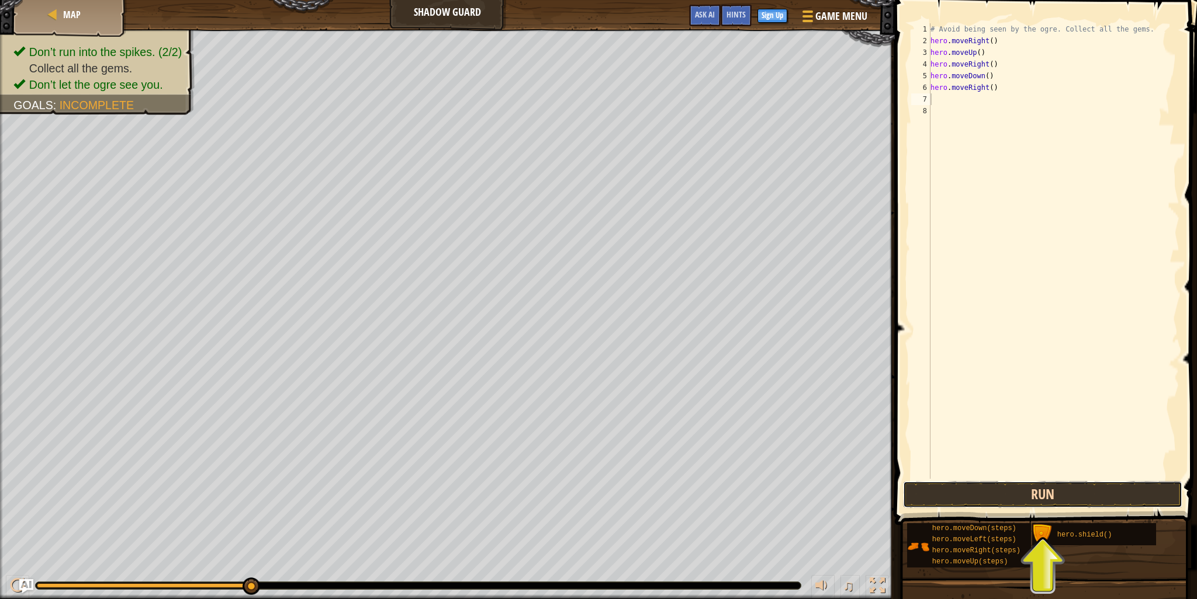
click at [1031, 497] on button "Run" at bounding box center [1042, 494] width 279 height 27
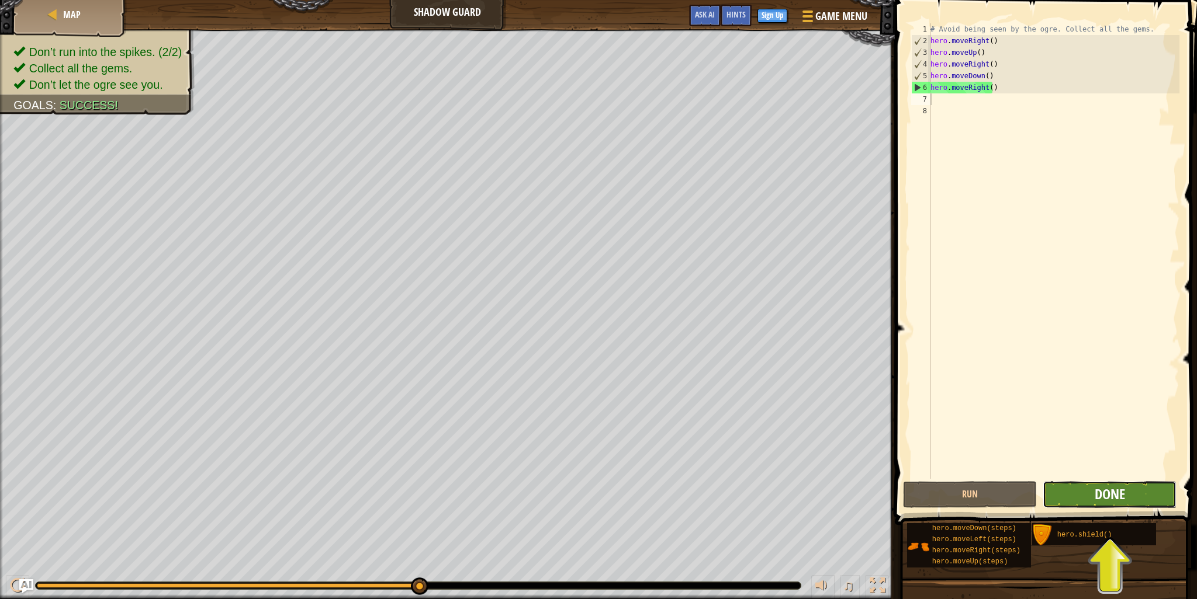
click at [1094, 495] on button "Done" at bounding box center [1109, 494] width 134 height 27
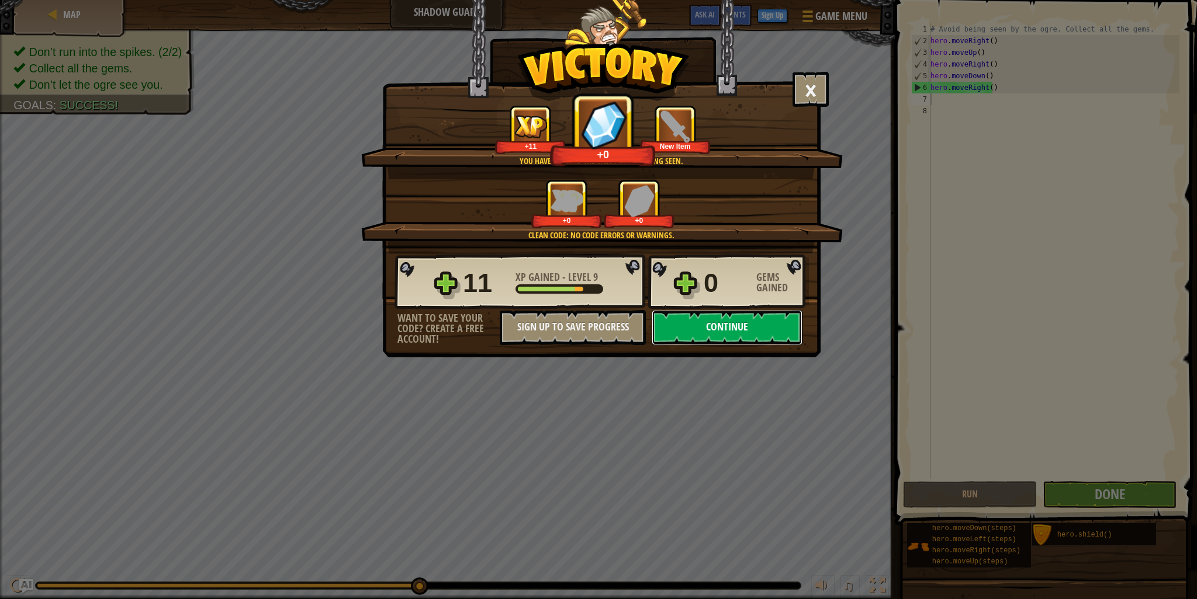
click at [757, 322] on button "Continue" at bounding box center [726, 327] width 151 height 35
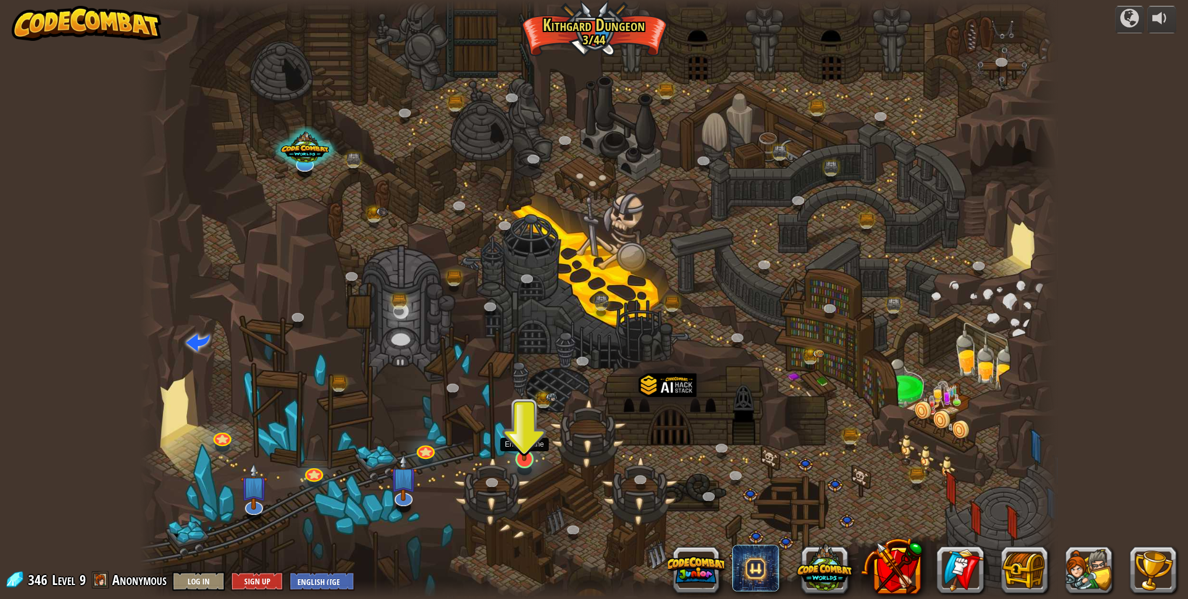
click at [522, 442] on img at bounding box center [524, 433] width 25 height 58
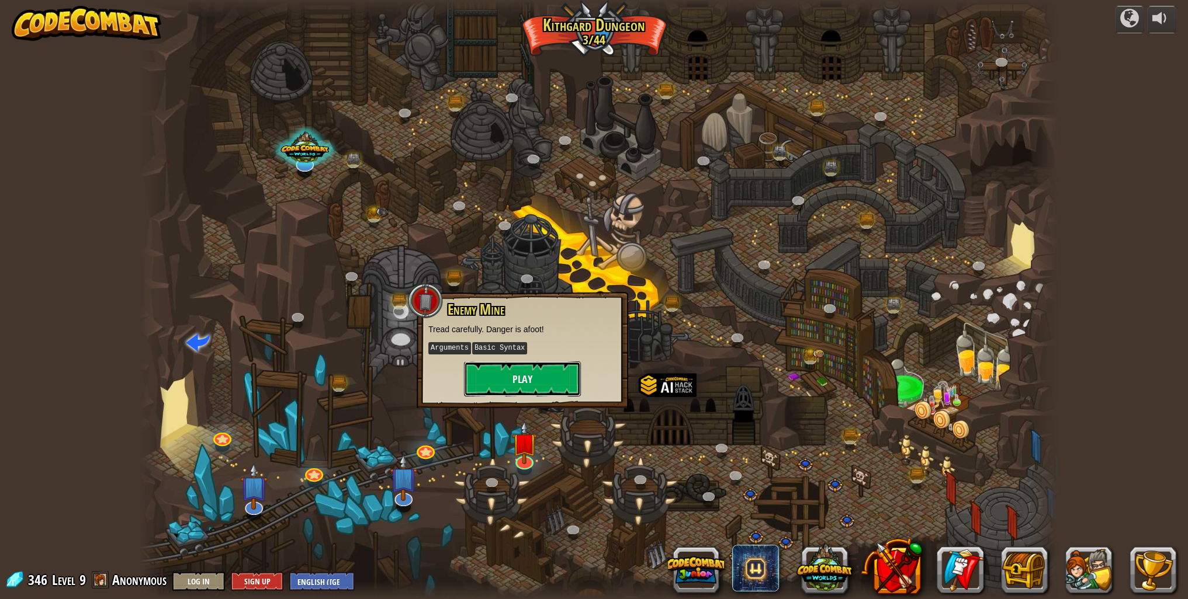
click at [516, 384] on button "Play" at bounding box center [522, 379] width 117 height 35
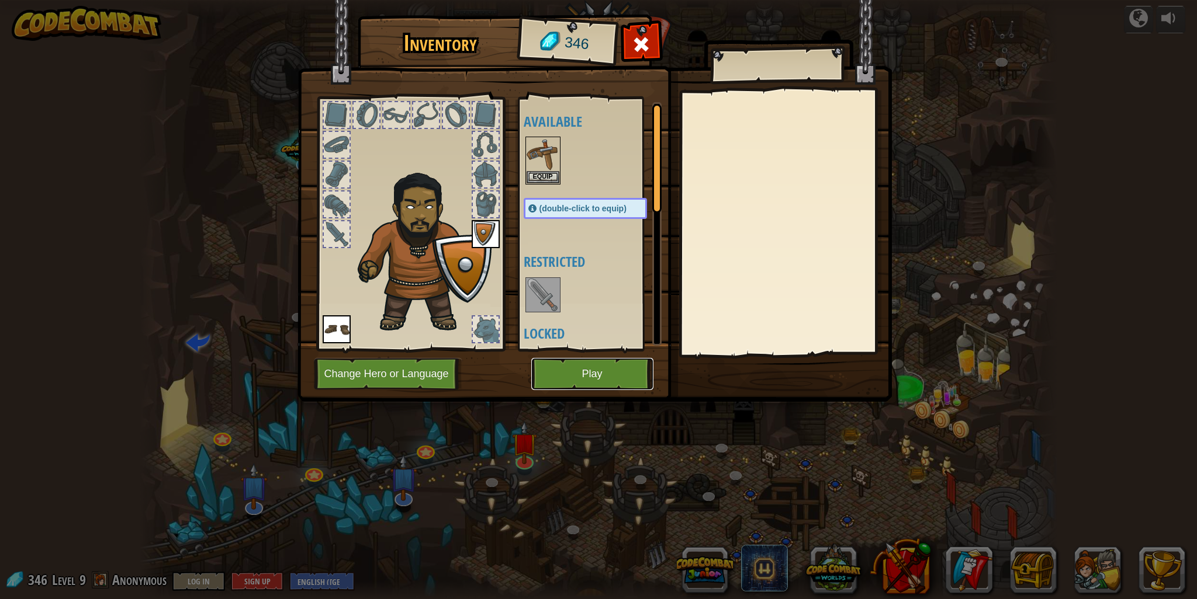
click at [577, 369] on button "Play" at bounding box center [592, 374] width 122 height 32
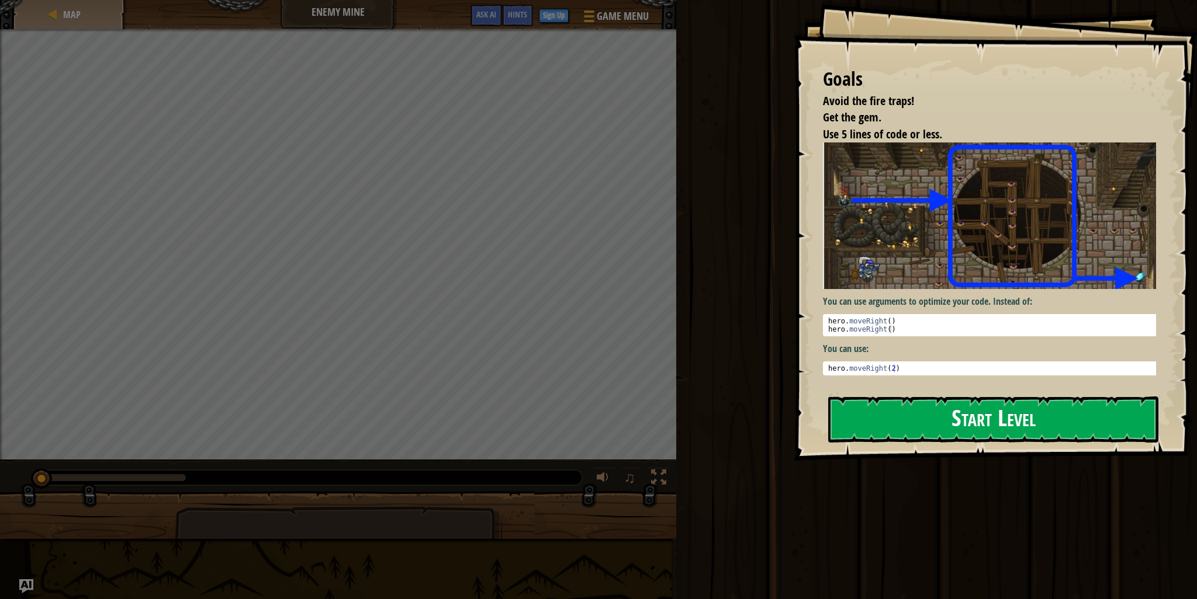
click at [968, 422] on button "Start Level" at bounding box center [993, 420] width 330 height 46
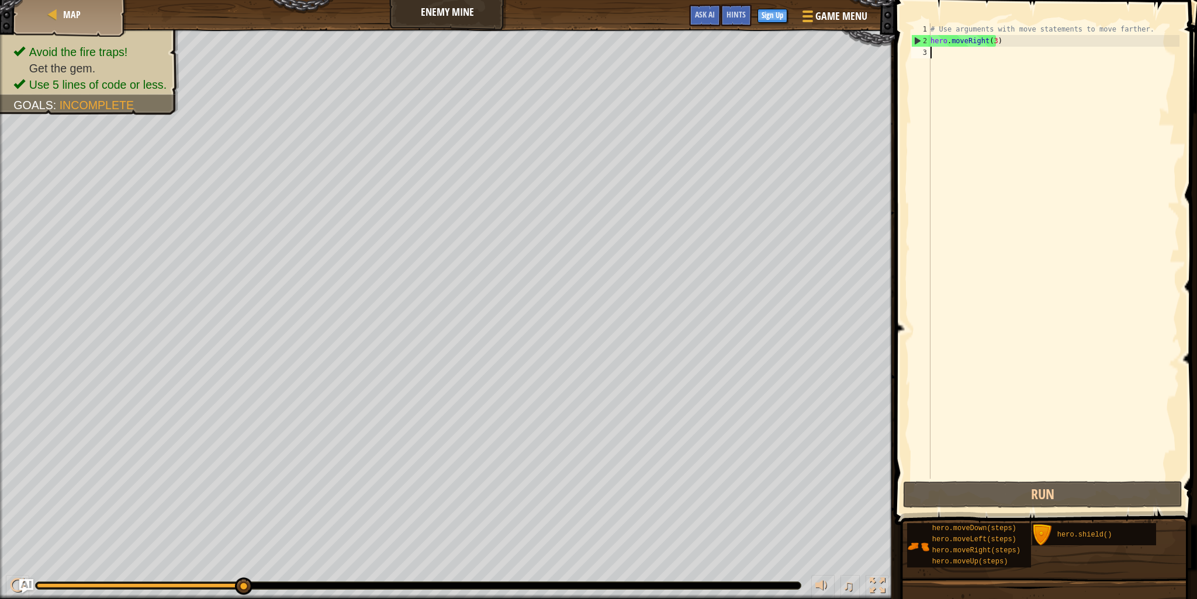
type textarea "h"
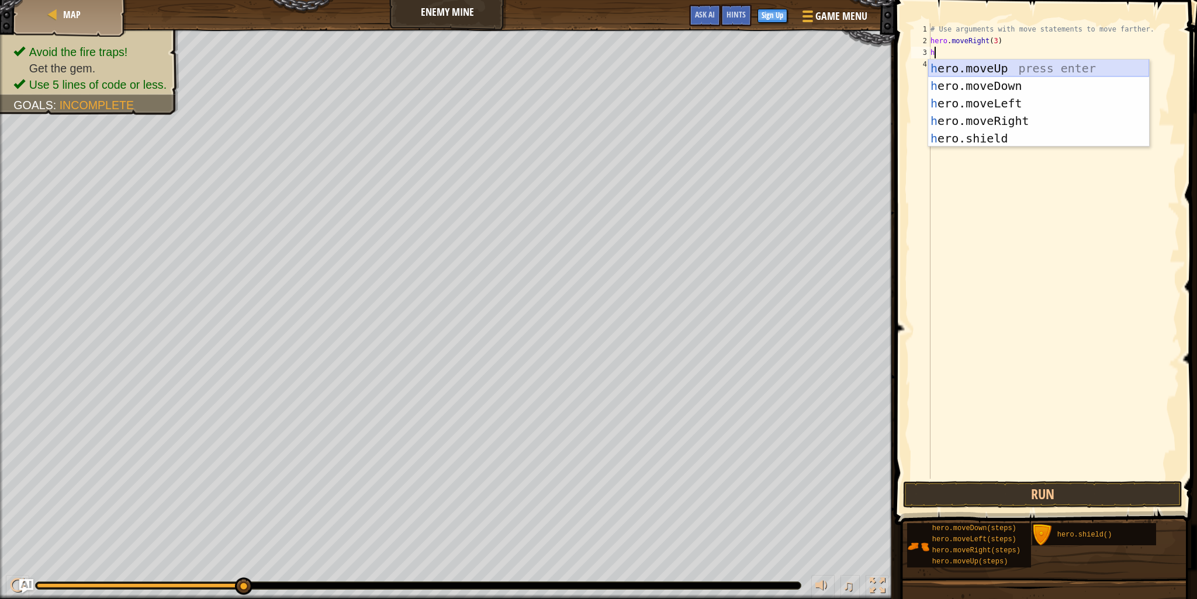
click at [996, 73] on div "h ero.moveUp press enter h ero.moveDown press enter h ero.moveLeft press enter …" at bounding box center [1038, 121] width 221 height 123
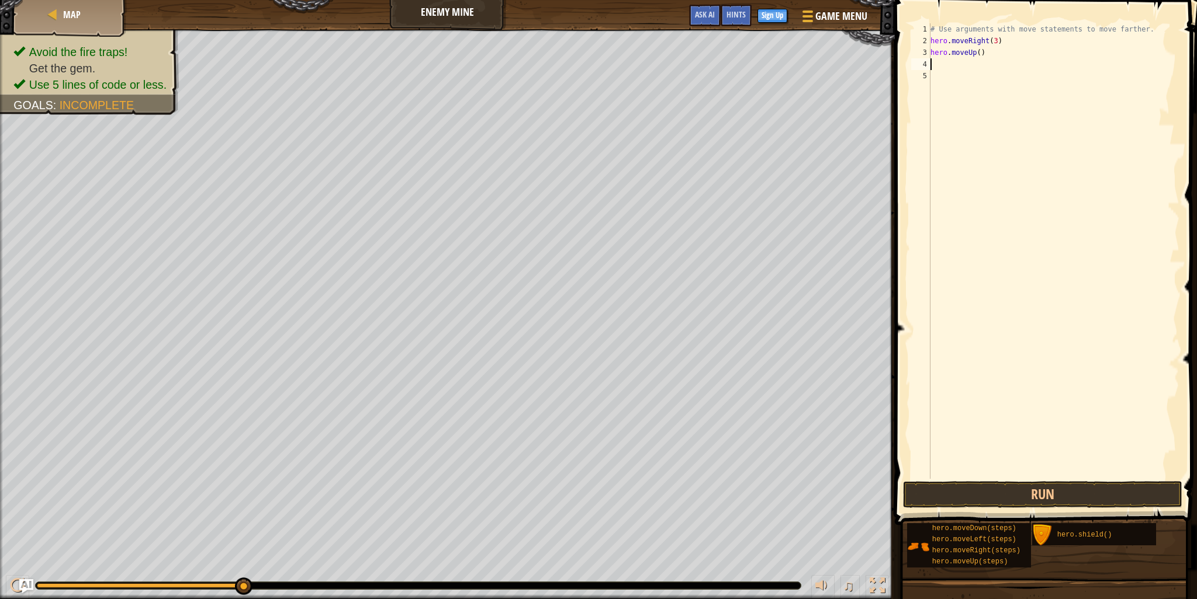
type textarea "h"
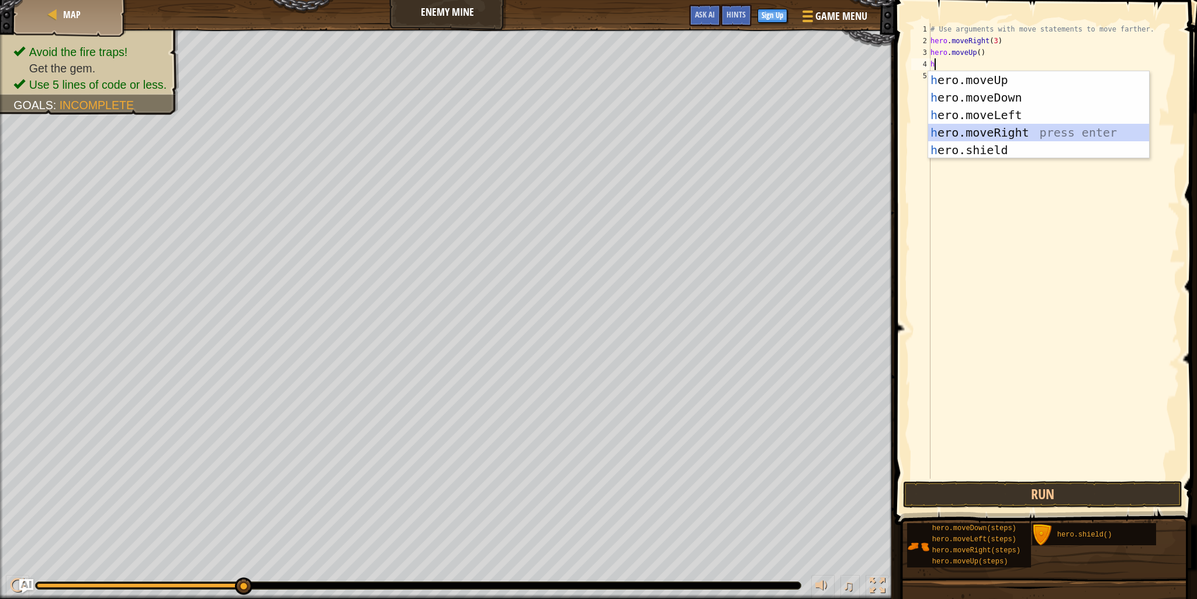
click at [997, 137] on div "h ero.moveUp press enter h ero.moveDown press enter h ero.moveLeft press enter …" at bounding box center [1038, 132] width 221 height 123
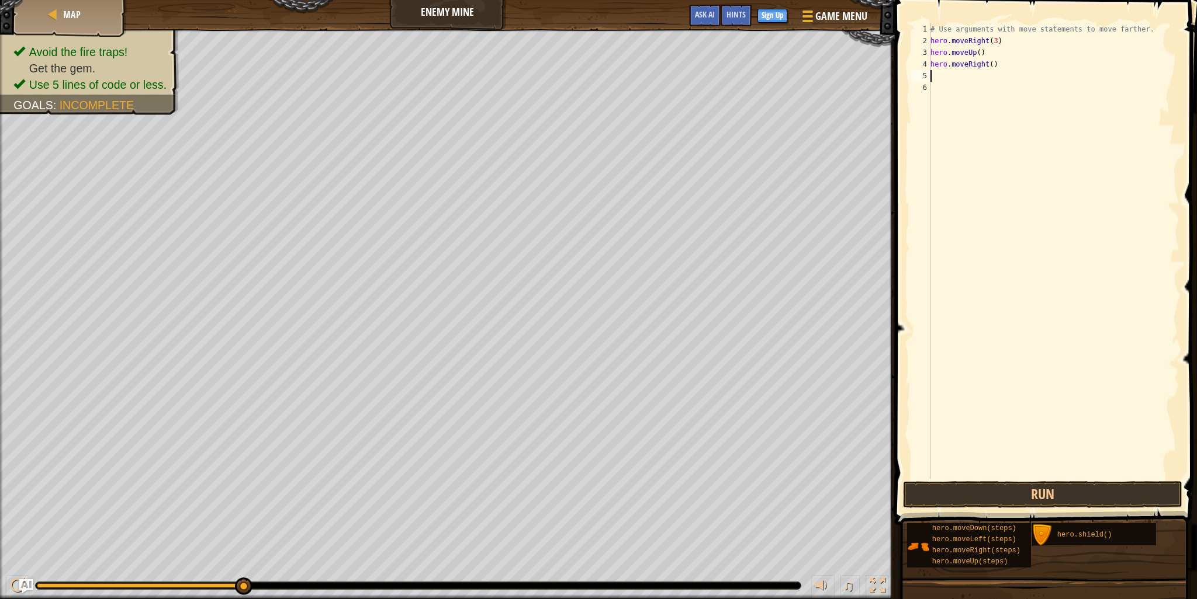
type textarea "h"
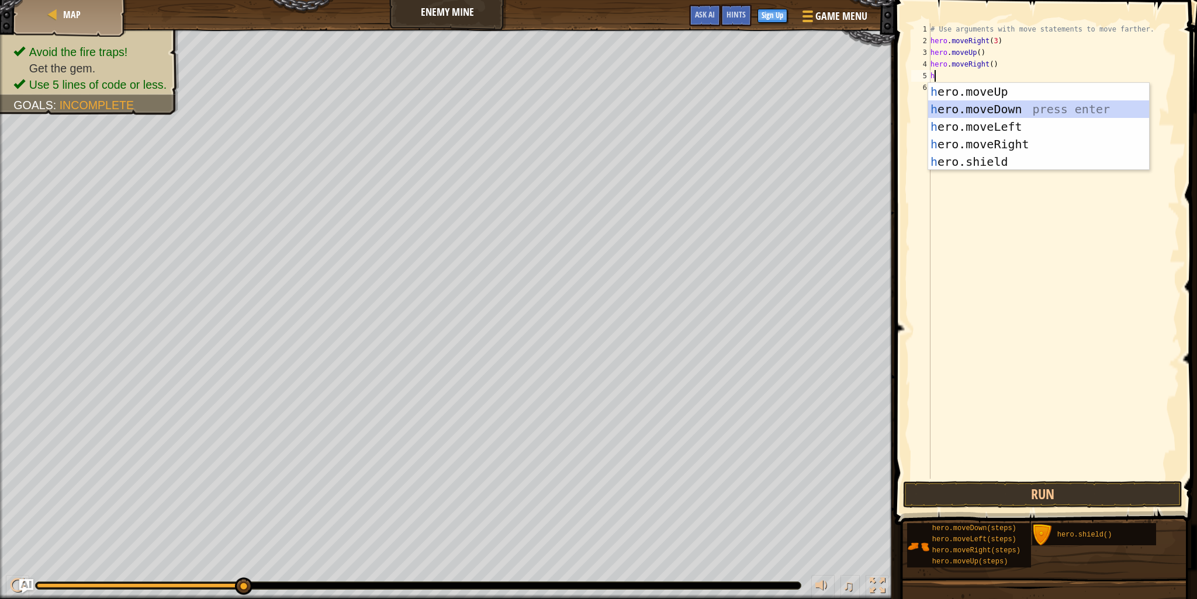
click at [1010, 114] on div "h ero.moveUp press enter h ero.moveDown press enter h ero.moveLeft press enter …" at bounding box center [1038, 144] width 221 height 123
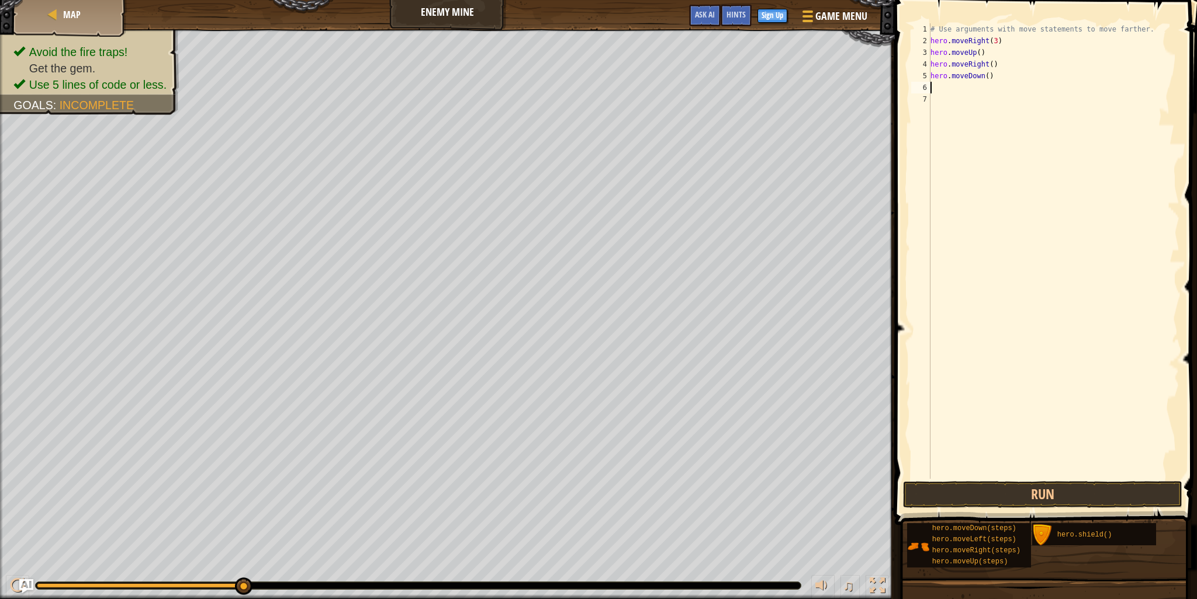
type textarea "h"
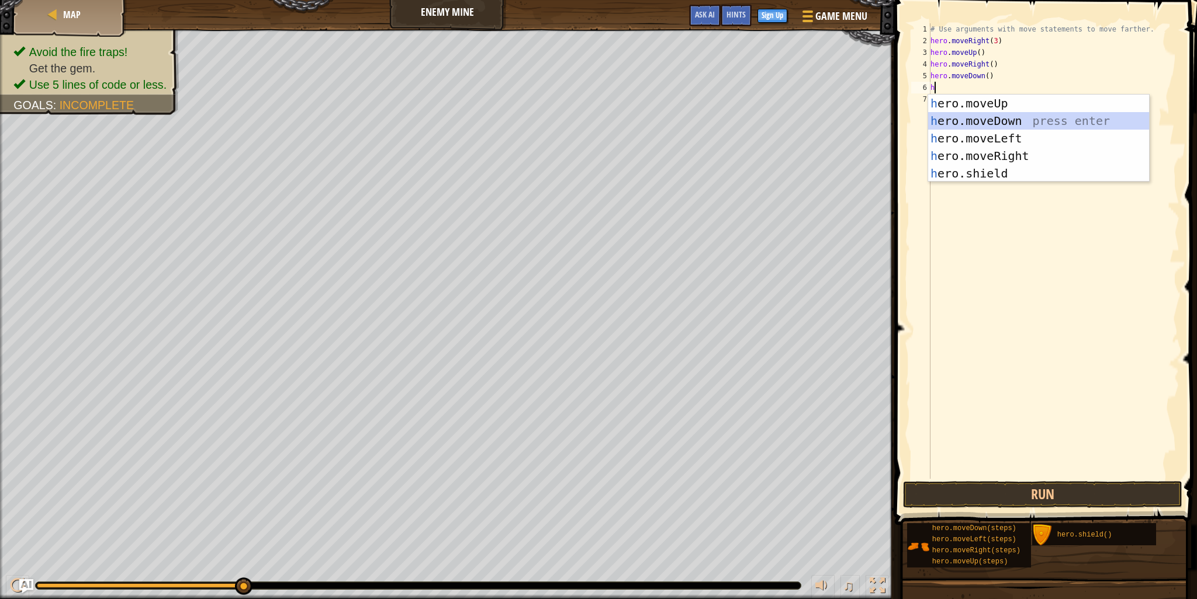
click at [1016, 119] on div "h ero.moveUp press enter h ero.moveDown press enter h ero.moveLeft press enter …" at bounding box center [1038, 156] width 221 height 123
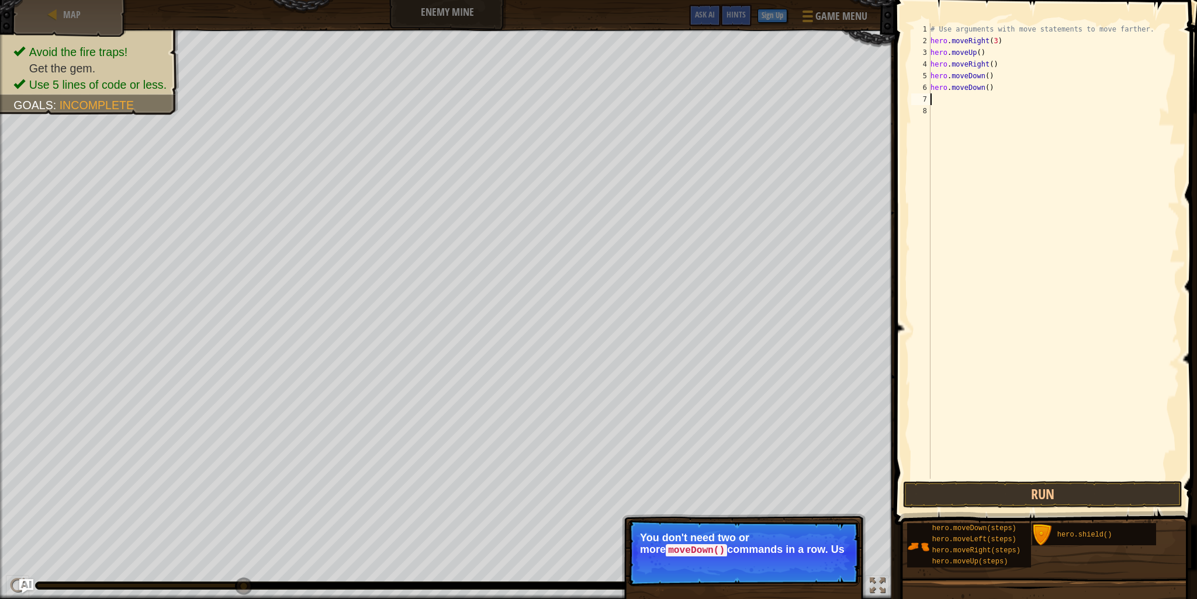
type textarea "h"
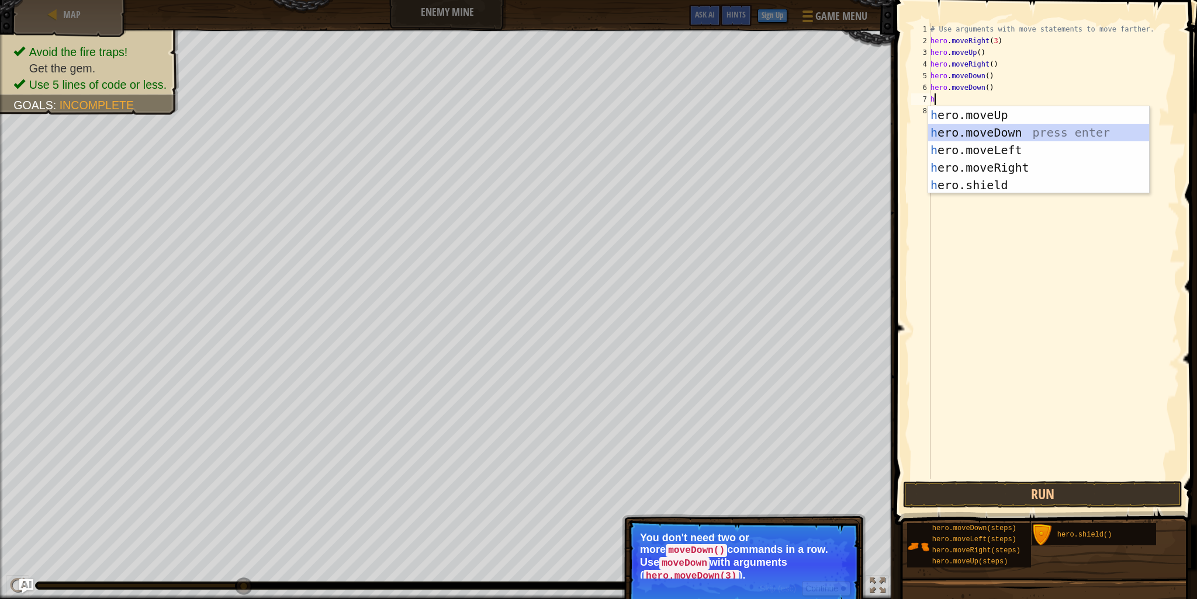
click at [1017, 129] on div "h ero.moveUp press enter h ero.moveDown press enter h ero.moveLeft press enter …" at bounding box center [1038, 167] width 221 height 123
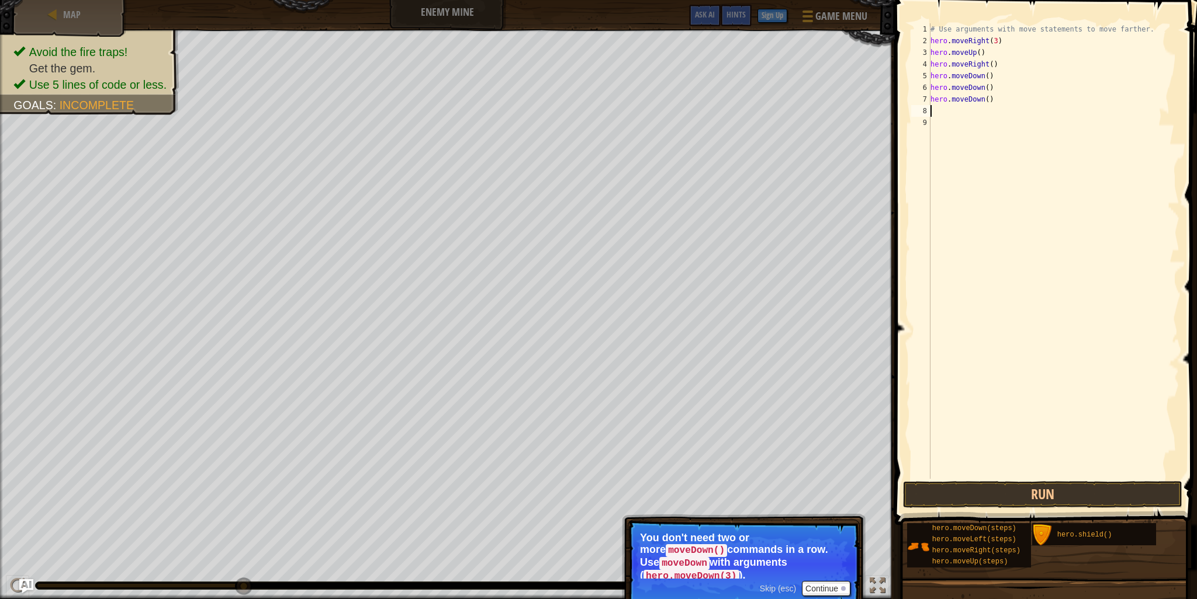
type textarea "h"
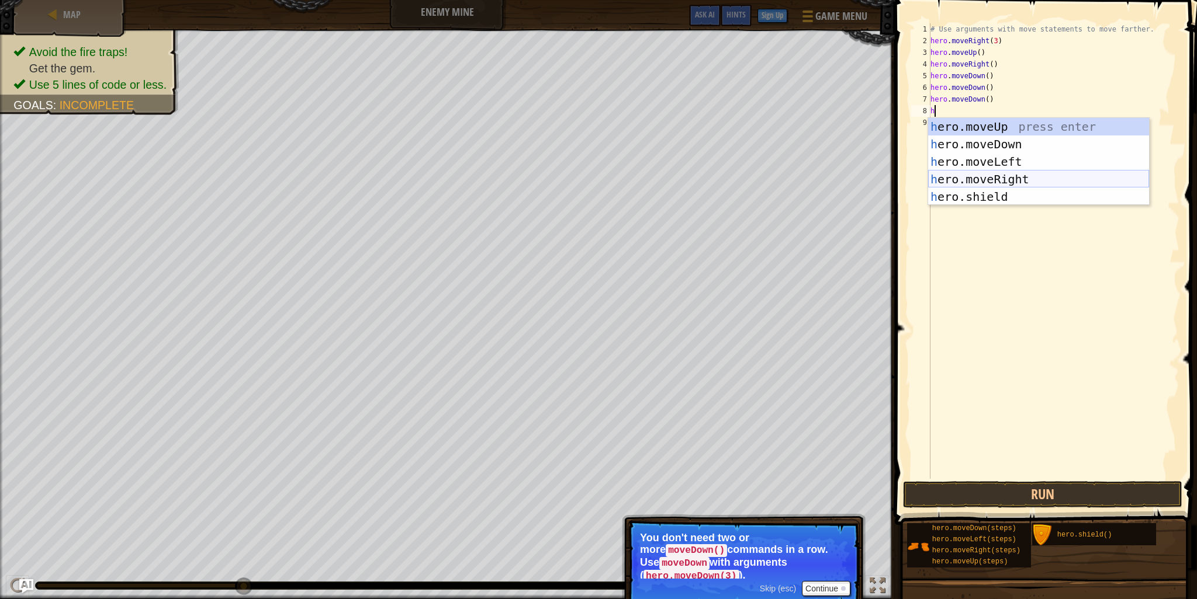
click at [1001, 185] on div "h ero.moveUp press enter h ero.moveDown press enter h ero.moveLeft press enter …" at bounding box center [1038, 179] width 221 height 123
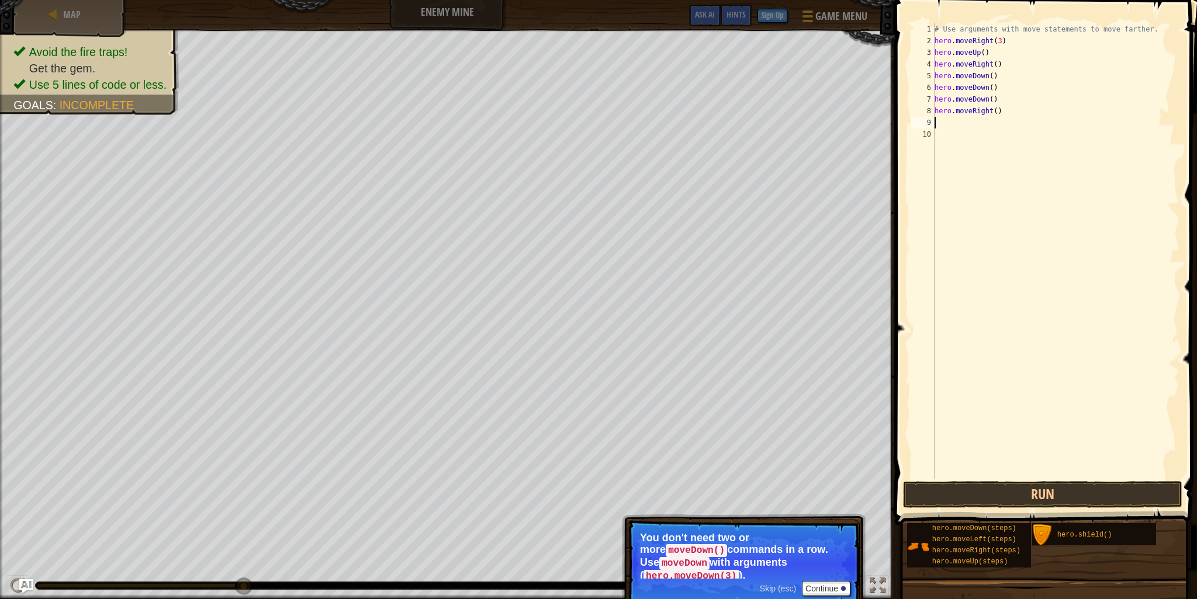
type textarea "h"
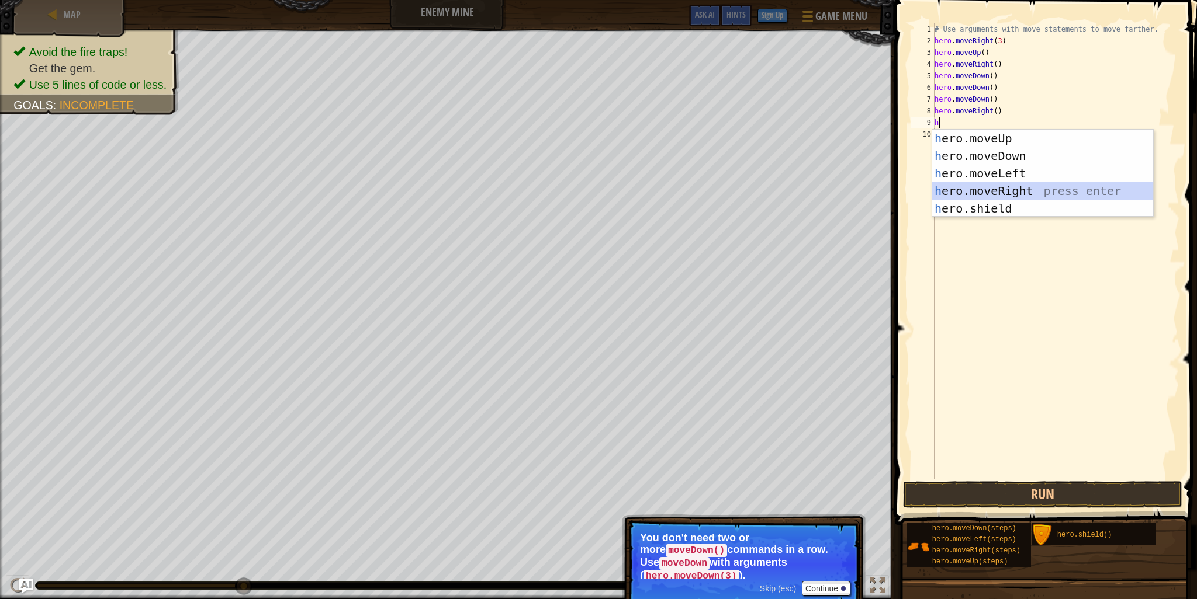
click at [1012, 193] on div "h ero.moveUp press enter h ero.moveDown press enter h ero.moveLeft press enter …" at bounding box center [1042, 191] width 221 height 123
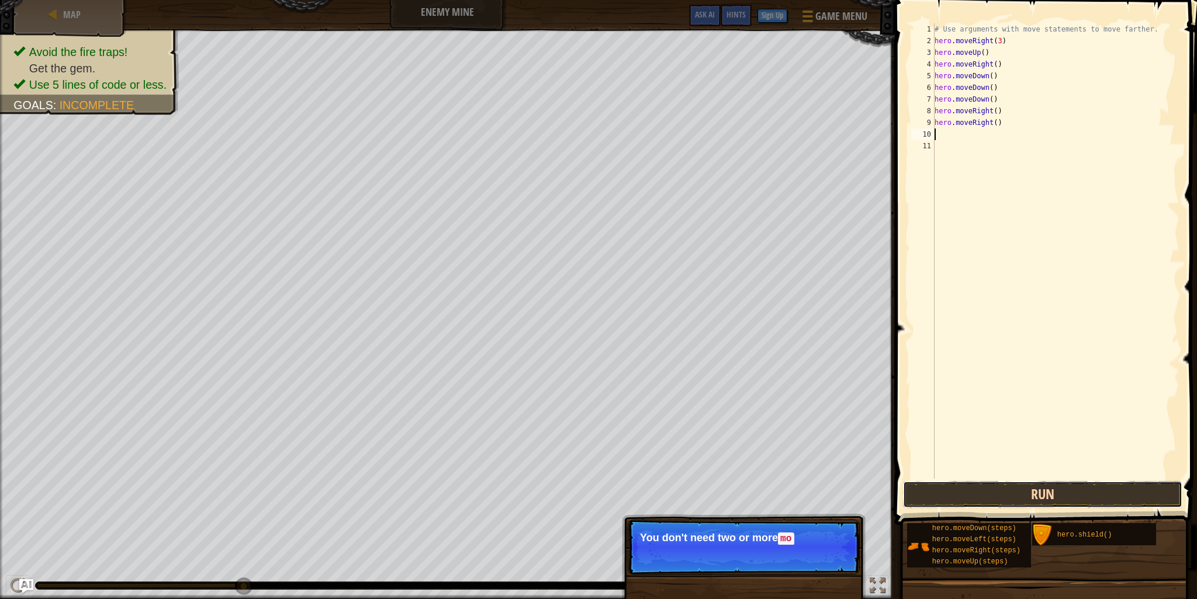
click at [1041, 488] on button "Run" at bounding box center [1042, 494] width 279 height 27
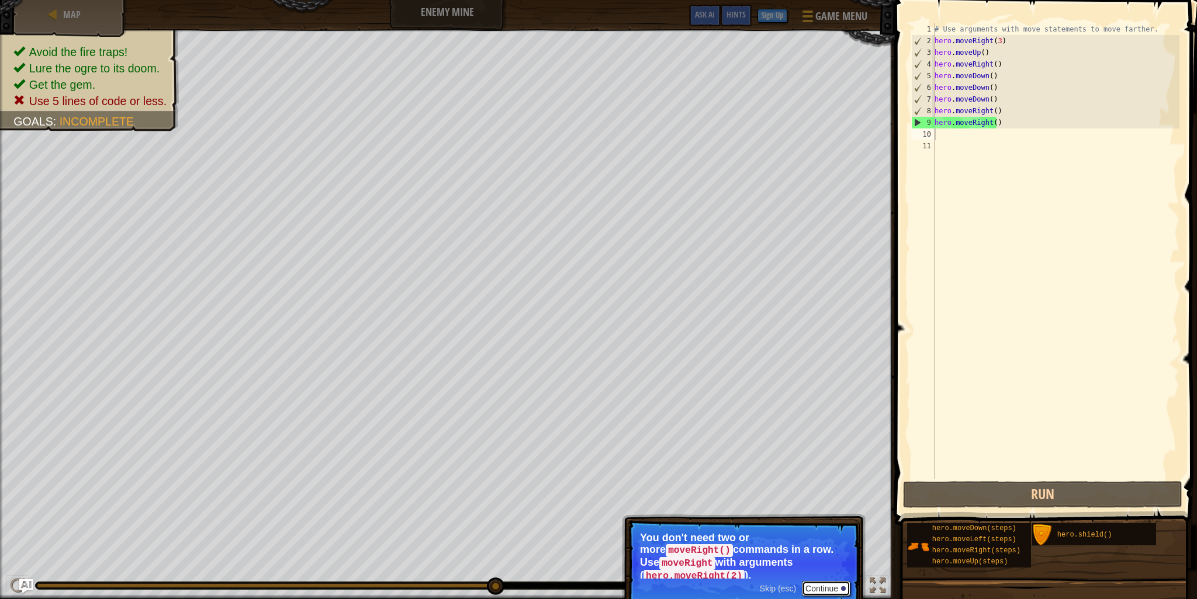
click at [839, 581] on button "Continue" at bounding box center [826, 588] width 48 height 15
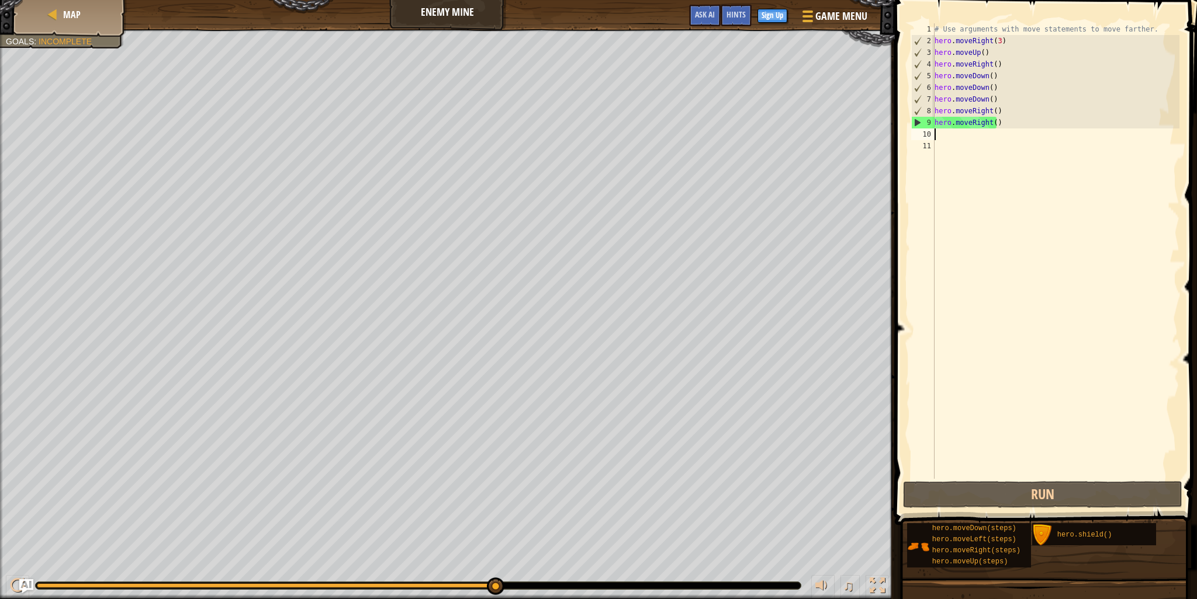
click at [993, 91] on div "# Use arguments with move statements to move farther. hero . moveRight ( 3 ) he…" at bounding box center [1055, 262] width 247 height 479
click at [994, 99] on div "# Use arguments with move statements to move farther. hero . moveRight ( 3 ) he…" at bounding box center [1055, 262] width 247 height 479
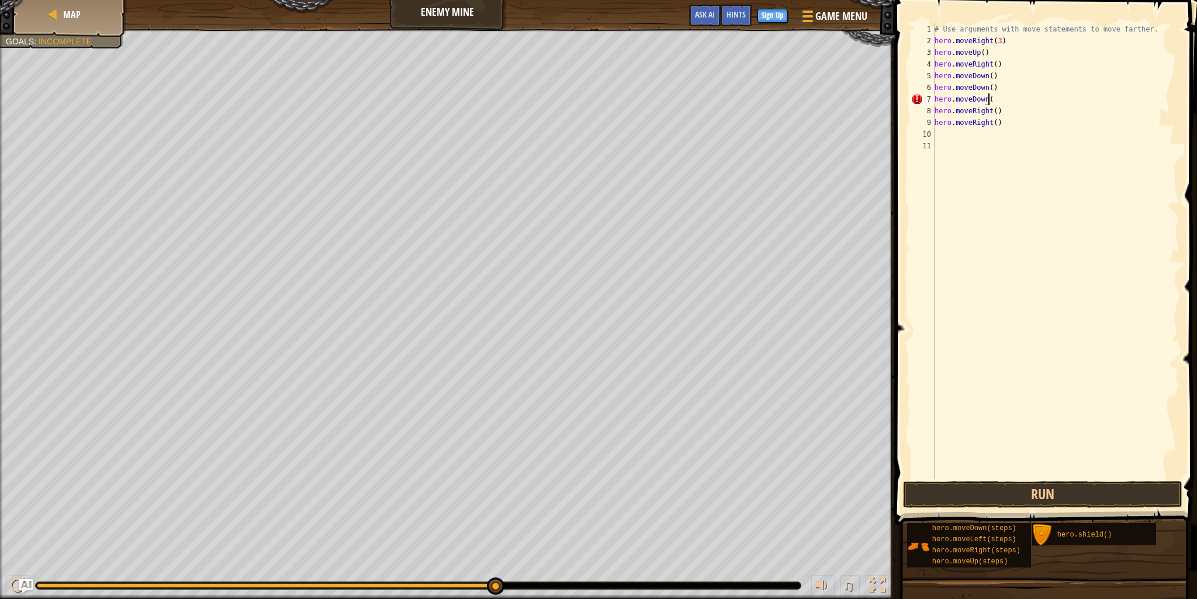
scroll to position [5, 4]
click at [1009, 106] on div "# Use arguments with move statements to move farther. hero . moveRight ( 3 ) he…" at bounding box center [1055, 262] width 247 height 479
click at [993, 85] on div "# Use arguments with move statements to move farther. hero . moveRight ( 3 ) he…" at bounding box center [1055, 262] width 247 height 479
type textarea "h"
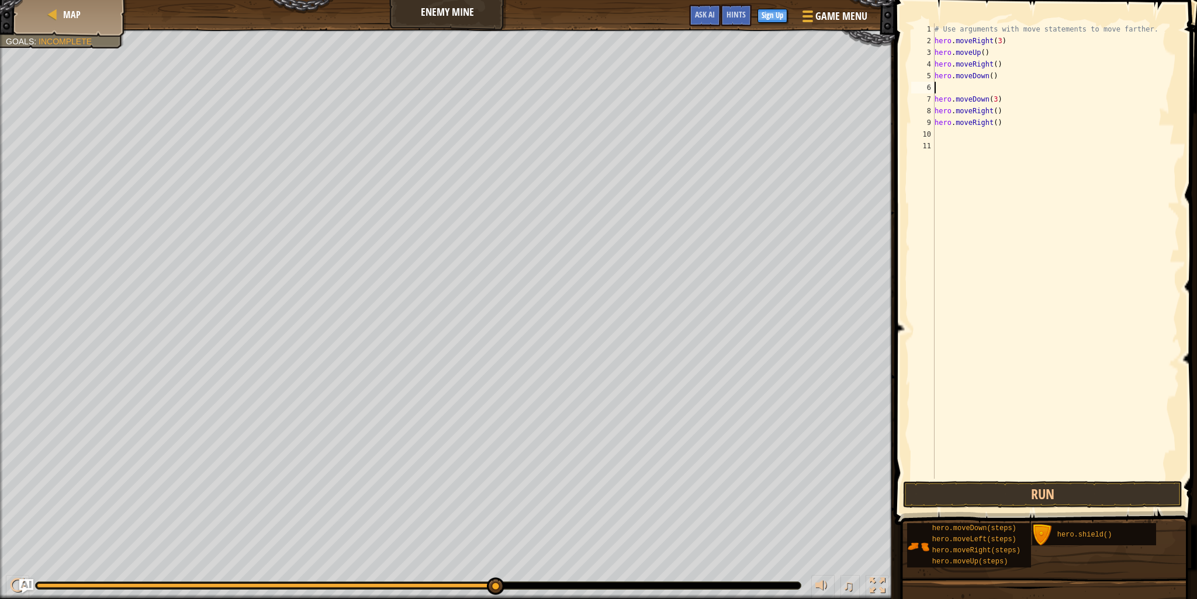
click at [991, 75] on div "# Use arguments with move statements to move farther. hero . moveRight ( 3 ) he…" at bounding box center [1055, 262] width 247 height 479
type textarea "h"
click at [998, 124] on div "# Use arguments with move statements to move farther. hero . moveRight ( 3 ) he…" at bounding box center [1055, 262] width 247 height 479
type textarea "h"
click at [992, 112] on div "# Use arguments with move statements to move farther. hero . moveRight ( 3 ) he…" at bounding box center [1055, 262] width 247 height 479
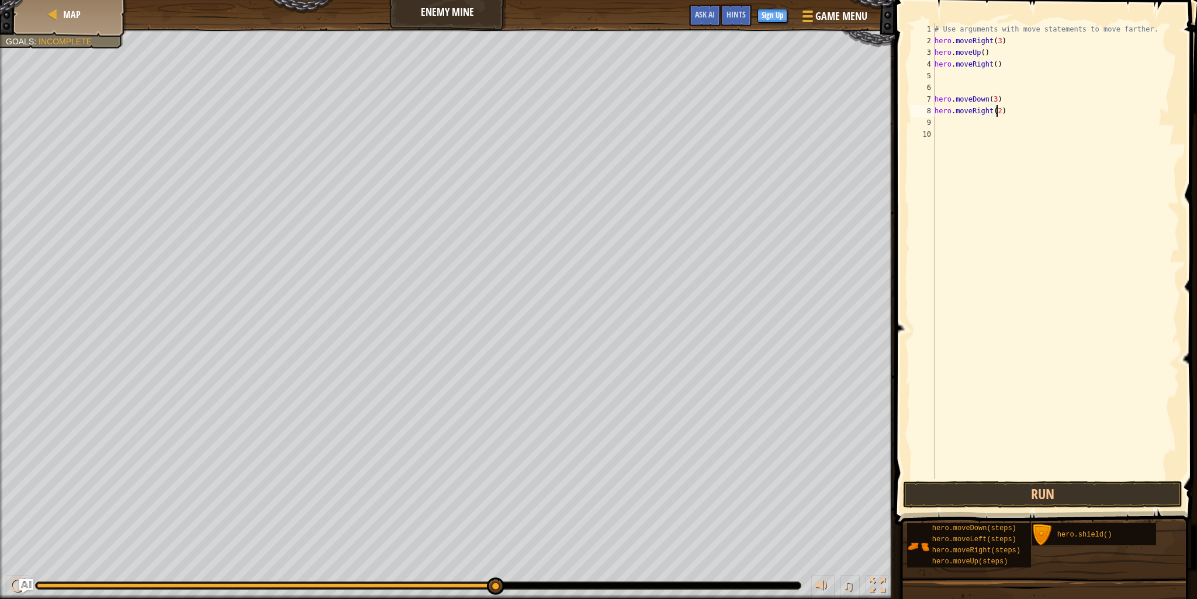
scroll to position [5, 5]
type textarea "hero.moveRight(2)"
click at [1021, 501] on button "Run" at bounding box center [1042, 494] width 279 height 27
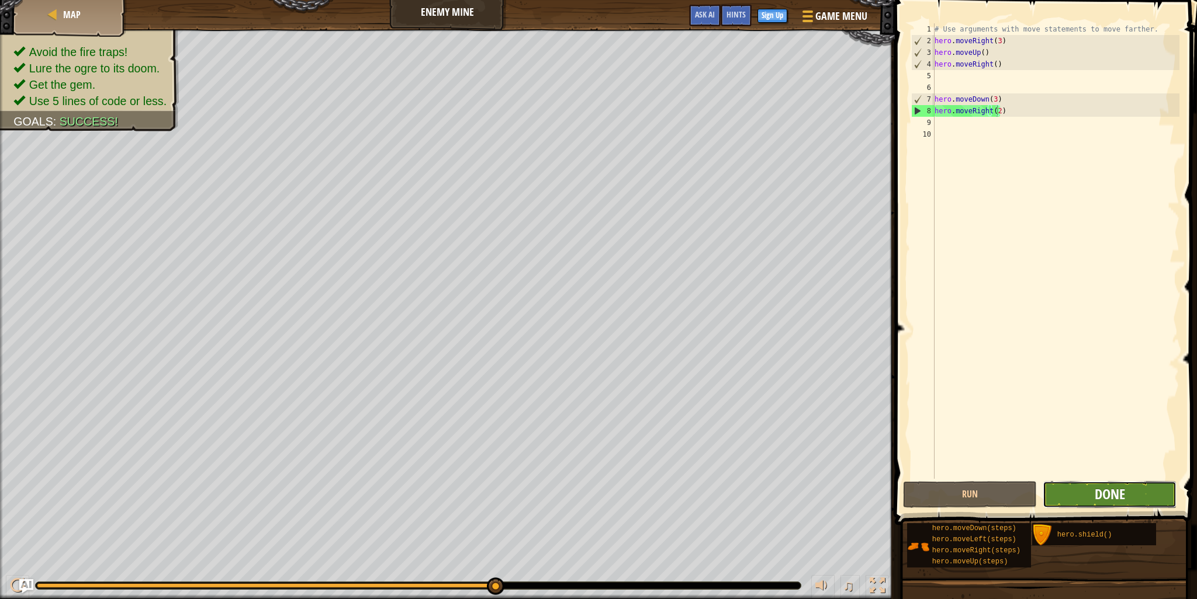
click at [1100, 492] on span "Done" at bounding box center [1109, 494] width 30 height 19
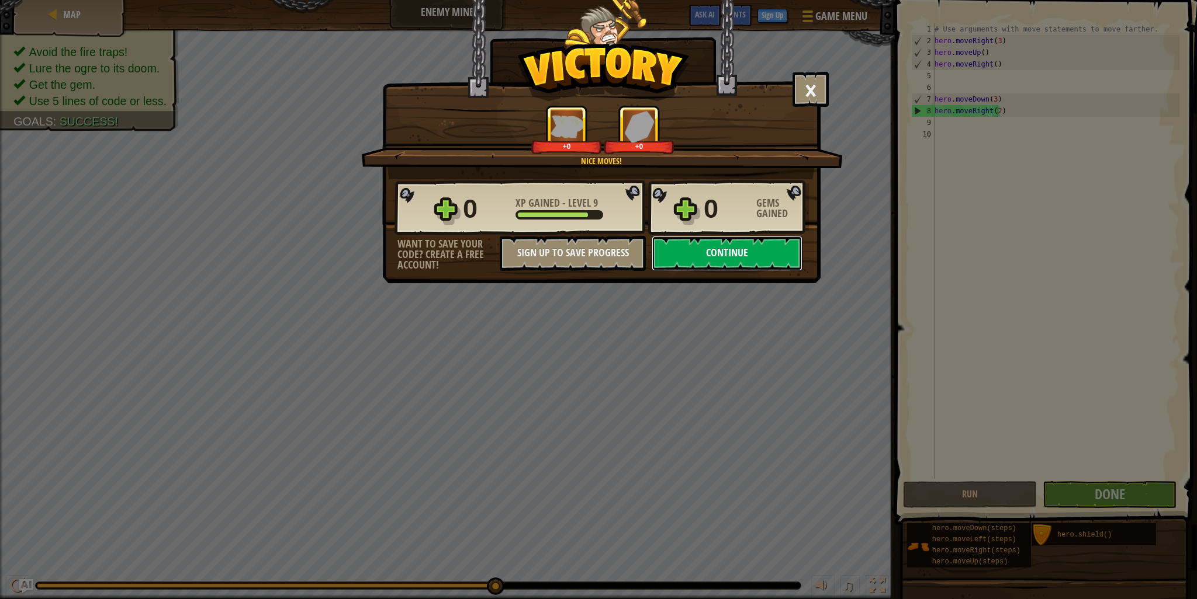
click at [696, 249] on button "Continue" at bounding box center [726, 253] width 151 height 35
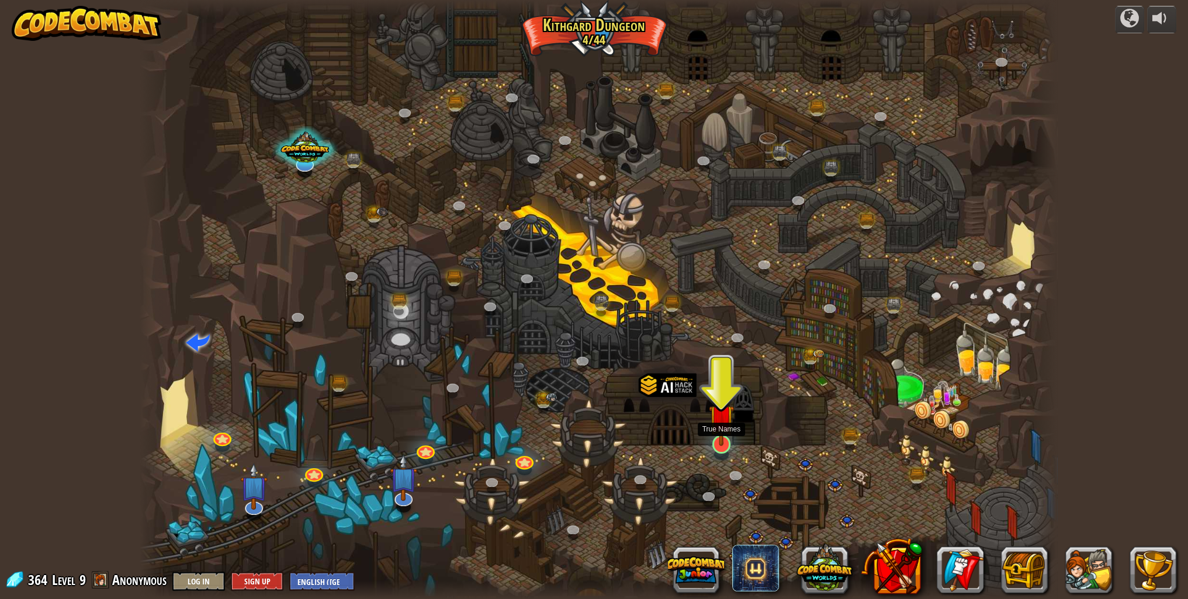
click at [722, 436] on img at bounding box center [721, 418] width 25 height 58
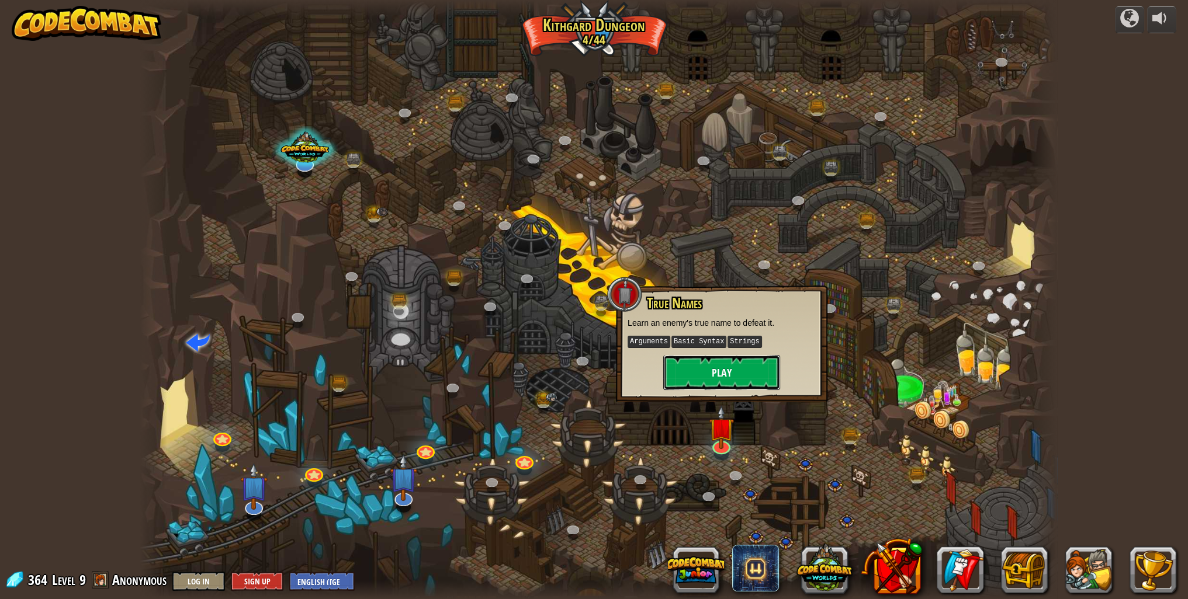
click at [718, 366] on button "Play" at bounding box center [721, 372] width 117 height 35
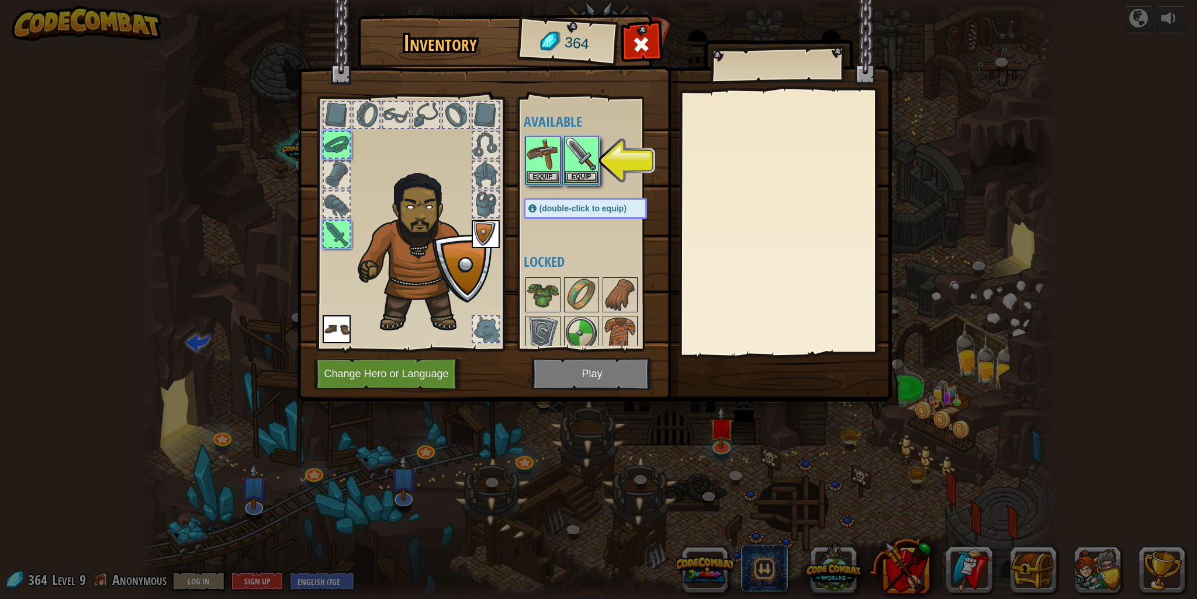
click at [579, 380] on img at bounding box center [594, 190] width 594 height 424
click at [598, 370] on img at bounding box center [594, 190] width 594 height 424
click at [573, 160] on img at bounding box center [581, 154] width 33 height 33
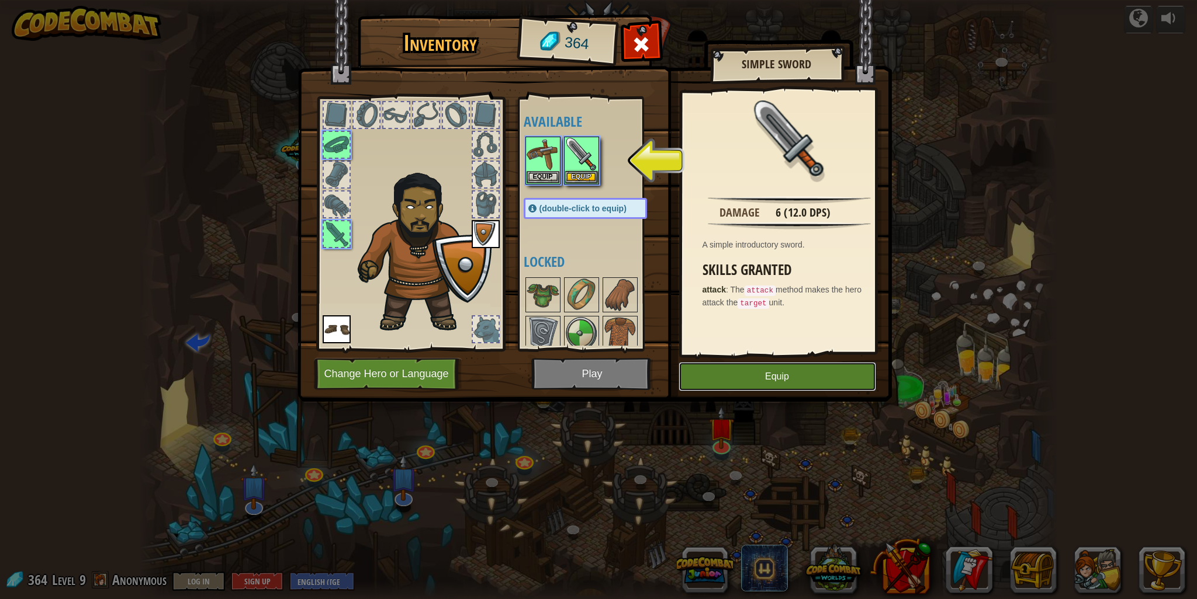
click at [780, 380] on button "Equip" at bounding box center [776, 376] width 197 height 29
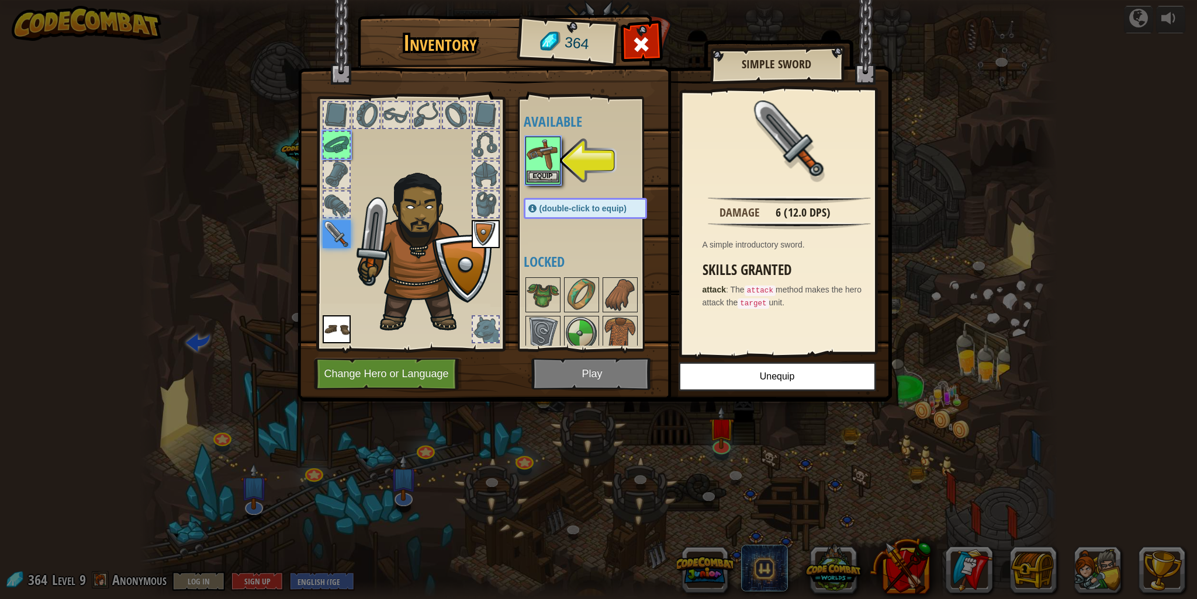
click at [541, 157] on img at bounding box center [542, 154] width 33 height 33
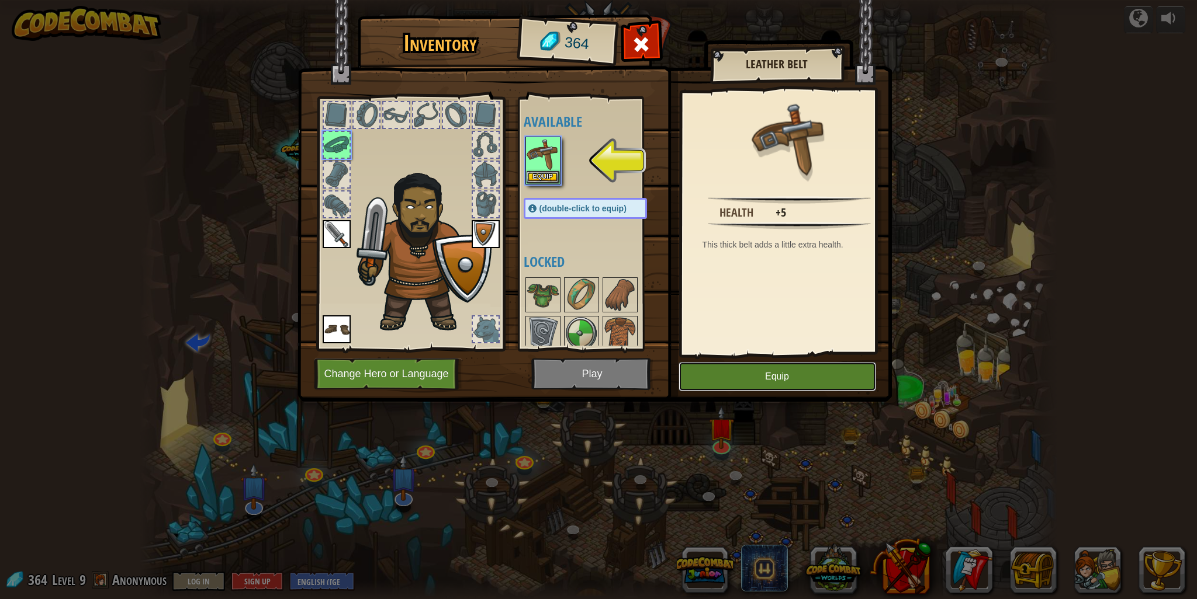
click at [743, 379] on button "Equip" at bounding box center [776, 376] width 197 height 29
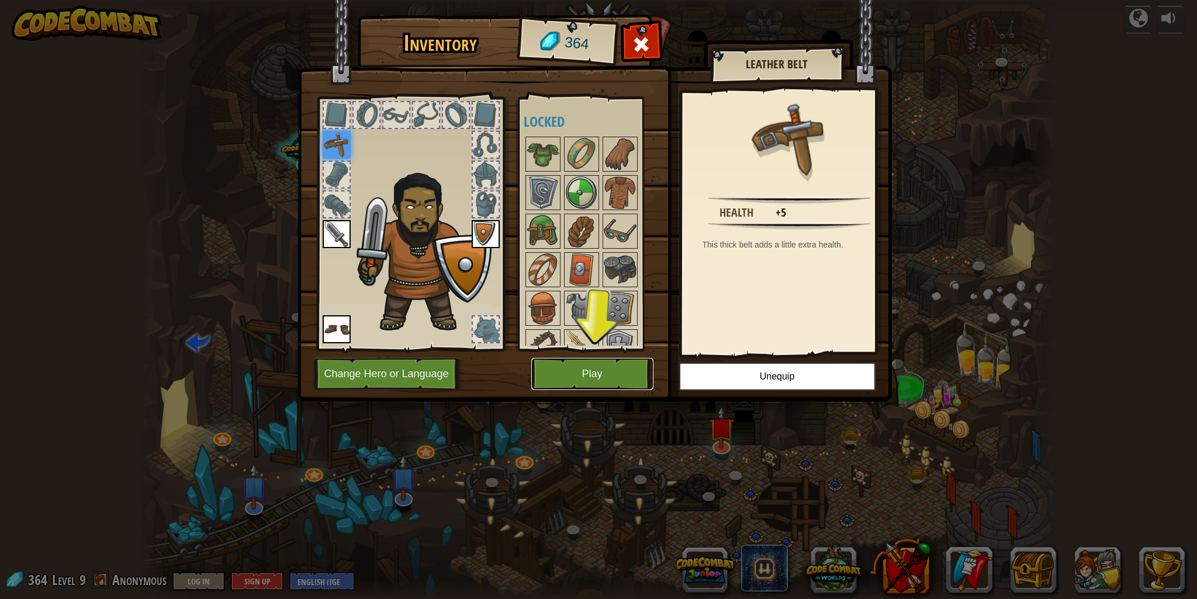
click at [597, 366] on button "Play" at bounding box center [592, 374] width 122 height 32
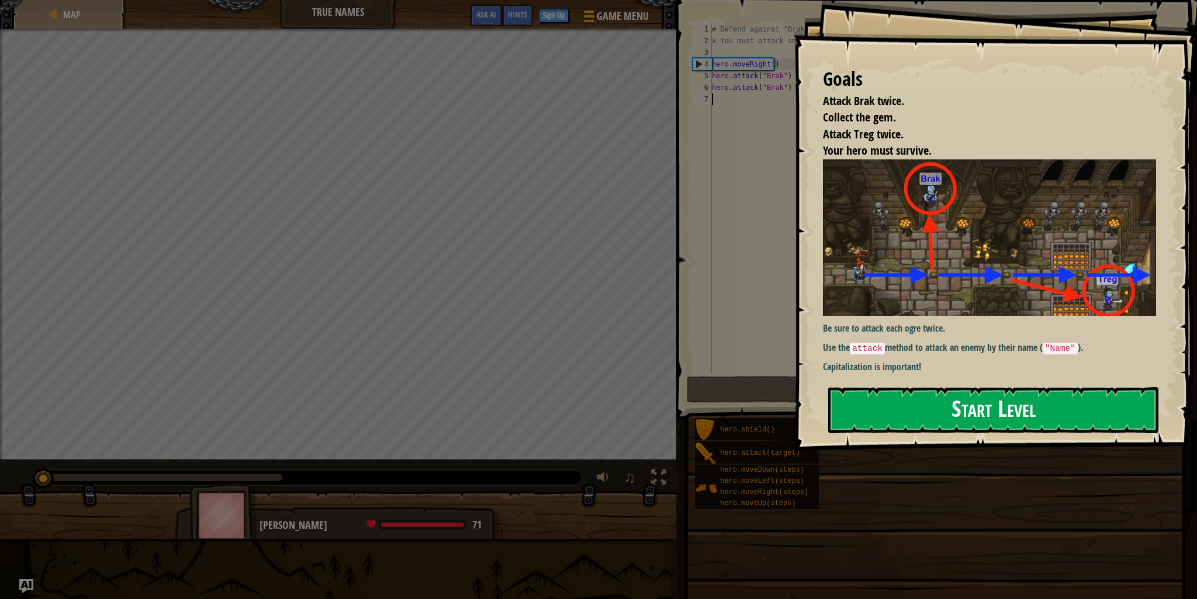
click at [994, 414] on button "Start Level" at bounding box center [993, 410] width 330 height 46
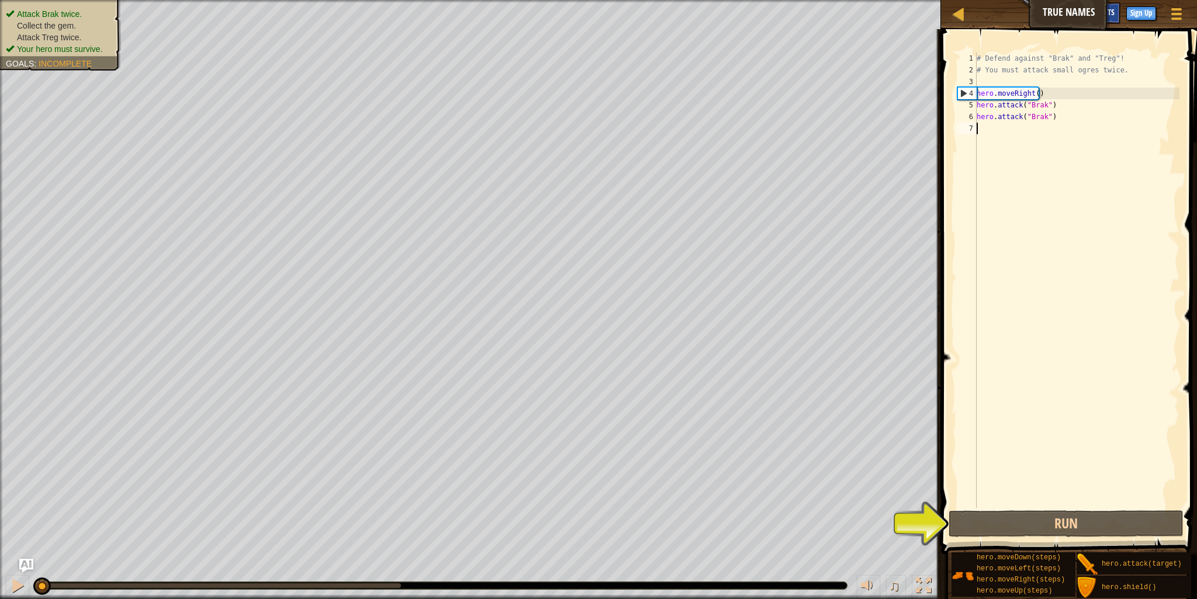
click at [1113, 6] on div "Hints" at bounding box center [1104, 13] width 31 height 22
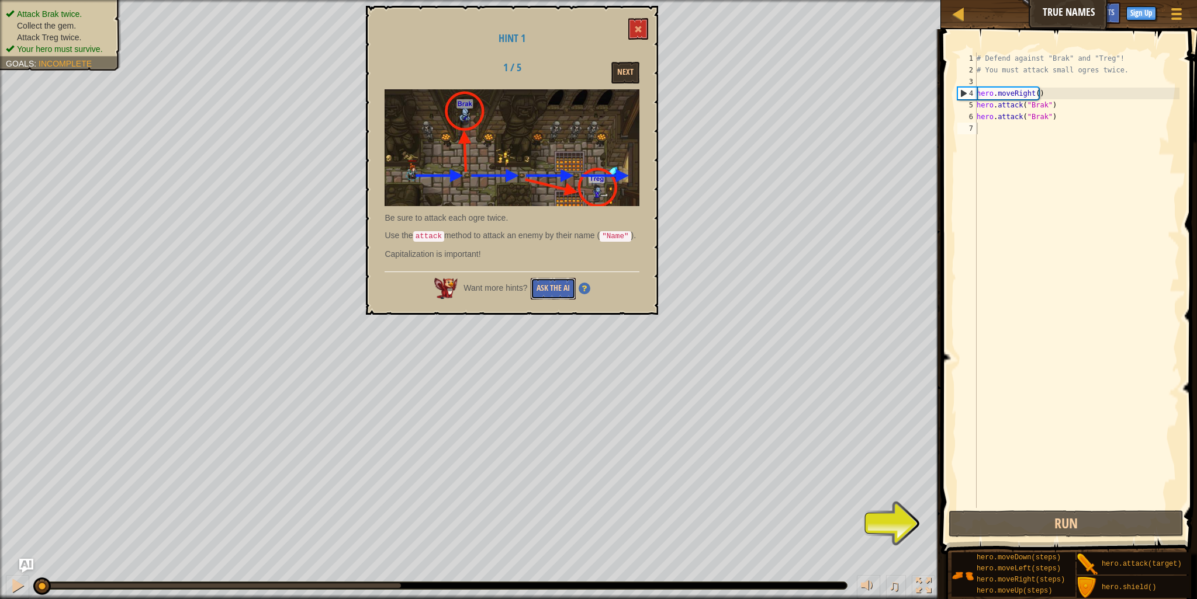
click at [551, 286] on button "Ask the AI" at bounding box center [553, 289] width 45 height 22
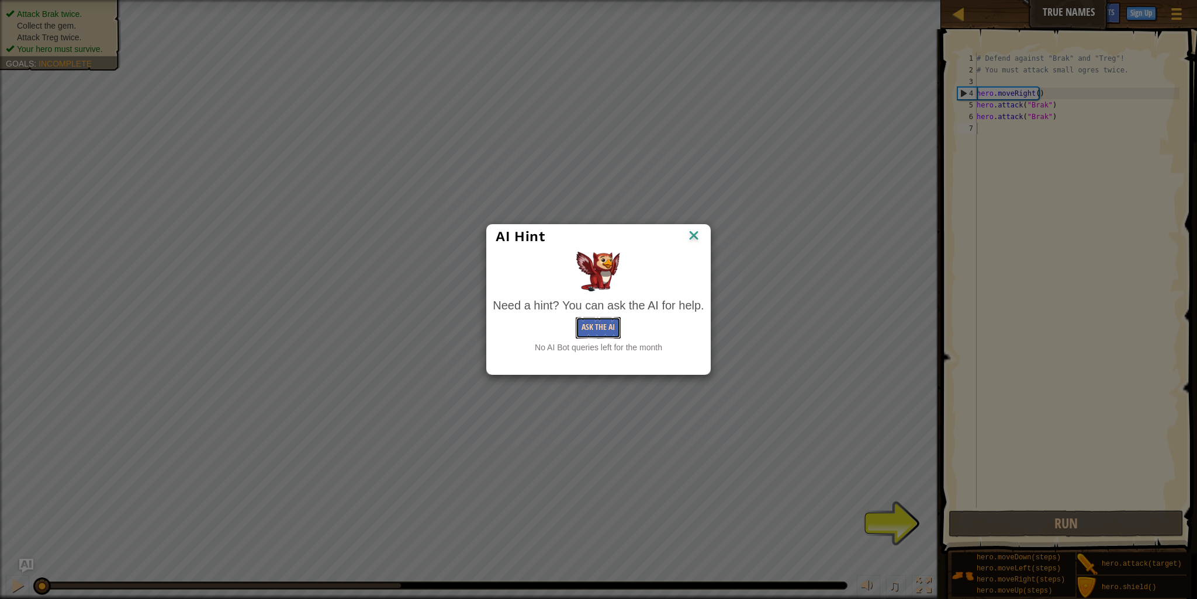
click at [607, 328] on button "Ask the AI" at bounding box center [597, 328] width 45 height 22
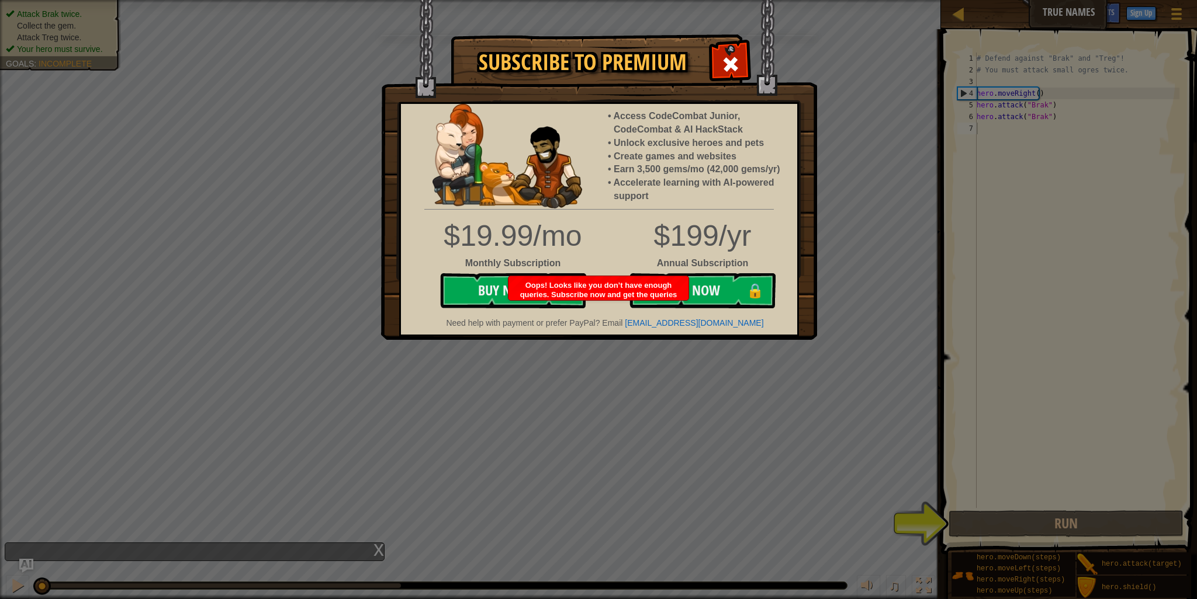
scroll to position [5, 0]
click at [617, 303] on span "Oops! Looks like you don’t have enough queries. Subscribe now and get the queri…" at bounding box center [598, 299] width 157 height 37
drag, startPoint x: 617, startPoint y: 303, endPoint x: 373, endPoint y: 339, distance: 247.0
click at [373, 1] on body "Map True Names Game Menu Done Sign Up Hints Ask AI 1 הההההההההההההההההההההההההה…" at bounding box center [598, 0] width 1197 height 1
click at [734, 65] on span at bounding box center [730, 64] width 19 height 19
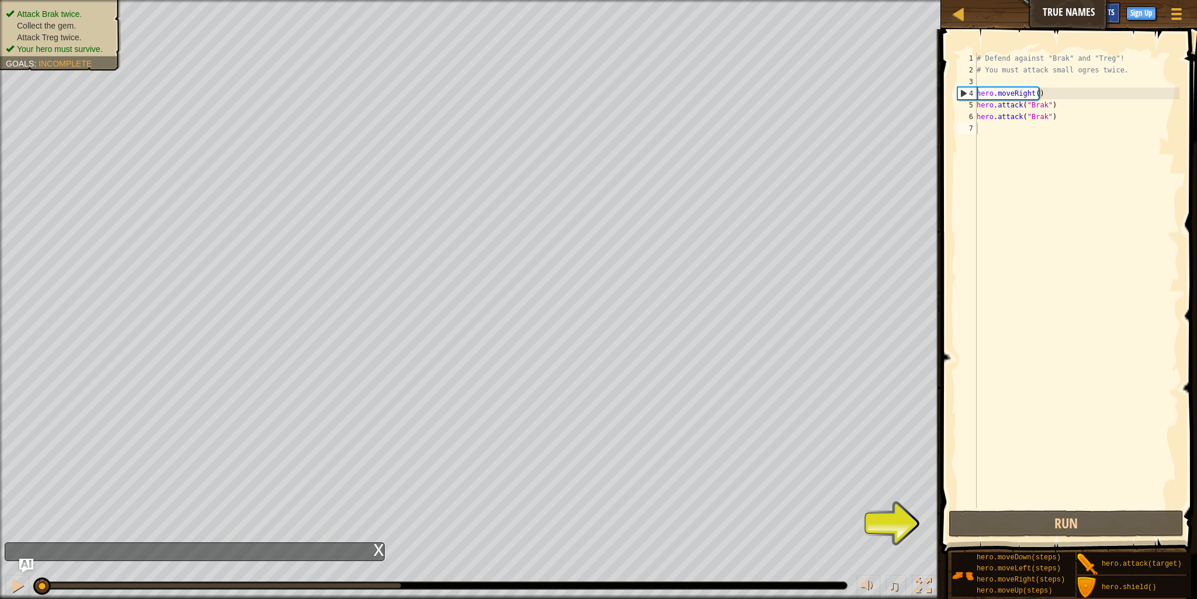
click at [1114, 13] on div "Hints" at bounding box center [1104, 13] width 31 height 22
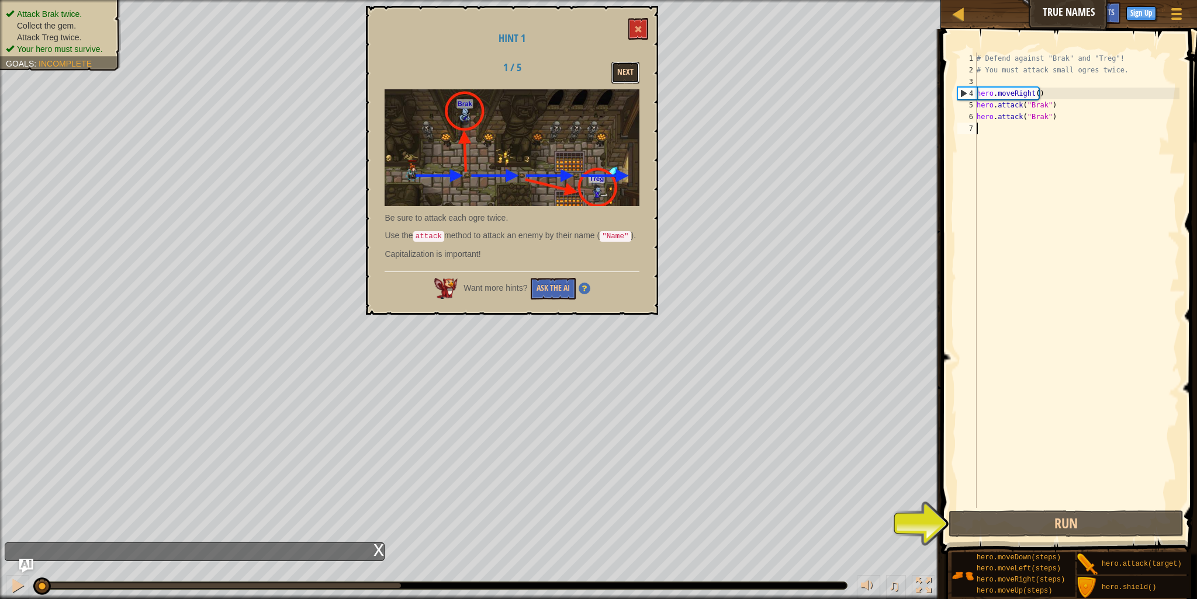
click at [624, 69] on button "Next" at bounding box center [625, 73] width 28 height 22
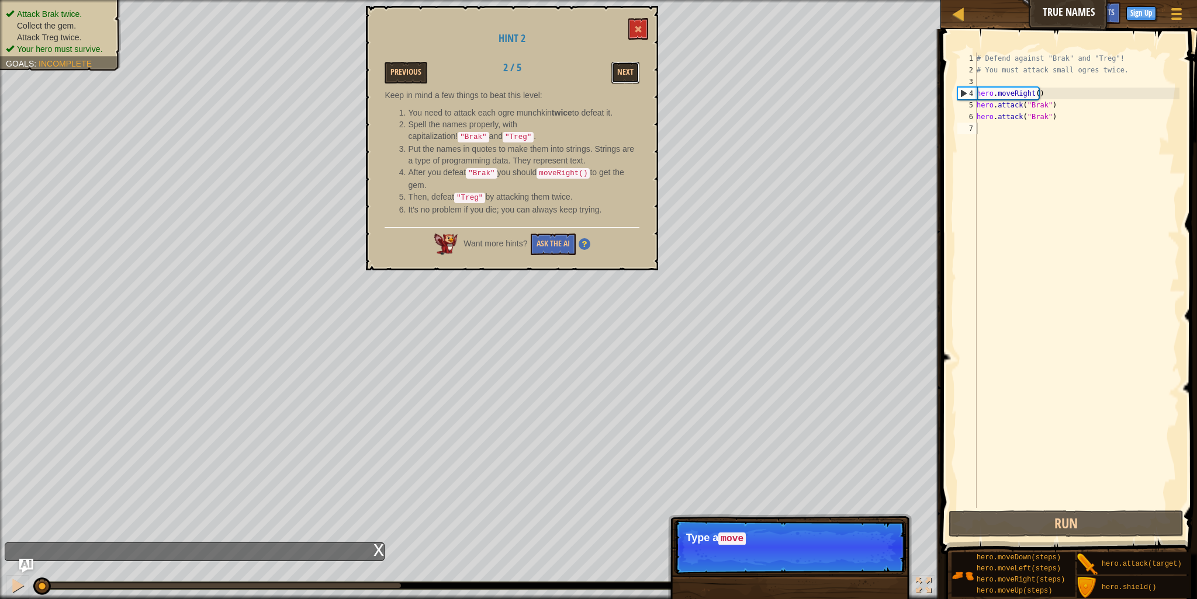
click at [624, 69] on button "Next" at bounding box center [625, 73] width 28 height 22
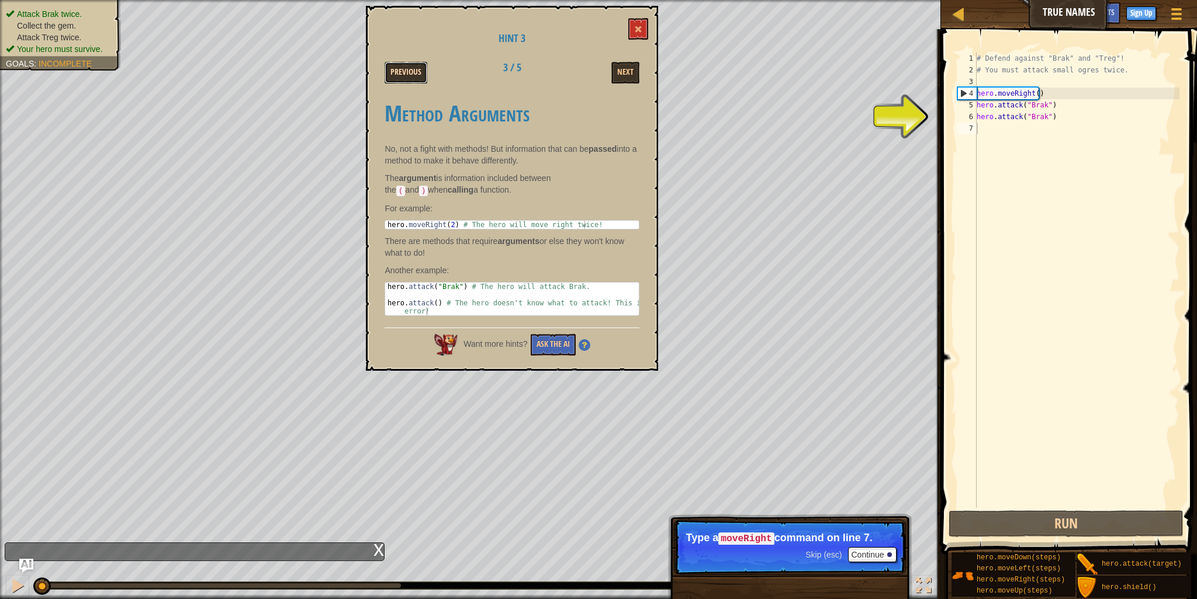
click at [393, 65] on button "Previous" at bounding box center [405, 73] width 43 height 22
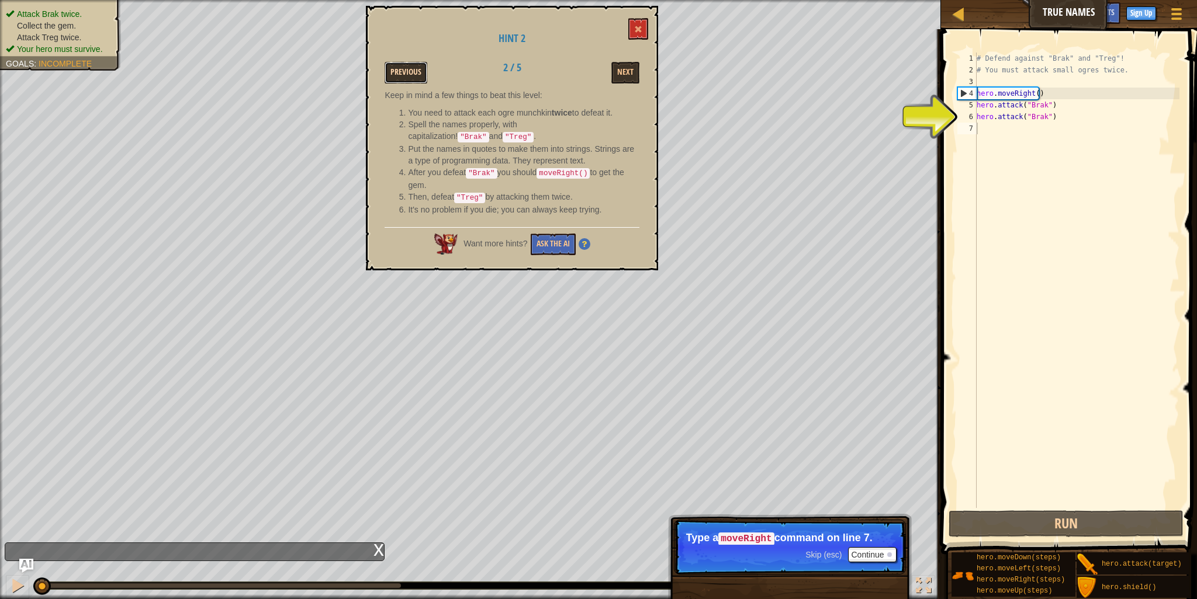
click at [394, 65] on button "Previous" at bounding box center [405, 73] width 43 height 22
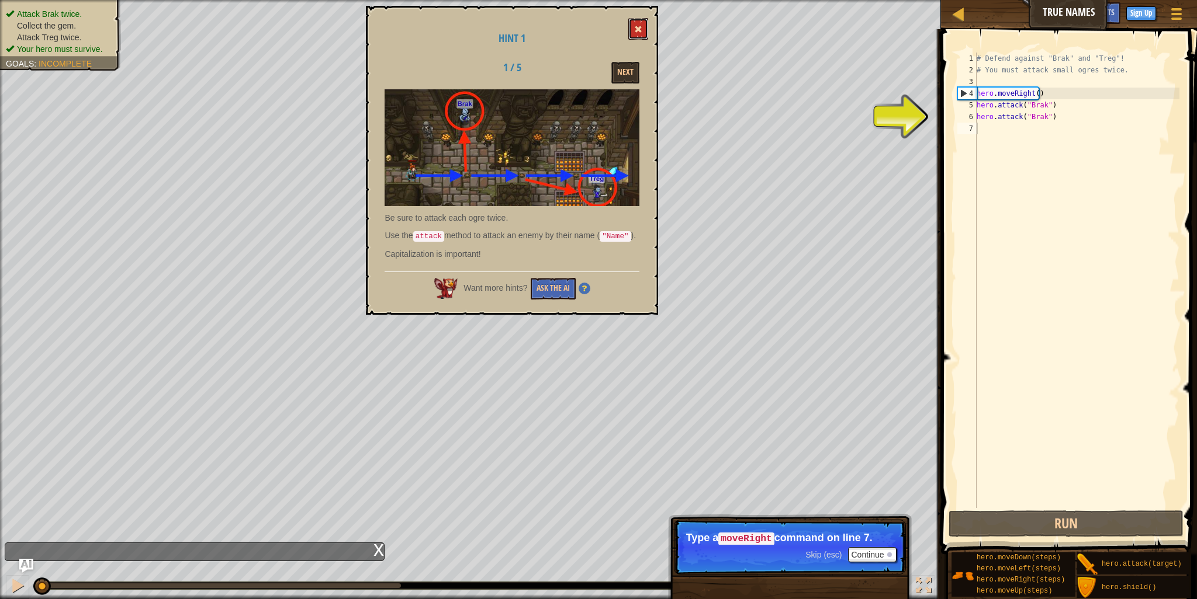
click at [640, 28] on span at bounding box center [638, 29] width 8 height 8
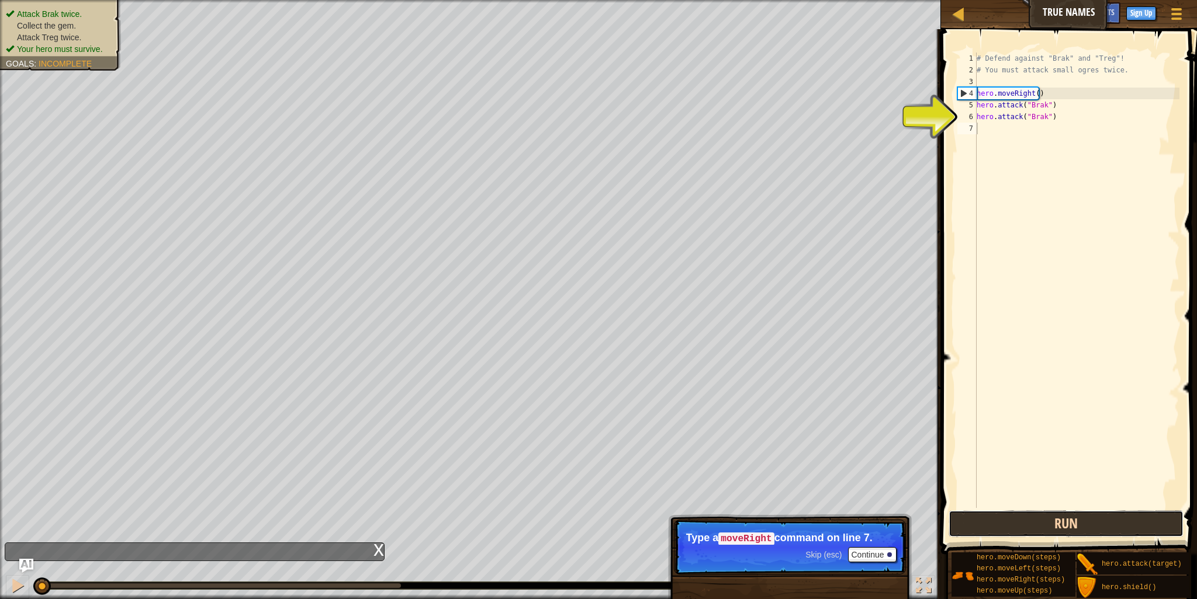
click at [1079, 521] on button "Run" at bounding box center [1065, 524] width 235 height 27
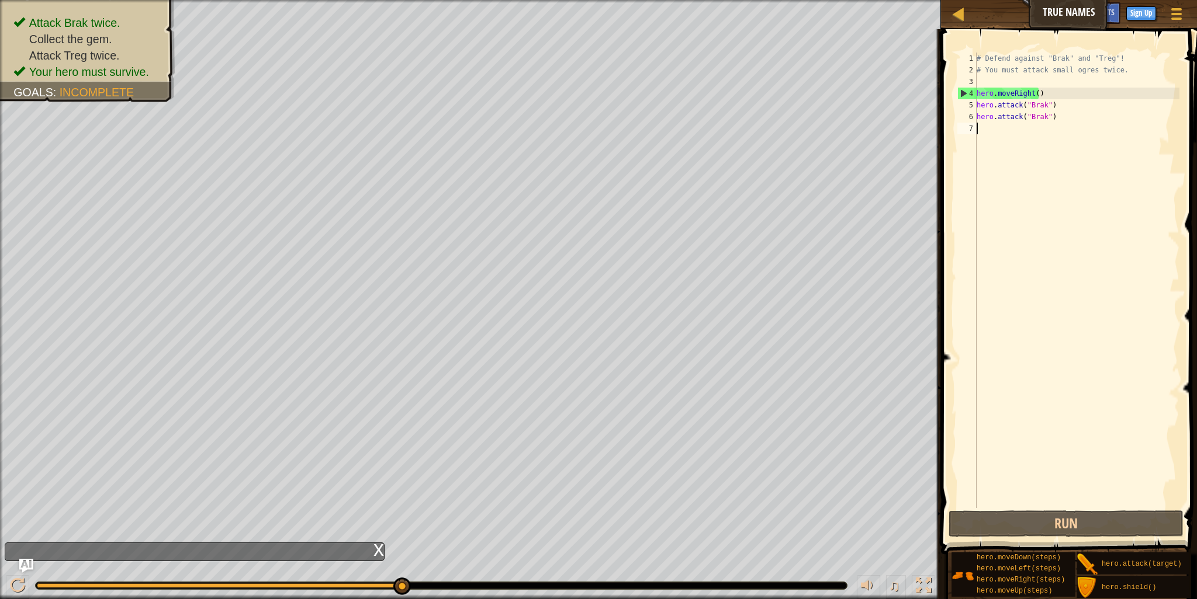
type textarea "h"
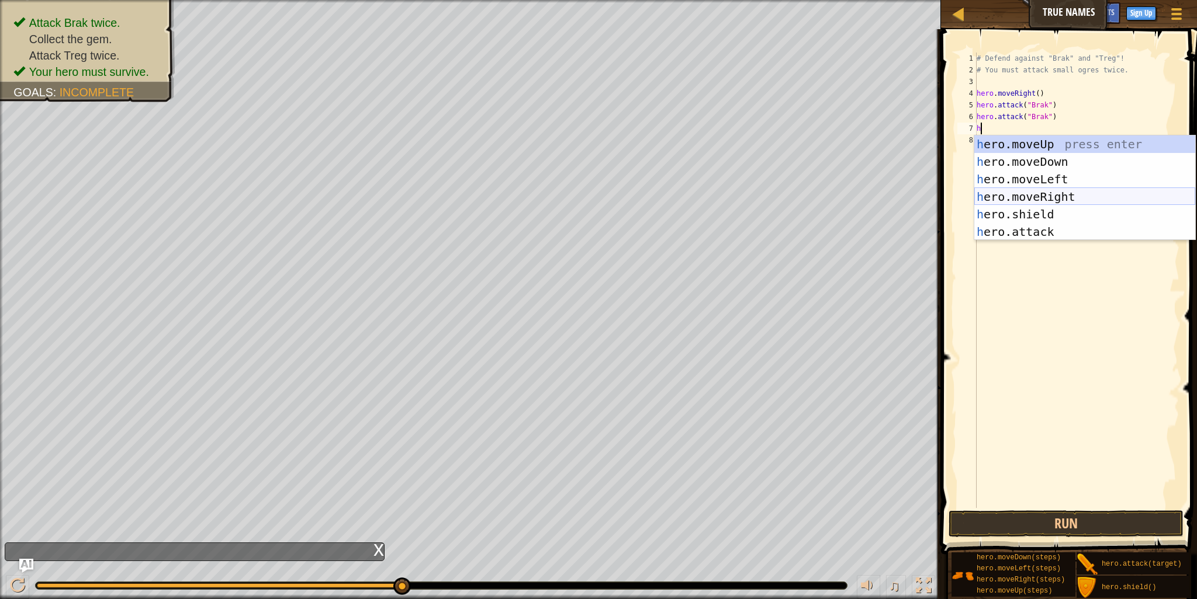
click at [1056, 196] on div "h ero.moveUp press enter h ero.moveDown press enter h ero.moveLeft press enter …" at bounding box center [1084, 206] width 221 height 140
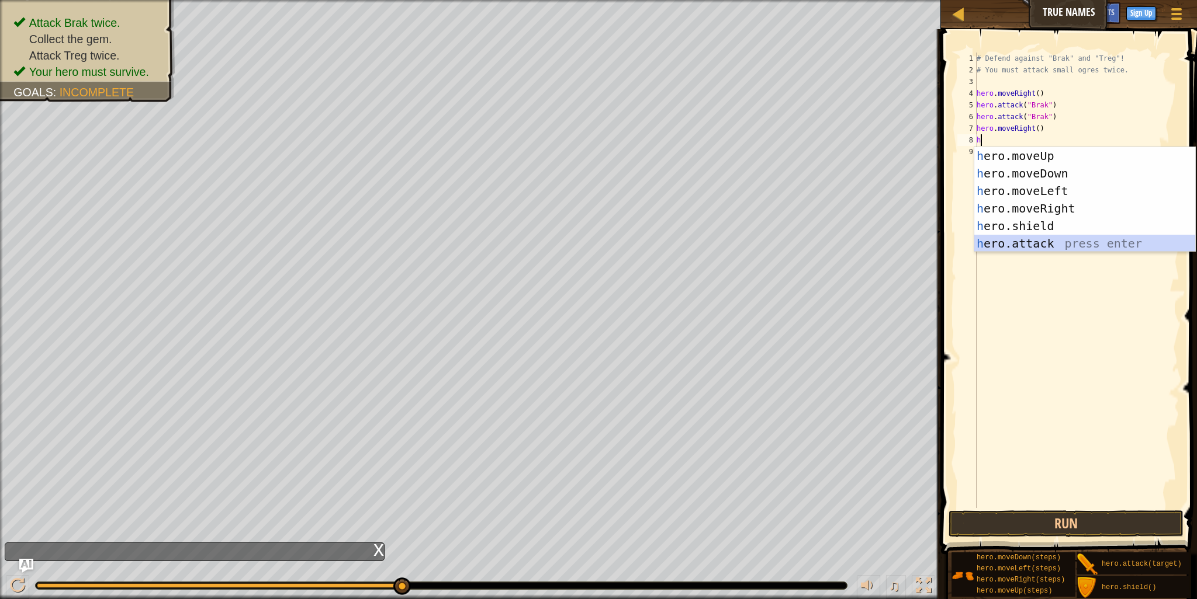
click at [1032, 244] on div "h ero.moveUp press enter h ero.moveDown press enter h ero.moveLeft press enter …" at bounding box center [1084, 217] width 221 height 140
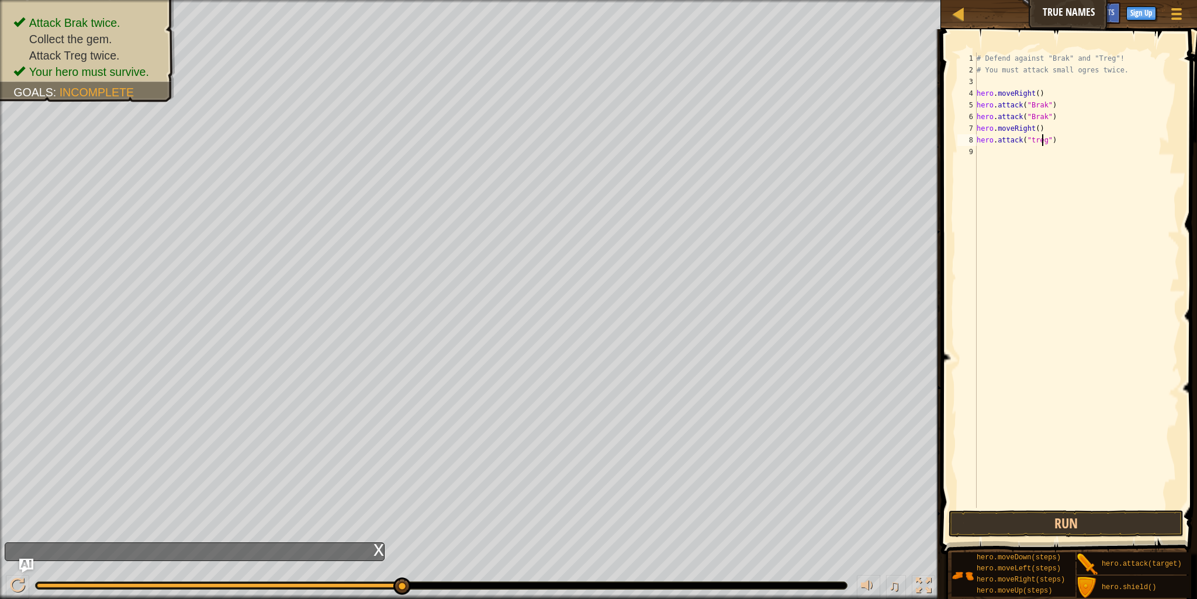
scroll to position [5, 5]
click at [1074, 523] on button "Run" at bounding box center [1065, 524] width 235 height 27
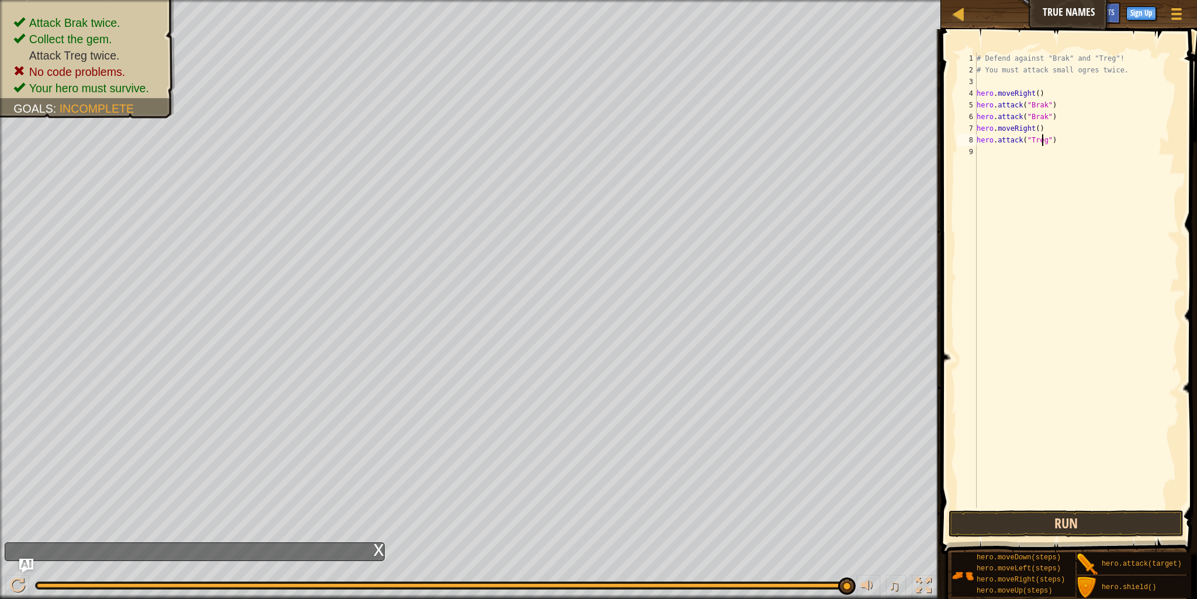
type textarea "hero.attack("Treg")"
click at [1066, 528] on button "Run" at bounding box center [1065, 524] width 235 height 27
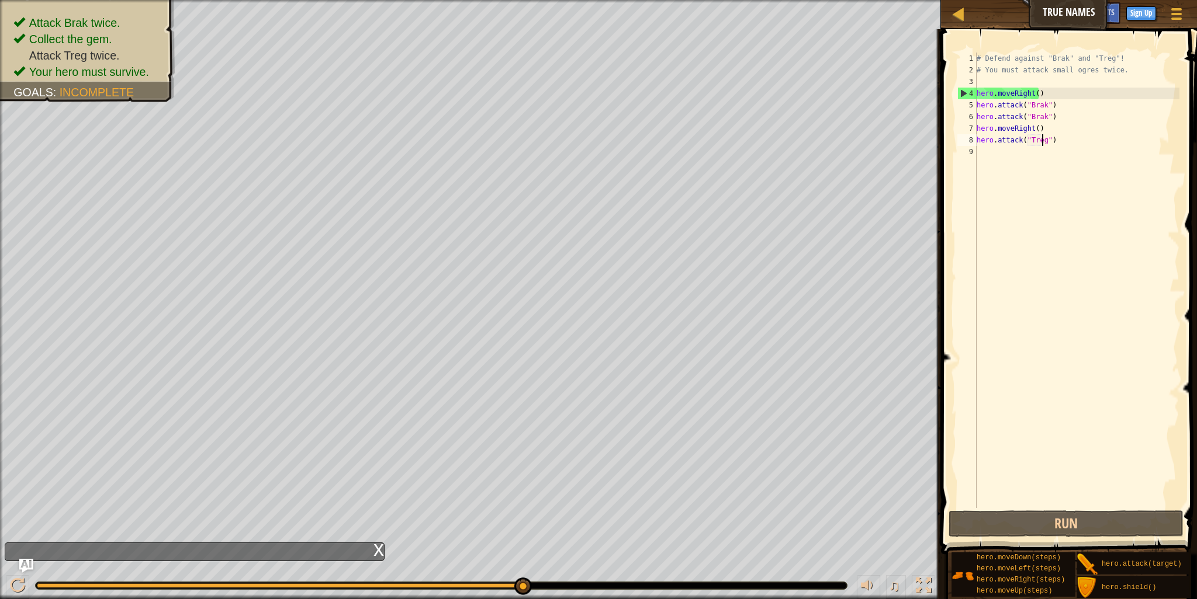
click at [997, 148] on div "# Defend against "Brak" and "Treg"! # You must attack small ogres twice. hero .…" at bounding box center [1076, 292] width 205 height 479
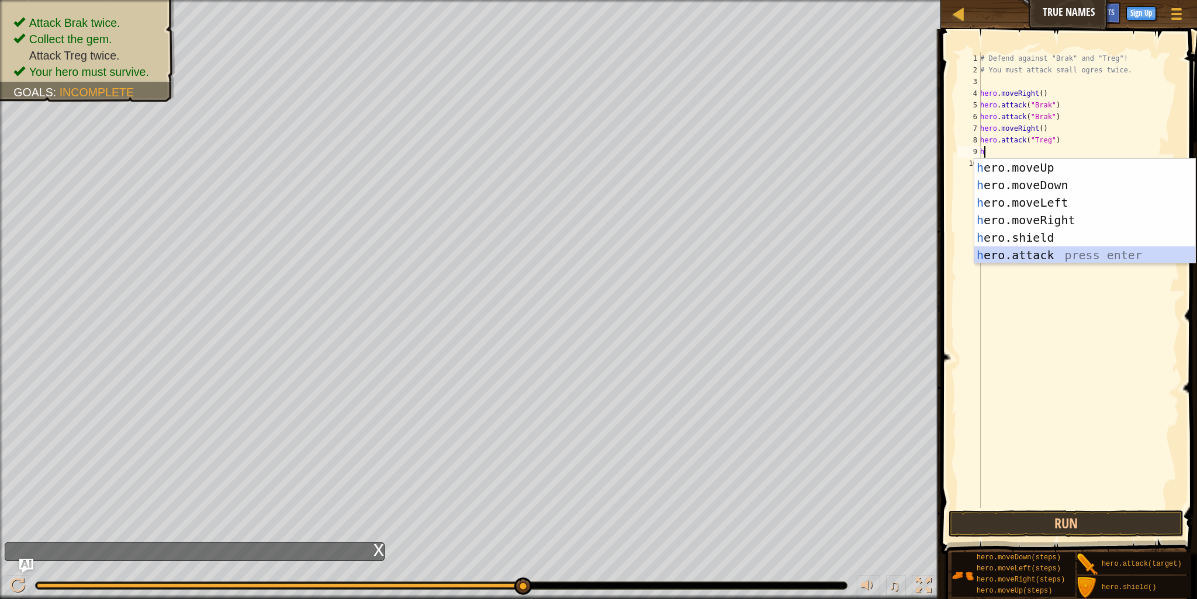
click at [1029, 259] on div "h ero.moveUp press enter h ero.moveDown press enter h ero.moveLeft press enter …" at bounding box center [1084, 229] width 221 height 140
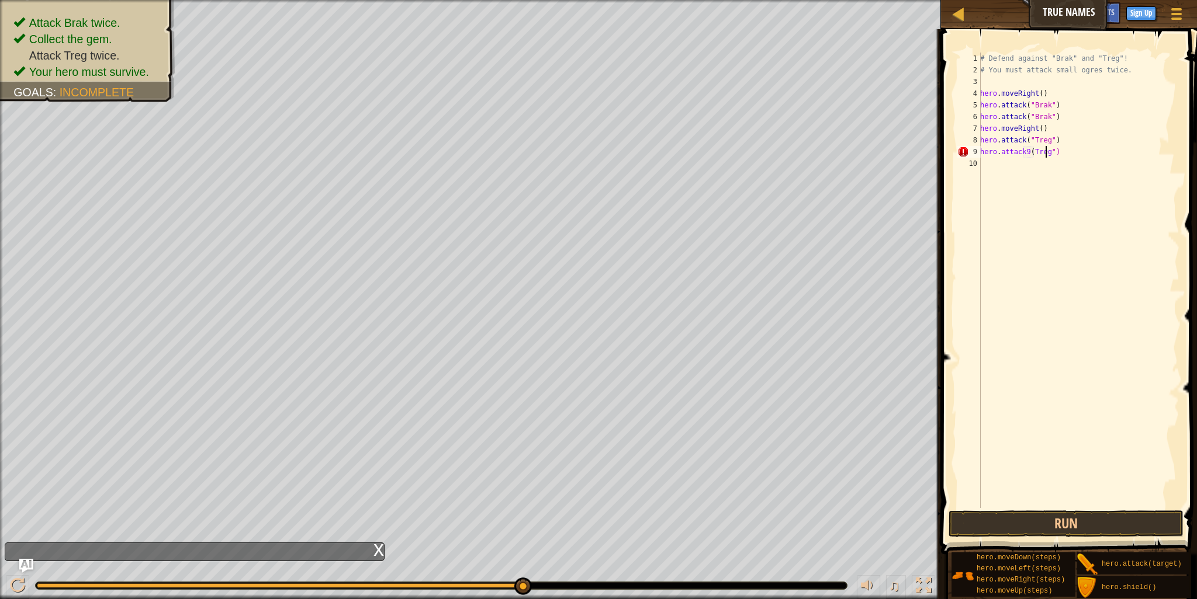
scroll to position [5, 5]
click at [1025, 150] on div "# Defend against "Brak" and "Treg"! # You must attack small ogres twice. hero .…" at bounding box center [1078, 292] width 202 height 479
type textarea "hero.attack(Treg")"
click at [1033, 181] on div "# Defend against "Brak" and "Treg"! # You must attack small ogres twice. hero .…" at bounding box center [1078, 292] width 202 height 479
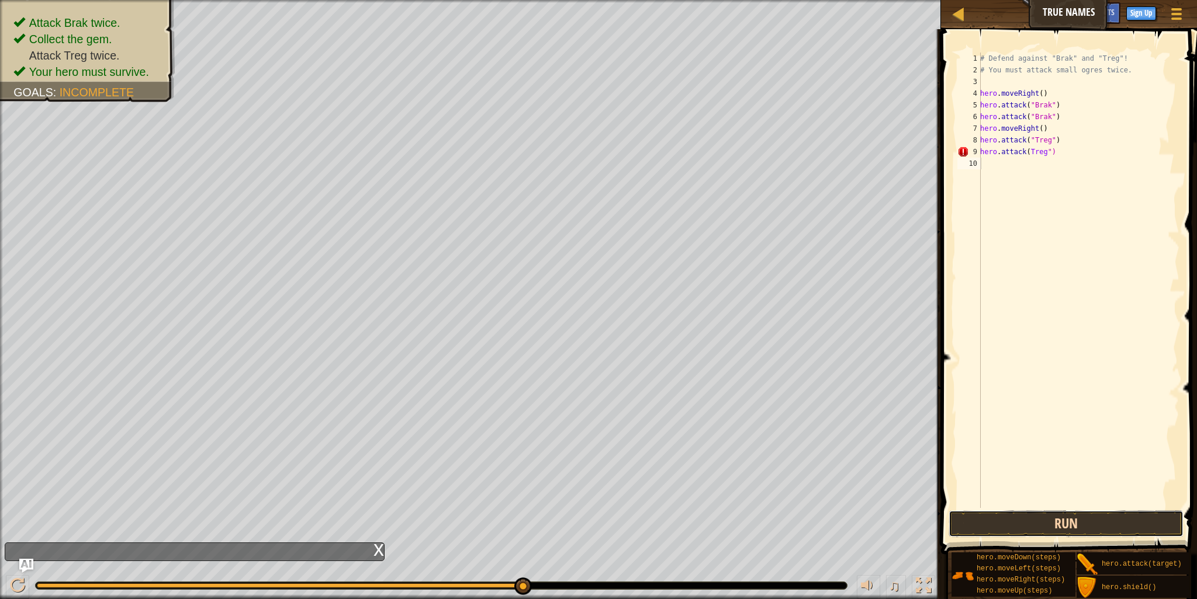
click at [1071, 529] on button "Run" at bounding box center [1065, 524] width 235 height 27
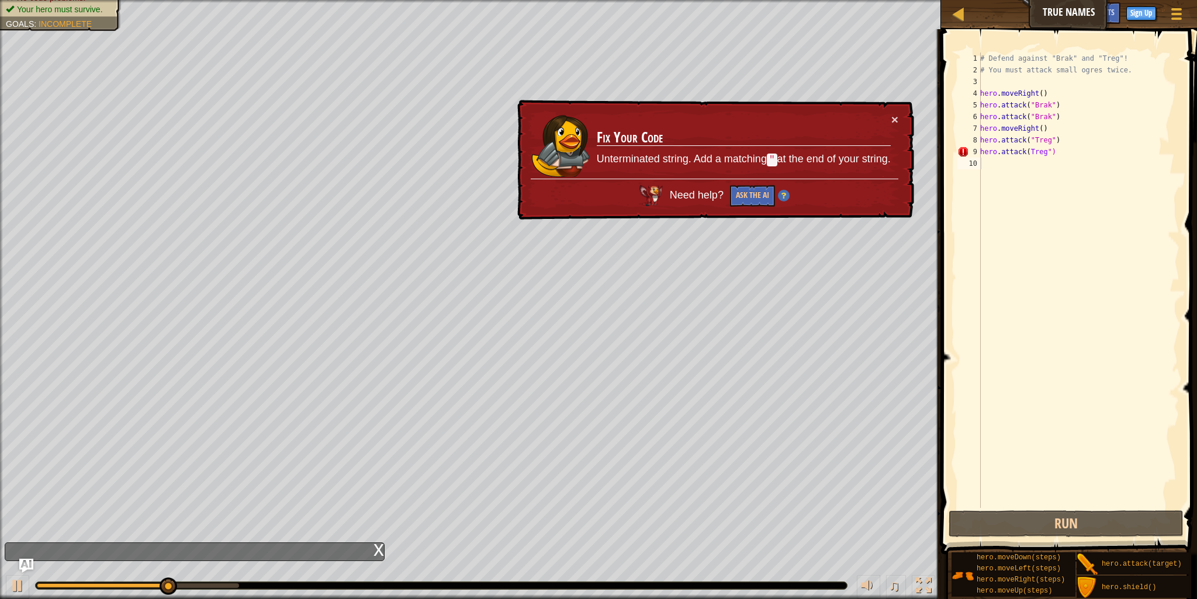
click at [878, 121] on td "Fix Your Code Unterminated string. Add a matching " at the end of your string." at bounding box center [743, 145] width 295 height 65
click at [894, 119] on button "×" at bounding box center [894, 119] width 7 height 12
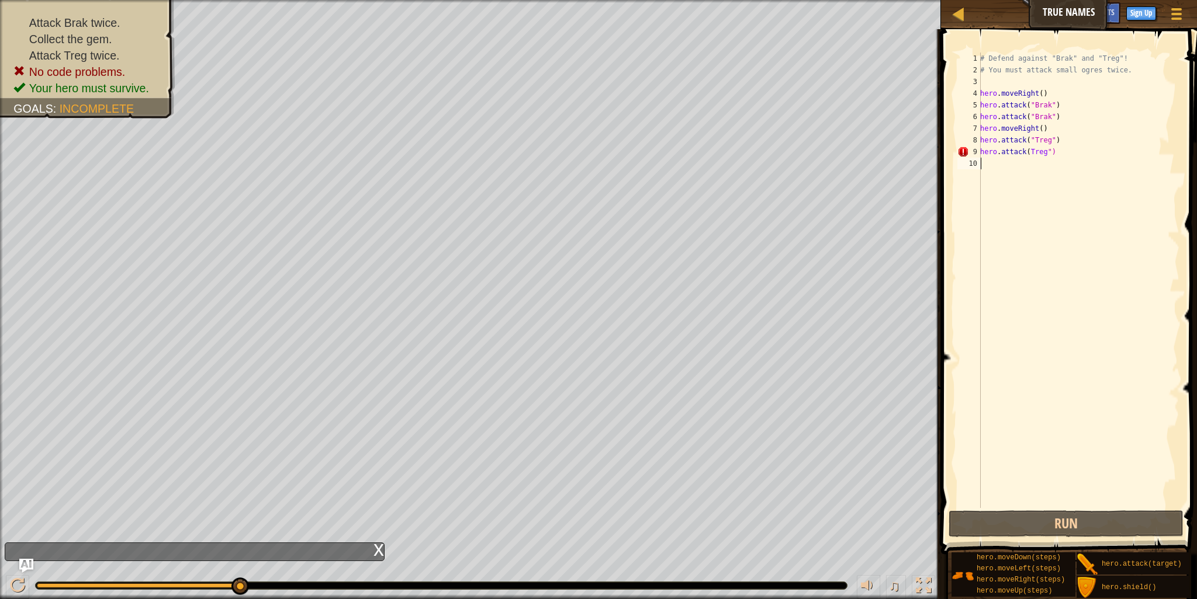
click at [1049, 152] on div "# Defend against "Brak" and "Treg"! # You must attack small ogres twice. hero .…" at bounding box center [1078, 292] width 202 height 479
click at [1080, 524] on button "Run" at bounding box center [1065, 524] width 235 height 27
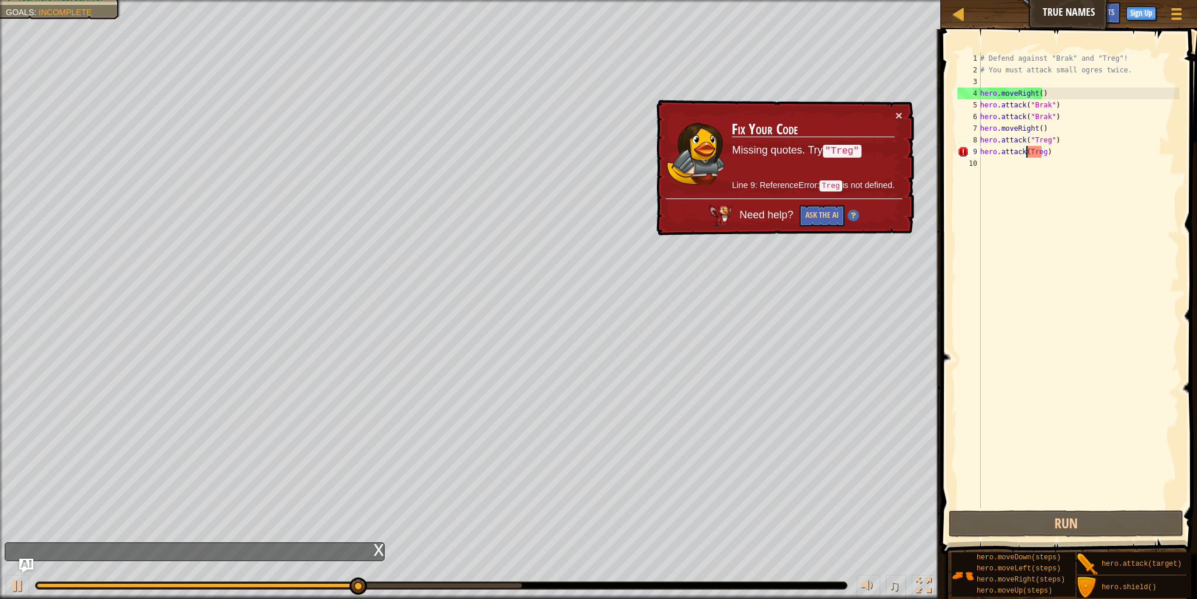
click at [1027, 152] on div "# Defend against "Brak" and "Treg"! # You must attack small ogres twice. hero .…" at bounding box center [1078, 292] width 202 height 479
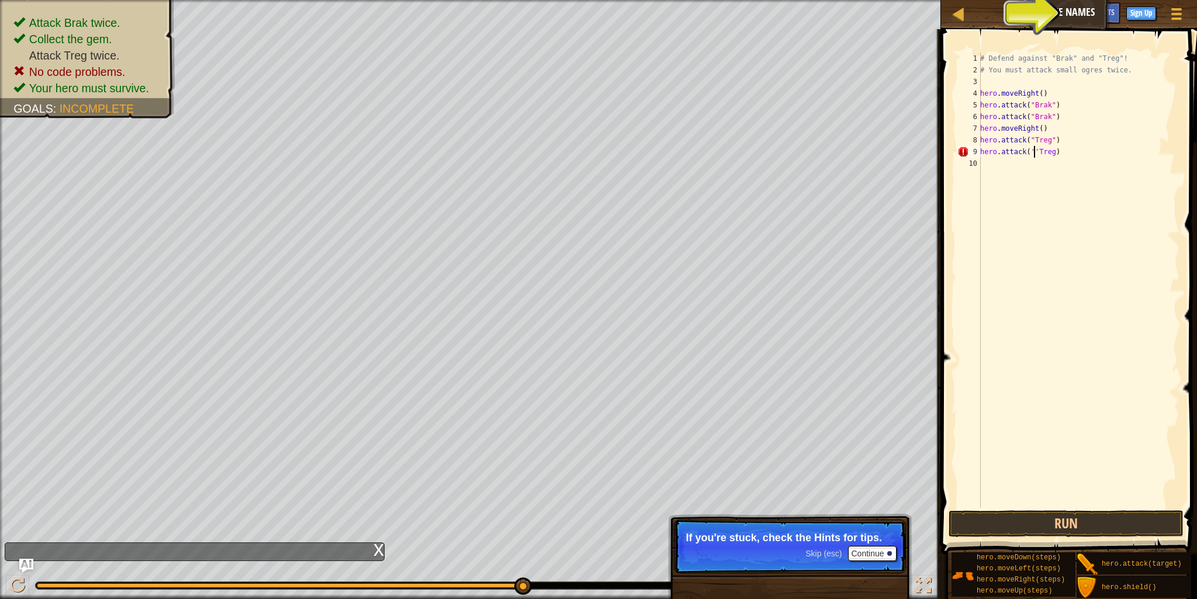
type textarea "hero.attack(''Treg)"
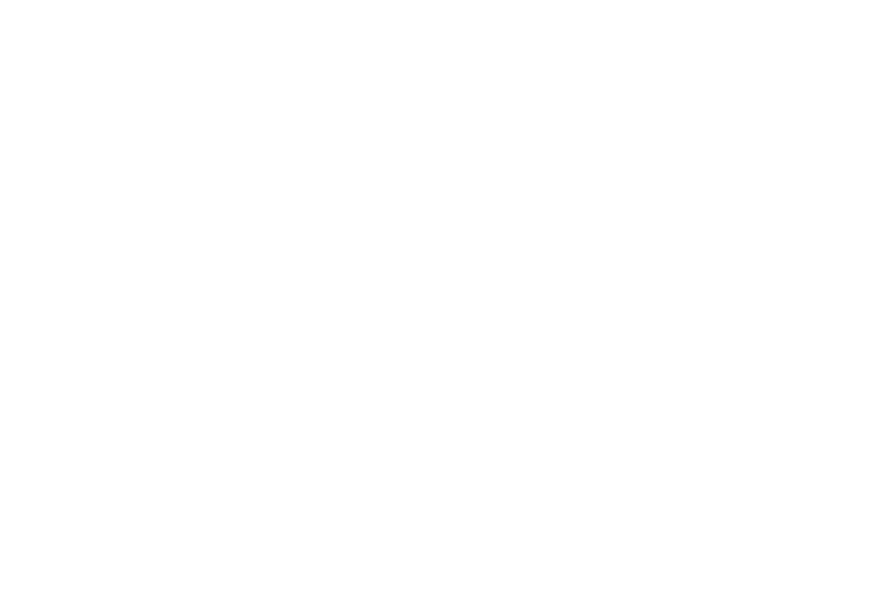
click at [212, 0] on html at bounding box center [598, 0] width 1197 height 0
click at [40, 0] on html at bounding box center [598, 0] width 1197 height 0
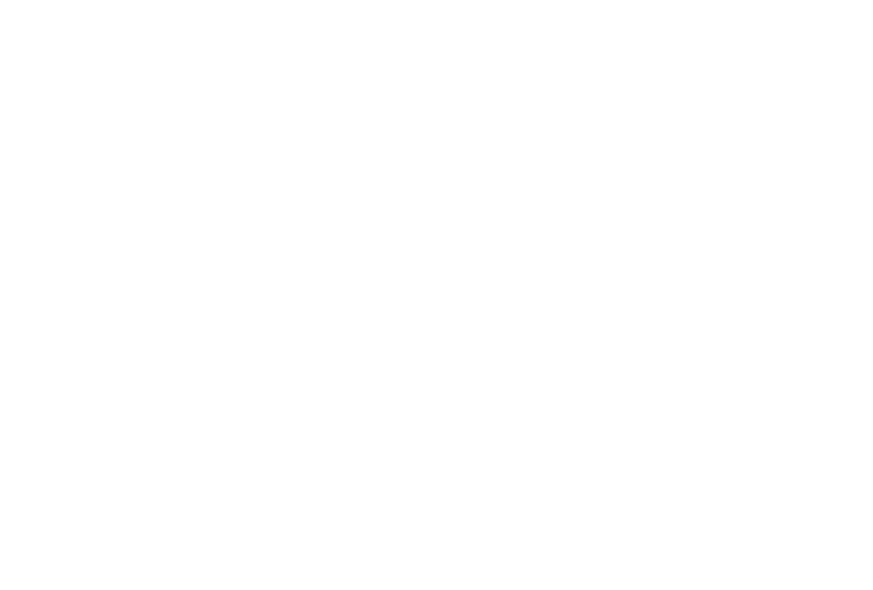
click at [40, 0] on html at bounding box center [598, 0] width 1197 height 0
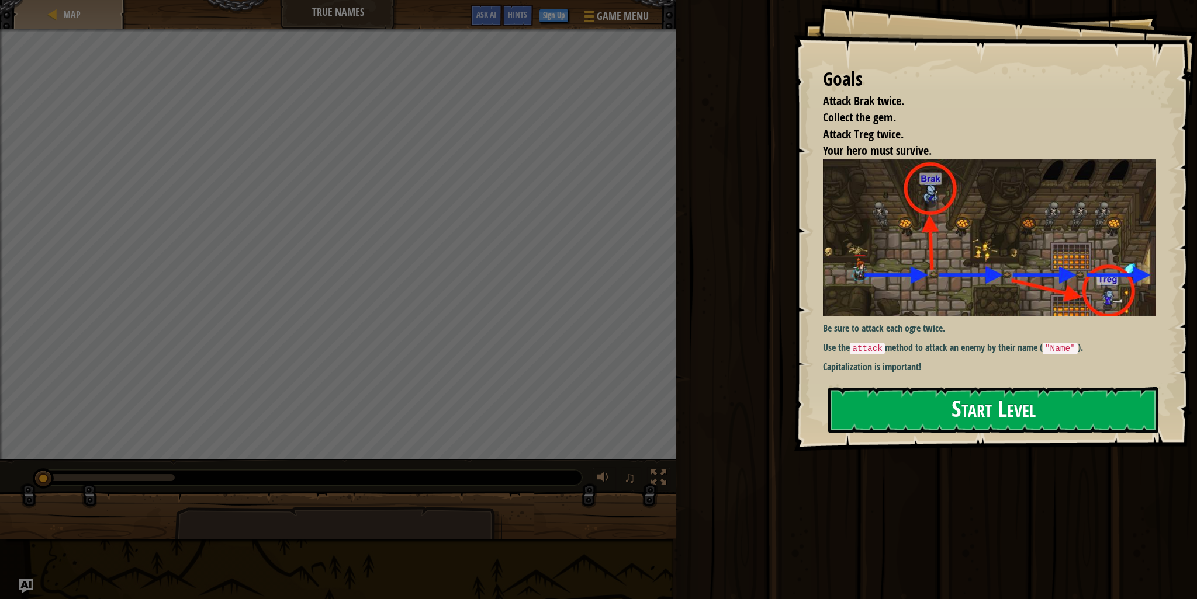
click at [1009, 401] on button "Start Level" at bounding box center [993, 410] width 330 height 46
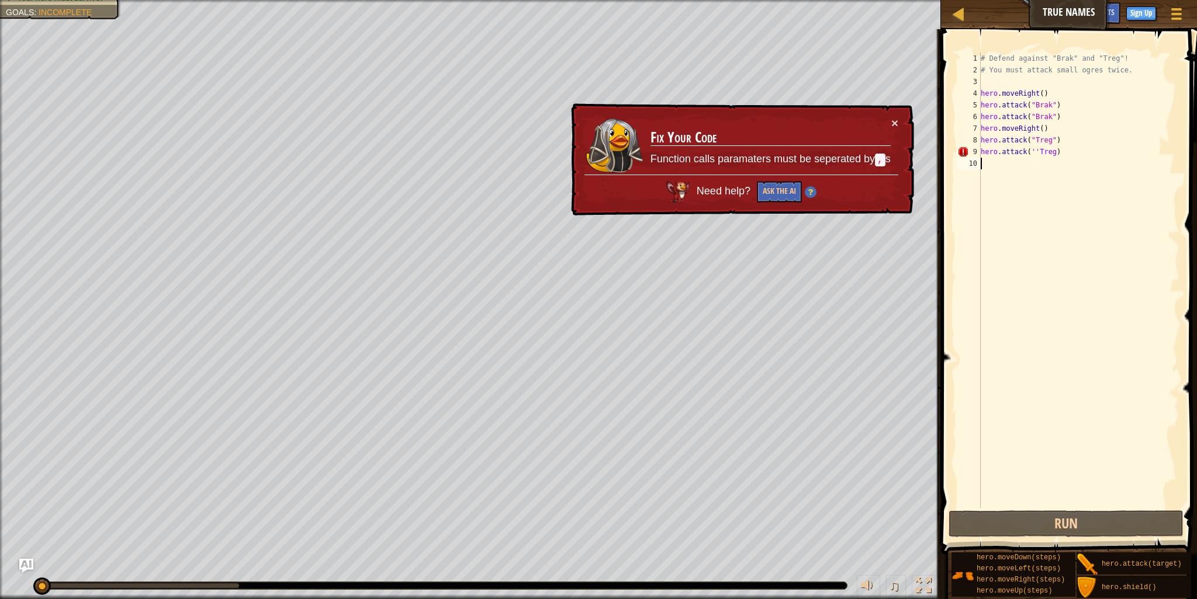
click at [1034, 152] on div "# Defend against "Brak" and "Treg"! # You must attack small ogres twice. hero .…" at bounding box center [1078, 292] width 201 height 479
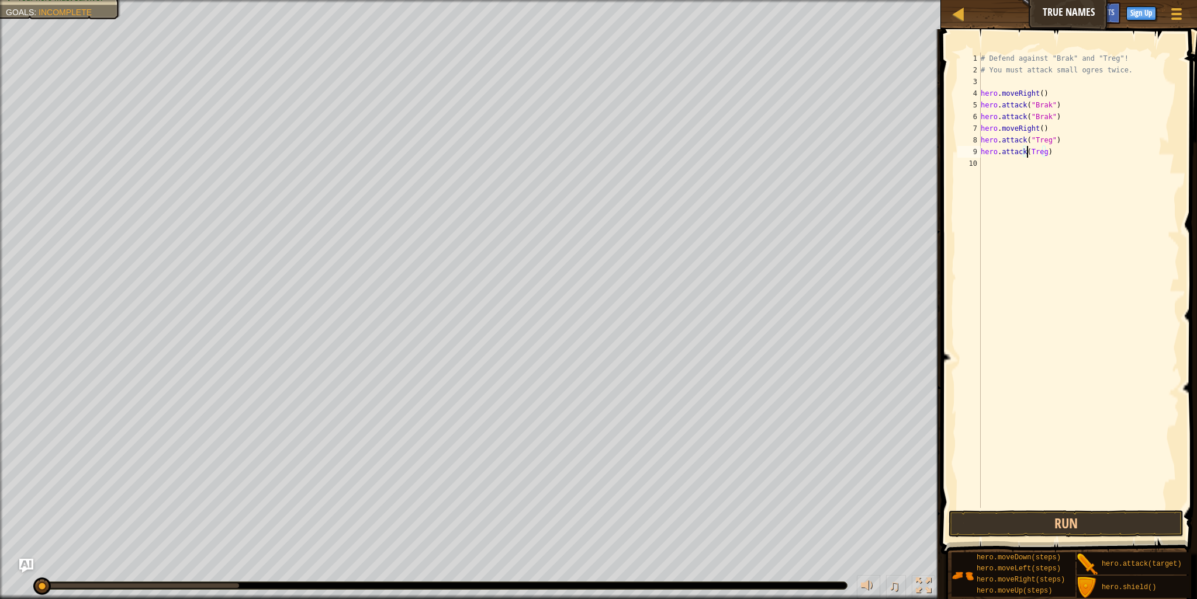
scroll to position [5, 4]
click at [1046, 154] on div "# Defend against "Brak" and "Treg"! # You must attack small ogres twice. hero .…" at bounding box center [1078, 292] width 201 height 479
type textarea "hero.attack("Treg")"
click at [1074, 205] on div "# Defend against "Brak" and "Treg"! # You must attack small ogres twice. hero .…" at bounding box center [1078, 292] width 201 height 479
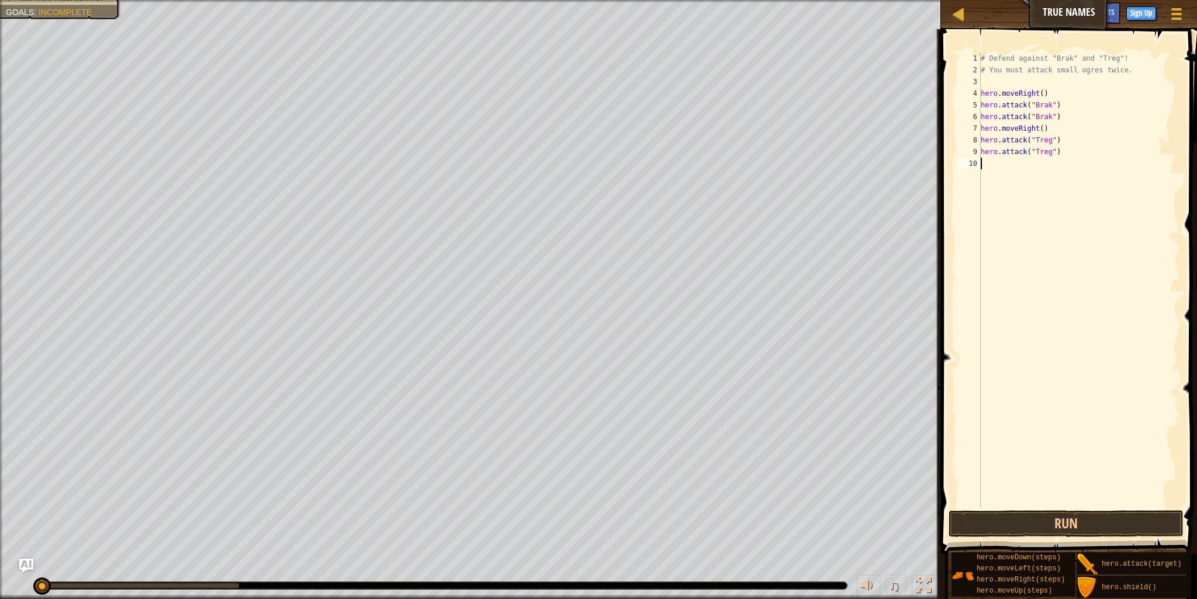
scroll to position [5, 0]
click at [1064, 516] on button "Run" at bounding box center [1065, 524] width 235 height 27
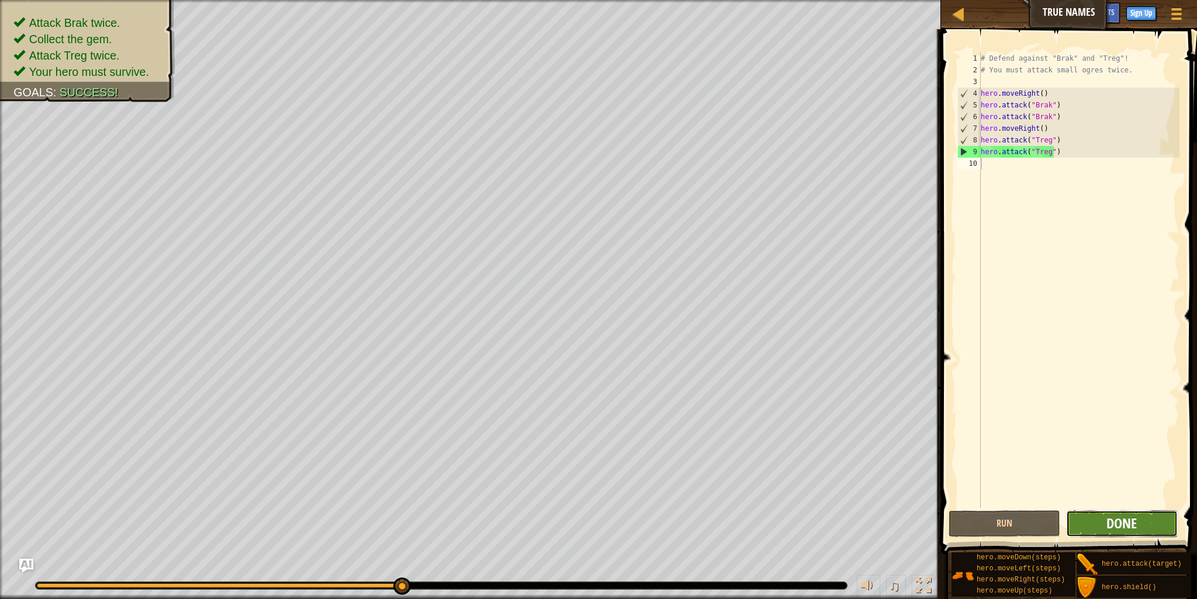
click at [1135, 525] on span "Done" at bounding box center [1121, 523] width 30 height 19
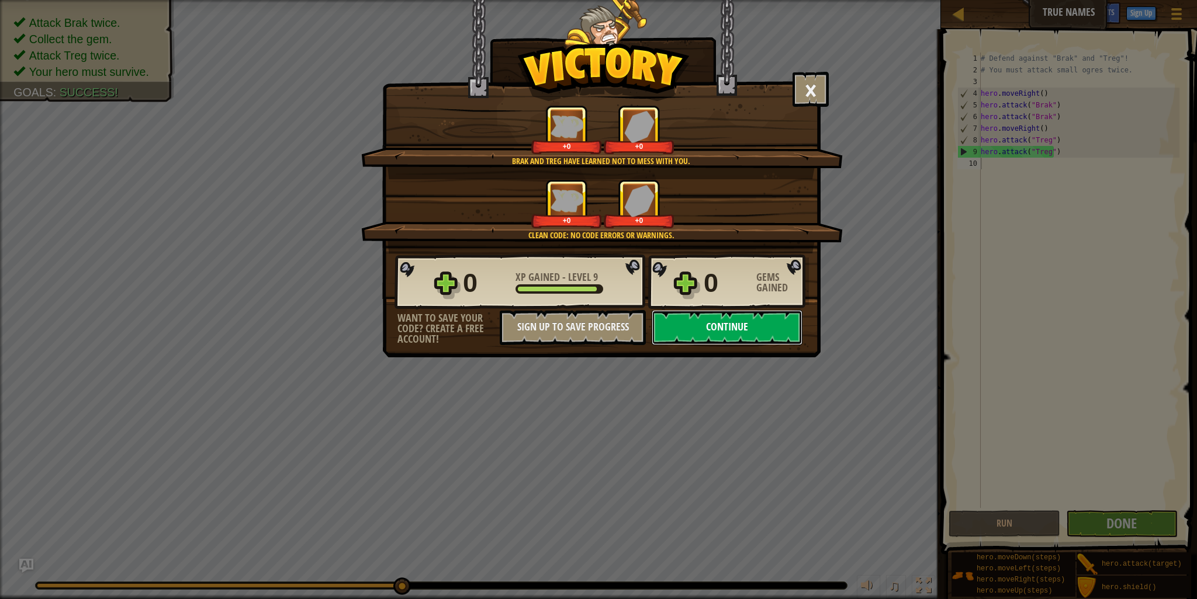
click at [744, 329] on button "Continue" at bounding box center [726, 327] width 151 height 35
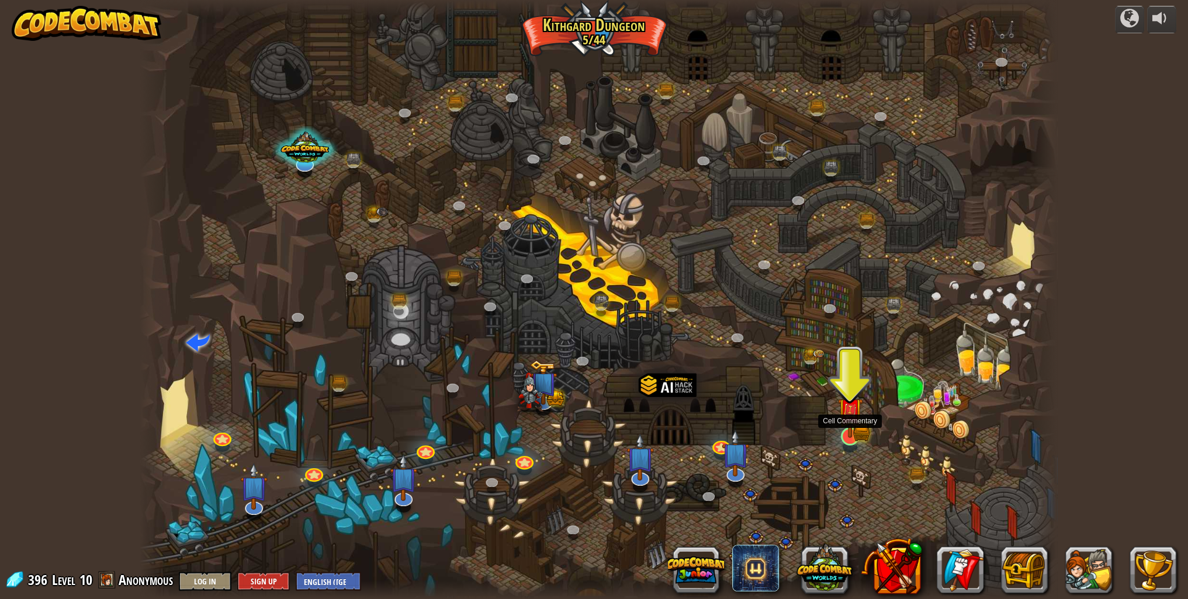
click at [846, 432] on img at bounding box center [849, 411] width 25 height 56
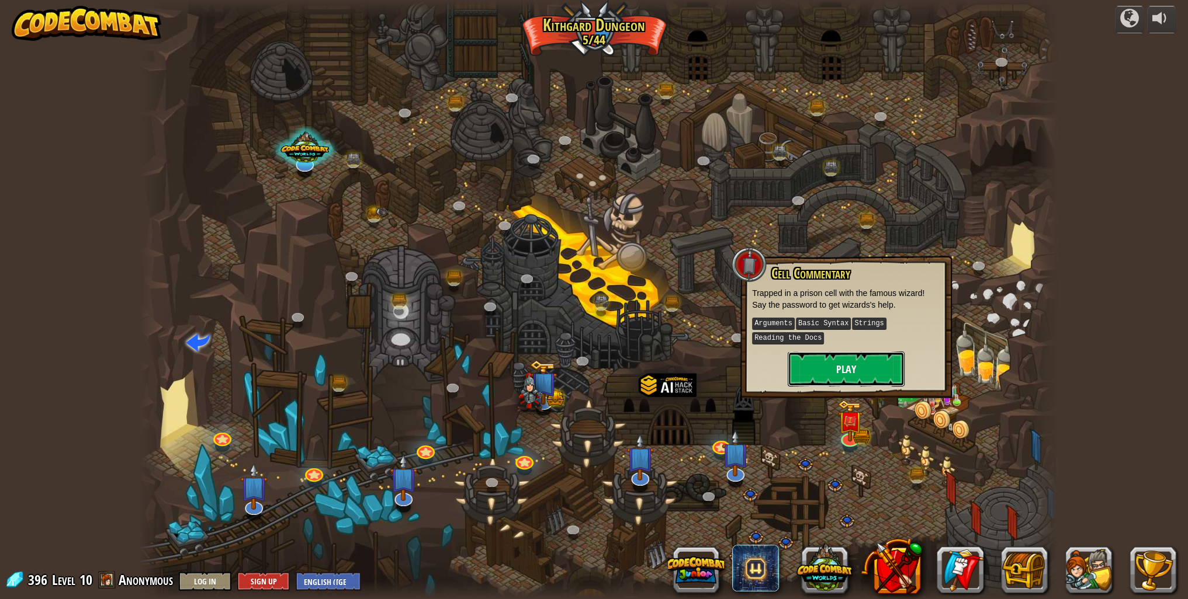
click at [848, 367] on button "Play" at bounding box center [846, 369] width 117 height 35
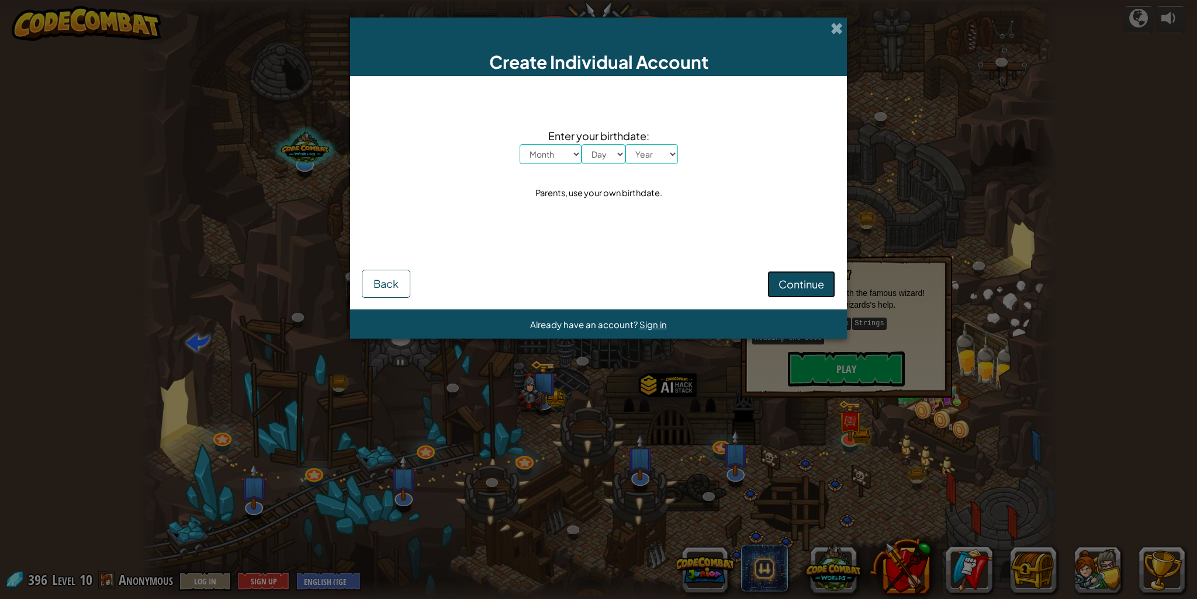
click at [797, 289] on span "Continue" at bounding box center [801, 284] width 46 height 13
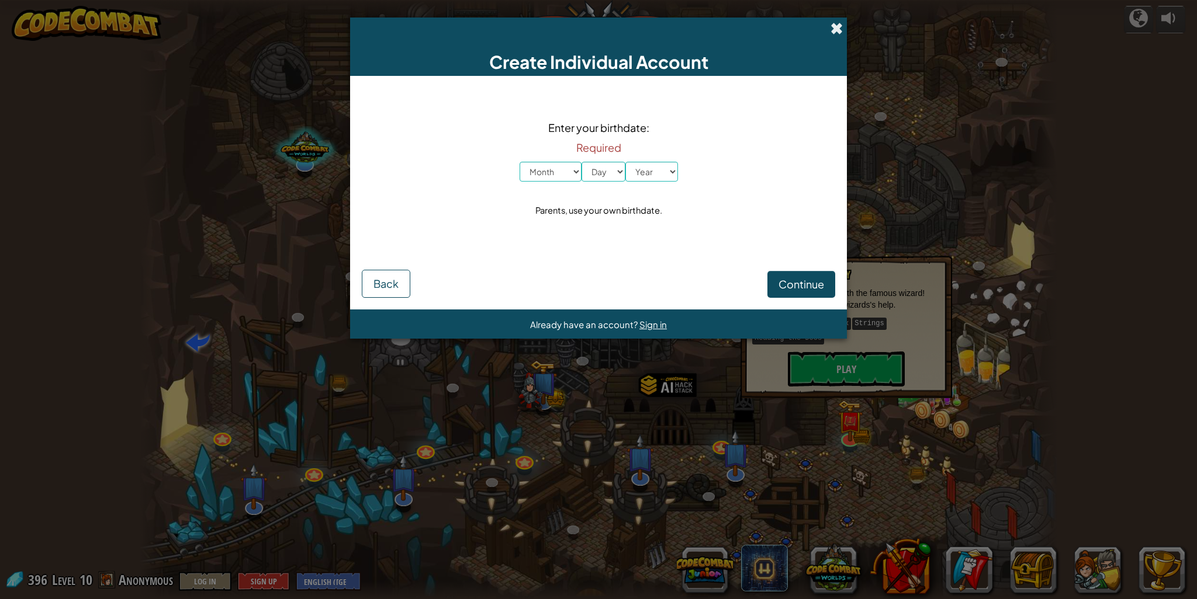
click at [839, 31] on span at bounding box center [836, 28] width 12 height 12
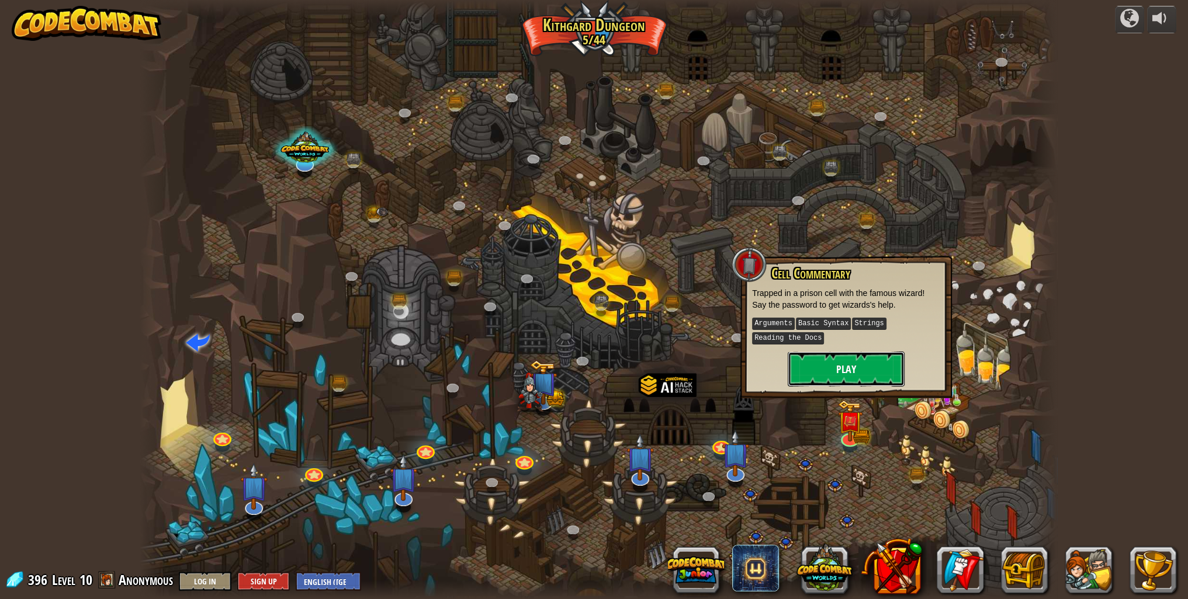
click at [868, 370] on button "Play" at bounding box center [846, 369] width 117 height 35
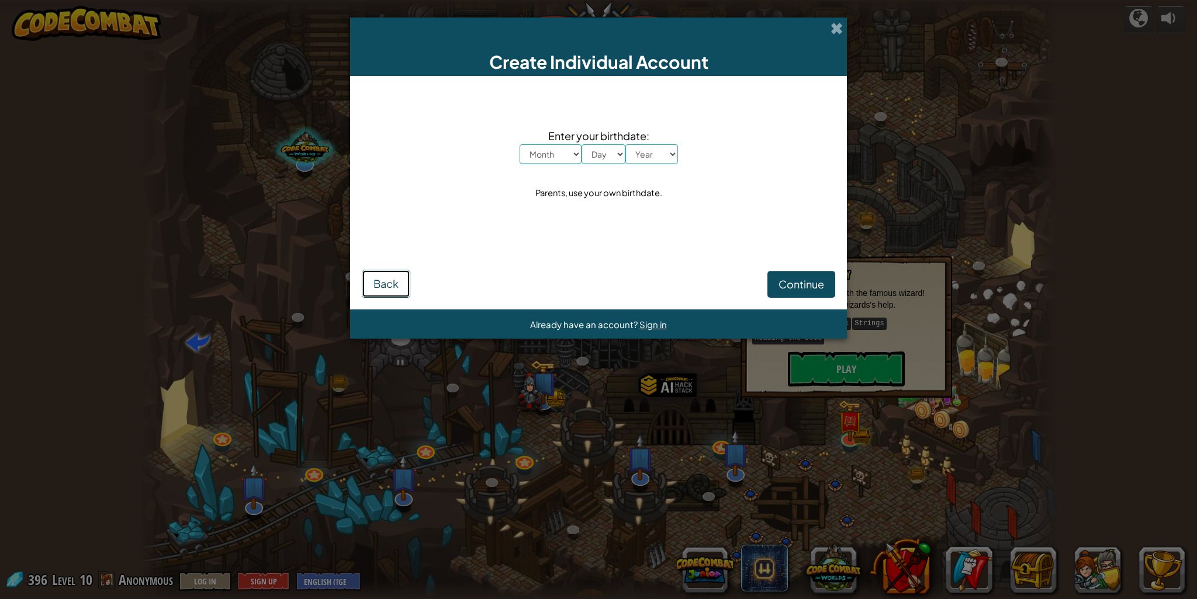
click at [362, 277] on button "Back" at bounding box center [386, 284] width 48 height 28
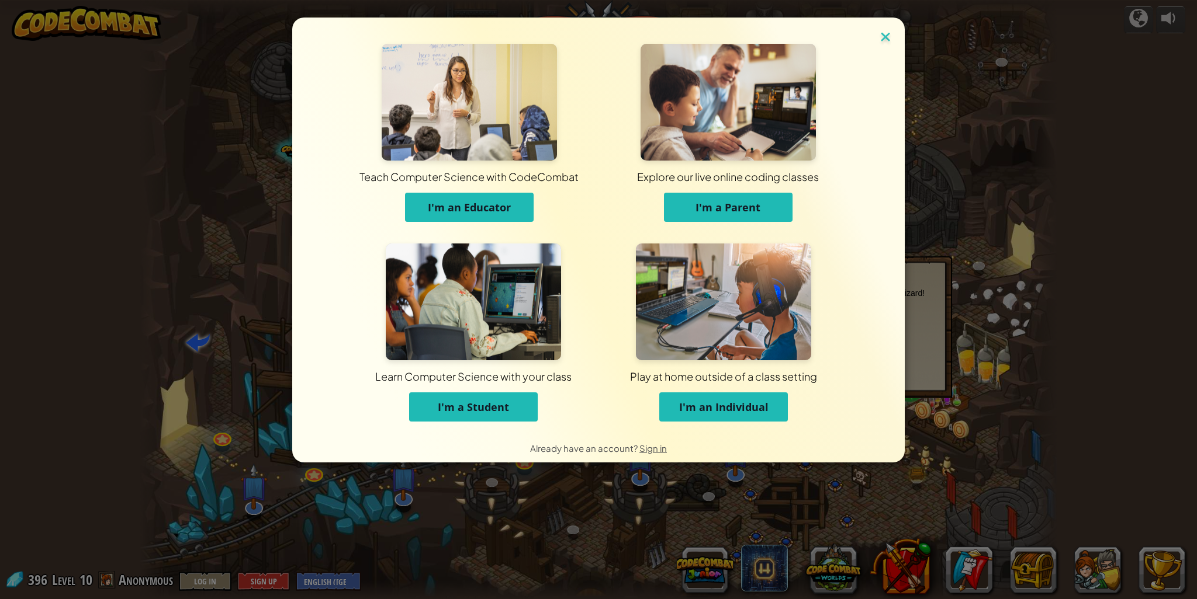
click at [886, 34] on img at bounding box center [885, 38] width 15 height 18
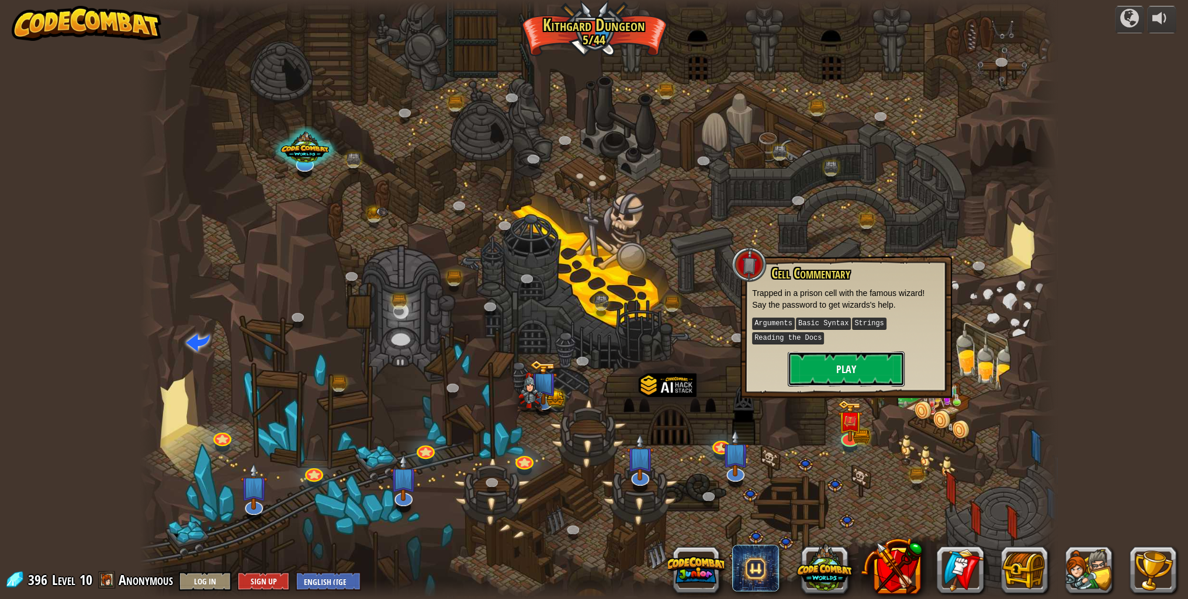
click at [839, 358] on button "Play" at bounding box center [846, 369] width 117 height 35
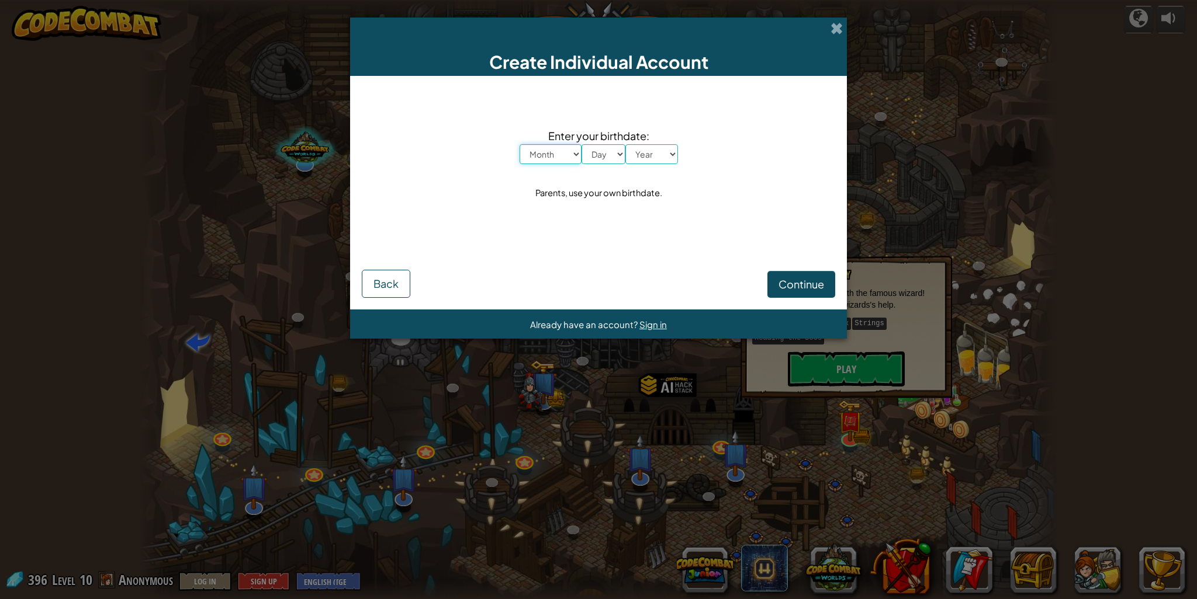
drag, startPoint x: 519, startPoint y: 161, endPoint x: 594, endPoint y: 120, distance: 85.8
click at [520, 160] on select "Month January February March April May June July August September October Novem…" at bounding box center [550, 154] width 62 height 20
drag, startPoint x: 594, startPoint y: 120, endPoint x: 626, endPoint y: 148, distance: 42.6
click at [605, 125] on div "Enter your birthdate: Month January February March April May June July August S…" at bounding box center [598, 165] width 473 height 154
drag, startPoint x: 626, startPoint y: 148, endPoint x: 647, endPoint y: 188, distance: 44.7
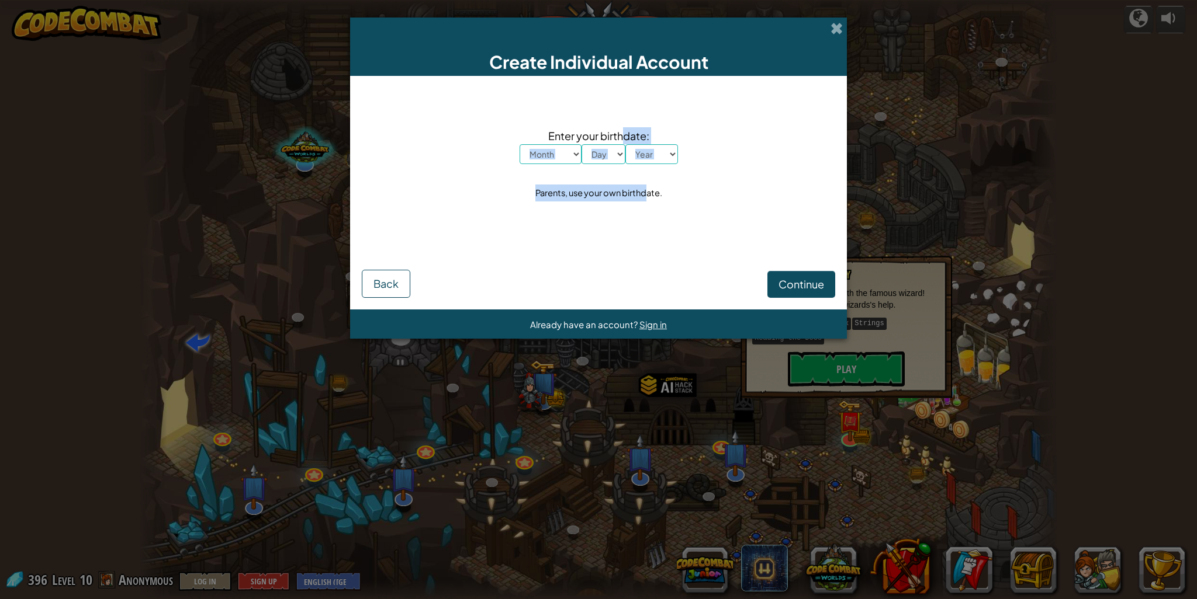
click at [644, 197] on div "Enter your birthdate: Month January February March April May June July August S…" at bounding box center [598, 165] width 473 height 154
click at [647, 188] on div "Parents, use your own birthdate." at bounding box center [598, 193] width 127 height 17
drag, startPoint x: 587, startPoint y: 195, endPoint x: 480, endPoint y: 47, distance: 182.9
click at [477, 52] on div "Create Individual Account Enter your birthdate: Month January February March Ap…" at bounding box center [598, 178] width 497 height 321
